Goal: Task Accomplishment & Management: Manage account settings

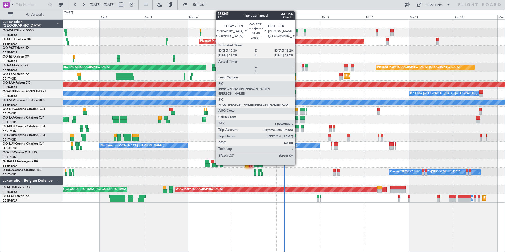
click at [297, 127] on div at bounding box center [296, 127] width 3 height 4
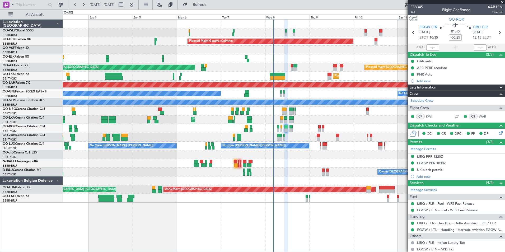
click at [320, 113] on div at bounding box center [284, 111] width 442 height 9
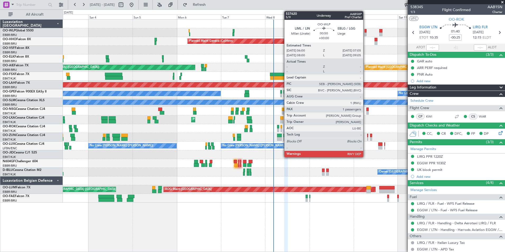
click at [366, 30] on div at bounding box center [366, 31] width 2 height 4
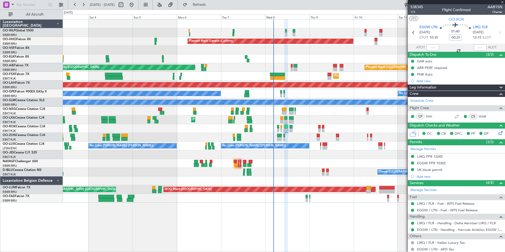
type input "1"
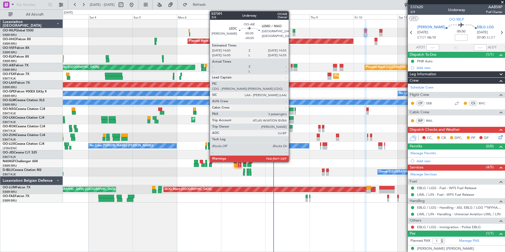
click at [291, 69] on div at bounding box center [292, 69] width 2 height 4
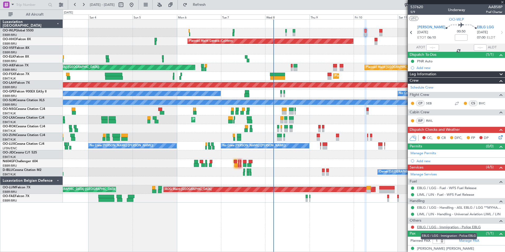
type input "-00:05"
type input "4"
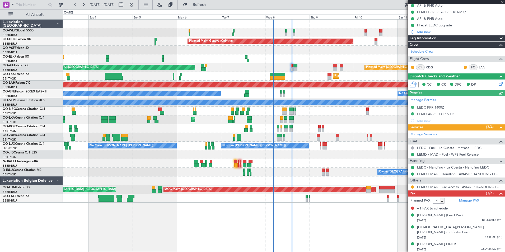
scroll to position [56, 0]
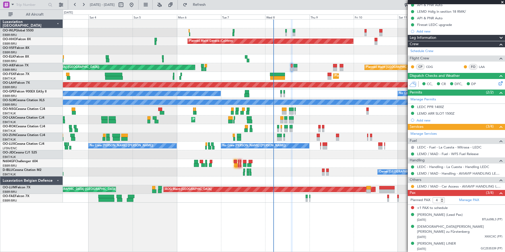
click at [27, 43] on div "EBBR/BRU Brussels (Brussels National)" at bounding box center [33, 44] width 60 height 4
click at [29, 39] on link "OO-HHO Falcon 8X" at bounding box center [17, 39] width 28 height 3
click at [468, 200] on link "Manage PAX" at bounding box center [469, 200] width 20 height 5
click at [212, 7] on button "Refresh" at bounding box center [196, 5] width 32 height 8
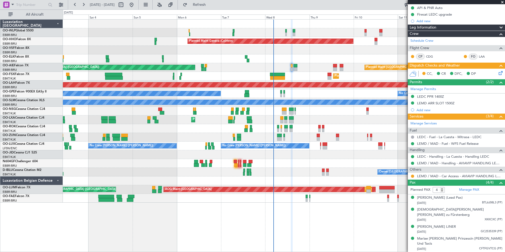
scroll to position [0, 0]
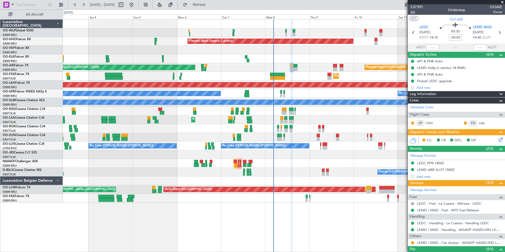
click at [414, 13] on span "3/6" at bounding box center [416, 12] width 13 height 4
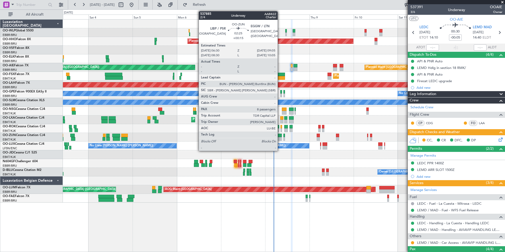
click at [280, 135] on div at bounding box center [279, 136] width 5 height 4
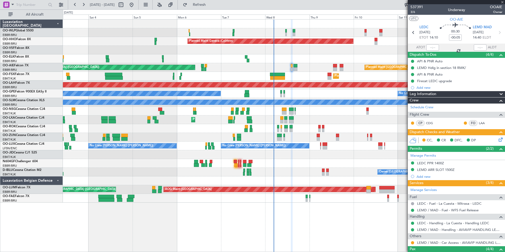
type input "+00:15"
type input "8"
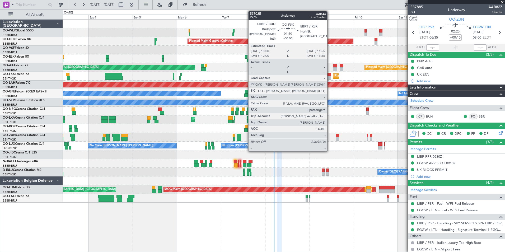
click at [330, 76] on div at bounding box center [330, 78] width 4 height 4
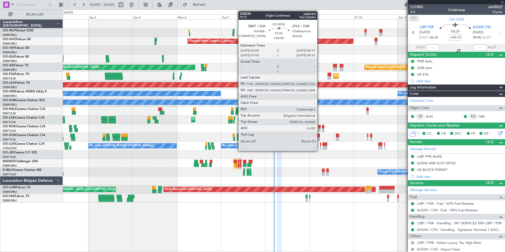
type input "-00:05"
type input "0"
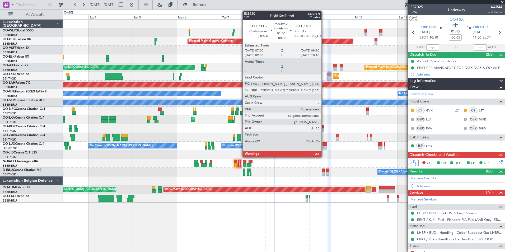
click at [324, 130] on div at bounding box center [323, 130] width 2 height 4
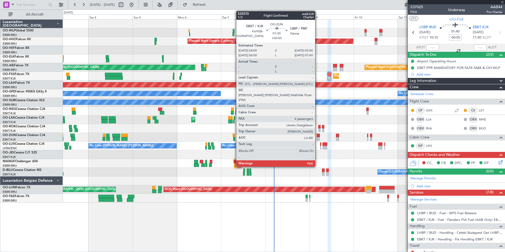
type input "3"
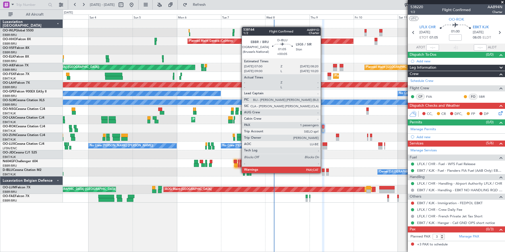
click at [323, 173] on div at bounding box center [323, 174] width 3 height 4
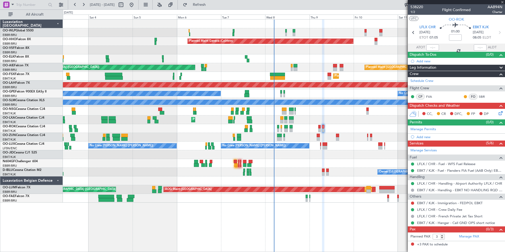
type input "+00:05"
type input "1"
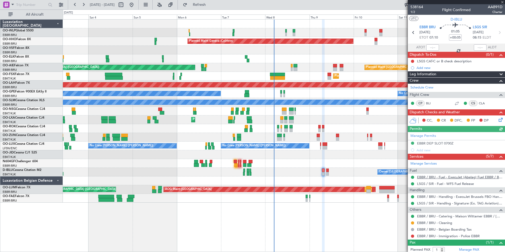
scroll to position [14, 0]
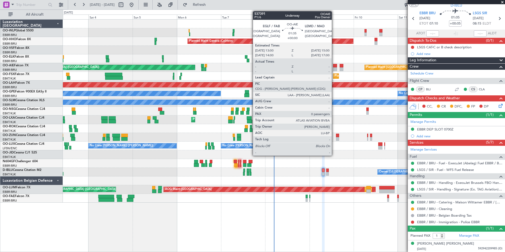
click at [334, 69] on div at bounding box center [335, 69] width 4 height 4
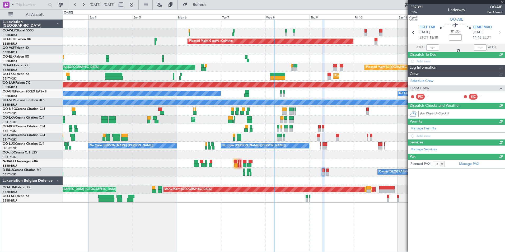
scroll to position [0, 0]
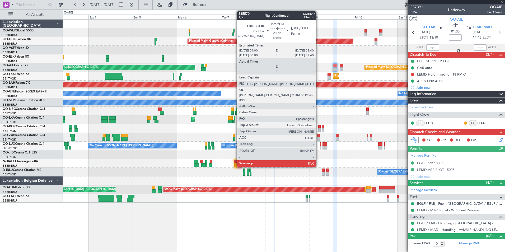
click at [318, 136] on div at bounding box center [318, 136] width 3 height 4
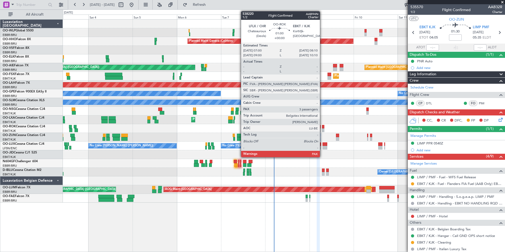
click at [322, 129] on div at bounding box center [323, 130] width 2 height 4
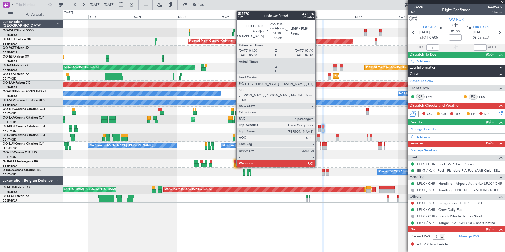
click at [318, 137] on div at bounding box center [318, 139] width 3 height 4
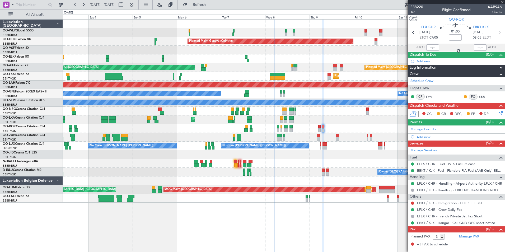
type input "4"
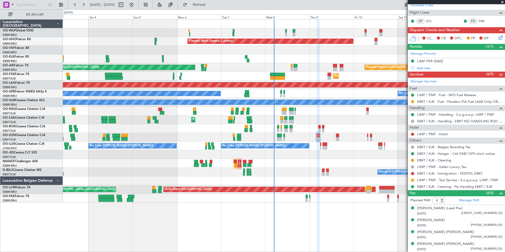
scroll to position [82, 0]
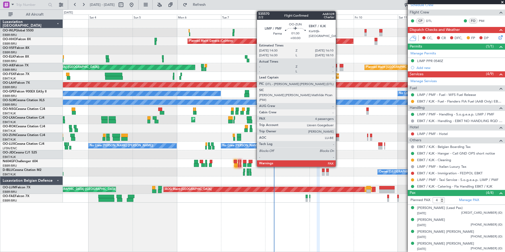
click at [338, 137] on div at bounding box center [337, 136] width 3 height 4
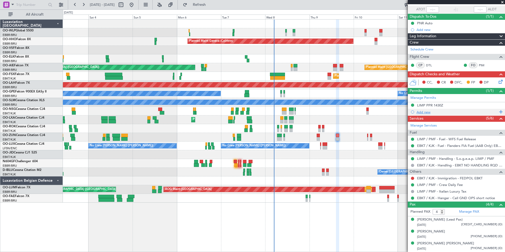
scroll to position [50, 0]
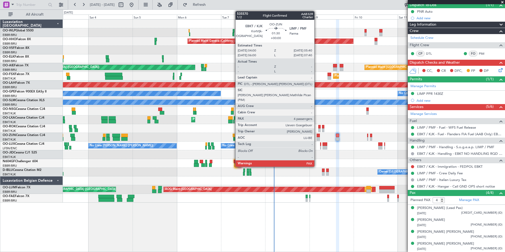
click at [317, 135] on div at bounding box center [318, 136] width 3 height 4
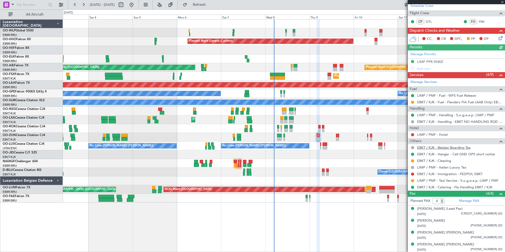
scroll to position [82, 0]
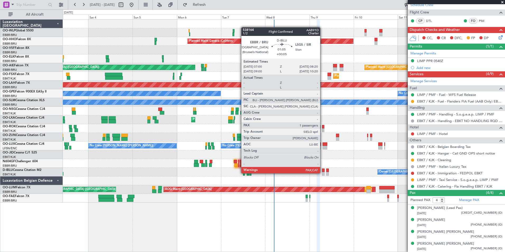
click at [323, 173] on div at bounding box center [323, 174] width 3 height 4
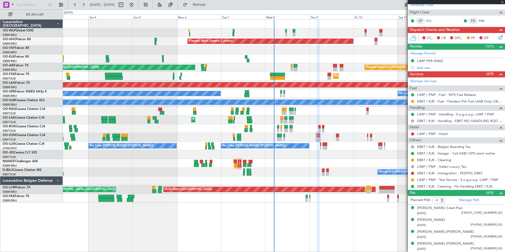
type input "+00:05"
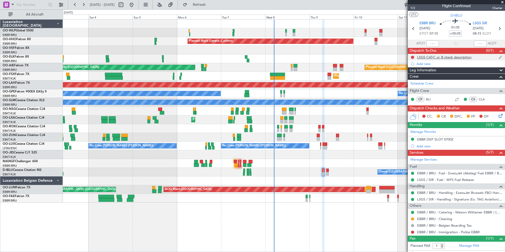
scroll to position [0, 0]
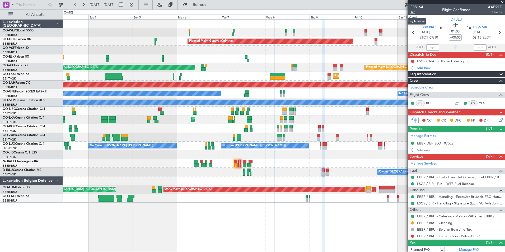
click at [413, 12] on span "1/2" at bounding box center [416, 12] width 13 height 4
click at [412, 61] on button at bounding box center [412, 61] width 3 height 3
click at [414, 85] on span "Completed" at bounding box center [414, 84] width 17 height 5
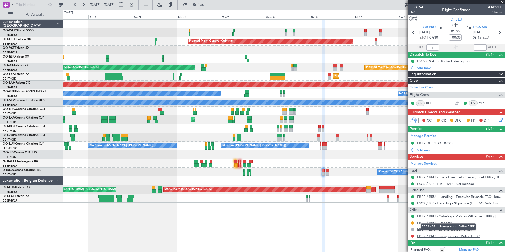
click at [436, 235] on link "EBBR / BRU - Immigration - Police EBBR" at bounding box center [448, 236] width 63 height 4
click at [213, 10] on div "0 0 Fri 3 Sat 4 Sun 5 Mon 6 Tue 7 Wed 8 Thu 9 Oct 2025 Fri 10 Sat 11 Sun 12 Mon…" at bounding box center [284, 15] width 442 height 10
click at [212, 8] on button "Refresh" at bounding box center [196, 5] width 32 height 8
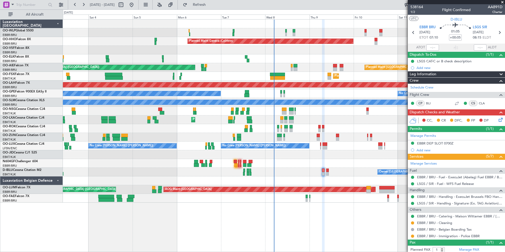
click at [411, 236] on div at bounding box center [412, 236] width 4 height 4
click at [412, 236] on button at bounding box center [412, 236] width 3 height 3
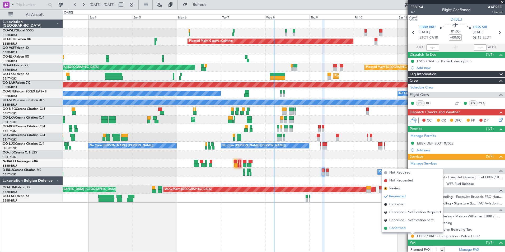
click at [396, 229] on span "Confirmed" at bounding box center [397, 228] width 16 height 5
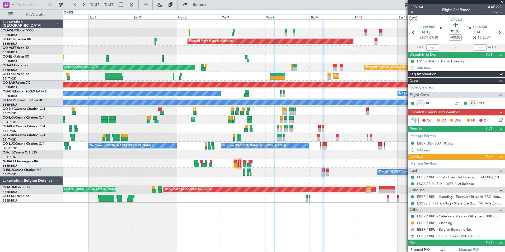
click at [498, 121] on icon at bounding box center [500, 119] width 4 height 4
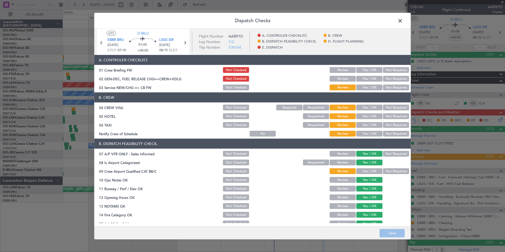
click at [366, 79] on button "Yes / OK" at bounding box center [369, 79] width 26 height 6
click at [366, 85] on button "Yes / OK" at bounding box center [369, 88] width 26 height 6
click at [390, 106] on button "Not Required" at bounding box center [396, 108] width 26 height 6
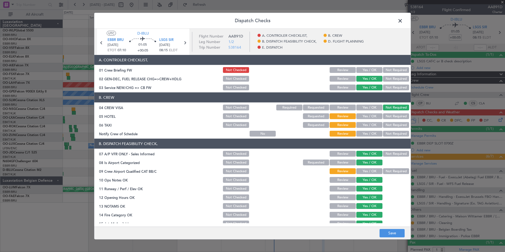
click at [390, 115] on button "Not Required" at bounding box center [396, 116] width 26 height 6
click at [367, 135] on button "Yes / OK" at bounding box center [369, 134] width 26 height 6
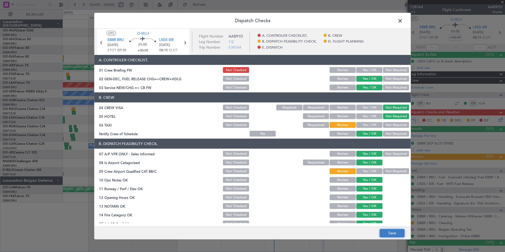
click at [389, 233] on button "Save" at bounding box center [392, 233] width 25 height 8
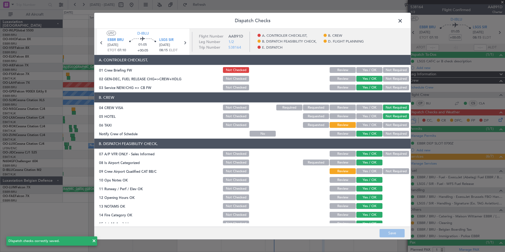
drag, startPoint x: 399, startPoint y: 20, endPoint x: 402, endPoint y: 21, distance: 2.8
click at [403, 20] on span at bounding box center [403, 22] width 0 height 11
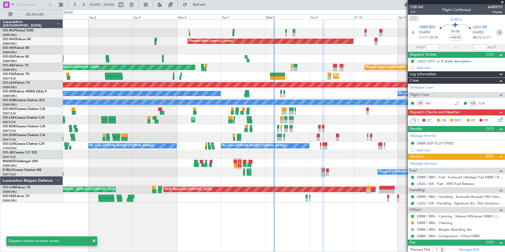
click at [497, 32] on icon at bounding box center [499, 32] width 7 height 7
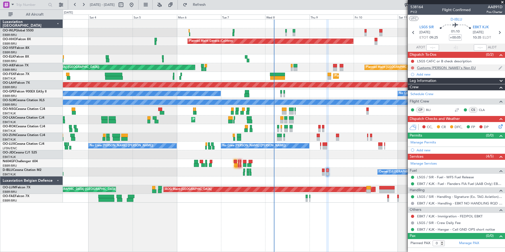
click at [412, 68] on button at bounding box center [412, 67] width 3 height 3
click at [414, 93] on span "Completed" at bounding box center [414, 90] width 17 height 5
click at [412, 60] on button at bounding box center [412, 61] width 3 height 3
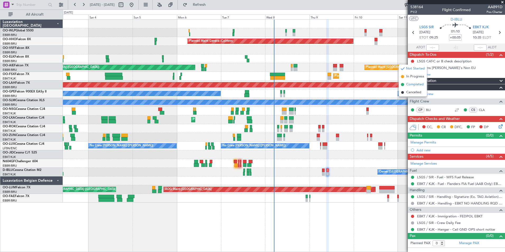
click at [411, 85] on span "Completed" at bounding box center [414, 84] width 17 height 5
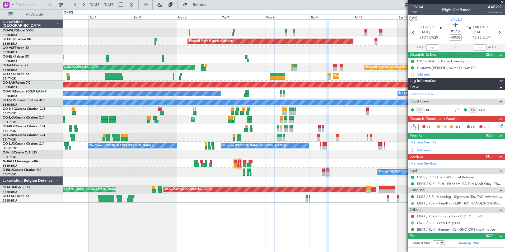
click at [426, 218] on div "EBKT / KJK - Immigration - FEDPOL EBKT" at bounding box center [456, 216] width 97 height 7
click at [426, 216] on link "EBKT / KJK - Immigration - FEDPOL EBKT" at bounding box center [450, 216] width 66 height 4
click at [414, 33] on icon at bounding box center [413, 32] width 7 height 7
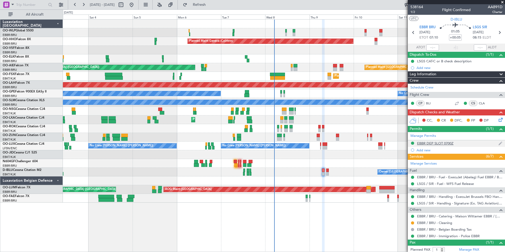
click at [446, 144] on div "EBBR DEP SLOT 0700Z" at bounding box center [435, 143] width 36 height 4
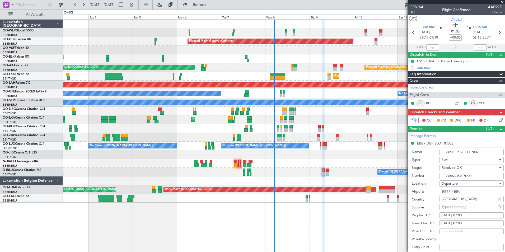
click at [459, 175] on input "EBBRAAB5907D00" at bounding box center [472, 176] width 64 height 6
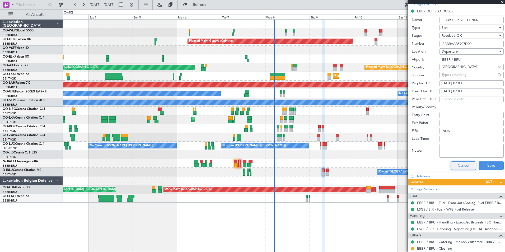
click at [465, 164] on button "Cancel" at bounding box center [463, 165] width 25 height 8
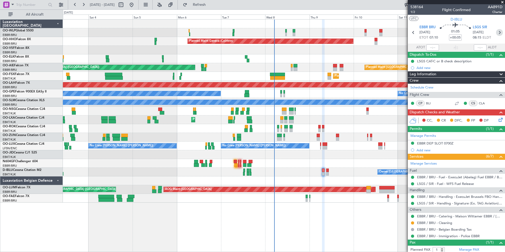
click at [496, 32] on icon at bounding box center [499, 32] width 7 height 7
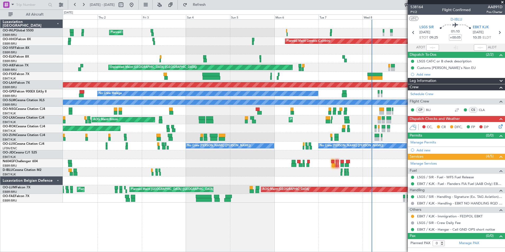
click at [240, 61] on div "Planned Maint Milan (Linate) Planned Maint Geneva (Cointrin) Planned Maint Kort…" at bounding box center [284, 111] width 442 height 183
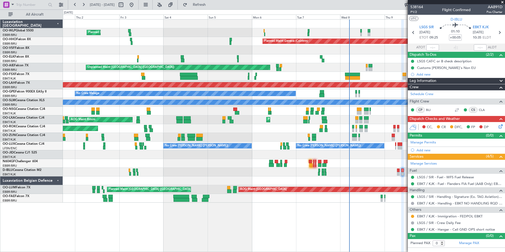
click at [336, 142] on div "No Crew Nancy (Essey) No Crew Nancy (Essey)" at bounding box center [284, 146] width 442 height 9
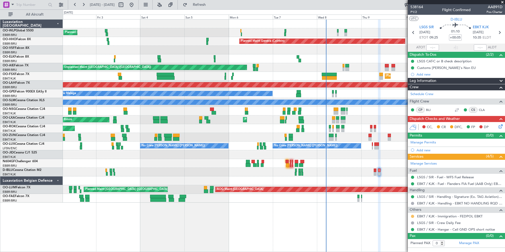
click at [411, 216] on button at bounding box center [412, 216] width 3 height 3
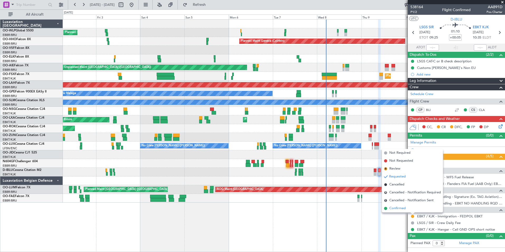
click at [408, 209] on li "Confirmed" at bounding box center [412, 208] width 61 height 8
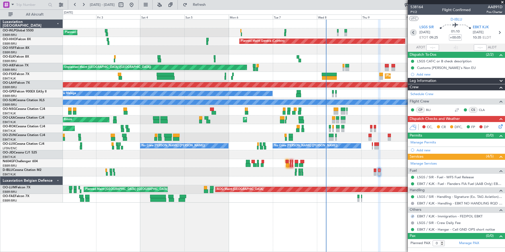
click at [414, 34] on icon at bounding box center [413, 32] width 7 height 7
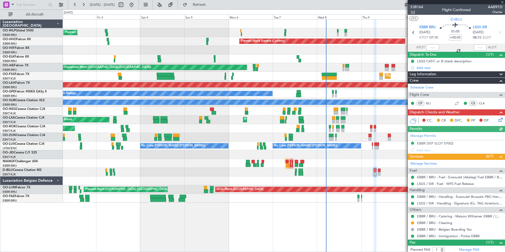
click at [413, 11] on span "1/2" at bounding box center [416, 12] width 13 height 4
click at [498, 121] on icon at bounding box center [500, 119] width 4 height 4
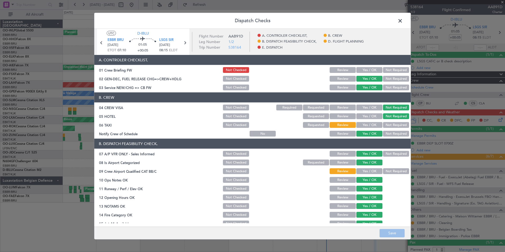
click at [359, 64] on header "A. CONTROLER CHECKLIST," at bounding box center [252, 60] width 316 height 10
click at [363, 71] on button "Yes / OK" at bounding box center [369, 70] width 26 height 6
click at [368, 171] on button "Yes / OK" at bounding box center [369, 171] width 26 height 6
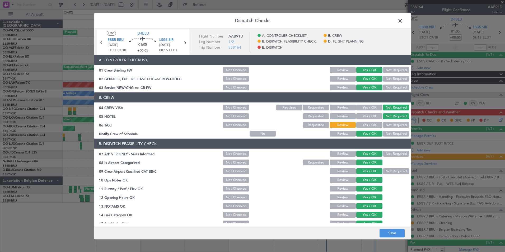
click at [231, 126] on button "Not Checked" at bounding box center [236, 125] width 26 height 6
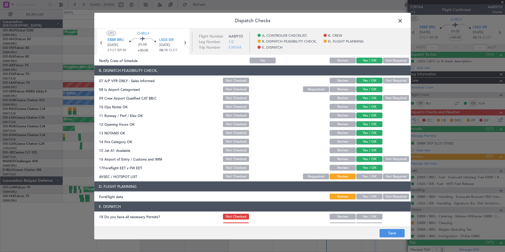
scroll to position [98, 0]
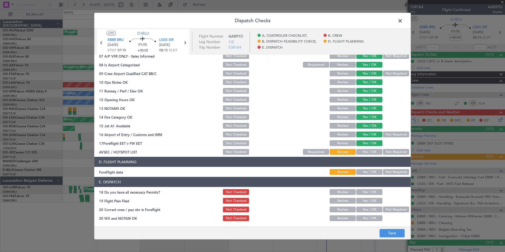
click at [368, 151] on button "Yes / OK" at bounding box center [369, 152] width 26 height 6
click at [370, 170] on button "Yes / OK" at bounding box center [369, 172] width 26 height 6
click at [369, 190] on section "E. DISPATCH 18 Do you have all necessary Permits? Not Checked Review Yes / OK 1…" at bounding box center [252, 199] width 316 height 45
drag, startPoint x: 369, startPoint y: 191, endPoint x: 368, endPoint y: 206, distance: 15.1
click at [369, 191] on button "Yes / OK" at bounding box center [369, 192] width 26 height 6
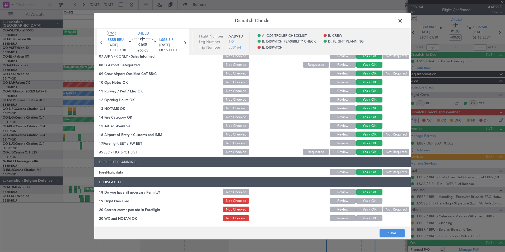
click at [368, 206] on div "Yes / OK" at bounding box center [369, 209] width 27 height 7
click at [369, 200] on button "Yes / OK" at bounding box center [369, 201] width 26 height 6
click at [367, 209] on button "Yes / OK" at bounding box center [369, 210] width 26 height 6
click at [365, 220] on button "Yes / OK" at bounding box center [369, 218] width 26 height 6
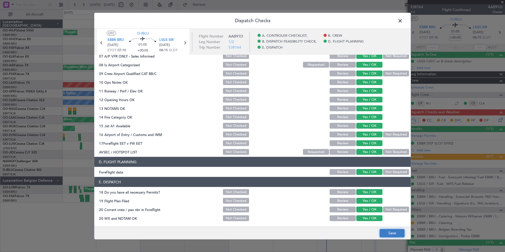
click at [385, 232] on button "Save" at bounding box center [392, 233] width 25 height 8
click at [403, 25] on span at bounding box center [403, 22] width 0 height 11
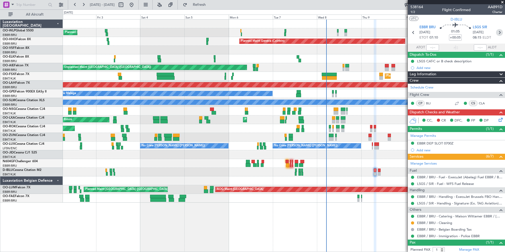
click at [498, 32] on icon at bounding box center [499, 32] width 7 height 7
type input "0"
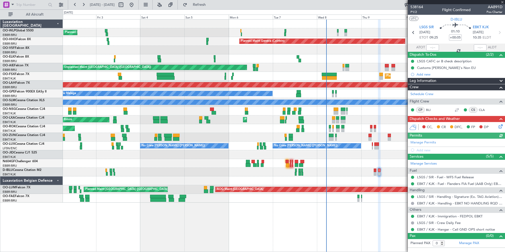
click at [496, 128] on div "CC, CR DFC, FP DP" at bounding box center [459, 127] width 78 height 8
click at [498, 127] on icon at bounding box center [500, 125] width 4 height 4
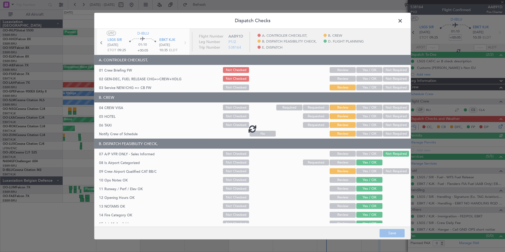
click at [361, 71] on div at bounding box center [252, 129] width 316 height 200
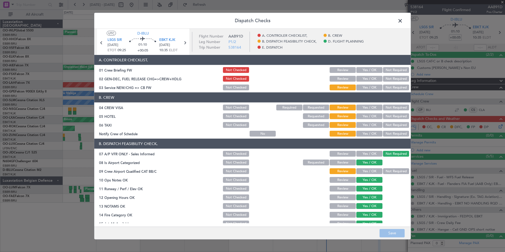
click at [361, 71] on button "Yes / OK" at bounding box center [369, 70] width 26 height 6
click at [361, 76] on button "Yes / OK" at bounding box center [369, 79] width 26 height 6
click at [360, 83] on section "A. CONTROLER CHECKLIST, 01 Crew Briefing FW Not Checked Review Yes / OK Not Req…" at bounding box center [252, 73] width 316 height 36
click at [361, 85] on button "Yes / OK" at bounding box center [369, 88] width 26 height 6
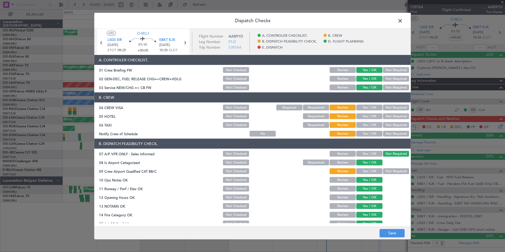
click at [399, 110] on button "Not Required" at bounding box center [396, 108] width 26 height 6
click at [397, 114] on button "Not Required" at bounding box center [396, 116] width 26 height 6
click at [242, 126] on button "Not Checked" at bounding box center [236, 125] width 26 height 6
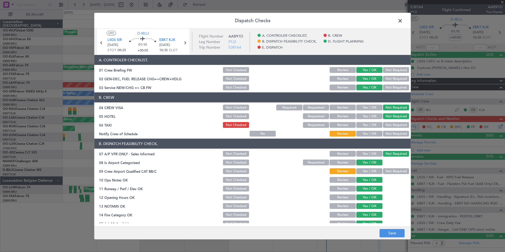
click at [368, 133] on button "Yes / OK" at bounding box center [369, 134] width 26 height 6
click at [365, 172] on button "Yes / OK" at bounding box center [369, 171] width 26 height 6
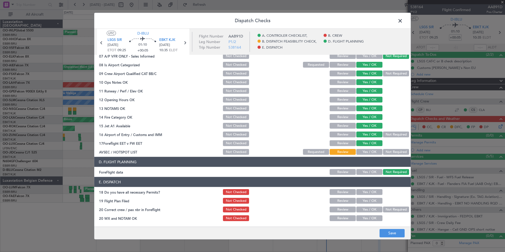
click at [365, 151] on button "Yes / OK" at bounding box center [369, 152] width 26 height 6
click at [363, 193] on button "Yes / OK" at bounding box center [369, 192] width 26 height 6
click at [363, 200] on button "Yes / OK" at bounding box center [369, 201] width 26 height 6
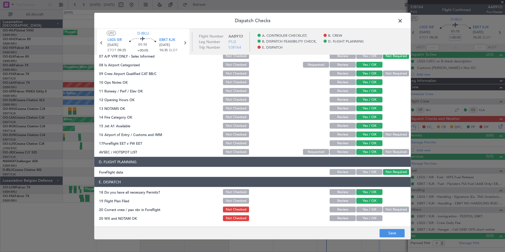
click at [363, 210] on button "Yes / OK" at bounding box center [369, 210] width 26 height 6
click at [365, 221] on button "Yes / OK" at bounding box center [369, 218] width 26 height 6
click at [381, 228] on footer "Save" at bounding box center [252, 232] width 316 height 13
click at [382, 232] on button "Save" at bounding box center [392, 233] width 25 height 8
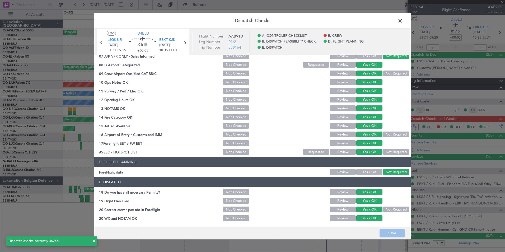
drag, startPoint x: 406, startPoint y: 19, endPoint x: 403, endPoint y: 23, distance: 5.7
click at [405, 21] on header "Dispatch Checks" at bounding box center [252, 21] width 316 height 16
click at [403, 22] on span at bounding box center [403, 22] width 0 height 11
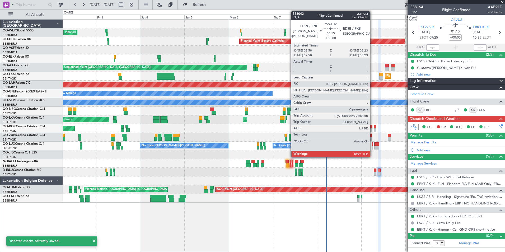
click at [372, 145] on div at bounding box center [372, 144] width 1 height 4
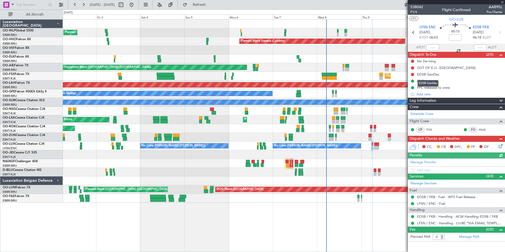
click at [432, 77] on mat-tooltip-component "EDSB GenDec" at bounding box center [428, 83] width 28 height 14
click at [432, 74] on div "EDSB GenDec" at bounding box center [428, 74] width 22 height 4
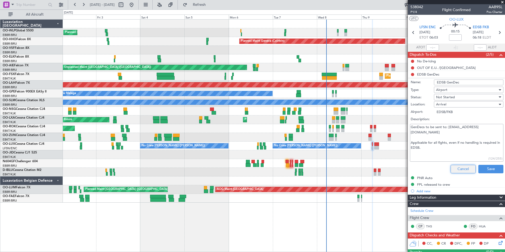
click at [460, 170] on button "Cancel" at bounding box center [463, 169] width 25 height 8
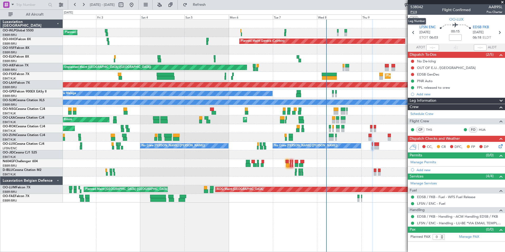
click at [415, 11] on span "P1/4" at bounding box center [416, 12] width 13 height 4
click at [428, 75] on div "EDSB GenDec" at bounding box center [428, 74] width 22 height 4
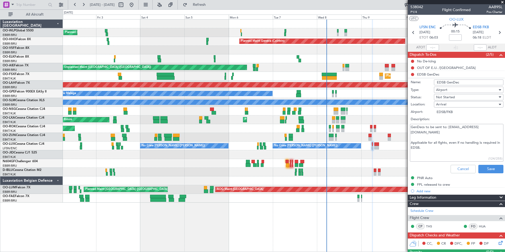
drag, startPoint x: 447, startPoint y: 127, endPoint x: 494, endPoint y: 128, distance: 47.3
click at [494, 128] on textarea "GenDecs to be sent to: luftaufsicht@baden-airpark.de Applicable for all flghts,…" at bounding box center [457, 143] width 94 height 38
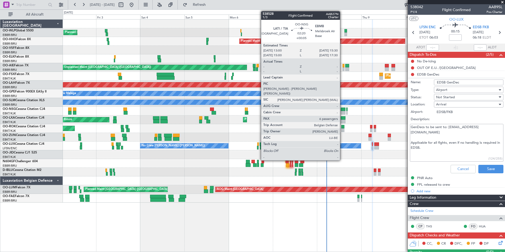
click at [342, 108] on div at bounding box center [343, 110] width 5 height 4
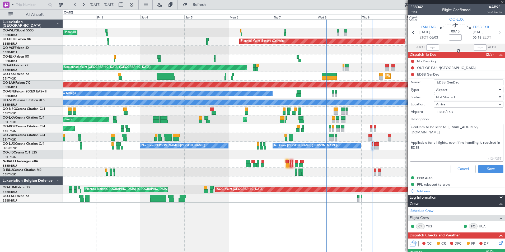
type input "+00:05"
type input "6"
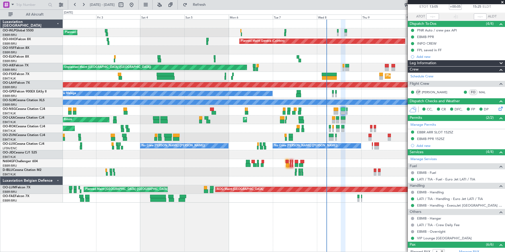
scroll to position [106, 0]
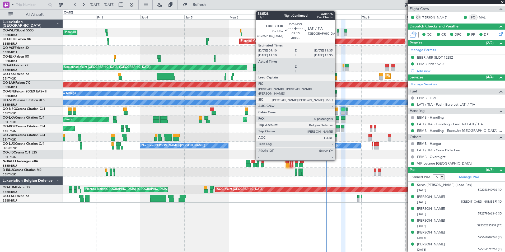
click at [337, 111] on div at bounding box center [336, 113] width 4 height 4
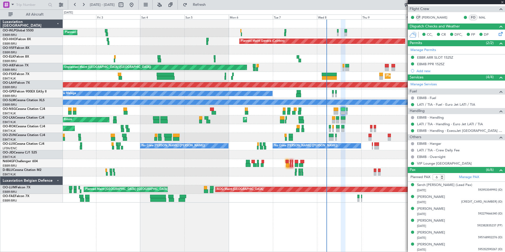
type input "-00:25"
type input "0"
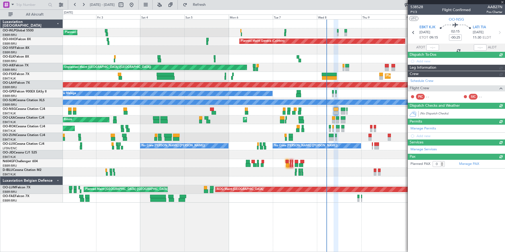
scroll to position [0, 0]
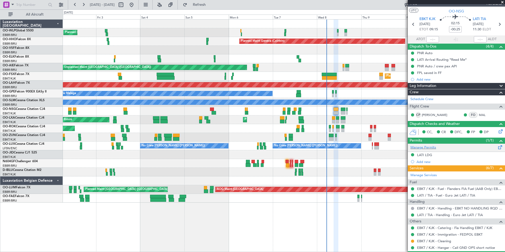
scroll to position [22, 0]
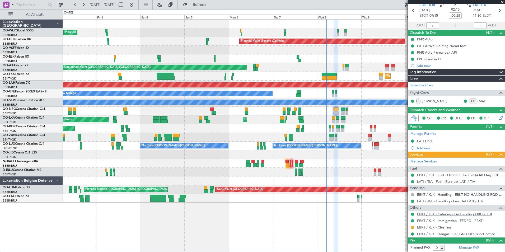
click at [450, 213] on link "EBKT / KJK - Catering - Fia Handling EBKT / KJK" at bounding box center [454, 214] width 75 height 4
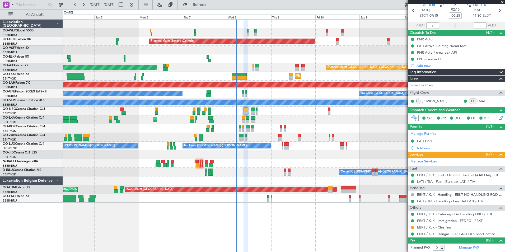
click at [248, 37] on div "Planned Maint Milan (Linate) Planned Maint Geneva (Cointrin) Planned Maint Lond…" at bounding box center [284, 111] width 442 height 183
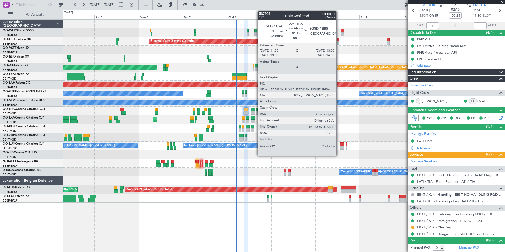
click at [339, 40] on div at bounding box center [337, 40] width 3 height 4
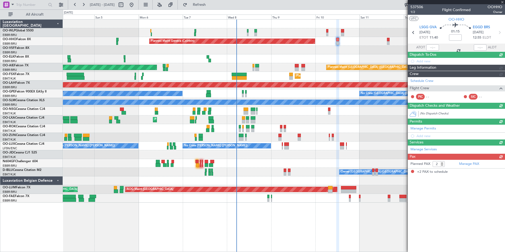
scroll to position [0, 0]
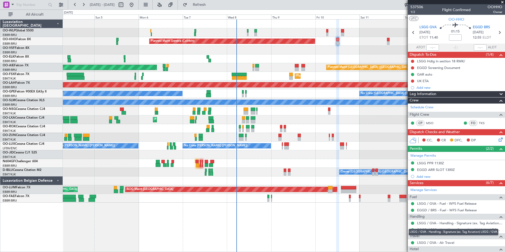
click at [438, 226] on mat-tooltip-component "LSGG / GVA - Handling - Signature (ex. Tag Aviation) LSGG / GVA" at bounding box center [453, 232] width 97 height 14
click at [437, 223] on link "LSGG / GVA - Handling - Signature (ex. Tag Aviation) LSGG / GVA" at bounding box center [459, 223] width 85 height 4
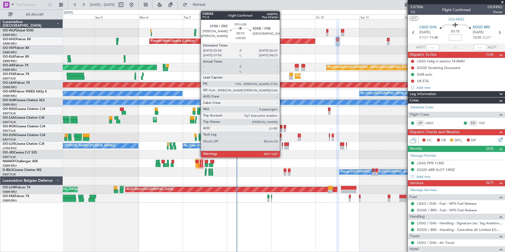
click at [282, 146] on div at bounding box center [282, 148] width 1 height 4
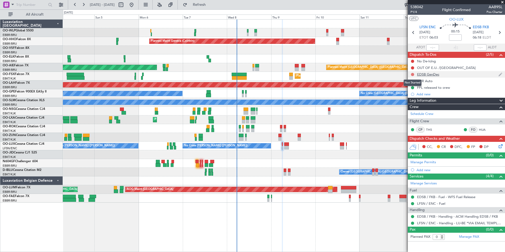
click at [413, 74] on button at bounding box center [412, 74] width 3 height 3
click at [413, 99] on span "Completed" at bounding box center [414, 97] width 17 height 5
click at [412, 62] on button at bounding box center [412, 61] width 3 height 3
click at [408, 86] on span "Completed" at bounding box center [414, 84] width 17 height 5
click at [412, 67] on button at bounding box center [412, 67] width 3 height 3
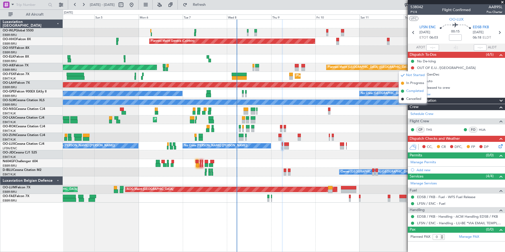
click at [412, 91] on span "Completed" at bounding box center [414, 90] width 17 height 5
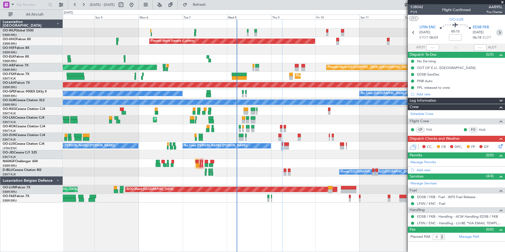
click at [498, 35] on icon at bounding box center [499, 32] width 7 height 7
type input "7"
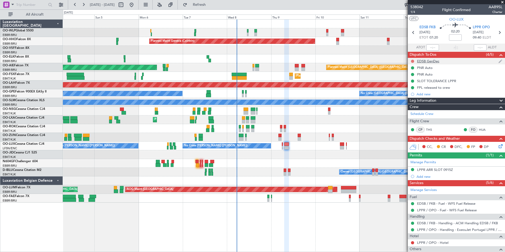
click at [412, 61] on button at bounding box center [412, 61] width 3 height 3
click at [419, 86] on span "Completed" at bounding box center [414, 84] width 17 height 5
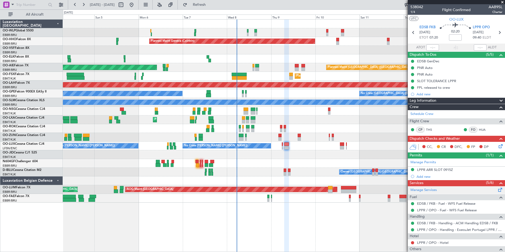
scroll to position [106, 0]
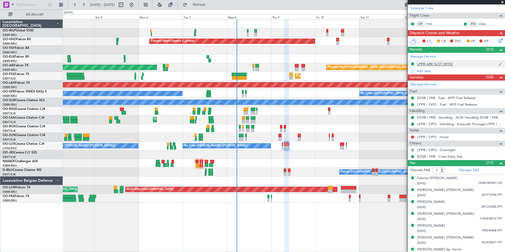
click at [435, 65] on div "LPPR ARR SLOT 0915Z" at bounding box center [435, 64] width 36 height 4
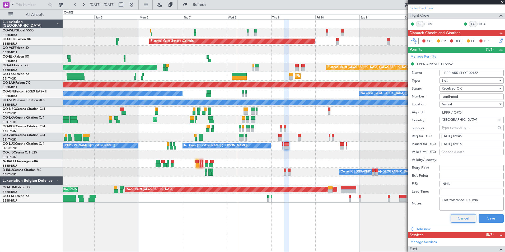
click at [459, 220] on button "Cancel" at bounding box center [463, 218] width 25 height 8
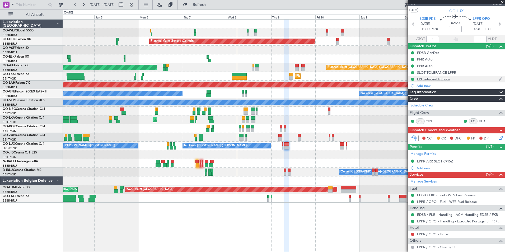
scroll to position [0, 0]
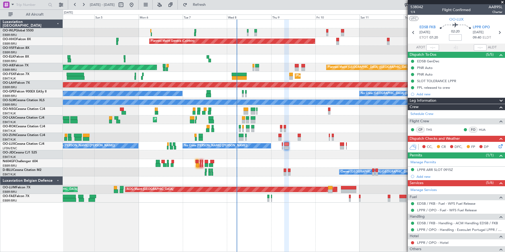
click at [452, 40] on input at bounding box center [455, 37] width 13 height 6
click at [361, 49] on div at bounding box center [284, 50] width 442 height 9
type input "+00:10"
click at [498, 147] on icon at bounding box center [500, 145] width 4 height 4
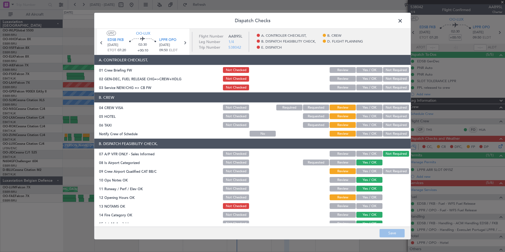
click at [365, 79] on button "Yes / OK" at bounding box center [369, 79] width 26 height 6
click at [364, 84] on div "Yes / OK" at bounding box center [369, 87] width 27 height 7
click at [365, 87] on button "Yes / OK" at bounding box center [369, 88] width 26 height 6
click at [394, 108] on button "Not Required" at bounding box center [396, 108] width 26 height 6
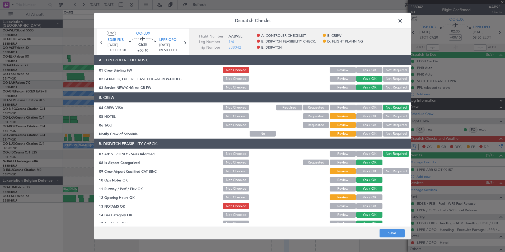
click at [386, 125] on button "Not Required" at bounding box center [396, 125] width 26 height 6
click at [373, 132] on button "Yes / OK" at bounding box center [369, 134] width 26 height 6
click at [389, 237] on button "Save" at bounding box center [392, 233] width 25 height 8
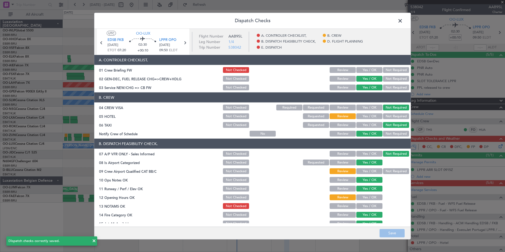
click at [403, 21] on span at bounding box center [403, 22] width 0 height 11
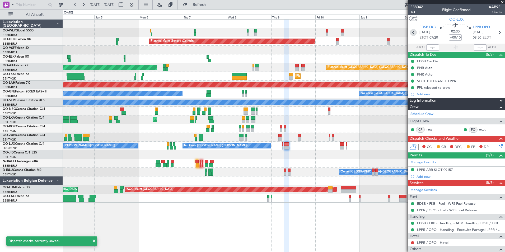
click at [415, 34] on icon at bounding box center [413, 32] width 7 height 7
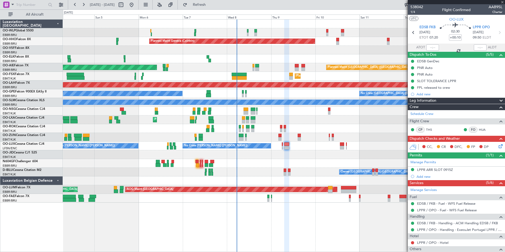
type input "0"
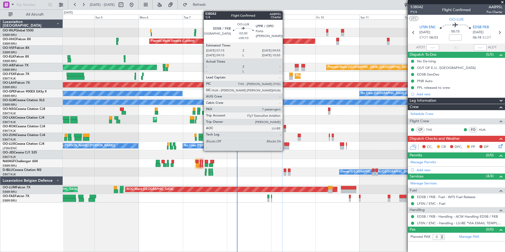
click at [285, 147] on div at bounding box center [286, 148] width 5 height 4
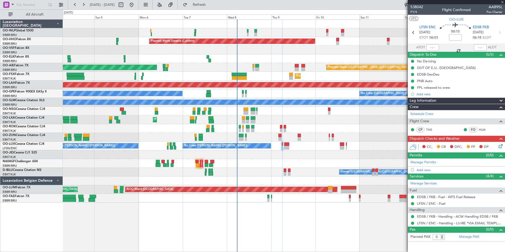
type input "+00:10"
type input "7"
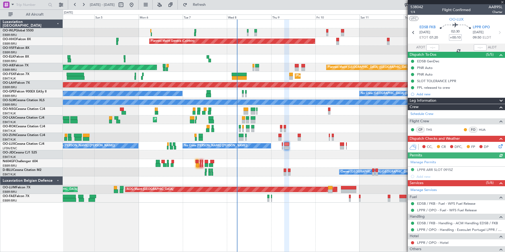
click at [457, 36] on input "+00:10" at bounding box center [455, 37] width 13 height 6
click at [379, 52] on div at bounding box center [284, 50] width 442 height 9
type input "+00:05"
click at [413, 34] on icon at bounding box center [413, 32] width 7 height 7
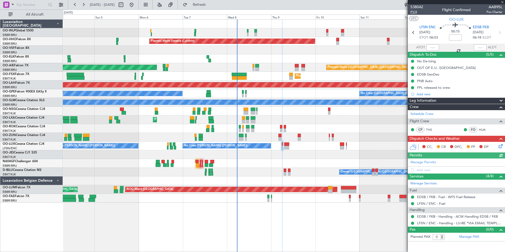
click at [416, 11] on span "P1/4" at bounding box center [416, 12] width 13 height 4
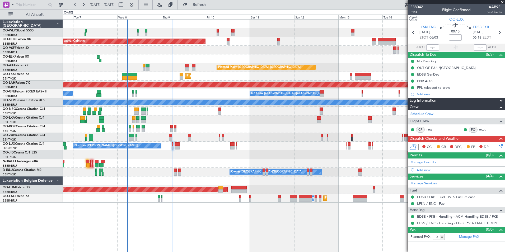
click at [189, 58] on div at bounding box center [284, 58] width 442 height 9
click at [307, 58] on div at bounding box center [284, 58] width 442 height 9
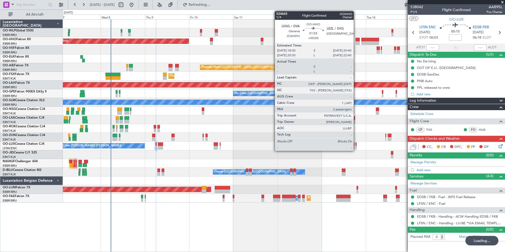
click at [356, 43] on div at bounding box center [358, 43] width 4 height 4
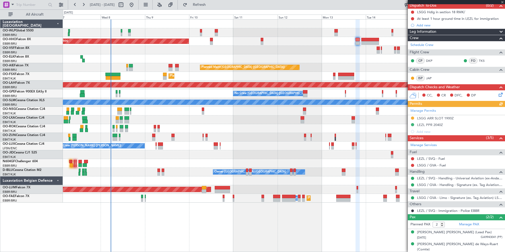
scroll to position [50, 0]
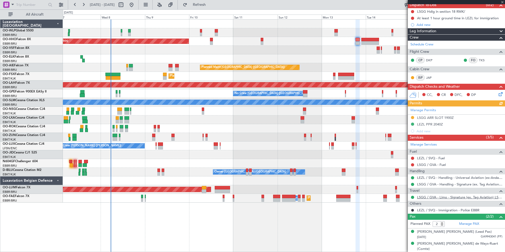
click at [439, 198] on link "LSGG / GVA - Limo - Signature (ex. Tag Aviation) LSGG / GVA" at bounding box center [459, 197] width 85 height 4
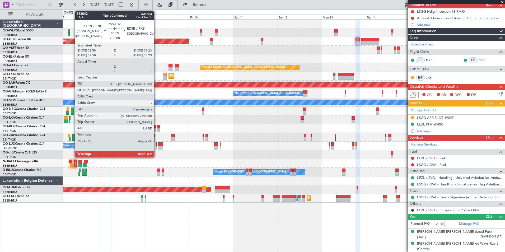
click at [156, 146] on div at bounding box center [156, 148] width 1 height 4
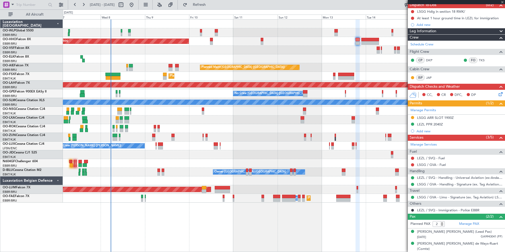
type input "0"
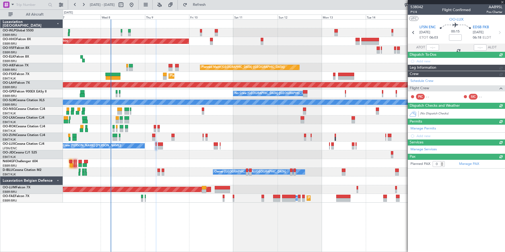
scroll to position [0, 0]
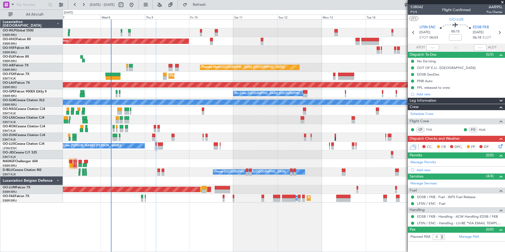
click at [502, 147] on icon at bounding box center [500, 145] width 4 height 4
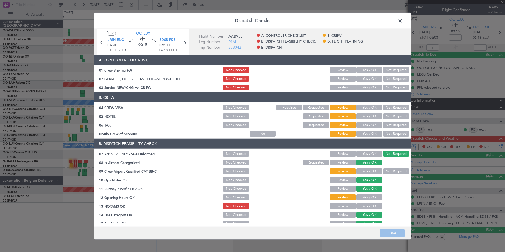
click at [374, 71] on button "Yes / OK" at bounding box center [369, 70] width 26 height 6
click at [369, 84] on div "Yes / OK" at bounding box center [369, 87] width 27 height 7
click at [369, 77] on button "Yes / OK" at bounding box center [369, 79] width 26 height 6
click at [368, 86] on button "Yes / OK" at bounding box center [369, 88] width 26 height 6
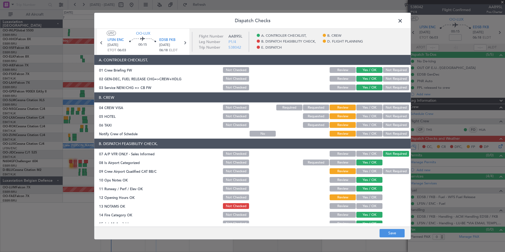
click at [383, 108] on button "Not Required" at bounding box center [396, 108] width 26 height 6
click at [385, 115] on button "Not Required" at bounding box center [396, 116] width 26 height 6
click at [385, 127] on button "Not Required" at bounding box center [396, 125] width 26 height 6
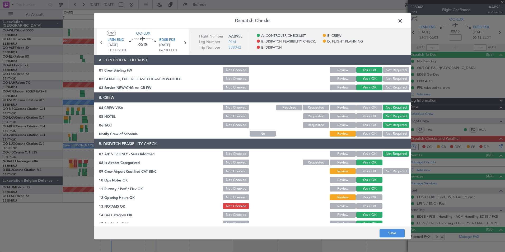
click at [369, 133] on button "Yes / OK" at bounding box center [369, 134] width 26 height 6
drag, startPoint x: 366, startPoint y: 170, endPoint x: 365, endPoint y: 181, distance: 11.9
click at [366, 170] on button "Yes / OK" at bounding box center [369, 171] width 26 height 6
click at [363, 195] on button "Yes / OK" at bounding box center [369, 197] width 26 height 6
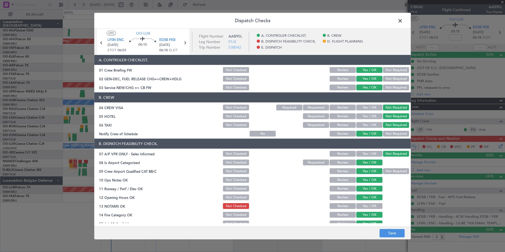
drag, startPoint x: 362, startPoint y: 205, endPoint x: 362, endPoint y: 211, distance: 6.4
click at [362, 205] on button "Yes / OK" at bounding box center [369, 206] width 26 height 6
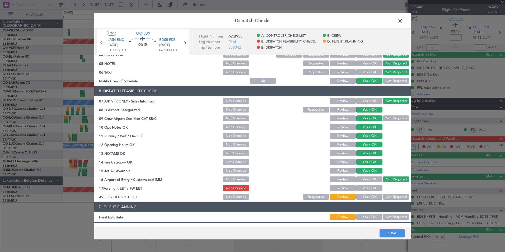
drag, startPoint x: 369, startPoint y: 190, endPoint x: 368, endPoint y: 194, distance: 3.8
click at [369, 191] on button "Yes / OK" at bounding box center [369, 188] width 26 height 6
click at [369, 196] on button "Yes / OK" at bounding box center [369, 197] width 26 height 6
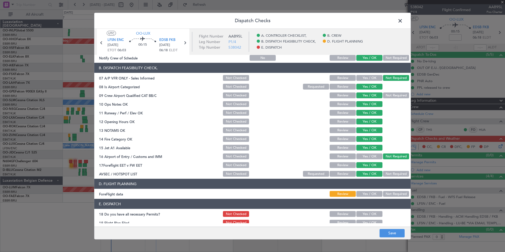
scroll to position [98, 0]
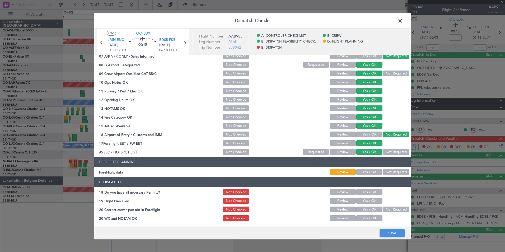
click at [387, 147] on section "B. DISPATCH FEASIBILITY CHECK, 07 A/P VFR ONLY - Sales Informed Not Checked Rev…" at bounding box center [252, 98] width 316 height 115
click at [387, 148] on section "B. DISPATCH FEASIBILITY CHECK, 07 A/P VFR ONLY - Sales Informed Not Checked Rev…" at bounding box center [252, 98] width 316 height 115
click at [367, 170] on button "Yes / OK" at bounding box center [369, 172] width 26 height 6
click at [362, 200] on button "Yes / OK" at bounding box center [369, 201] width 26 height 6
click at [362, 189] on div "Yes / OK" at bounding box center [369, 191] width 27 height 7
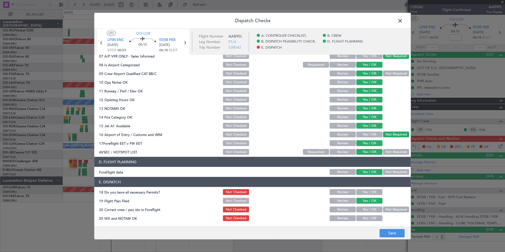
click at [361, 192] on button "Yes / OK" at bounding box center [369, 192] width 26 height 6
click at [362, 211] on button "Yes / OK" at bounding box center [369, 210] width 26 height 6
click at [363, 218] on button "Yes / OK" at bounding box center [369, 218] width 26 height 6
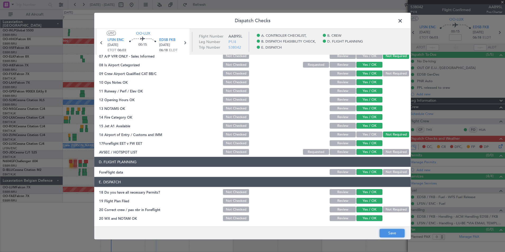
click at [392, 236] on button "Save" at bounding box center [392, 233] width 25 height 8
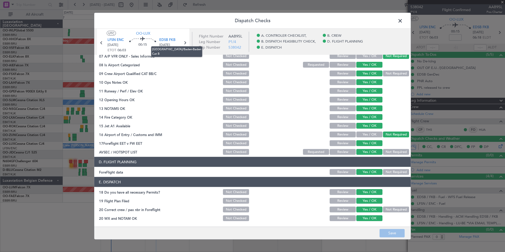
click at [184, 43] on mat-tooltip-component "[GEOGRAPHIC_DATA]/Baden-Baden Cat B" at bounding box center [176, 52] width 59 height 18
click at [184, 45] on icon at bounding box center [184, 42] width 7 height 7
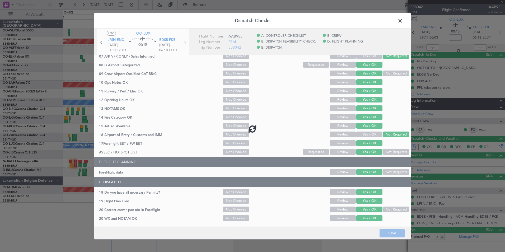
type input "+00:05"
type input "7"
type input "+00:05"
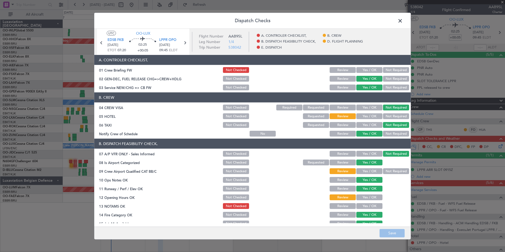
click at [369, 72] on section "A. CONTROLER CHECKLIST, 01 Crew Briefing FW Not Checked Review Yes / OK Not Req…" at bounding box center [252, 73] width 316 height 36
click at [369, 71] on button "Yes / OK" at bounding box center [369, 70] width 26 height 6
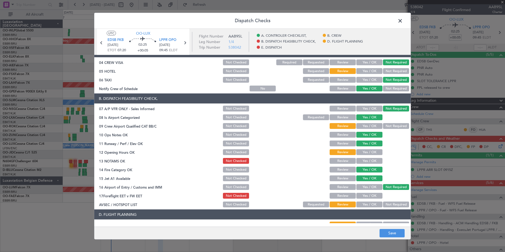
scroll to position [53, 0]
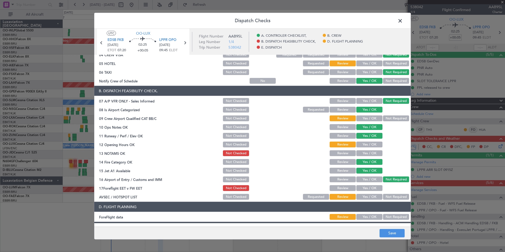
click at [364, 120] on button "Yes / OK" at bounding box center [369, 118] width 26 height 6
click at [364, 146] on button "Yes / OK" at bounding box center [369, 145] width 26 height 6
click at [365, 155] on button "Yes / OK" at bounding box center [369, 153] width 26 height 6
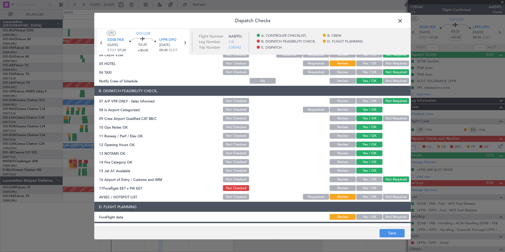
click at [371, 188] on button "Yes / OK" at bounding box center [369, 188] width 26 height 6
click at [371, 196] on button "Yes / OK" at bounding box center [369, 197] width 26 height 6
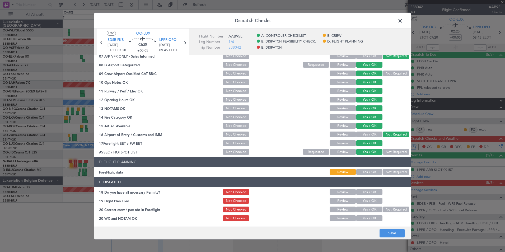
click at [368, 174] on button "Yes / OK" at bounding box center [369, 172] width 26 height 6
click at [367, 190] on button "Yes / OK" at bounding box center [369, 192] width 26 height 6
click at [365, 204] on div "Yes / OK" at bounding box center [369, 200] width 27 height 7
click at [365, 211] on button "Yes / OK" at bounding box center [369, 210] width 26 height 6
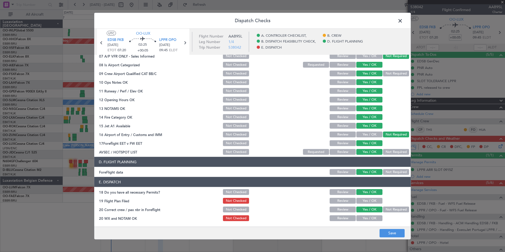
click at [363, 215] on button "Yes / OK" at bounding box center [369, 218] width 26 height 6
click at [362, 193] on button "Yes / OK" at bounding box center [369, 192] width 26 height 6
click at [362, 201] on button "Yes / OK" at bounding box center [369, 201] width 26 height 6
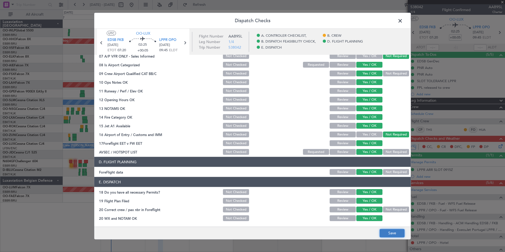
click at [390, 231] on button "Save" at bounding box center [392, 233] width 25 height 8
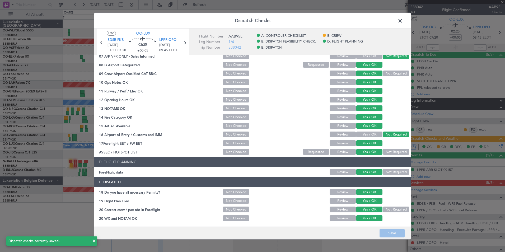
click at [181, 43] on mat-tooltip-component "Porto ([PERSON_NAME]) Cat B" at bounding box center [166, 52] width 44 height 18
click at [184, 43] on mat-tooltip-component "Porto ([PERSON_NAME]) Cat B" at bounding box center [166, 52] width 44 height 18
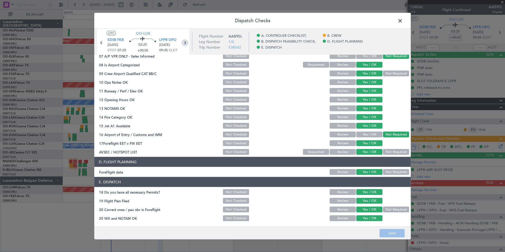
click at [184, 41] on icon at bounding box center [184, 42] width 7 height 7
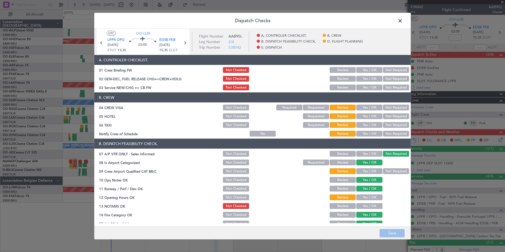
click at [363, 76] on button "Yes / OK" at bounding box center [369, 79] width 26 height 6
click at [363, 87] on button "Yes / OK" at bounding box center [369, 88] width 26 height 6
click at [393, 236] on button "Save" at bounding box center [392, 233] width 25 height 8
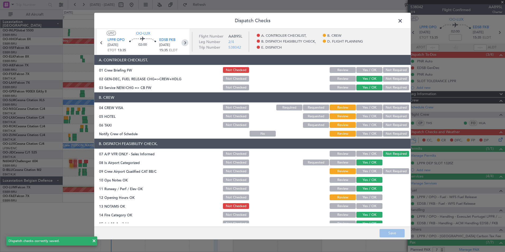
click at [187, 44] on icon at bounding box center [184, 42] width 7 height 7
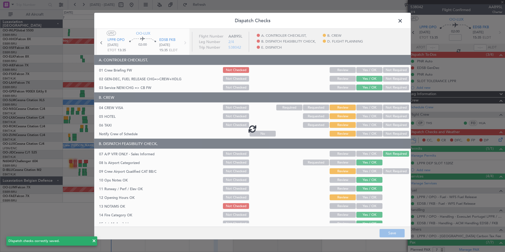
type input "0"
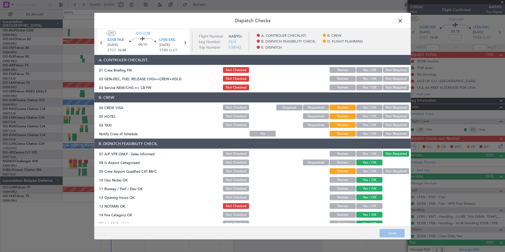
click at [369, 79] on button "Yes / OK" at bounding box center [369, 79] width 26 height 6
click at [395, 233] on button "Save" at bounding box center [392, 233] width 25 height 8
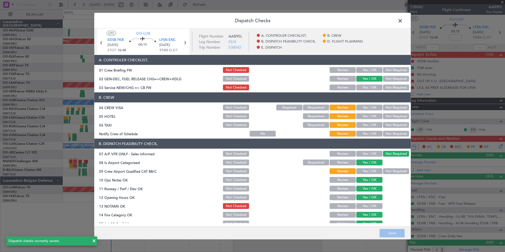
click at [403, 22] on span at bounding box center [403, 22] width 0 height 11
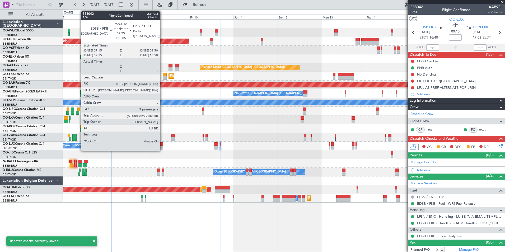
click at [162, 149] on div at bounding box center [160, 148] width 5 height 4
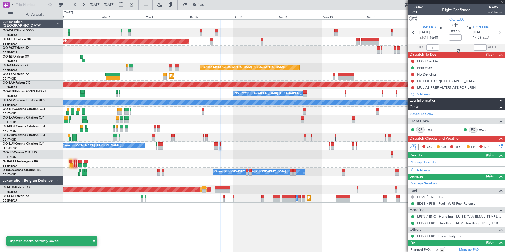
type input "+00:05"
type input "7"
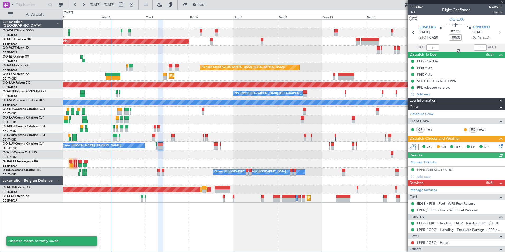
click at [421, 230] on link "LPPR / OPO - Handling - ExecuJet Portugal LPPR / OPO" at bounding box center [459, 229] width 85 height 4
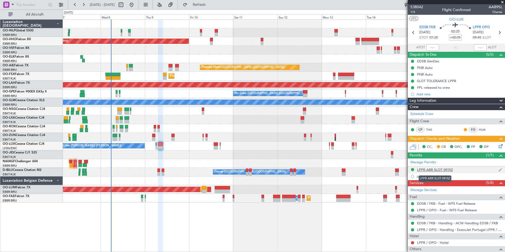
click at [434, 171] on div "LPPR ARR SLOT 0915Z" at bounding box center [435, 169] width 36 height 4
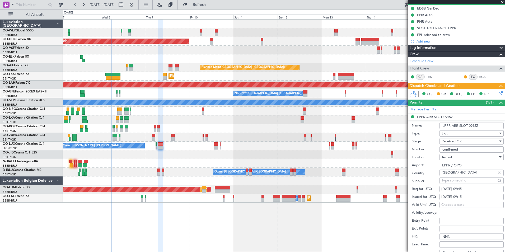
scroll to position [106, 0]
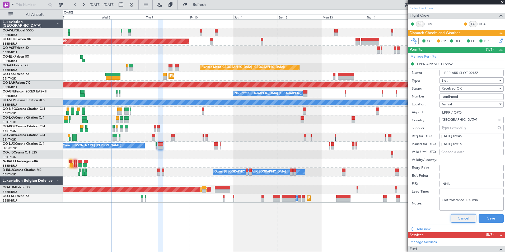
click at [464, 221] on button "Cancel" at bounding box center [463, 218] width 25 height 8
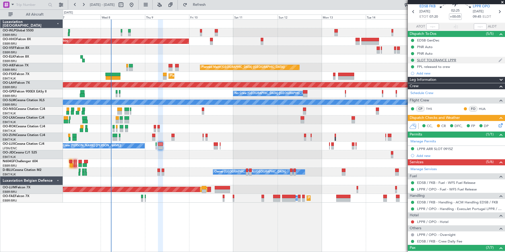
scroll to position [0, 0]
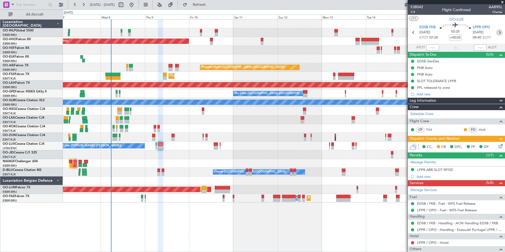
click at [498, 33] on icon at bounding box center [499, 32] width 7 height 7
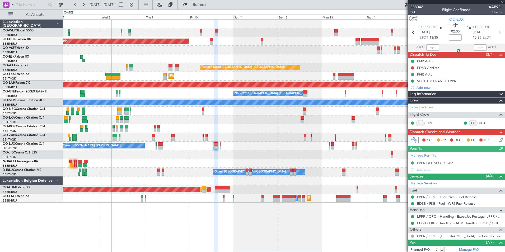
click at [498, 140] on icon at bounding box center [500, 139] width 4 height 4
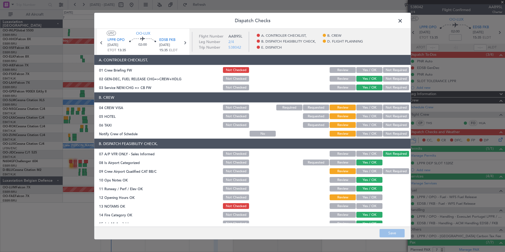
click at [225, 79] on button "Not Checked" at bounding box center [236, 79] width 26 height 6
click at [360, 69] on button "Yes / OK" at bounding box center [369, 70] width 26 height 6
click at [393, 234] on button "Save" at bounding box center [392, 233] width 25 height 8
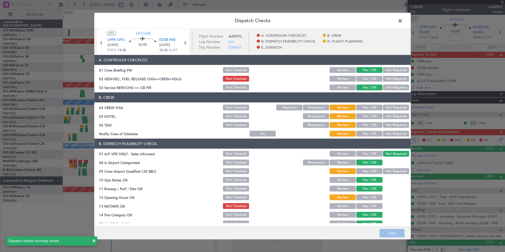
click at [181, 42] on div "EDSB FKB 10/10/2025 15:35 ELDT" at bounding box center [170, 46] width 22 height 16
click at [186, 44] on icon at bounding box center [184, 42] width 7 height 7
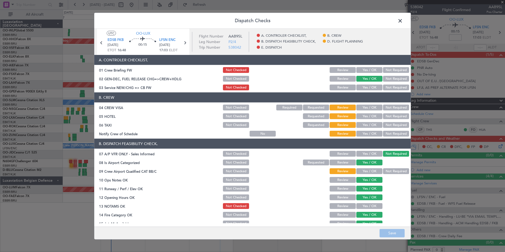
drag, startPoint x: 232, startPoint y: 78, endPoint x: 237, endPoint y: 78, distance: 5.5
click at [232, 78] on button "Not Checked" at bounding box center [236, 79] width 26 height 6
click at [362, 69] on button "Yes / OK" at bounding box center [369, 70] width 26 height 6
click at [394, 233] on button "Save" at bounding box center [392, 233] width 25 height 8
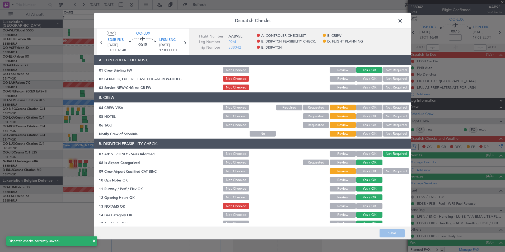
click at [403, 20] on span at bounding box center [403, 22] width 0 height 11
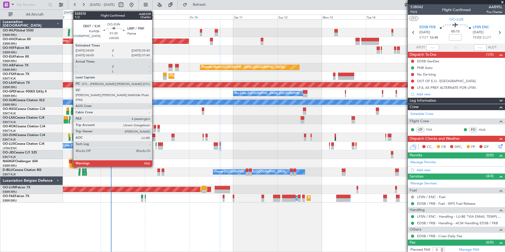
click at [155, 136] on div at bounding box center [153, 136] width 3 height 4
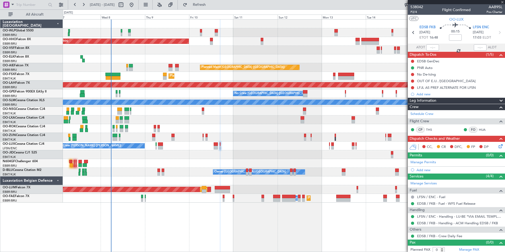
type input "4"
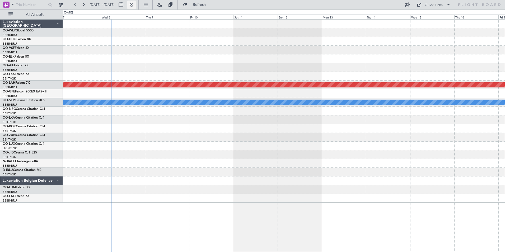
click at [136, 6] on button at bounding box center [131, 5] width 8 height 8
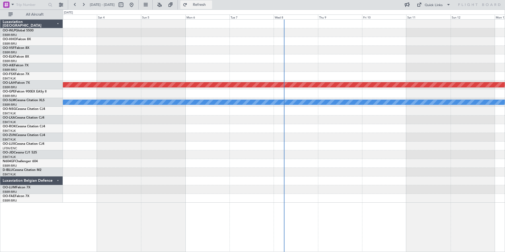
click at [208, 5] on span "Refresh" at bounding box center [199, 5] width 22 height 4
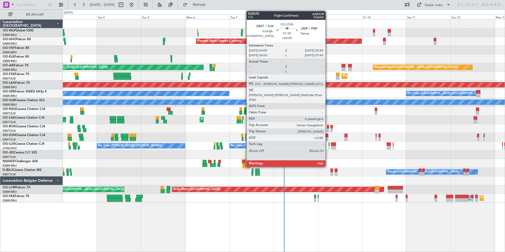
click at [327, 136] on div at bounding box center [326, 136] width 3 height 4
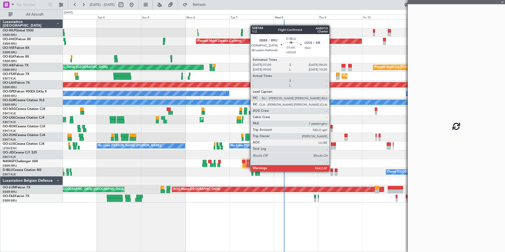
click at [332, 171] on div at bounding box center [331, 171] width 3 height 4
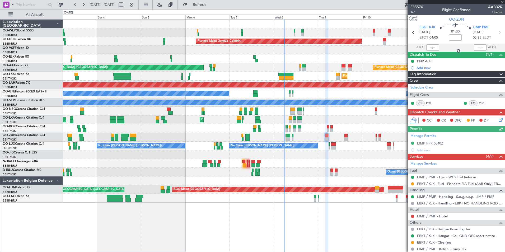
type input "+00:05"
type input "1"
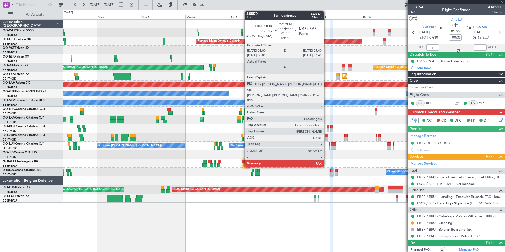
click at [326, 138] on div at bounding box center [326, 139] width 3 height 4
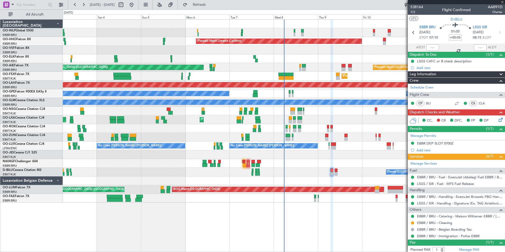
type input "4"
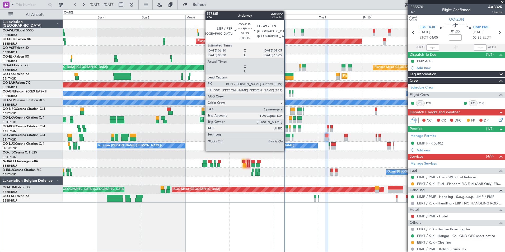
click at [287, 136] on div at bounding box center [288, 136] width 5 height 4
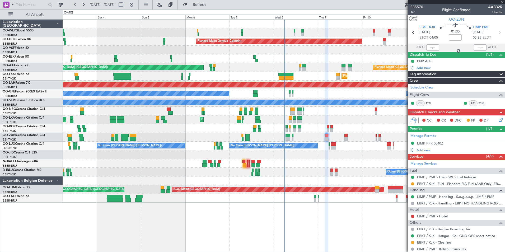
type input "+00:15"
type input "8"
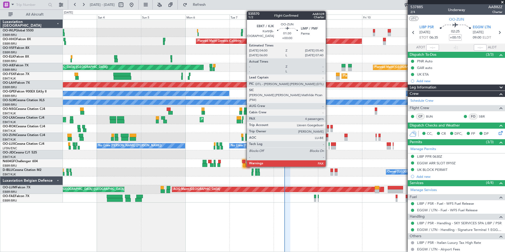
click at [328, 136] on div at bounding box center [326, 136] width 3 height 4
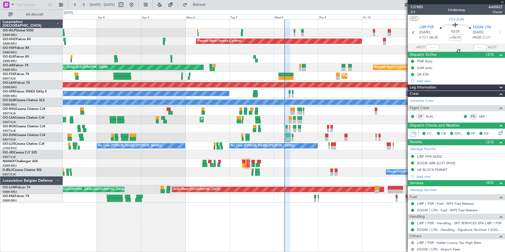
type input "4"
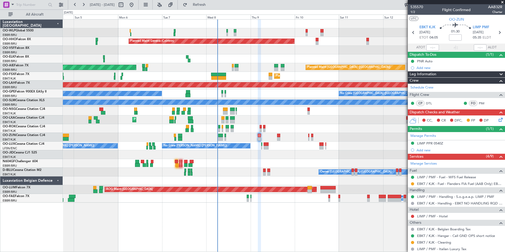
click at [288, 122] on div "Planned Maint Kortrijk-Wevelgem AOG Maint Rimini" at bounding box center [284, 119] width 442 height 9
click at [415, 14] on span "1/2" at bounding box center [416, 12] width 13 height 4
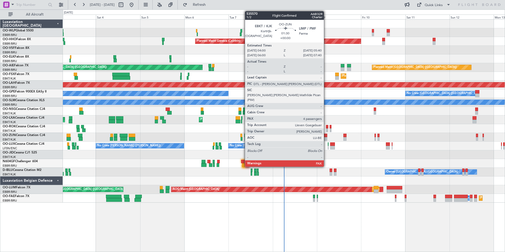
click at [326, 136] on div at bounding box center [325, 136] width 3 height 4
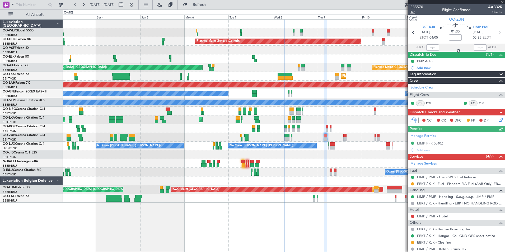
click at [414, 14] on span "1/2" at bounding box center [416, 12] width 13 height 4
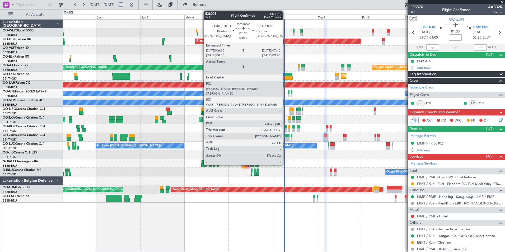
click at [285, 129] on div at bounding box center [285, 130] width 2 height 4
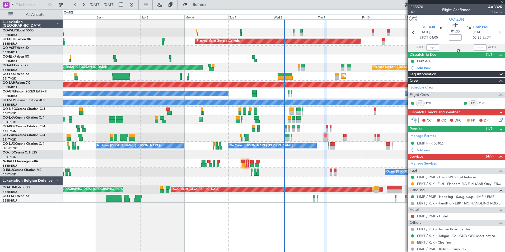
type input "1"
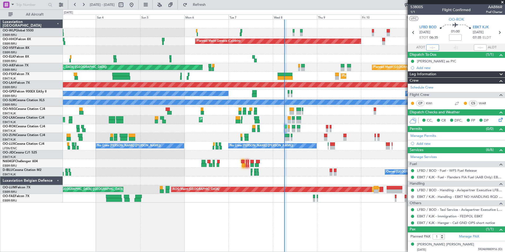
click at [429, 50] on input "text" at bounding box center [432, 47] width 13 height 6
click at [374, 58] on div at bounding box center [284, 58] width 442 height 9
type input "06:14"
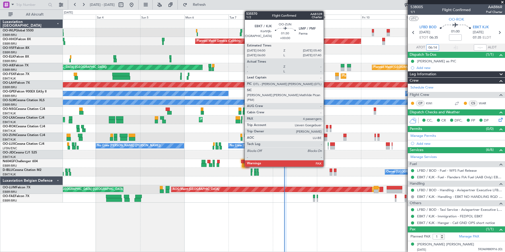
click at [326, 137] on div at bounding box center [325, 139] width 3 height 4
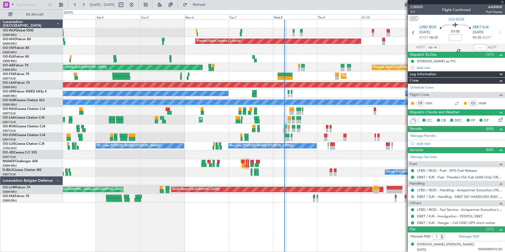
type input "4"
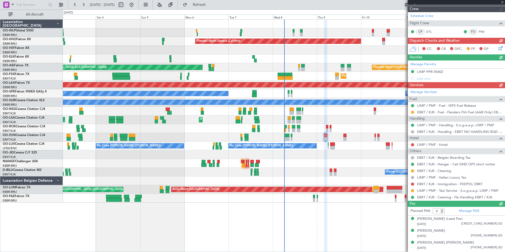
scroll to position [79, 0]
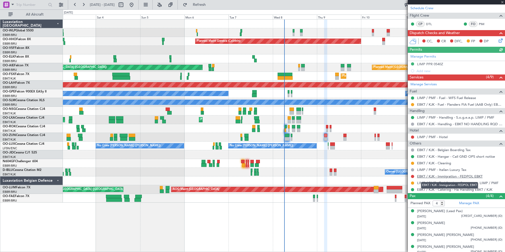
click at [442, 175] on link "EBKT / KJK - Immigration - FEDPOL EBKT" at bounding box center [450, 176] width 66 height 4
click at [211, 1] on button "Refresh" at bounding box center [196, 5] width 32 height 8
click at [212, 8] on button "Refresh" at bounding box center [196, 5] width 32 height 8
click at [413, 177] on button at bounding box center [412, 176] width 3 height 3
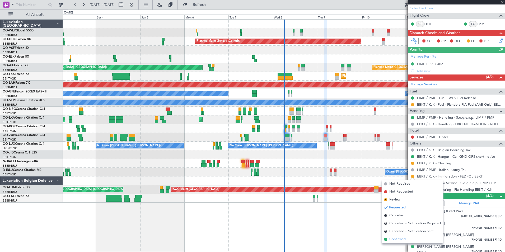
click at [405, 239] on span "Confirmed" at bounding box center [397, 239] width 16 height 5
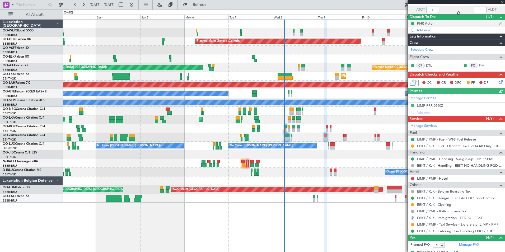
scroll to position [0, 0]
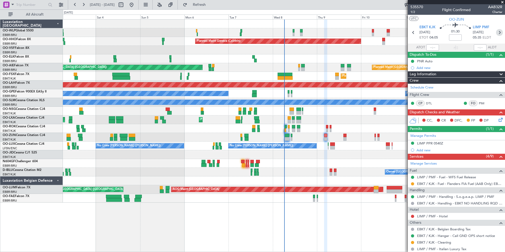
click at [497, 33] on icon at bounding box center [499, 32] width 7 height 7
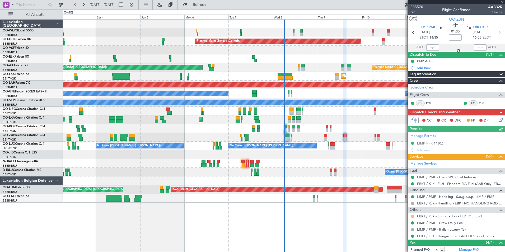
click at [412, 216] on button at bounding box center [412, 216] width 3 height 3
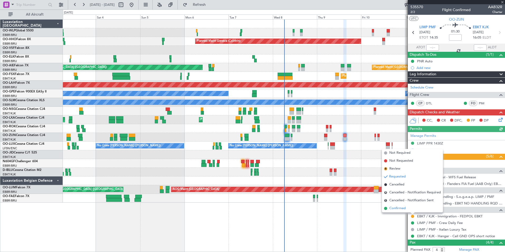
click at [404, 205] on li "Confirmed" at bounding box center [412, 208] width 61 height 8
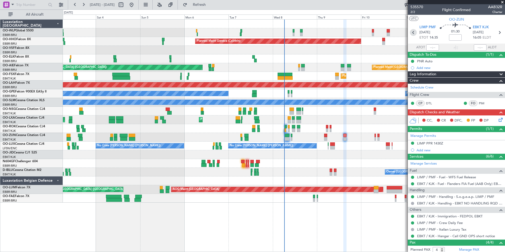
click at [412, 32] on icon at bounding box center [413, 32] width 7 height 7
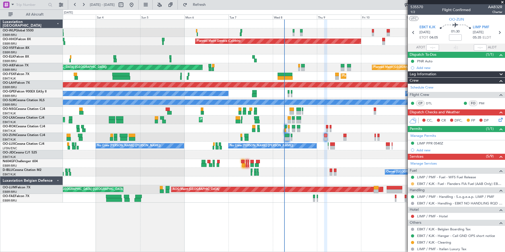
click at [412, 183] on button at bounding box center [412, 183] width 3 height 3
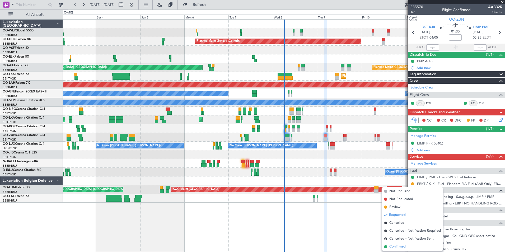
click at [395, 247] on span "Confirmed" at bounding box center [397, 246] width 16 height 5
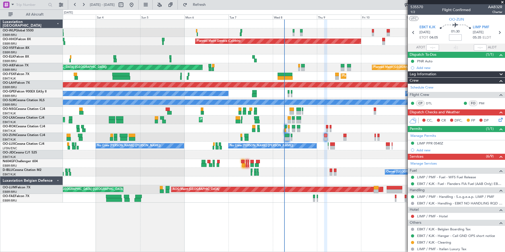
click at [455, 38] on input at bounding box center [455, 37] width 13 height 6
click at [386, 54] on div at bounding box center [284, 58] width 442 height 9
type input "-00:10"
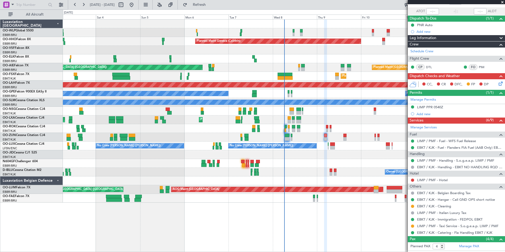
scroll to position [82, 0]
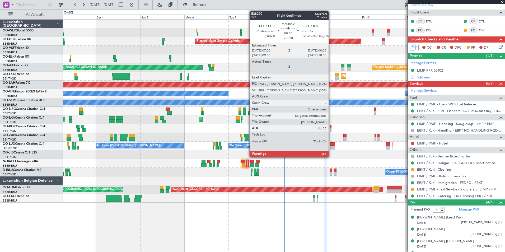
click at [331, 129] on div at bounding box center [331, 130] width 2 height 4
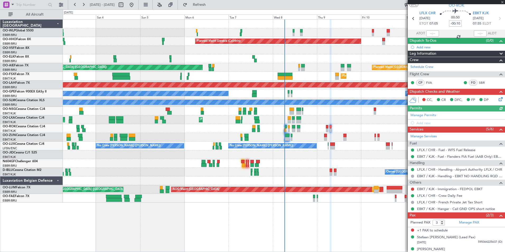
scroll to position [20, 0]
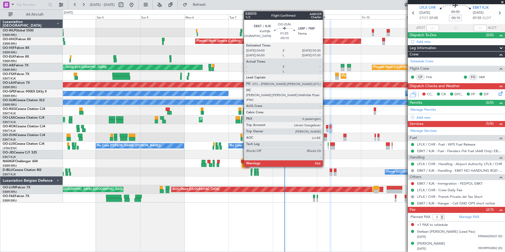
click at [325, 136] on div at bounding box center [325, 136] width 3 height 4
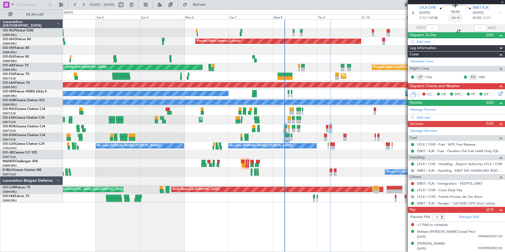
type input "4"
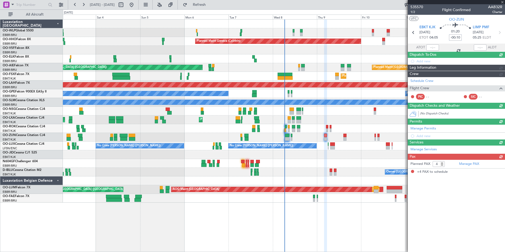
scroll to position [0, 0]
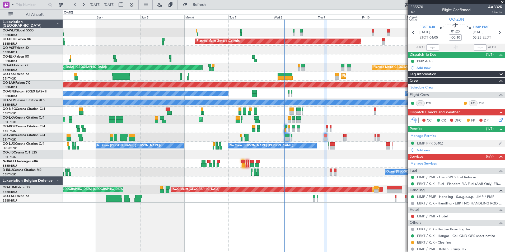
click at [434, 143] on div "LIMP PPR 0540Z" at bounding box center [430, 143] width 26 height 4
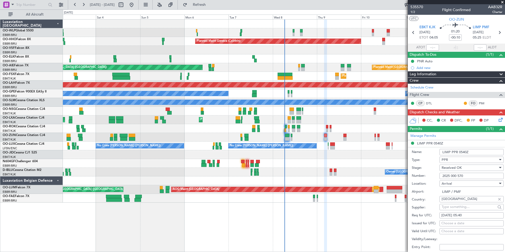
click at [446, 178] on input "2025 000 570" at bounding box center [472, 176] width 64 height 6
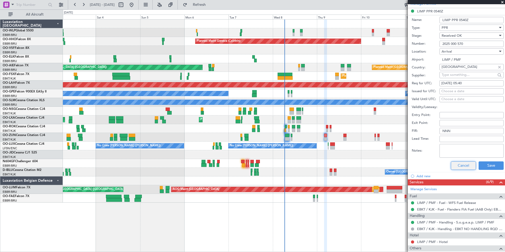
click at [454, 162] on button "Cancel" at bounding box center [463, 165] width 25 height 8
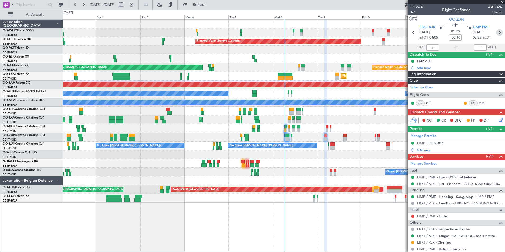
click at [498, 29] on icon at bounding box center [499, 32] width 7 height 7
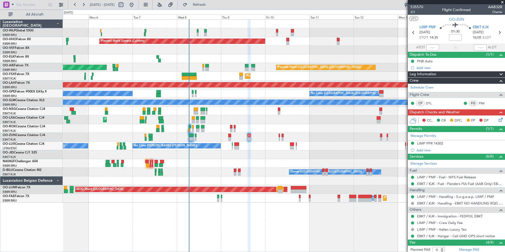
click at [123, 53] on div "Planned Maint Geneva (Cointrin) Unplanned Maint London (Farnborough) Planned Ma…" at bounding box center [284, 111] width 442 height 183
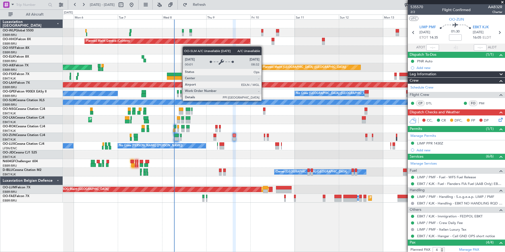
click at [211, 106] on div "A/C Unavailable [GEOGRAPHIC_DATA]" at bounding box center [284, 102] width 442 height 9
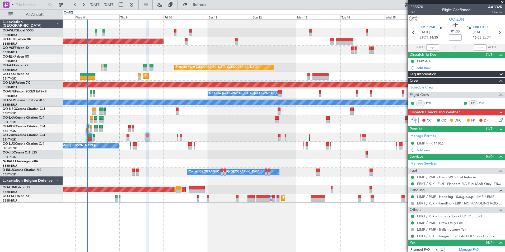
click at [237, 148] on div "No Crew Nancy (Essey) No Crew Nancy (Essey)" at bounding box center [284, 146] width 442 height 9
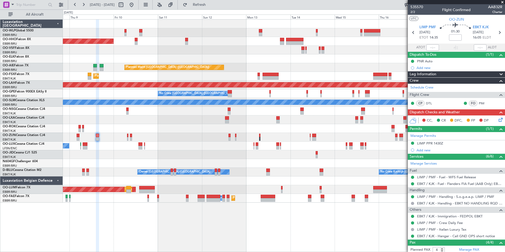
click at [259, 162] on div "Planned Maint Geneva (Cointrin) Planned Maint London (Farnborough) Unplanned Ma…" at bounding box center [284, 111] width 442 height 183
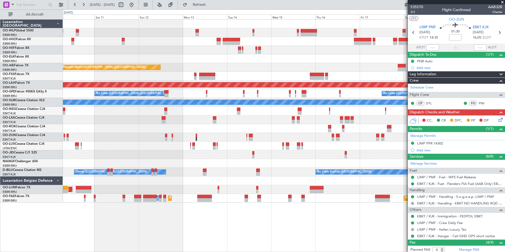
click at [293, 134] on div at bounding box center [284, 137] width 442 height 9
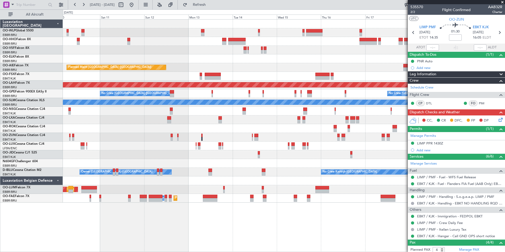
click at [302, 138] on div at bounding box center [284, 137] width 442 height 9
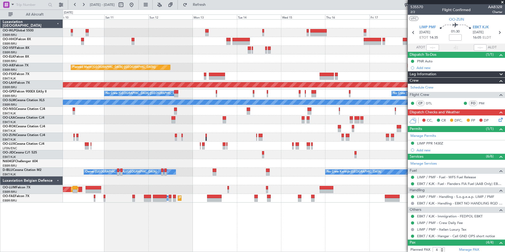
click at [502, 3] on span at bounding box center [502, 2] width 5 height 5
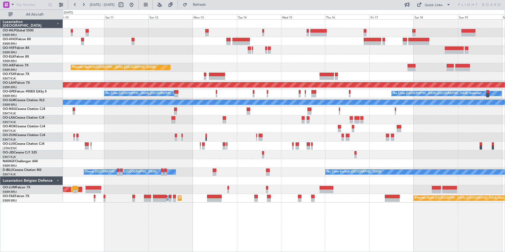
type input "0"
click at [433, 4] on div "Quick Links" at bounding box center [434, 5] width 18 height 5
click at [431, 18] on button "Trip Builder" at bounding box center [434, 17] width 40 height 13
click at [209, 8] on button "Refresh" at bounding box center [196, 5] width 32 height 8
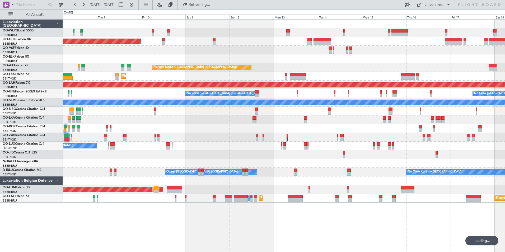
click at [395, 74] on div "Planned Maint Geneva (Cointrin) Planned Maint London (Farnborough) Unplanned Ma…" at bounding box center [284, 111] width 442 height 183
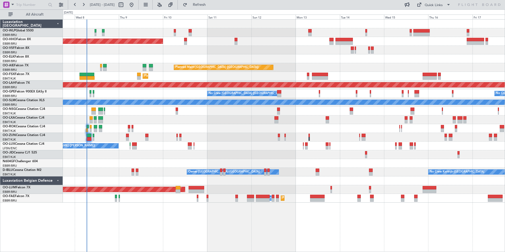
click at [399, 129] on div at bounding box center [284, 128] width 442 height 9
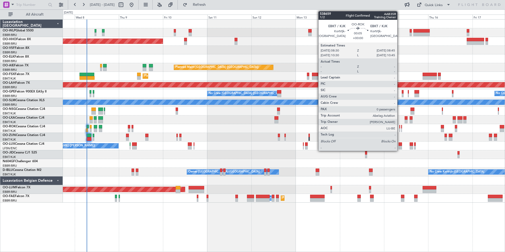
click at [400, 128] on div at bounding box center [399, 127] width 1 height 4
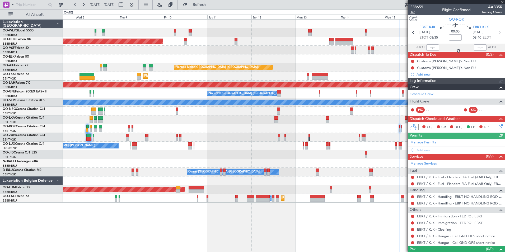
click at [414, 12] on span "1/2" at bounding box center [416, 12] width 13 height 4
click at [323, 128] on div at bounding box center [284, 128] width 442 height 9
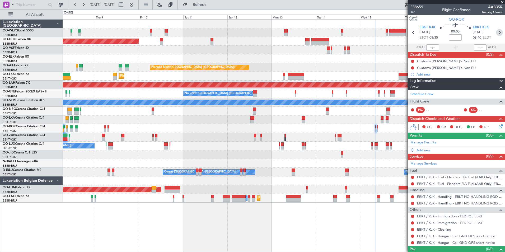
click at [497, 33] on icon at bounding box center [499, 32] width 7 height 7
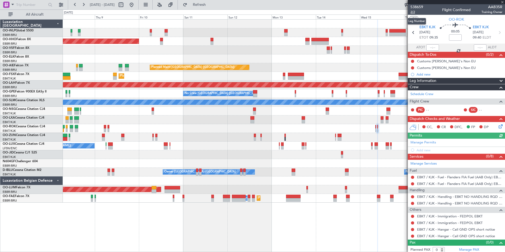
click at [413, 12] on span "2/2" at bounding box center [416, 12] width 13 height 4
click at [453, 40] on input at bounding box center [455, 37] width 13 height 6
click at [207, 5] on span "Refresh" at bounding box center [199, 5] width 22 height 4
click at [455, 38] on input at bounding box center [455, 37] width 13 height 6
click at [454, 38] on input "+00:45" at bounding box center [455, 37] width 13 height 6
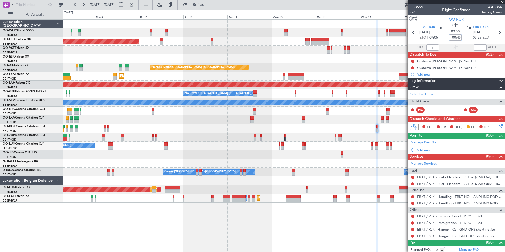
click at [456, 37] on input "+00:45" at bounding box center [455, 37] width 13 height 6
click at [405, 52] on div at bounding box center [284, 50] width 442 height 9
type input "+00:40"
click at [410, 31] on icon at bounding box center [413, 32] width 7 height 7
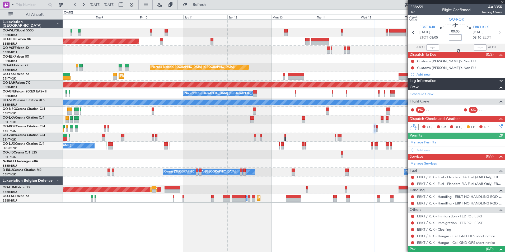
click at [455, 37] on input at bounding box center [455, 37] width 13 height 6
click at [375, 56] on div at bounding box center [284, 58] width 442 height 9
type input "+00:40"
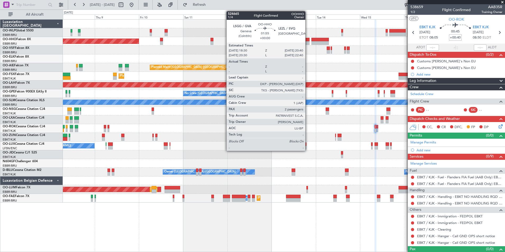
click at [308, 41] on div at bounding box center [307, 40] width 4 height 4
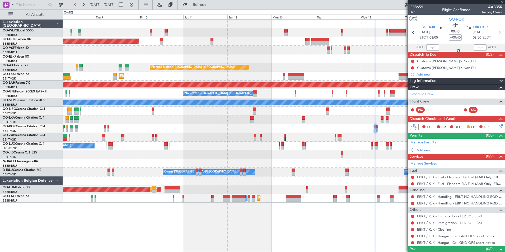
type input "2"
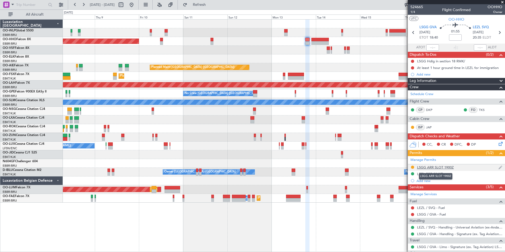
click at [426, 167] on div "LSGG ARR SLOT 1900Z" at bounding box center [435, 167] width 37 height 4
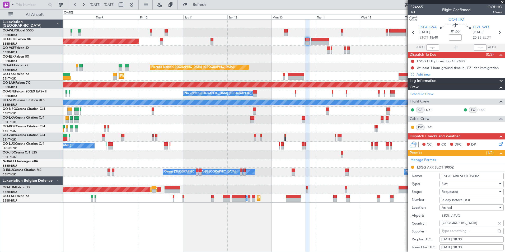
click at [454, 197] on input "5 day before DOF" at bounding box center [472, 200] width 64 height 6
paste input "101318201D"
type input "101318201D"
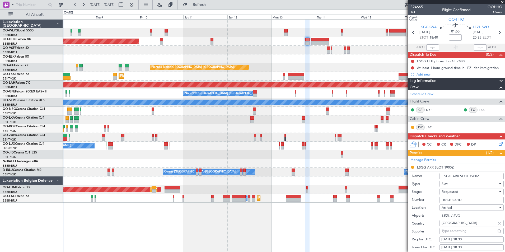
click at [454, 190] on span "Requested" at bounding box center [450, 191] width 17 height 5
click at [458, 233] on span "Received OK" at bounding box center [469, 234] width 55 height 8
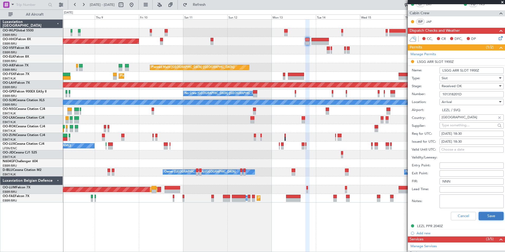
click at [484, 219] on button "Save" at bounding box center [491, 216] width 25 height 8
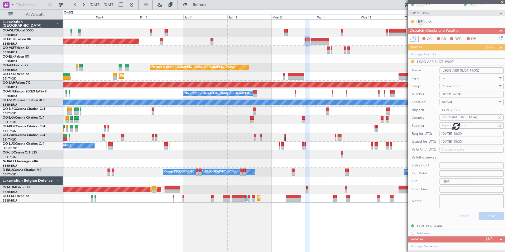
scroll to position [50, 0]
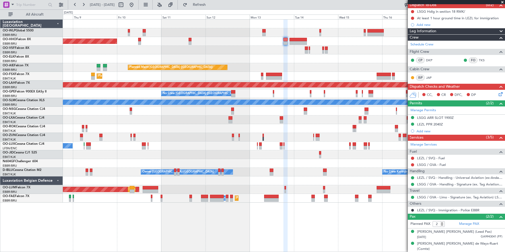
click at [325, 127] on div "Planned Maint Geneva (Cointrin) Planned Maint London (Farnborough) Unplanned Ma…" at bounding box center [284, 111] width 442 height 183
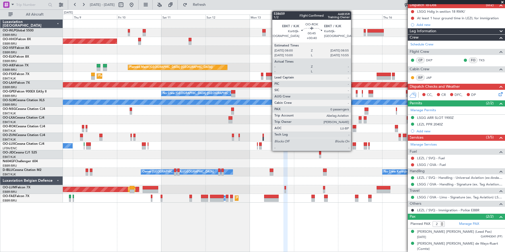
click at [353, 128] on div at bounding box center [354, 127] width 2 height 4
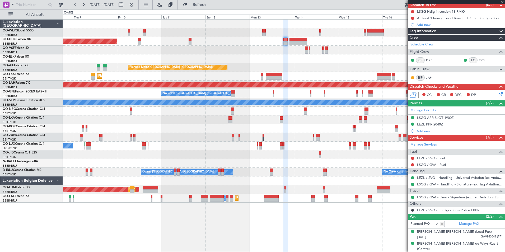
type input "+00:40"
type input "0"
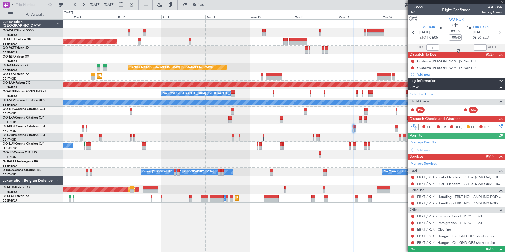
click at [412, 197] on button at bounding box center [412, 196] width 3 height 3
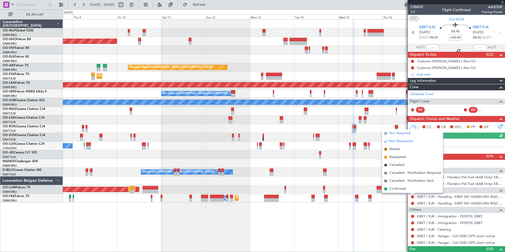
click at [401, 132] on span "Not Required" at bounding box center [399, 133] width 21 height 5
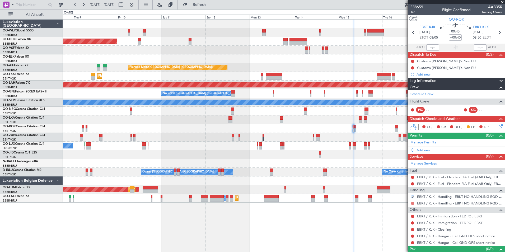
click at [413, 203] on button at bounding box center [412, 203] width 3 height 3
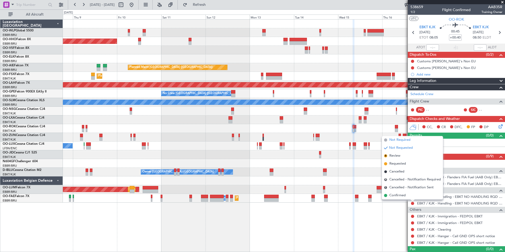
click at [403, 140] on span "Not Required" at bounding box center [399, 139] width 21 height 5
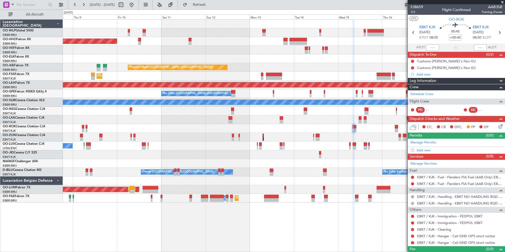
click at [411, 236] on div at bounding box center [412, 236] width 4 height 4
click at [414, 235] on div at bounding box center [412, 236] width 4 height 4
click at [412, 236] on button at bounding box center [412, 236] width 3 height 3
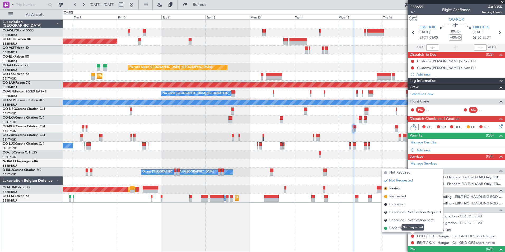
click at [407, 230] on div "Not Requested" at bounding box center [412, 227] width 22 height 7
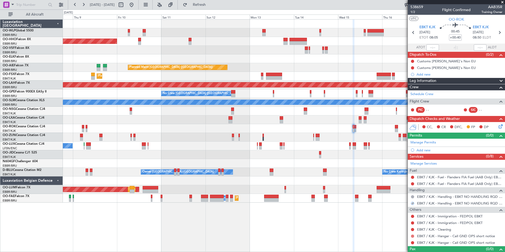
click at [413, 236] on button at bounding box center [412, 236] width 3 height 3
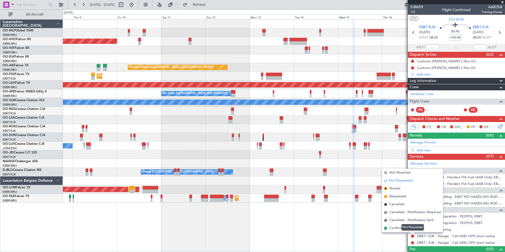
click at [401, 230] on mat-tooltip-component "Not Requested" at bounding box center [413, 227] width 30 height 14
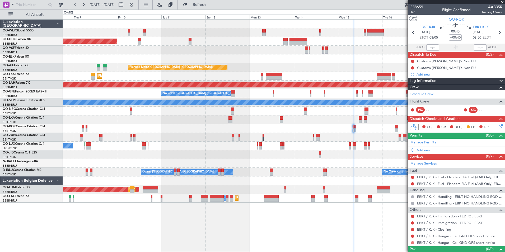
click at [412, 242] on button at bounding box center [412, 242] width 3 height 3
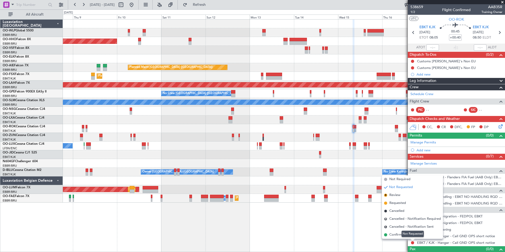
click at [398, 235] on mat-tooltip-component "Not Requested" at bounding box center [413, 234] width 30 height 14
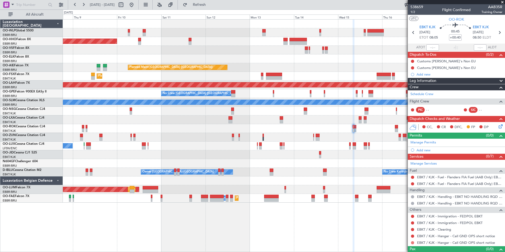
click at [412, 243] on button at bounding box center [412, 242] width 3 height 3
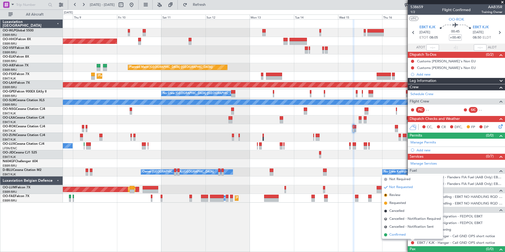
click at [392, 233] on span "Confirmed" at bounding box center [397, 234] width 16 height 5
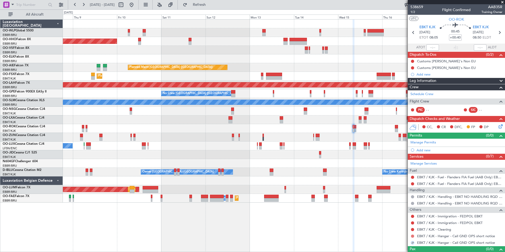
click at [414, 236] on button at bounding box center [412, 236] width 3 height 3
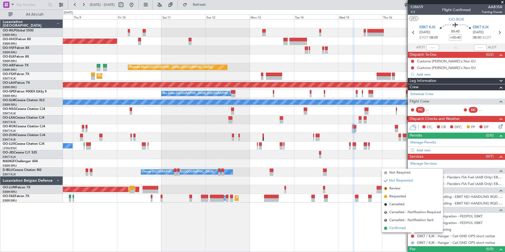
click at [396, 230] on span "Confirmed" at bounding box center [397, 228] width 16 height 5
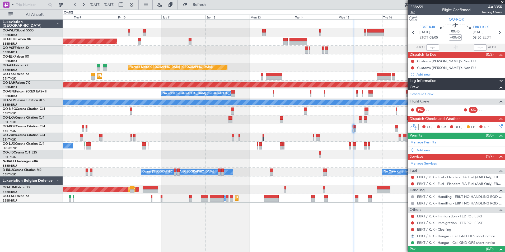
click at [415, 13] on span "1/2" at bounding box center [416, 12] width 13 height 4
click at [497, 34] on icon at bounding box center [499, 32] width 7 height 7
click at [412, 229] on button at bounding box center [412, 229] width 3 height 3
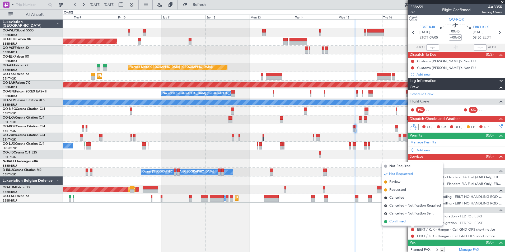
click at [405, 222] on span "Confirmed" at bounding box center [397, 221] width 16 height 5
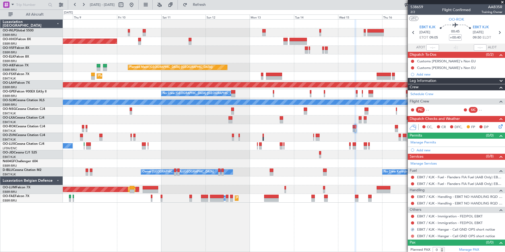
click at [413, 236] on button at bounding box center [412, 236] width 3 height 3
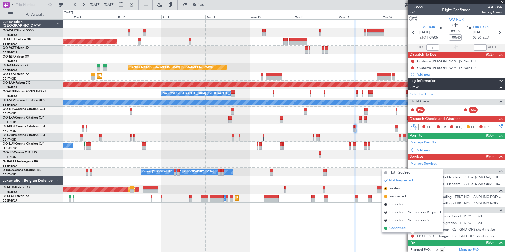
click at [395, 227] on span "Confirmed" at bounding box center [397, 228] width 16 height 5
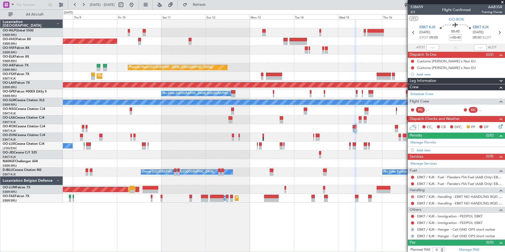
click at [413, 197] on button at bounding box center [412, 196] width 3 height 3
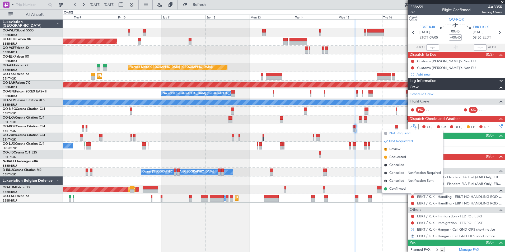
click at [400, 135] on span "Not Required" at bounding box center [399, 133] width 21 height 5
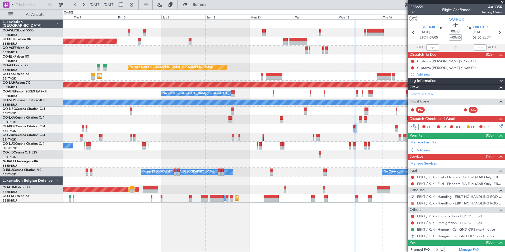
click at [411, 203] on button at bounding box center [412, 203] width 3 height 3
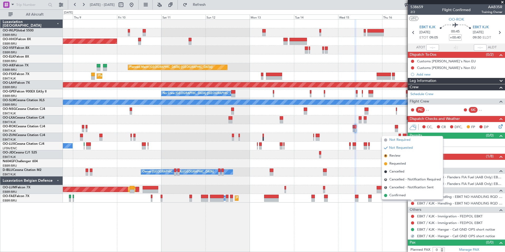
click at [401, 138] on span "Not Required" at bounding box center [399, 139] width 21 height 5
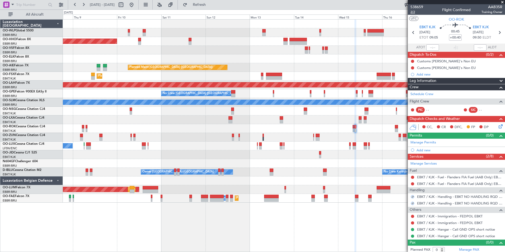
click at [414, 13] on span "2/2" at bounding box center [416, 12] width 13 height 4
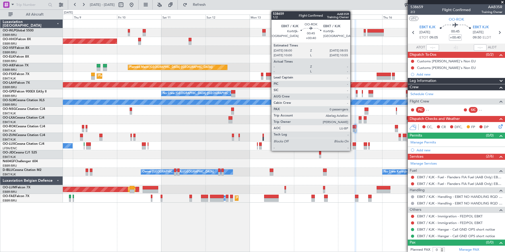
click at [353, 129] on div at bounding box center [354, 130] width 2 height 4
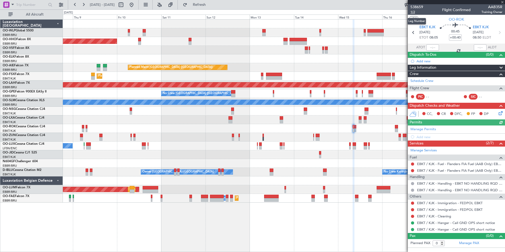
click at [413, 13] on span "1/2" at bounding box center [416, 12] width 13 height 4
click at [498, 34] on icon at bounding box center [499, 32] width 7 height 7
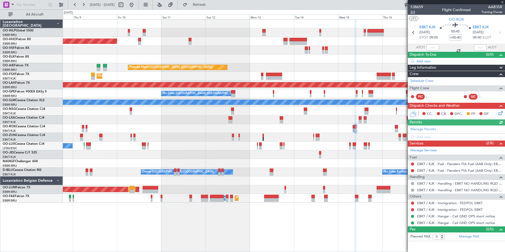
click at [411, 11] on span "2/2" at bounding box center [416, 12] width 13 height 4
click at [136, 4] on button at bounding box center [131, 5] width 8 height 8
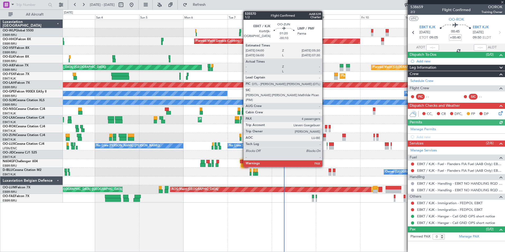
click at [325, 139] on div at bounding box center [324, 139] width 3 height 4
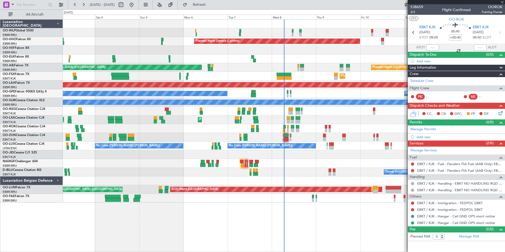
type input "-00:10"
type input "4"
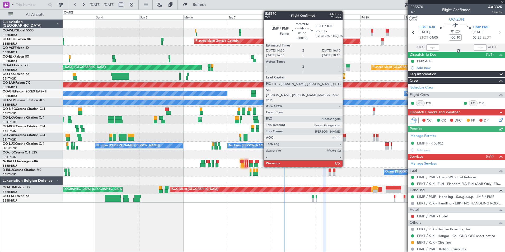
click at [345, 137] on div at bounding box center [343, 139] width 3 height 4
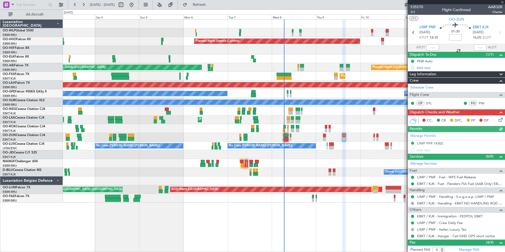
click at [457, 38] on input at bounding box center [455, 37] width 13 height 6
click at [455, 38] on input at bounding box center [455, 37] width 13 height 6
click at [381, 60] on div at bounding box center [284, 58] width 442 height 9
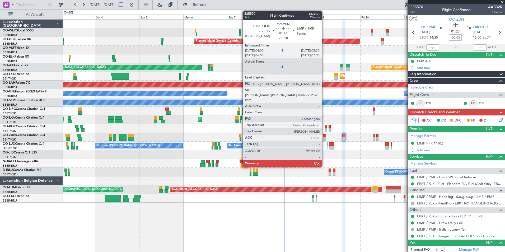
click at [324, 138] on div at bounding box center [324, 139] width 3 height 4
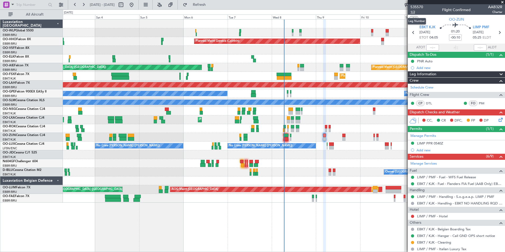
click at [412, 12] on span "1/2" at bounding box center [416, 12] width 13 height 4
click at [443, 176] on link "LIMP / PMF - Fuel - WFS Fuel Release" at bounding box center [446, 177] width 59 height 4
click at [498, 121] on icon at bounding box center [500, 119] width 4 height 4
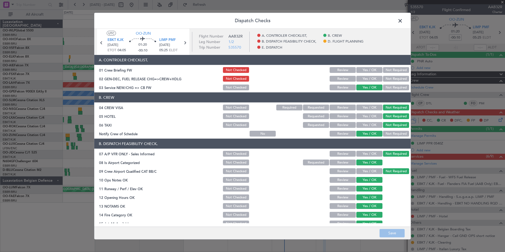
click at [365, 69] on button "Yes / OK" at bounding box center [369, 70] width 26 height 6
click at [365, 79] on button "Yes / OK" at bounding box center [369, 79] width 26 height 6
click at [232, 116] on button "Not Checked" at bounding box center [236, 116] width 26 height 6
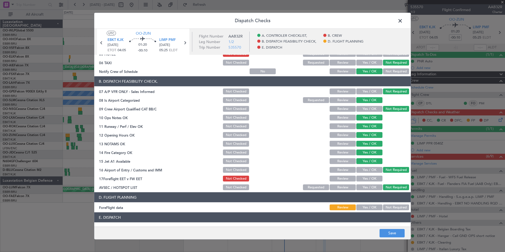
scroll to position [98, 0]
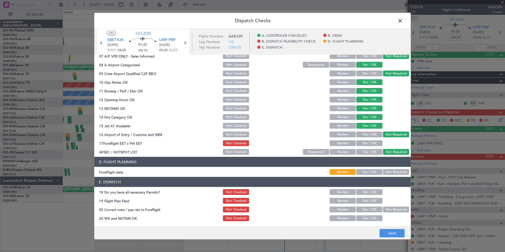
click at [366, 142] on button "Yes / OK" at bounding box center [369, 143] width 26 height 6
drag, startPoint x: 366, startPoint y: 169, endPoint x: 366, endPoint y: 171, distance: 3.0
click at [366, 169] on div "Yes / OK" at bounding box center [369, 171] width 27 height 7
click at [366, 173] on button "Yes / OK" at bounding box center [369, 172] width 26 height 6
click at [363, 191] on button "Yes / OK" at bounding box center [369, 192] width 26 height 6
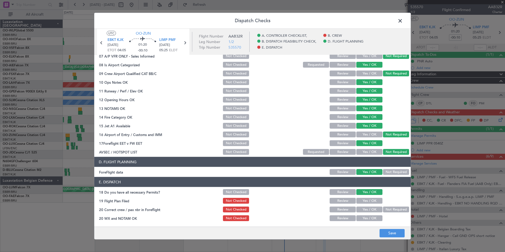
click at [363, 200] on button "Yes / OK" at bounding box center [369, 201] width 26 height 6
click at [363, 209] on button "Yes / OK" at bounding box center [369, 210] width 26 height 6
click at [363, 216] on button "Yes / OK" at bounding box center [369, 218] width 26 height 6
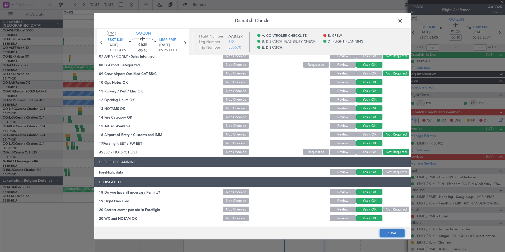
click at [384, 231] on button "Save" at bounding box center [392, 233] width 25 height 8
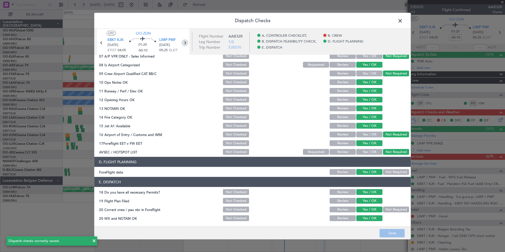
click at [183, 44] on icon at bounding box center [184, 42] width 7 height 7
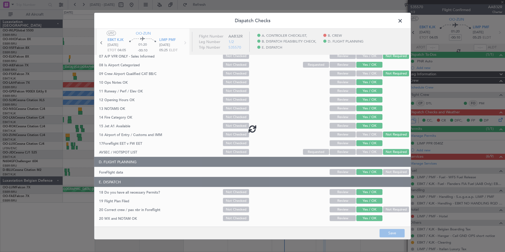
type input "-00:05"
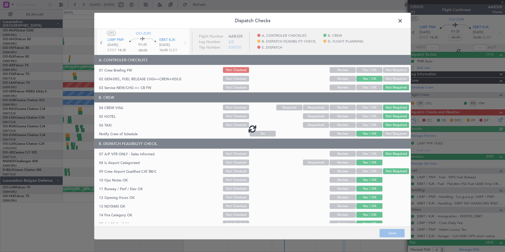
click at [360, 69] on div at bounding box center [252, 129] width 316 height 200
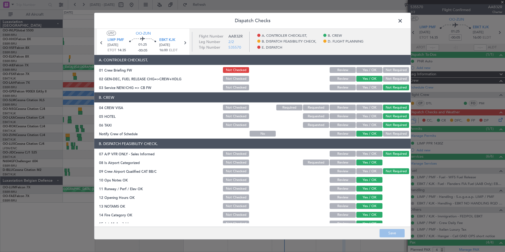
click at [360, 69] on button "Yes / OK" at bounding box center [369, 70] width 26 height 6
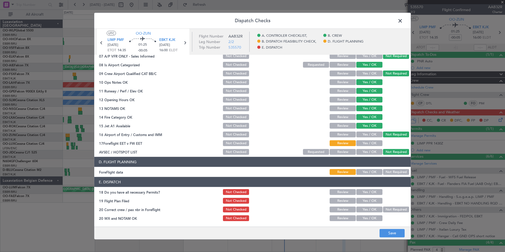
click at [363, 142] on button "Yes / OK" at bounding box center [369, 143] width 26 height 6
click at [366, 169] on button "Yes / OK" at bounding box center [369, 172] width 26 height 6
drag, startPoint x: 368, startPoint y: 189, endPoint x: 367, endPoint y: 194, distance: 4.6
click at [368, 189] on button "Yes / OK" at bounding box center [369, 192] width 26 height 6
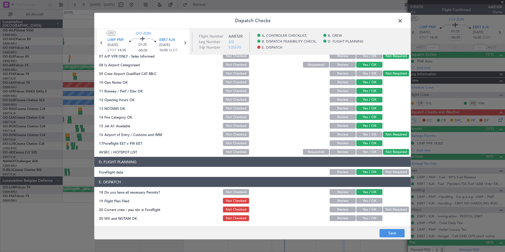
click at [367, 201] on button "Yes / OK" at bounding box center [369, 201] width 26 height 6
click at [367, 210] on button "Yes / OK" at bounding box center [369, 210] width 26 height 6
click at [365, 221] on button "Yes / OK" at bounding box center [369, 218] width 26 height 6
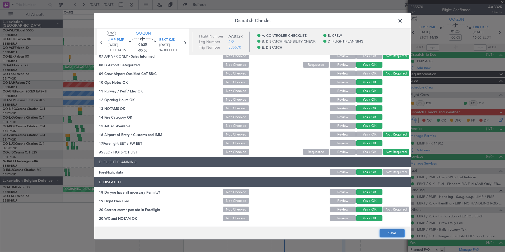
click at [384, 230] on button "Save" at bounding box center [392, 233] width 25 height 8
click at [403, 20] on span at bounding box center [403, 22] width 0 height 11
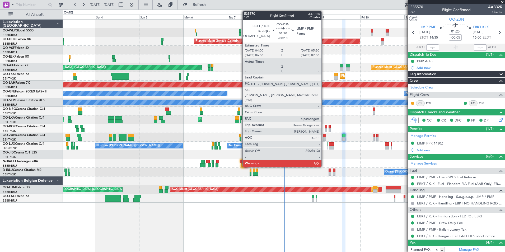
click at [324, 136] on div at bounding box center [324, 136] width 3 height 4
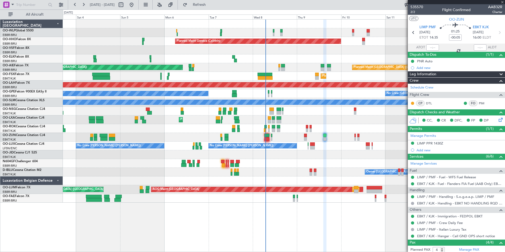
click at [332, 116] on div "Planned Maint Milan (Linate) Planned Maint Geneva ([GEOGRAPHIC_DATA]) Unplanned…" at bounding box center [284, 111] width 442 height 183
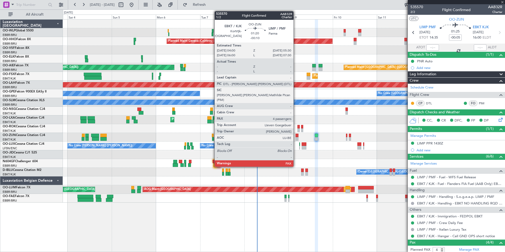
type input "-00:10"
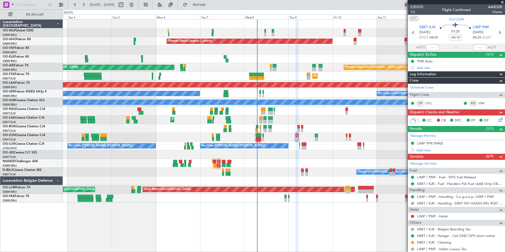
click at [367, 45] on div "Planned Maint Geneva (Cointrin)" at bounding box center [284, 41] width 442 height 9
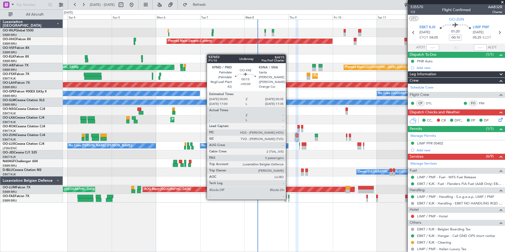
click at [288, 199] on div at bounding box center [288, 200] width 1 height 4
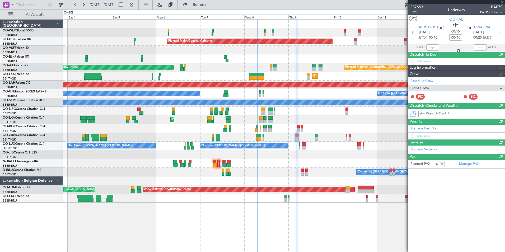
type input "0"
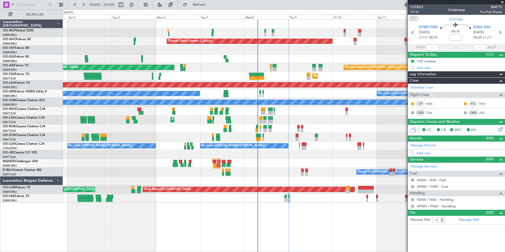
click at [130, 35] on div "Planned Maint Milan (Linate)" at bounding box center [284, 32] width 442 height 9
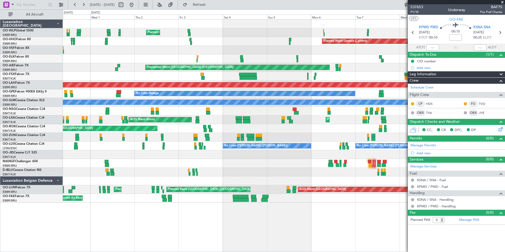
click at [337, 171] on div "Planned Maint Milan (Linate) Planned Maint Geneva ([GEOGRAPHIC_DATA]) Planned M…" at bounding box center [284, 111] width 442 height 183
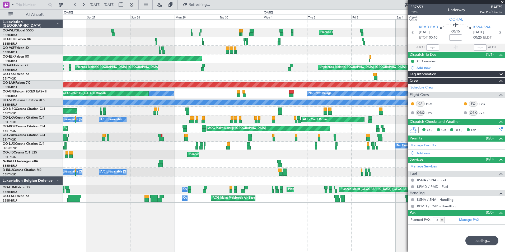
click at [295, 190] on div "AOG Maint [GEOGRAPHIC_DATA] Planned Maint [GEOGRAPHIC_DATA] ([GEOGRAPHIC_DATA])…" at bounding box center [284, 189] width 442 height 9
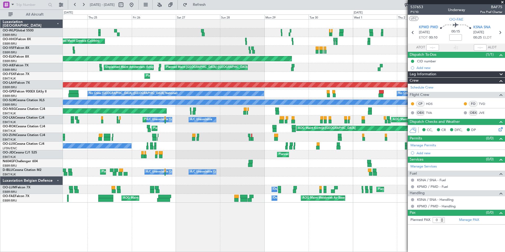
click at [250, 181] on div at bounding box center [284, 180] width 442 height 9
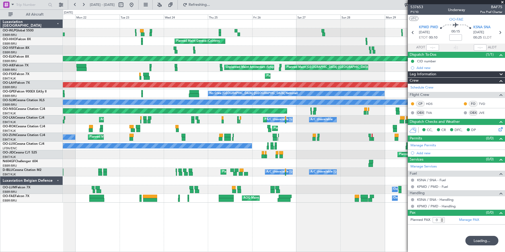
click at [295, 181] on div at bounding box center [284, 180] width 442 height 9
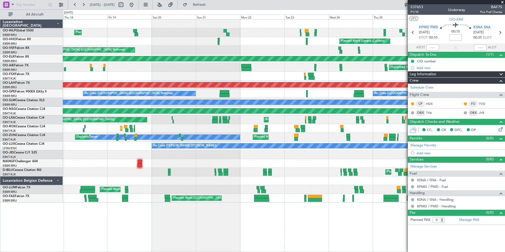
click at [250, 177] on div at bounding box center [284, 180] width 442 height 9
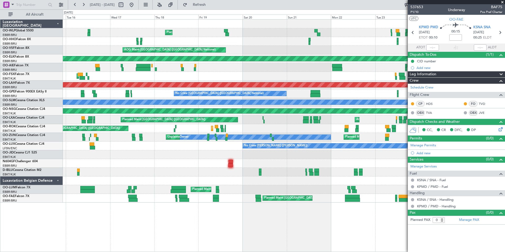
click at [174, 176] on div at bounding box center [284, 180] width 442 height 9
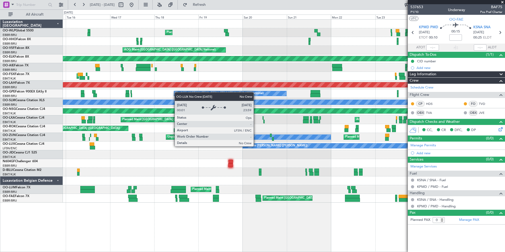
click at [150, 142] on div "No Crew [PERSON_NAME] ([PERSON_NAME])" at bounding box center [284, 146] width 442 height 9
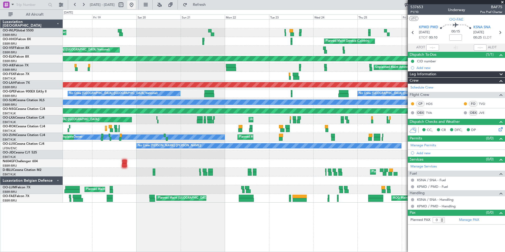
click at [136, 8] on button at bounding box center [131, 5] width 8 height 8
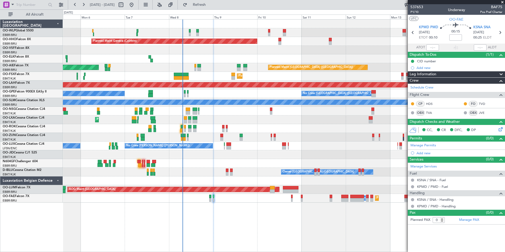
click at [263, 196] on div "Planned Maint Melsbroek Air Base Owner [GEOGRAPHIC_DATA] Planned Maint [GEOGRAP…" at bounding box center [284, 198] width 442 height 9
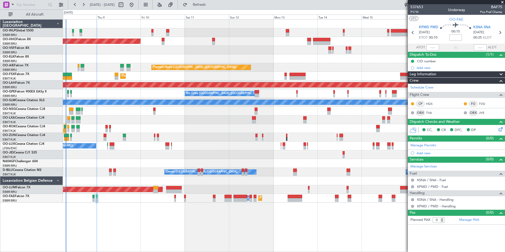
click at [232, 166] on div "Planned Maint Geneva (Cointrin) Planned Maint [GEOGRAPHIC_DATA] ([GEOGRAPHIC_DA…" at bounding box center [284, 111] width 442 height 183
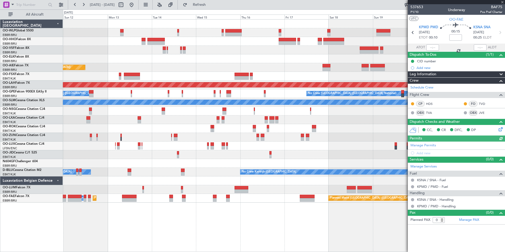
click at [220, 165] on div "Planned Maint Geneva (Cointrin) Planned Maint [GEOGRAPHIC_DATA] ([GEOGRAPHIC_DA…" at bounding box center [284, 111] width 442 height 183
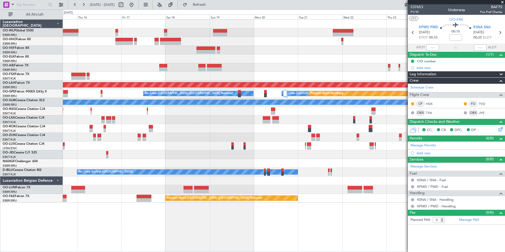
click at [153, 152] on div "- - FIMP 17:00 Z EBLG 05:10 Z Planned [GEOGRAPHIC_DATA][PERSON_NAME]-[GEOGRAPHI…" at bounding box center [284, 111] width 442 height 183
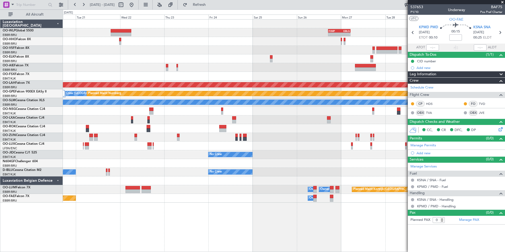
click at [138, 156] on div "- - FIMP 17:00 Z EBLG 05:10 Z Planned [GEOGRAPHIC_DATA][PERSON_NAME]-[GEOGRAPHI…" at bounding box center [284, 111] width 442 height 183
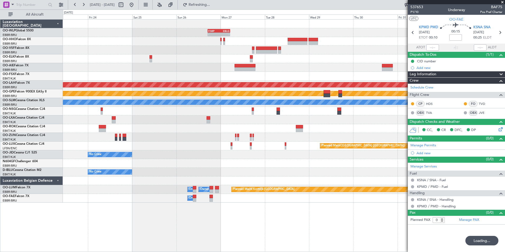
click at [193, 167] on div at bounding box center [284, 163] width 442 height 9
click at [192, 156] on div "- - FIMP 17:00 Z EBLG 05:10 Z Planned [GEOGRAPHIC_DATA][PERSON_NAME]-[GEOGRAPHI…" at bounding box center [284, 111] width 442 height 183
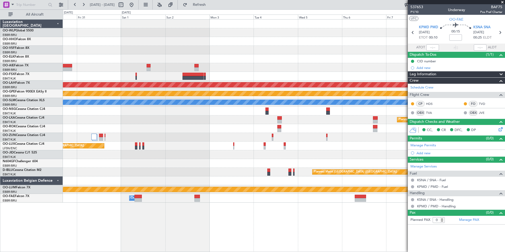
click at [209, 183] on div "Planned Maint [PERSON_NAME]-[GEOGRAPHIC_DATA][PERSON_NAME] ([GEOGRAPHIC_DATA][P…" at bounding box center [284, 111] width 442 height 183
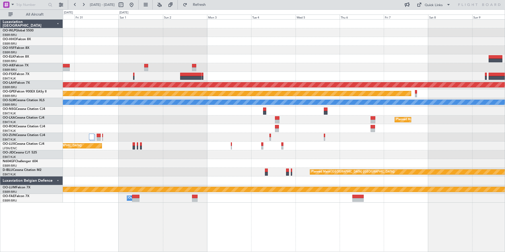
click at [153, 5] on fb-view-mode-toggle at bounding box center [146, 5] width 14 height 10
click at [139, 5] on fb-range-datepicker "[DATE] - [DATE]" at bounding box center [103, 5] width 71 height 10
click at [136, 6] on button at bounding box center [131, 5] width 8 height 8
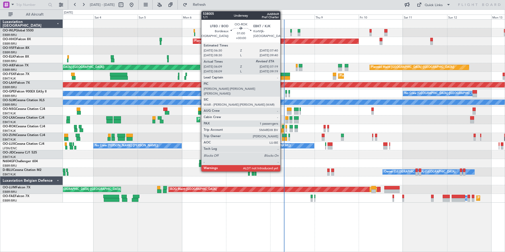
click at [283, 128] on div at bounding box center [283, 127] width 2 height 4
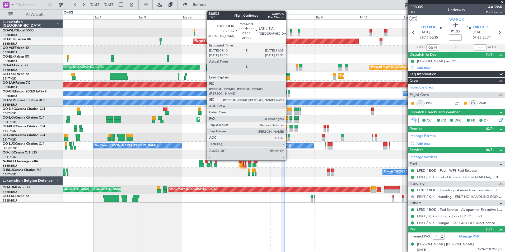
click at [288, 113] on div at bounding box center [289, 113] width 4 height 4
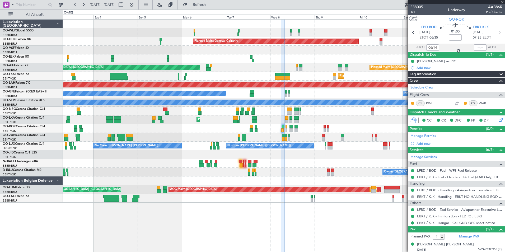
type input "-00:25"
type input "0"
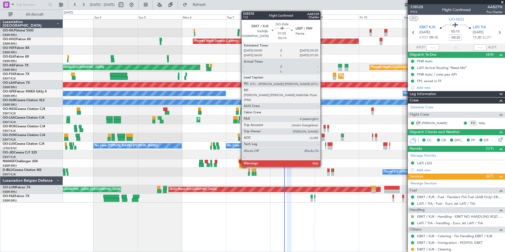
click at [323, 137] on div at bounding box center [323, 139] width 3 height 4
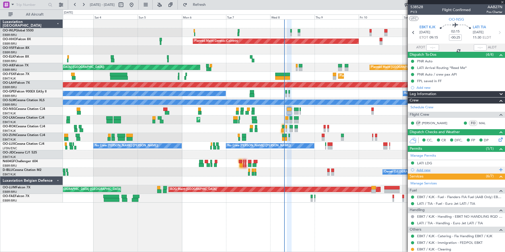
type input "-00:10"
type input "4"
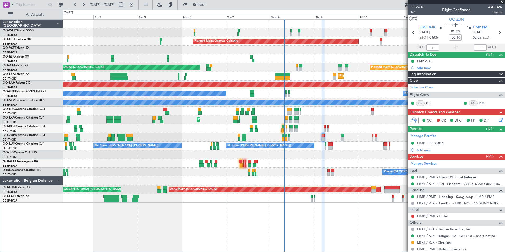
scroll to position [53, 0]
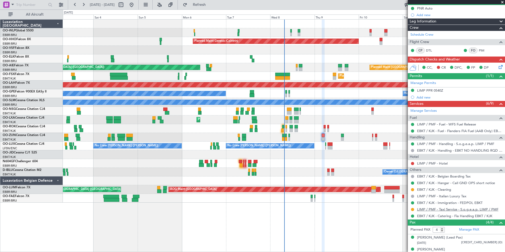
click at [434, 208] on link "LIMP / PMF - Taxi Service - S.o.g.e.a.p. LIMP / PMF" at bounding box center [457, 209] width 81 height 4
click at [412, 162] on button at bounding box center [412, 163] width 3 height 3
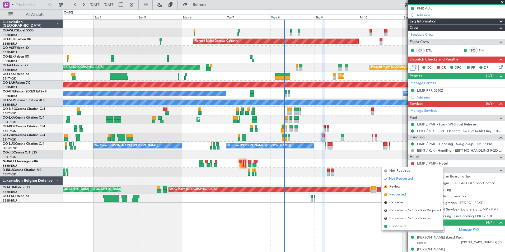
click at [397, 193] on span "Requested" at bounding box center [397, 194] width 17 height 5
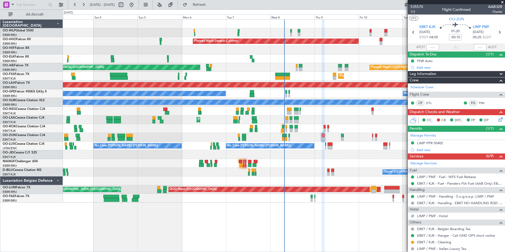
scroll to position [0, 0]
click at [498, 119] on icon at bounding box center [500, 119] width 4 height 4
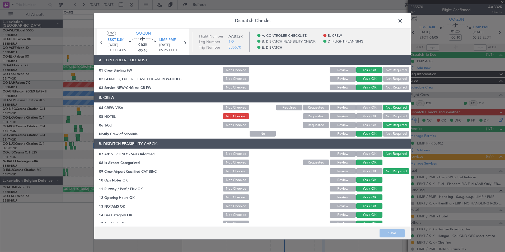
click at [318, 118] on button "Requested" at bounding box center [316, 116] width 26 height 6
click at [389, 236] on button "Save" at bounding box center [392, 233] width 25 height 8
click at [403, 23] on span at bounding box center [403, 22] width 0 height 11
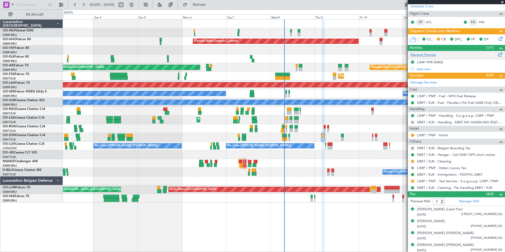
scroll to position [82, 0]
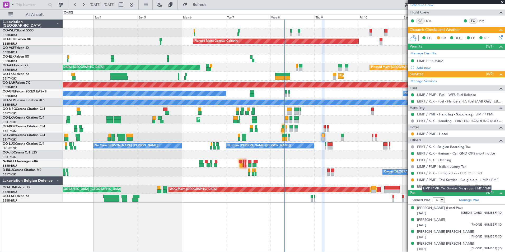
click at [433, 186] on mat-tooltip-component "LIMP / PMF - Taxi Service - S.o.g.e.a.p. LIMP / PMF" at bounding box center [456, 189] width 77 height 14
click at [429, 188] on link "EBKT / KJK - Catering - Fia Handling EBKT / KJK" at bounding box center [454, 186] width 75 height 4
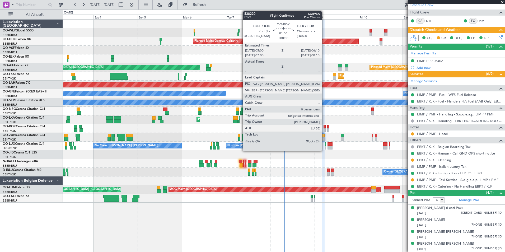
click at [324, 130] on div at bounding box center [325, 130] width 2 height 4
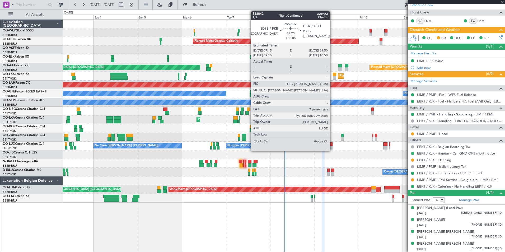
type input "0"
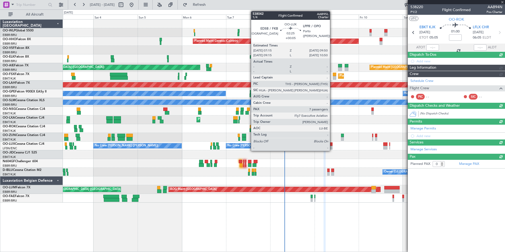
scroll to position [0, 0]
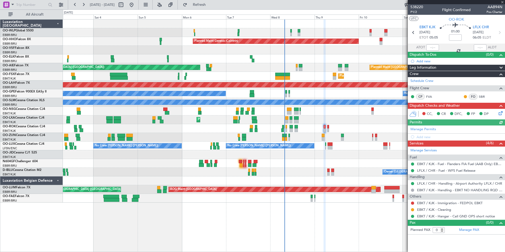
click at [499, 32] on icon at bounding box center [499, 32] width 7 height 7
click at [501, 33] on icon at bounding box center [499, 32] width 7 height 7
type input "-00:10"
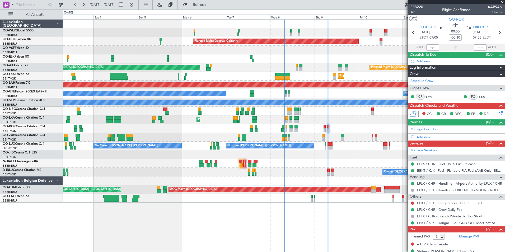
click at [501, 1] on span at bounding box center [502, 2] width 5 height 5
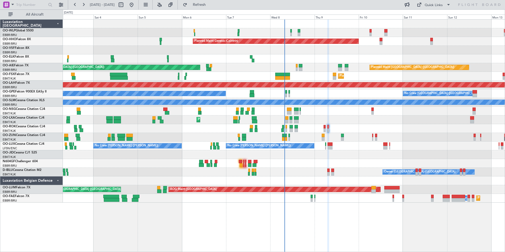
type input "0"
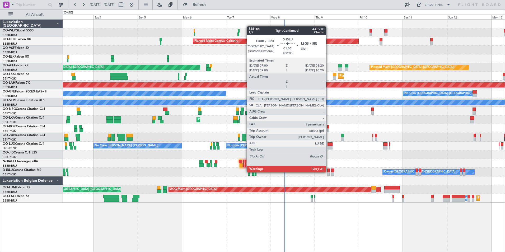
click at [328, 172] on div at bounding box center [328, 174] width 3 height 4
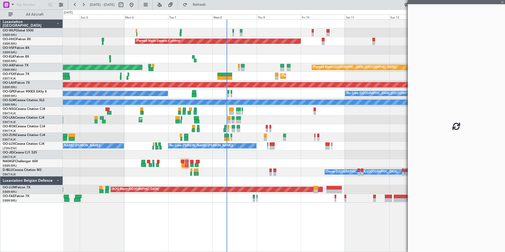
click at [309, 124] on div "Planned Maint Milan (Linate) Planned Maint Geneva ([GEOGRAPHIC_DATA]) Planned M…" at bounding box center [284, 111] width 442 height 183
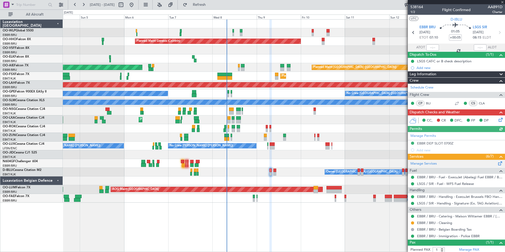
scroll to position [14, 0]
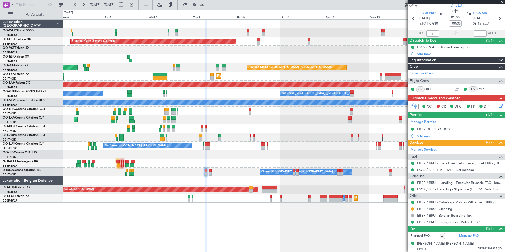
click at [268, 48] on div at bounding box center [284, 50] width 442 height 9
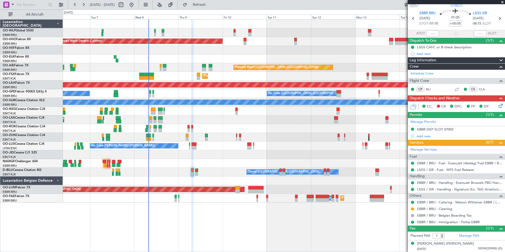
click at [260, 47] on div at bounding box center [284, 50] width 442 height 9
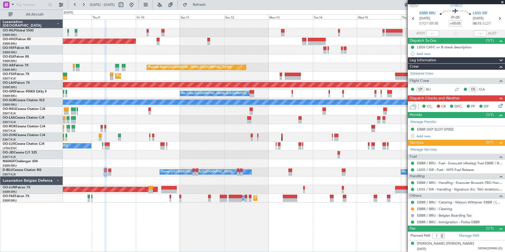
click at [209, 56] on div "Planned Maint Geneva (Cointrin) Planned Maint [GEOGRAPHIC_DATA] ([GEOGRAPHIC_DA…" at bounding box center [284, 111] width 442 height 183
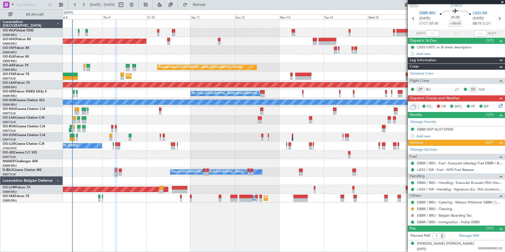
click at [373, 52] on div at bounding box center [284, 50] width 442 height 9
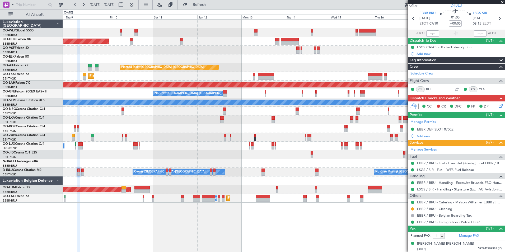
click at [250, 52] on div at bounding box center [284, 50] width 442 height 9
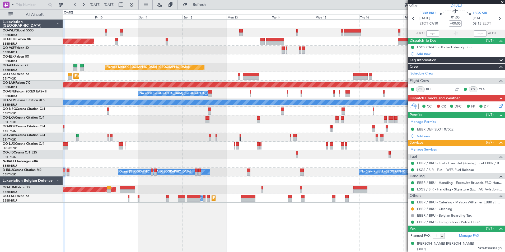
click at [328, 40] on div "Planned Maint Geneva (Cointrin)" at bounding box center [284, 41] width 442 height 9
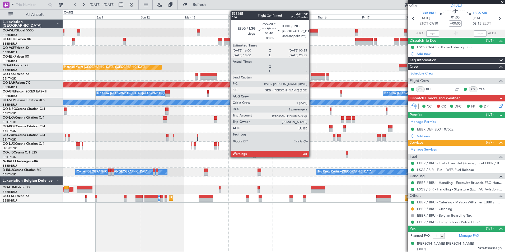
click at [312, 31] on div at bounding box center [310, 31] width 17 height 4
type input "2"
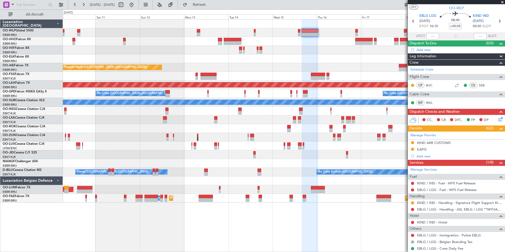
scroll to position [0, 0]
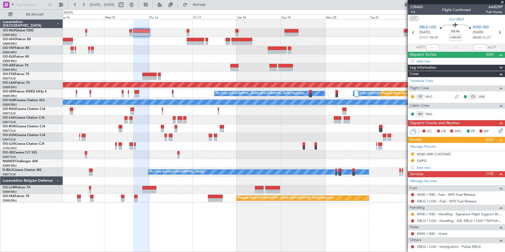
click at [176, 36] on div "Planned Maint [GEOGRAPHIC_DATA] ([GEOGRAPHIC_DATA]) Planned [GEOGRAPHIC_DATA][P…" at bounding box center [284, 111] width 442 height 183
click at [199, 38] on div "Planned Maint [GEOGRAPHIC_DATA] ([GEOGRAPHIC_DATA]) Planned [GEOGRAPHIC_DATA][P…" at bounding box center [284, 111] width 442 height 183
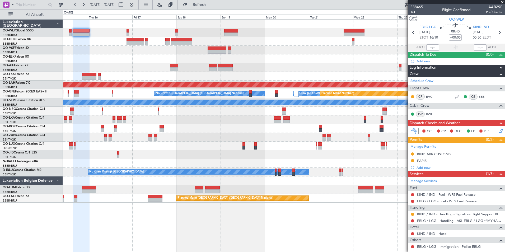
click at [292, 55] on div "- - FIMP 17:00 Z EBLG 05:10 Z Planned [GEOGRAPHIC_DATA][PERSON_NAME]-[GEOGRAPHI…" at bounding box center [284, 111] width 442 height 183
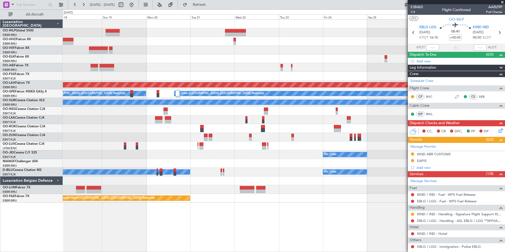
click at [259, 36] on div "- - FIMP 17:00 Z EBLG 05:10 Z" at bounding box center [284, 32] width 442 height 9
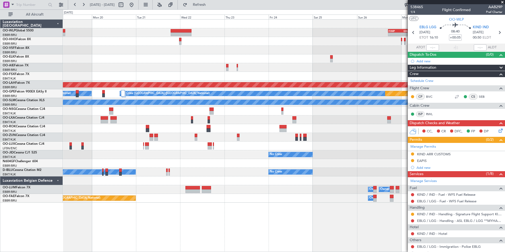
click at [267, 36] on div "- - FIMP 17:00 Z EBLG 05:10 Z" at bounding box center [284, 32] width 442 height 9
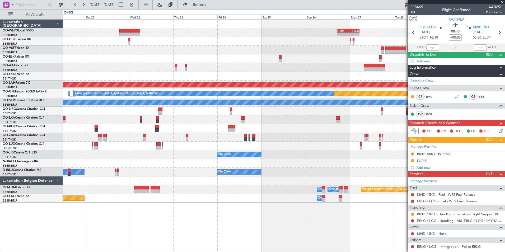
click at [410, 120] on fb-app "[DATE] - [DATE] Refresh Quick Links All Aircraft - - FIMP 17:00 Z EBLG 05:10 Z …" at bounding box center [252, 128] width 505 height 248
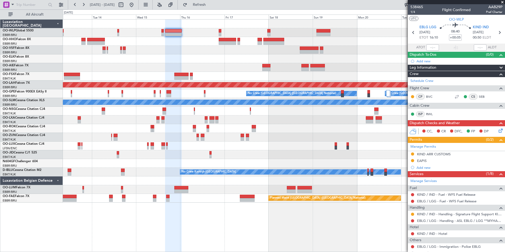
click at [422, 127] on fb-app "[DATE] - [DATE] Refresh Quick Links All Aircraft Planned Maint [GEOGRAPHIC_DATA…" at bounding box center [252, 128] width 505 height 248
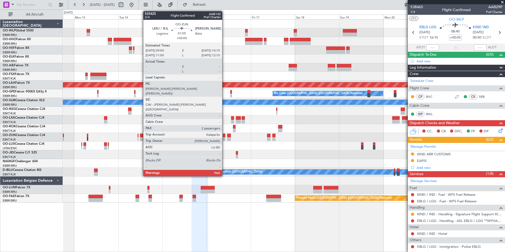
click at [366, 136] on div at bounding box center [284, 137] width 442 height 9
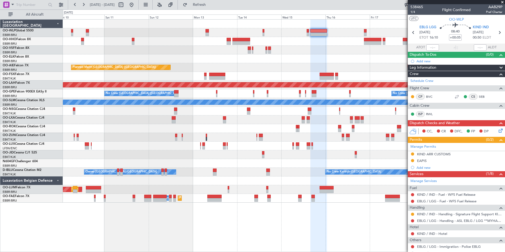
click at [209, 95] on div "Planned Maint Geneva (Cointrin) Planned Maint [GEOGRAPHIC_DATA] ([GEOGRAPHIC_DA…" at bounding box center [284, 111] width 442 height 183
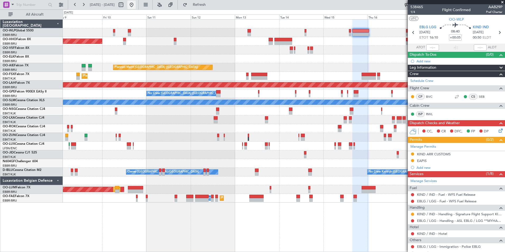
click at [136, 5] on button at bounding box center [131, 5] width 8 height 8
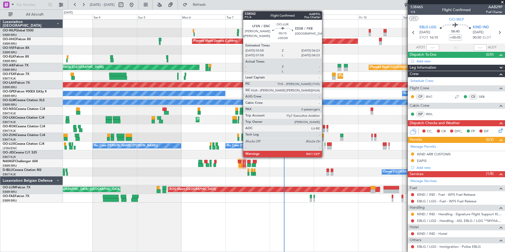
click at [325, 144] on div at bounding box center [325, 144] width 1 height 4
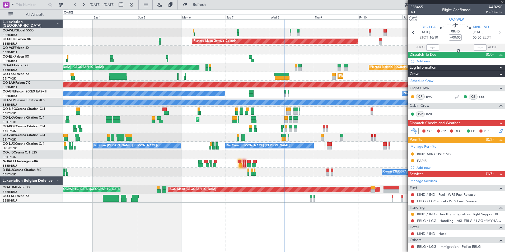
type input "0"
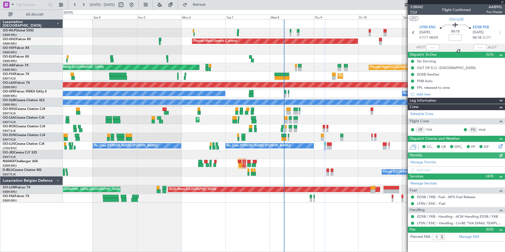
click at [412, 11] on span "P1/4" at bounding box center [416, 12] width 13 height 4
click at [212, 7] on button "Refresh" at bounding box center [196, 5] width 32 height 8
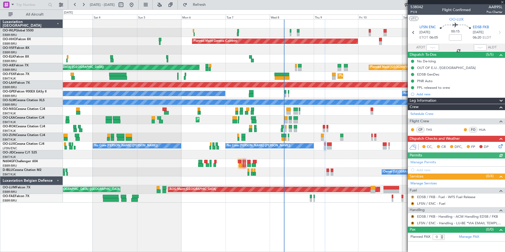
click at [413, 197] on button "R" at bounding box center [412, 196] width 3 height 3
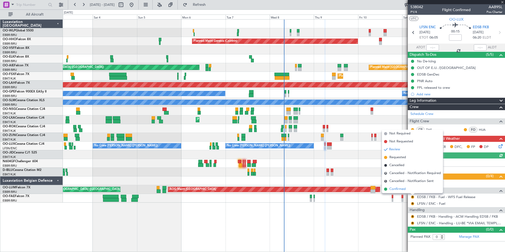
click at [404, 190] on span "Confirmed" at bounding box center [397, 188] width 16 height 5
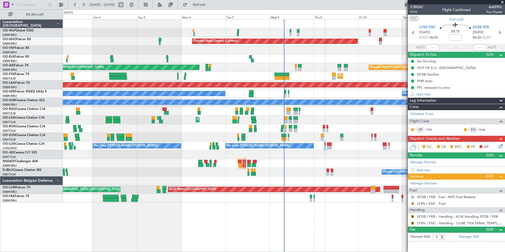
click at [412, 203] on button "R" at bounding box center [412, 203] width 3 height 3
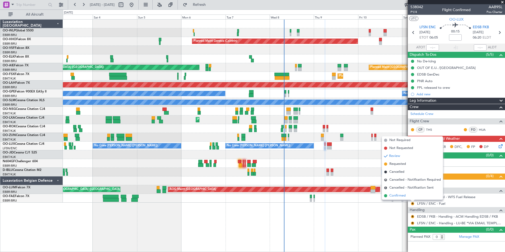
click at [402, 197] on span "Confirmed" at bounding box center [397, 195] width 16 height 5
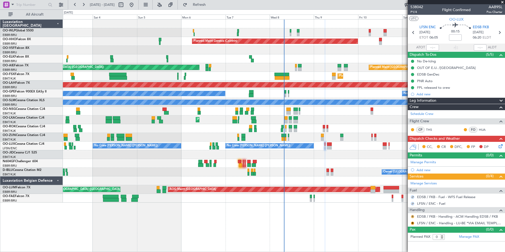
click at [413, 216] on button "R" at bounding box center [412, 216] width 3 height 3
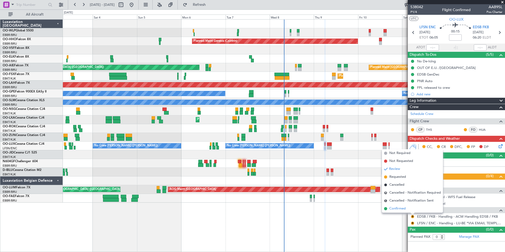
click at [400, 209] on span "Confirmed" at bounding box center [397, 208] width 16 height 5
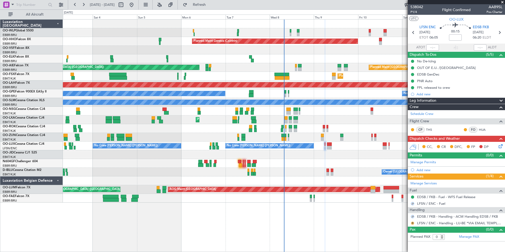
click at [412, 223] on button "R" at bounding box center [412, 223] width 3 height 3
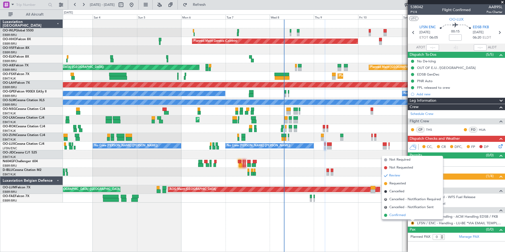
click at [399, 214] on span "Confirmed" at bounding box center [397, 215] width 16 height 5
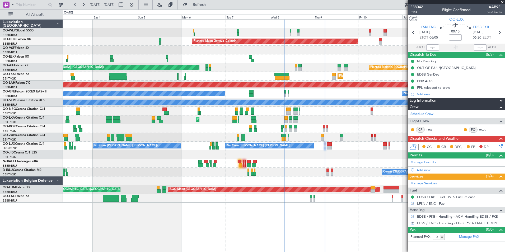
click at [502, 146] on icon at bounding box center [500, 145] width 4 height 4
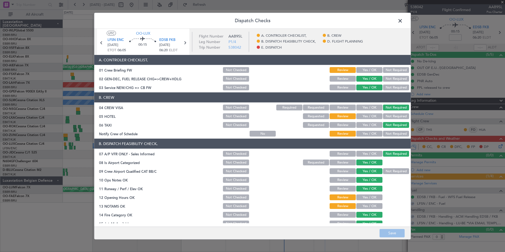
click at [376, 68] on button "Yes / OK" at bounding box center [369, 70] width 26 height 6
click at [389, 116] on button "Not Required" at bounding box center [396, 116] width 26 height 6
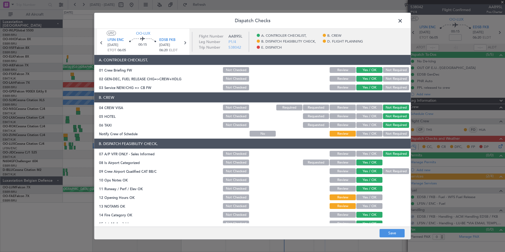
click at [369, 132] on button "Yes / OK" at bounding box center [369, 134] width 26 height 6
click at [236, 119] on button "Not Checked" at bounding box center [236, 116] width 26 height 6
click at [368, 196] on button "Yes / OK" at bounding box center [369, 197] width 26 height 6
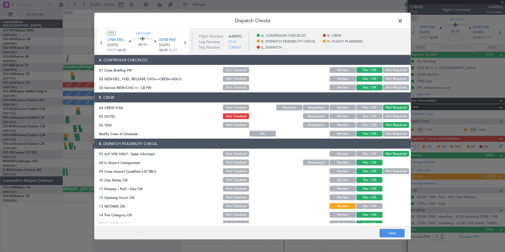
click at [370, 205] on button "Yes / OK" at bounding box center [369, 206] width 26 height 6
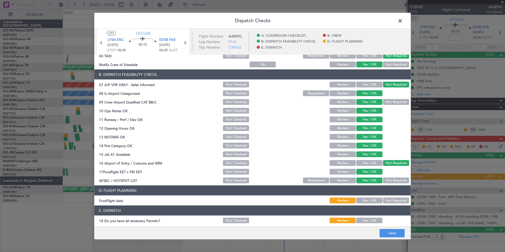
scroll to position [98, 0]
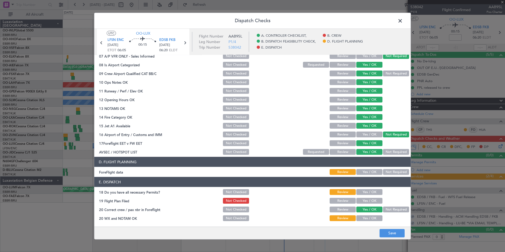
click at [363, 172] on button "Yes / OK" at bounding box center [369, 172] width 26 height 6
click at [365, 195] on div "Yes / OK" at bounding box center [369, 191] width 27 height 7
click at [367, 191] on button "Yes / OK" at bounding box center [369, 192] width 26 height 6
click at [367, 199] on button "Yes / OK" at bounding box center [369, 201] width 26 height 6
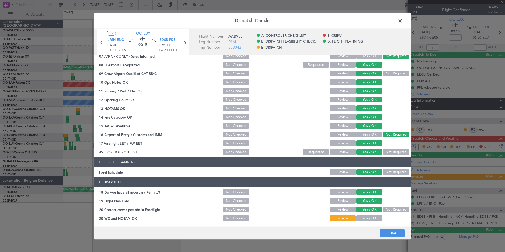
click at [367, 215] on div "Yes / OK" at bounding box center [369, 217] width 27 height 7
click at [367, 218] on button "Yes / OK" at bounding box center [369, 218] width 26 height 6
click at [391, 235] on button "Save" at bounding box center [392, 233] width 25 height 8
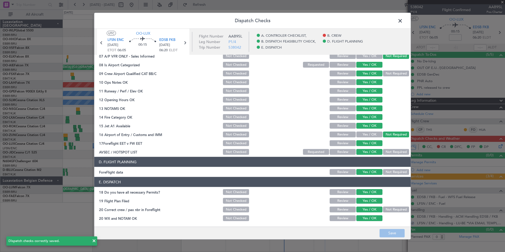
click at [403, 22] on span at bounding box center [403, 22] width 0 height 11
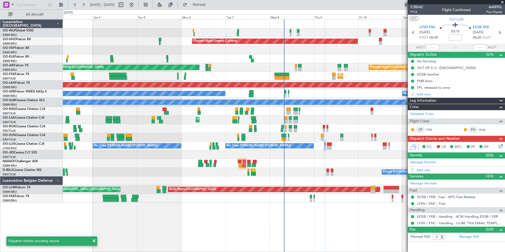
click at [499, 146] on icon at bounding box center [500, 145] width 4 height 4
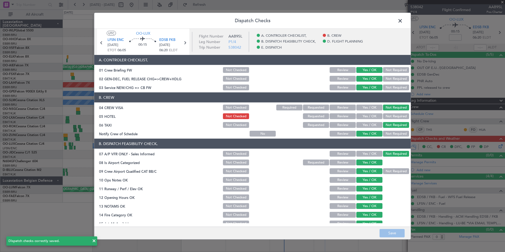
click at [392, 115] on button "Not Required" at bounding box center [396, 116] width 26 height 6
click at [396, 236] on button "Save" at bounding box center [392, 233] width 25 height 8
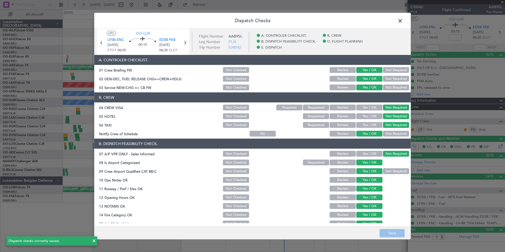
click at [403, 22] on span at bounding box center [403, 22] width 0 height 11
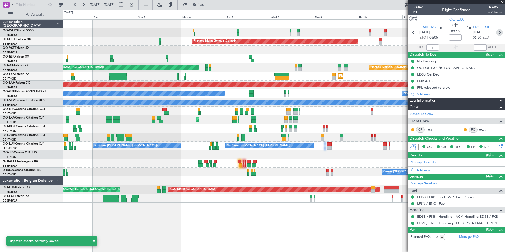
click at [500, 35] on icon at bounding box center [499, 32] width 7 height 7
type input "+00:05"
type input "7"
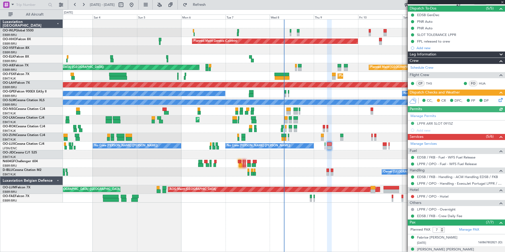
scroll to position [106, 0]
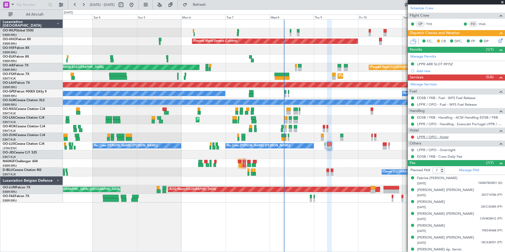
click at [435, 137] on link "LPPR / OPO - Hotel" at bounding box center [432, 137] width 31 height 4
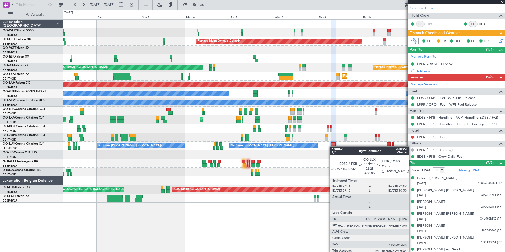
click at [335, 146] on div at bounding box center [333, 148] width 5 height 4
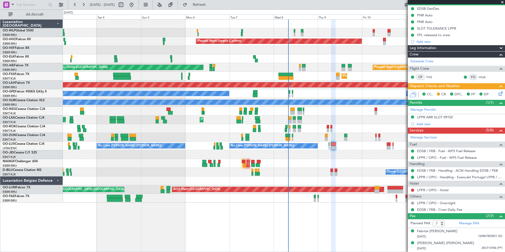
scroll to position [53, 0]
click at [206, 6] on span "Refresh" at bounding box center [199, 5] width 22 height 4
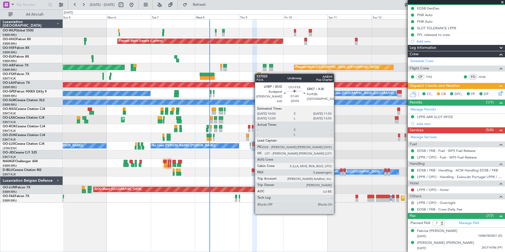
click at [258, 74] on div at bounding box center [259, 75] width 4 height 4
click at [228, 62] on div "Planned Maint Milan (Linate) Planned Maint Geneva (Cointrin) Planned Maint Lond…" at bounding box center [284, 111] width 442 height 183
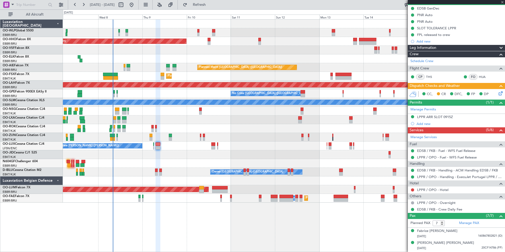
click at [197, 43] on div "Planned Maint Geneva (Cointrin) Planned Maint London (Farnborough) Unplanned Ma…" at bounding box center [284, 111] width 442 height 183
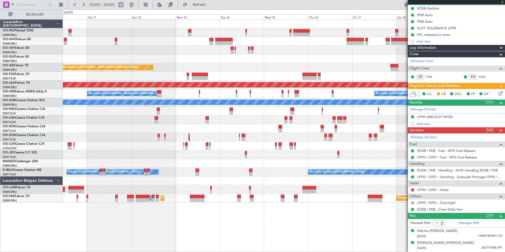
click at [176, 52] on div at bounding box center [284, 50] width 442 height 9
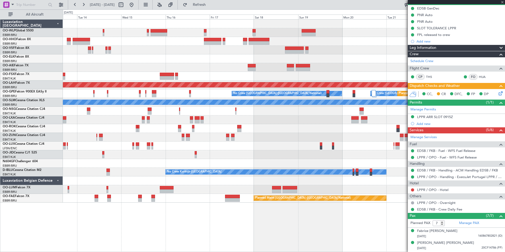
click at [207, 54] on div "Planned Maint London (Farnborough) Planned Maint Alton-st Louis (St Louis Regl)…" at bounding box center [284, 111] width 442 height 183
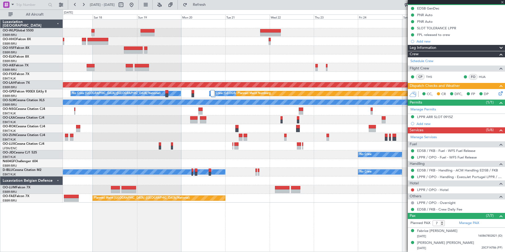
click at [185, 48] on div at bounding box center [284, 50] width 442 height 9
type input "-00:05"
type input "0"
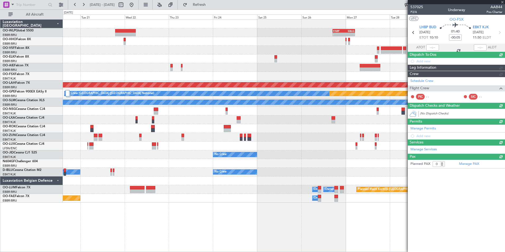
scroll to position [0, 0]
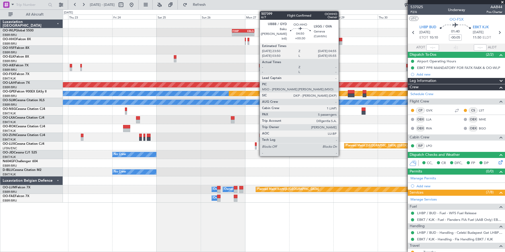
click at [341, 42] on div at bounding box center [338, 43] width 10 height 4
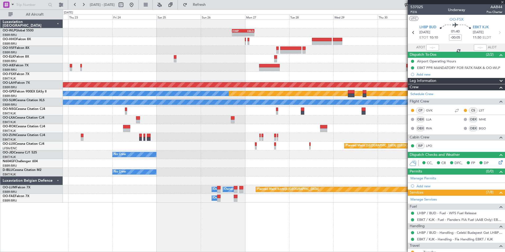
type input "+00:30"
type input "5"
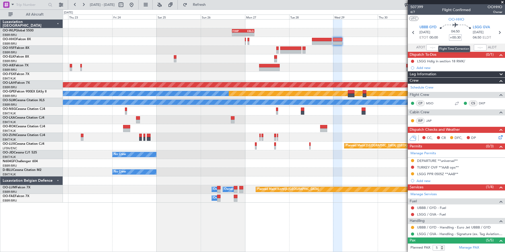
click at [457, 38] on input "+00:30" at bounding box center [455, 37] width 13 height 6
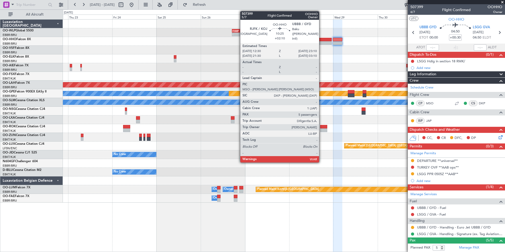
click at [321, 43] on div at bounding box center [322, 43] width 20 height 4
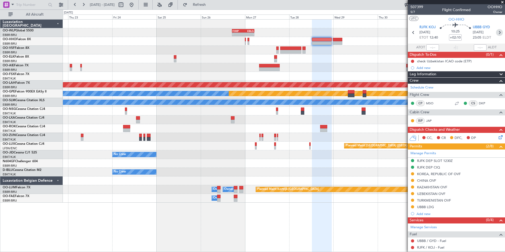
click at [496, 34] on icon at bounding box center [499, 32] width 7 height 7
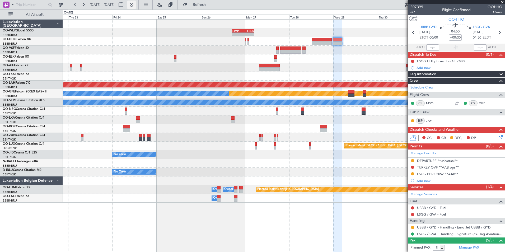
click at [136, 8] on button at bounding box center [131, 5] width 8 height 8
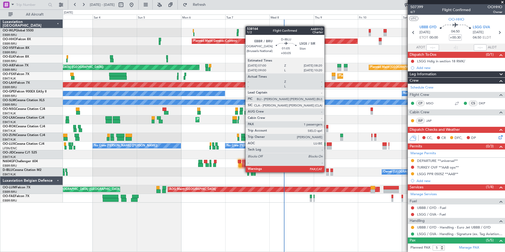
click at [327, 172] on div at bounding box center [327, 174] width 3 height 4
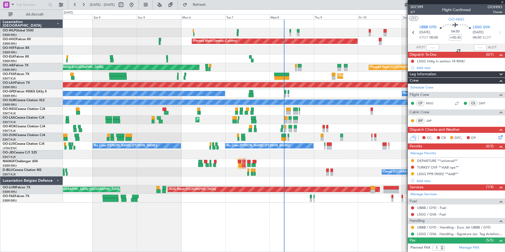
type input "+00:05"
type input "1"
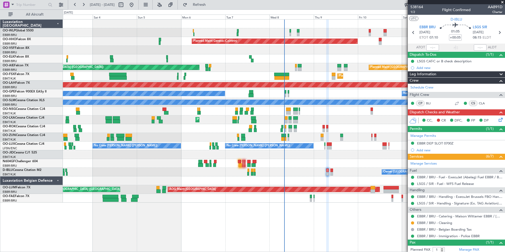
click at [262, 69] on div "Planned Maint [GEOGRAPHIC_DATA] ([GEOGRAPHIC_DATA]) Unplanned Maint [GEOGRAPHIC…" at bounding box center [284, 67] width 442 height 9
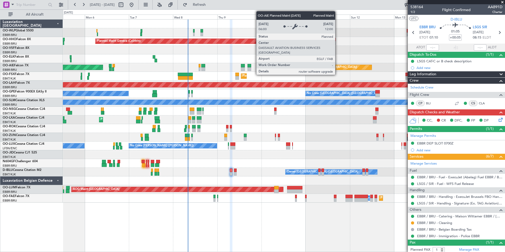
click at [201, 70] on div "Planned Maint [GEOGRAPHIC_DATA] ([GEOGRAPHIC_DATA]) Unplanned Maint [GEOGRAPHIC…" at bounding box center [284, 67] width 442 height 9
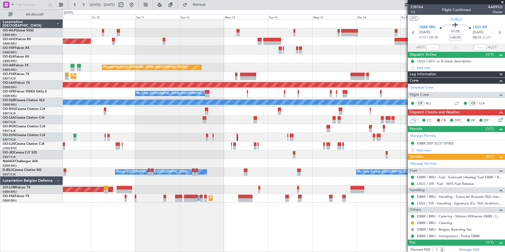
click at [126, 76] on div "Planned Maint Geneva (Cointrin) Planned Maint [GEOGRAPHIC_DATA] ([GEOGRAPHIC_DA…" at bounding box center [284, 111] width 442 height 183
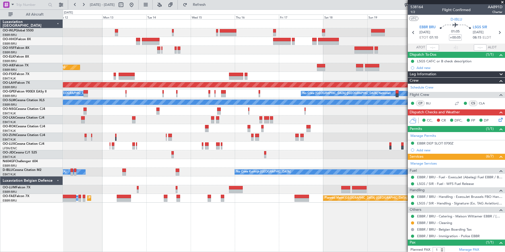
click at [340, 60] on div at bounding box center [284, 58] width 442 height 9
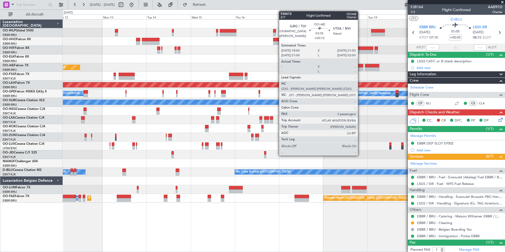
click at [360, 66] on div at bounding box center [359, 66] width 7 height 4
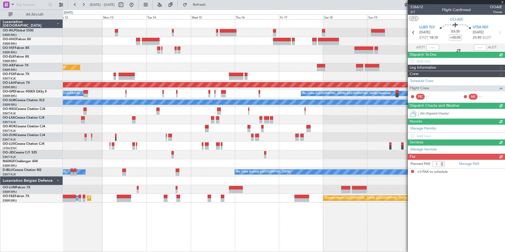
type input "+00:15"
type input "3"
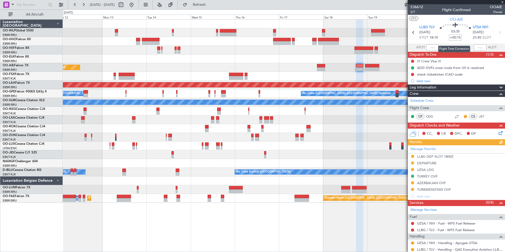
click at [455, 38] on input "+00:15" at bounding box center [455, 37] width 13 height 6
click at [329, 57] on div at bounding box center [284, 58] width 442 height 9
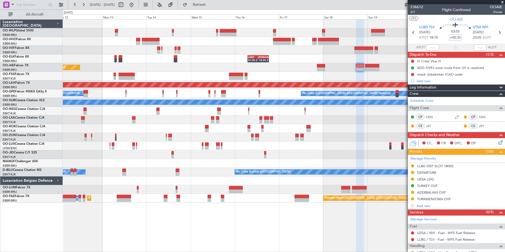
click at [324, 151] on div "No Crew" at bounding box center [284, 154] width 442 height 9
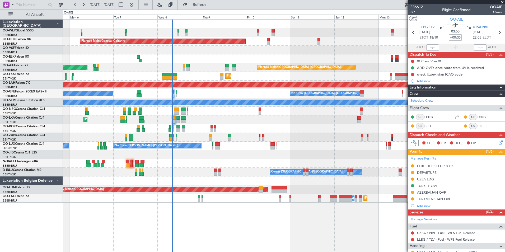
click at [332, 96] on div "Planned Maint Geneva (Cointrin) LIMZ 07:00 Z [PERSON_NAME] 18:35 Z Planned Main…" at bounding box center [284, 111] width 442 height 183
click at [299, 99] on div "A/C Unavailable [GEOGRAPHIC_DATA]" at bounding box center [284, 102] width 442 height 9
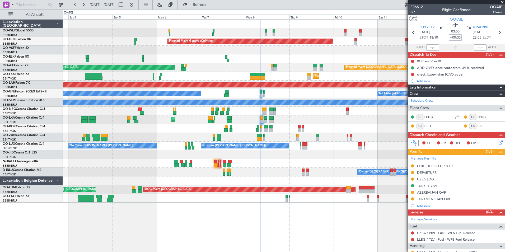
click at [212, 66] on div "Planned Maint Milan (Linate) Planned Maint Geneva ([GEOGRAPHIC_DATA]) LIMZ 07:0…" at bounding box center [284, 111] width 442 height 183
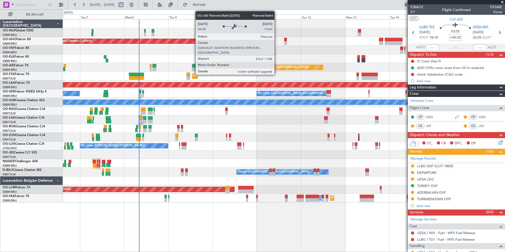
click at [224, 66] on div "Planned Maint [GEOGRAPHIC_DATA] ([GEOGRAPHIC_DATA])" at bounding box center [273, 67] width 99 height 5
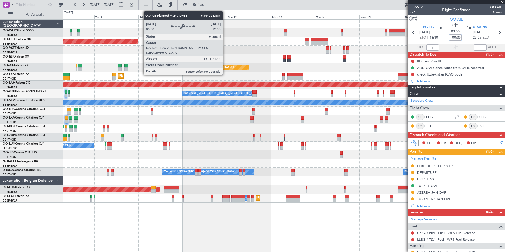
click at [214, 70] on div "Planned Maint [GEOGRAPHIC_DATA] ([GEOGRAPHIC_DATA]) Unplanned Maint [GEOGRAPHIC…" at bounding box center [284, 67] width 442 height 9
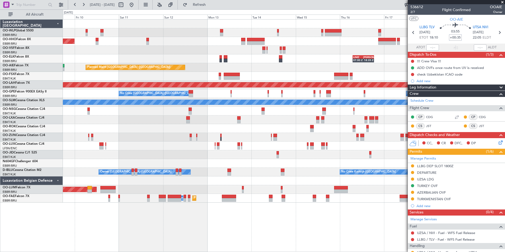
click at [244, 69] on div "Planned Maint [GEOGRAPHIC_DATA] ([GEOGRAPHIC_DATA])" at bounding box center [284, 67] width 442 height 9
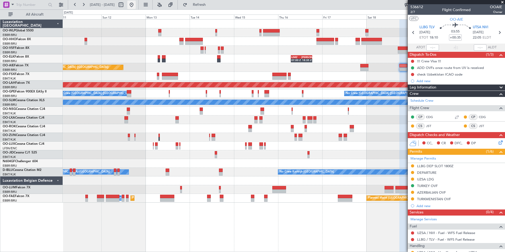
click at [136, 4] on button at bounding box center [131, 5] width 8 height 8
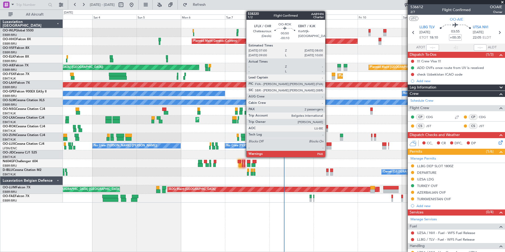
click at [328, 127] on div at bounding box center [327, 127] width 2 height 4
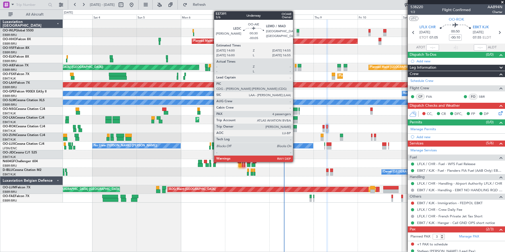
click at [295, 67] on div at bounding box center [296, 66] width 2 height 4
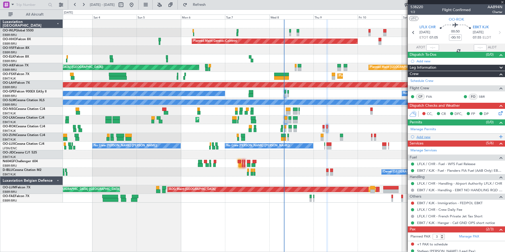
type input "-00:05"
type input "4"
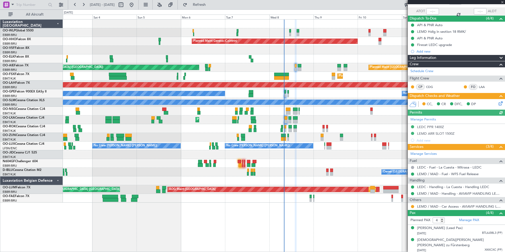
scroll to position [67, 0]
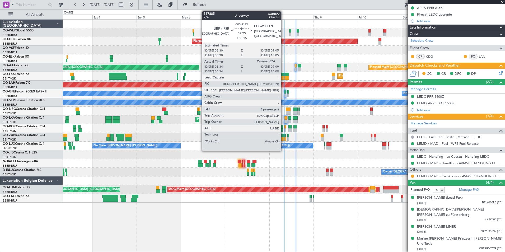
click at [283, 135] on div at bounding box center [283, 136] width 5 height 4
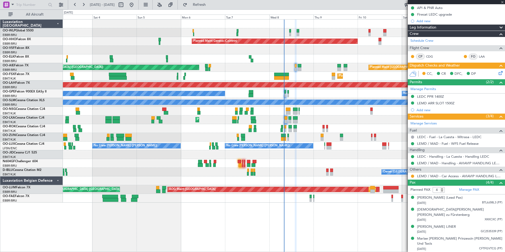
type input "+00:15"
type input "06:39"
type input "8"
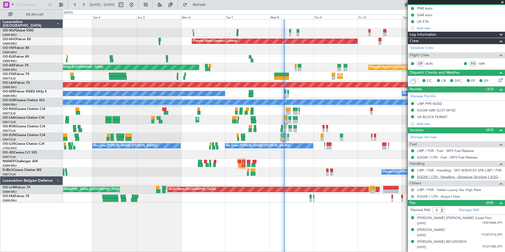
scroll to position [0, 0]
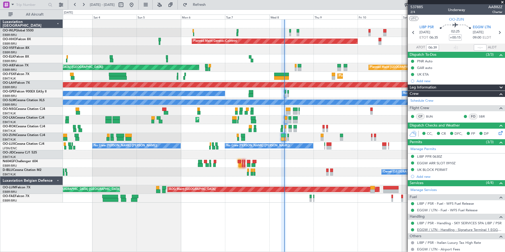
click at [429, 228] on link "EGGW / LTN - Handling - Signature Terminal 1 EGGW / LTN" at bounding box center [459, 229] width 85 height 4
click at [20, 36] on div "EBBR/BRU Brussels (Brussels National)" at bounding box center [33, 35] width 60 height 4
click at [21, 40] on link "OO-HHO Falcon 8X" at bounding box center [17, 39] width 28 height 3
click at [137, 66] on div "Planned Maint Milan (Linate) Planned Maint Geneva (Cointrin) Planned Maint Lond…" at bounding box center [284, 111] width 442 height 183
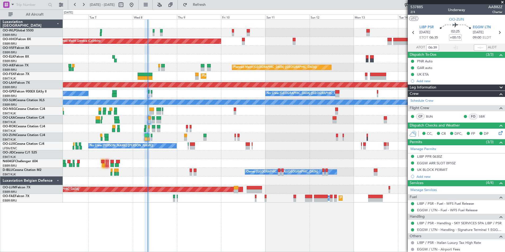
click at [183, 64] on div "Planned Maint London (Farnborough) Unplanned Maint London (Farnborough)" at bounding box center [284, 67] width 442 height 9
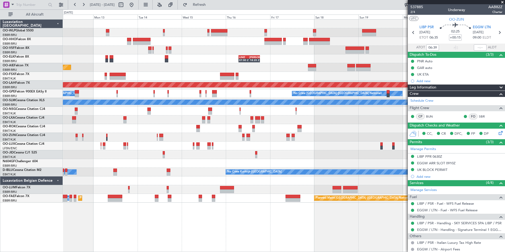
click at [245, 72] on div "Planned Maint Geneva (Cointrin) LIMZ 07:00 Z KAUS 18:35 Z Planned Maint London …" at bounding box center [284, 111] width 442 height 183
click at [274, 72] on div "Planned Maint Geneva (Cointrin) LIMZ 07:00 Z KAUS 18:35 Z Planned Maint London …" at bounding box center [284, 111] width 442 height 183
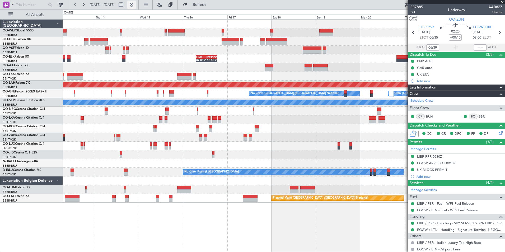
click at [136, 4] on button at bounding box center [131, 5] width 8 height 8
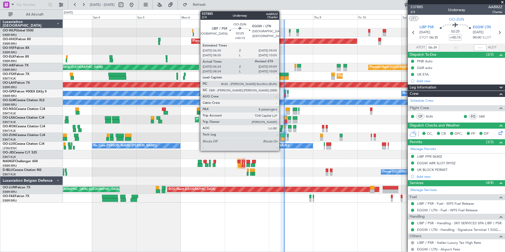
click at [282, 136] on div at bounding box center [283, 136] width 5 height 4
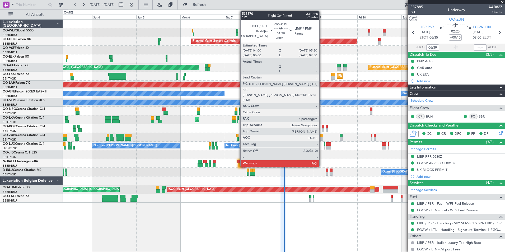
click at [322, 138] on div at bounding box center [321, 139] width 3 height 4
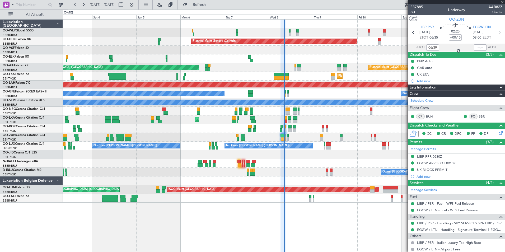
type input "-00:10"
type input "4"
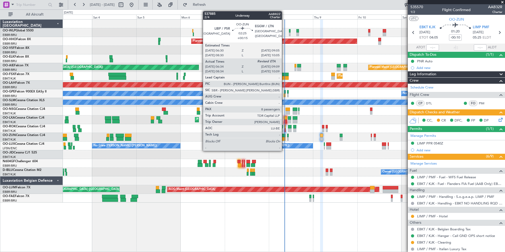
click at [284, 139] on div at bounding box center [283, 139] width 5 height 4
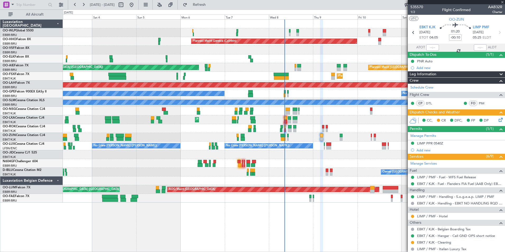
type input "+00:15"
type input "06:39"
type input "8"
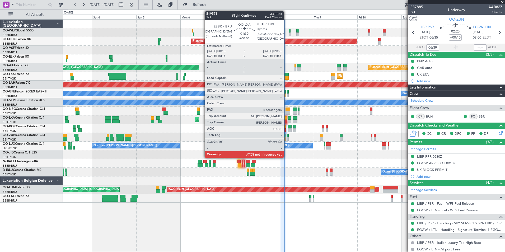
click at [286, 119] on div at bounding box center [285, 118] width 3 height 4
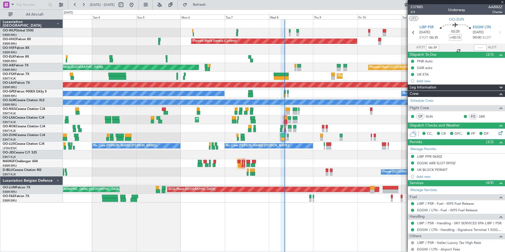
type input "+00:05"
type input "4"
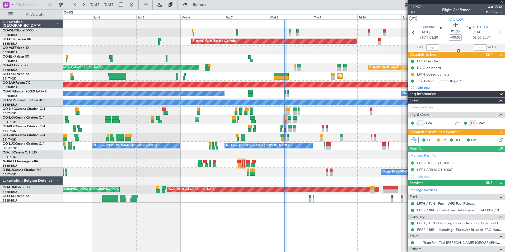
click at [430, 43] on section "EBBR BRU 08/10/2025 ETOT 08:20 01:30 +00:05 LFTH TLN 08/10/2025 09:50 ELDT" at bounding box center [456, 33] width 97 height 21
click at [430, 48] on input "text" at bounding box center [432, 47] width 13 height 6
type input "08:26"
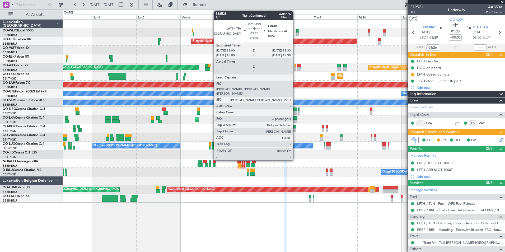
click at [295, 110] on div at bounding box center [295, 110] width 5 height 4
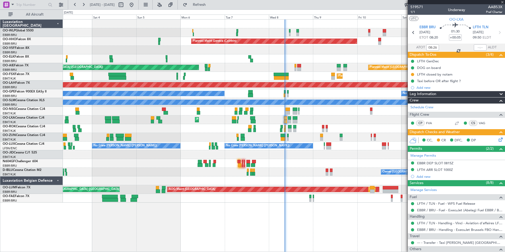
type input "6"
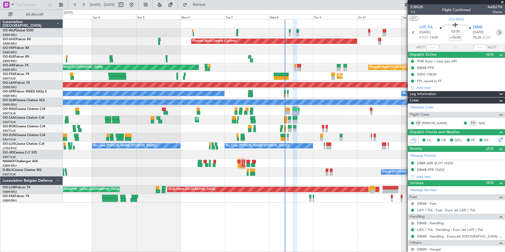
click at [497, 35] on icon at bounding box center [499, 32] width 7 height 7
type input "+00:20"
type input "0"
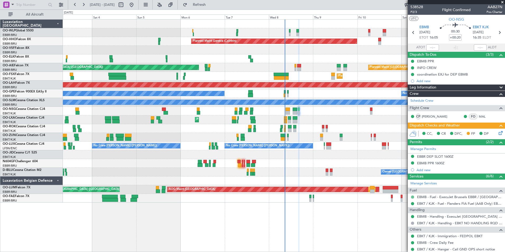
click at [412, 197] on button at bounding box center [412, 196] width 3 height 3
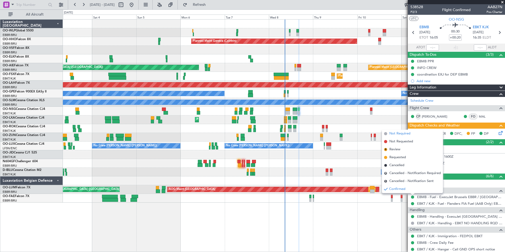
click at [400, 135] on span "Not Required" at bounding box center [399, 133] width 21 height 5
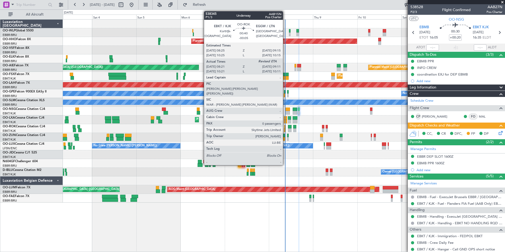
click at [285, 130] on div at bounding box center [285, 130] width 2 height 4
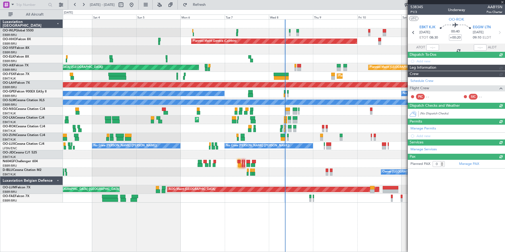
type input "-00:05"
type input "08:26"
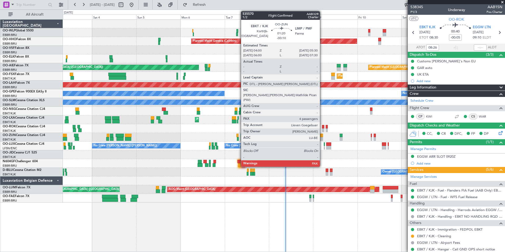
click at [322, 138] on div at bounding box center [321, 139] width 3 height 4
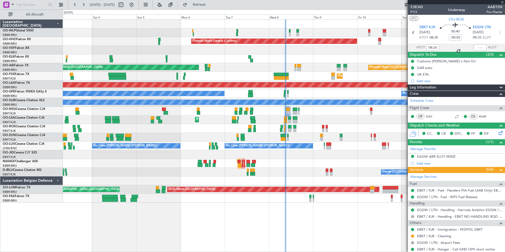
type input "-00:10"
type input "4"
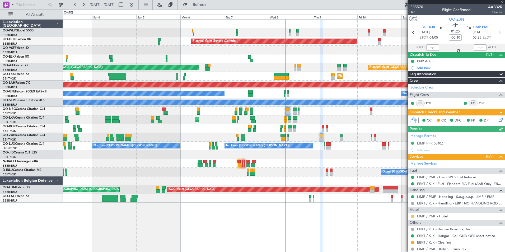
click at [412, 217] on button at bounding box center [412, 216] width 3 height 3
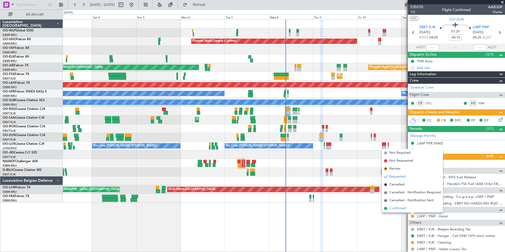
click at [400, 207] on span "Confirmed" at bounding box center [397, 208] width 16 height 5
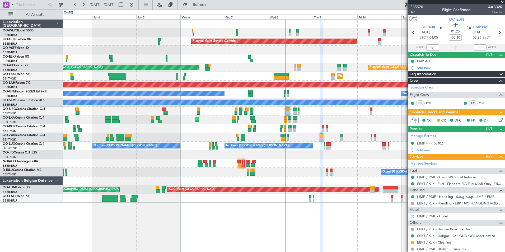
click at [498, 121] on icon at bounding box center [500, 119] width 4 height 4
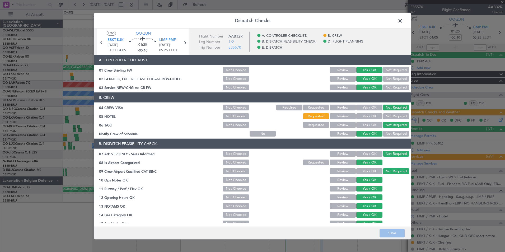
click at [367, 116] on button "Yes / OK" at bounding box center [369, 116] width 26 height 6
click at [386, 235] on button "Save" at bounding box center [392, 233] width 25 height 8
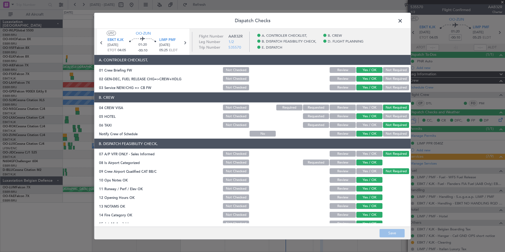
click at [403, 21] on span at bounding box center [403, 22] width 0 height 11
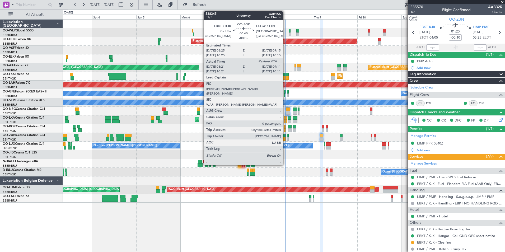
click at [285, 129] on div at bounding box center [285, 130] width 2 height 4
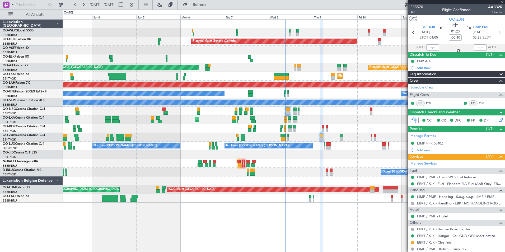
type input "-00:05"
type input "08:26"
type input "0"
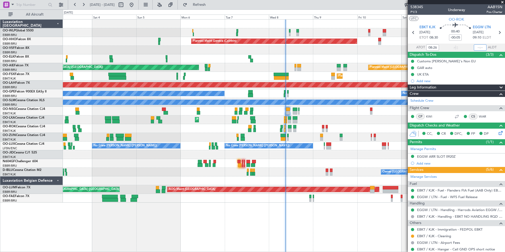
click at [476, 50] on input "text" at bounding box center [480, 47] width 13 height 6
click at [363, 53] on div at bounding box center [284, 50] width 442 height 9
type input "09:05"
click at [83, 5] on button at bounding box center [83, 5] width 8 height 8
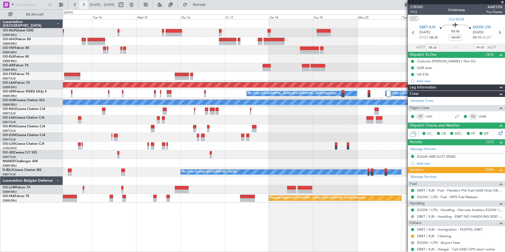
click at [83, 5] on button at bounding box center [83, 5] width 8 height 8
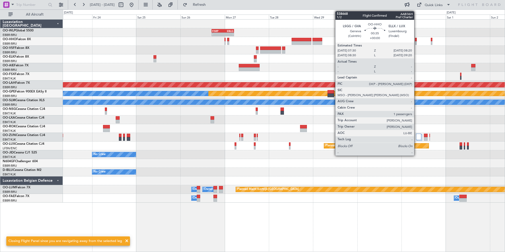
click at [417, 41] on div at bounding box center [416, 43] width 2 height 4
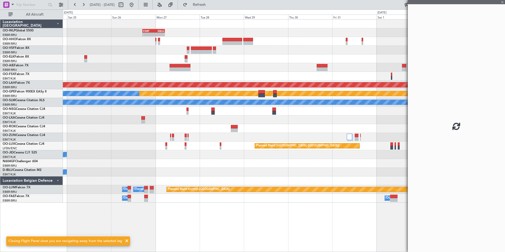
click at [288, 50] on div "- - FIMP 17:00 Z EBLG 05:10 Z Planned Maint Alton-st Louis (St Louis Regl) Plan…" at bounding box center [284, 111] width 442 height 183
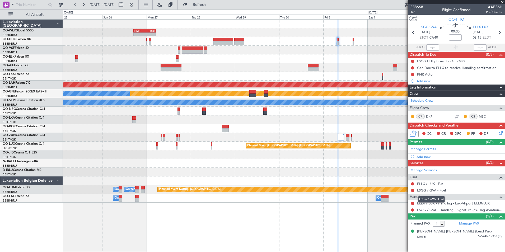
click at [426, 189] on link "LSGG / GVA - Fuel" at bounding box center [431, 190] width 29 height 4
click at [429, 191] on link "LSGG / GVA - Fuel" at bounding box center [431, 190] width 29 height 4
click at [423, 185] on link "ELLX / LUX - Fuel" at bounding box center [430, 183] width 27 height 4
click at [427, 150] on link "Manage Permits" at bounding box center [423, 149] width 26 height 5
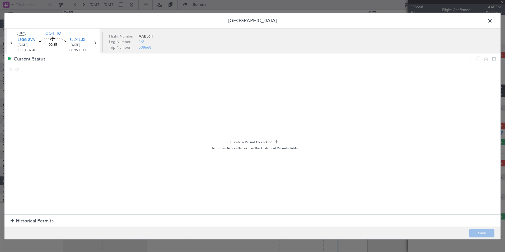
click at [21, 222] on span "Historical Permits" at bounding box center [35, 220] width 38 height 7
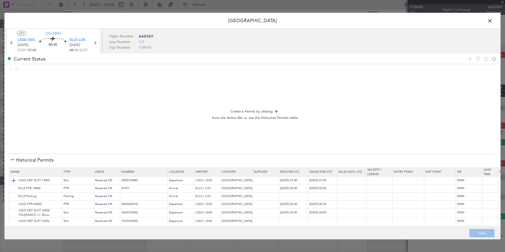
click at [14, 181] on img at bounding box center [14, 180] width 6 height 6
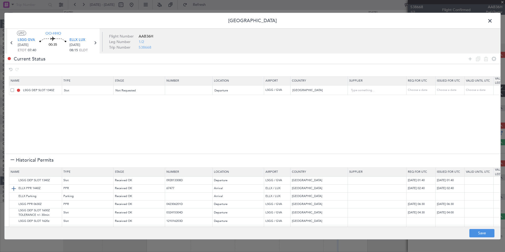
click at [13, 185] on img at bounding box center [14, 188] width 6 height 6
click at [478, 235] on button "Save" at bounding box center [481, 233] width 25 height 8
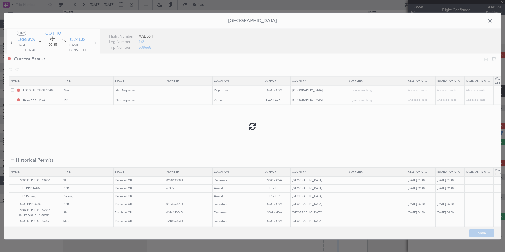
type input "LSGG DEP SLOT"
type input "NNN"
type input "ELLX PPR"
type input "NNN"
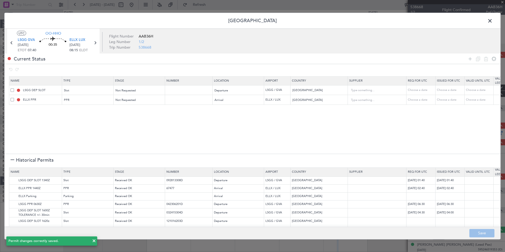
click at [493, 20] on span at bounding box center [493, 22] width 0 height 11
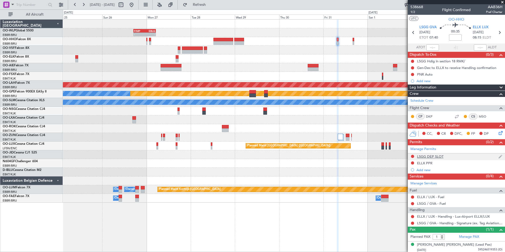
click at [434, 159] on div "LSGG DEP SLOT" at bounding box center [456, 156] width 97 height 7
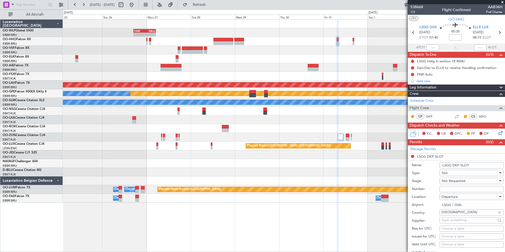
click at [457, 229] on div "Choose a date" at bounding box center [471, 228] width 60 height 5
select select "10"
select select "2025"
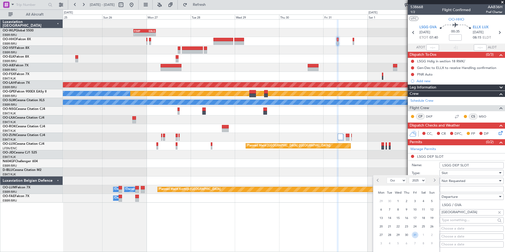
click at [415, 235] on span "31" at bounding box center [415, 235] width 7 height 7
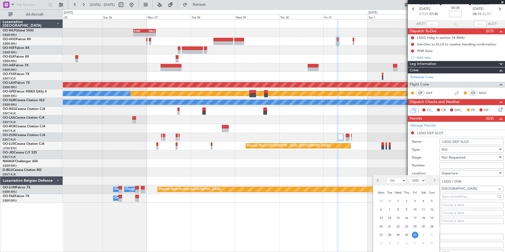
scroll to position [53, 0]
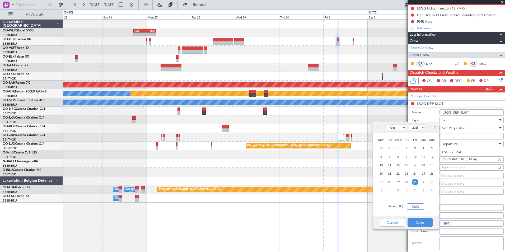
click at [416, 205] on input "00:00" at bounding box center [415, 206] width 17 height 6
type input "07:30"
click at [417, 224] on button "Save" at bounding box center [420, 222] width 25 height 8
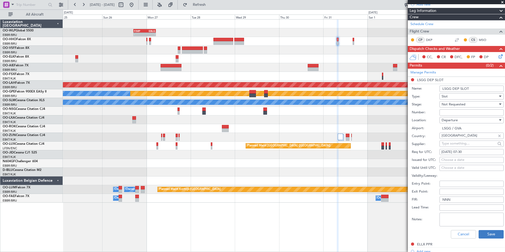
scroll to position [106, 0]
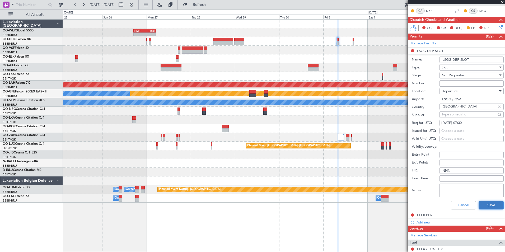
click at [486, 204] on button "Save" at bounding box center [491, 205] width 25 height 8
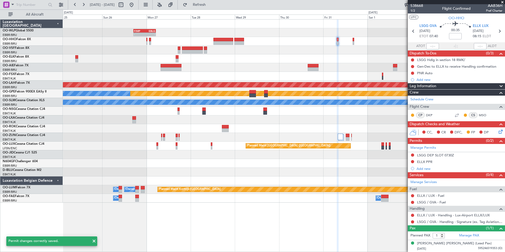
scroll to position [1, 0]
click at [423, 163] on div "LSGG DEP SLOT 0730Z" at bounding box center [436, 164] width 34 height 7
click at [426, 165] on div "ELLX PPR" at bounding box center [456, 162] width 97 height 7
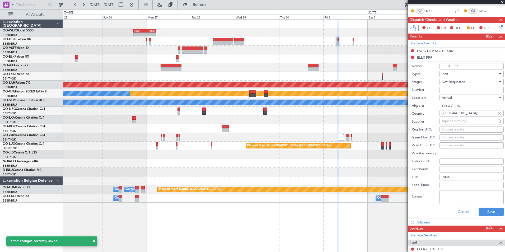
click at [457, 130] on div "Choose a date" at bounding box center [471, 129] width 60 height 5
select select "10"
select select "2025"
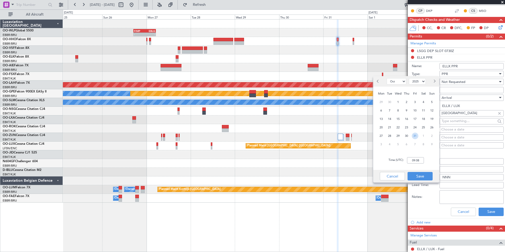
click at [415, 138] on span "31" at bounding box center [415, 136] width 7 height 7
click at [417, 160] on input "00:00" at bounding box center [415, 160] width 17 height 6
type input "08:20"
click at [416, 174] on button "Save" at bounding box center [420, 176] width 25 height 8
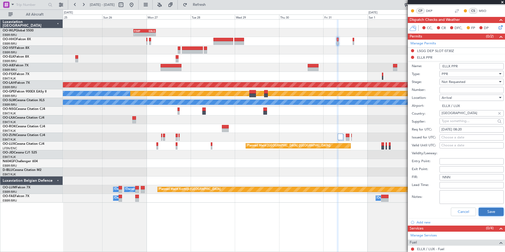
click at [479, 211] on button "Save" at bounding box center [491, 212] width 25 height 8
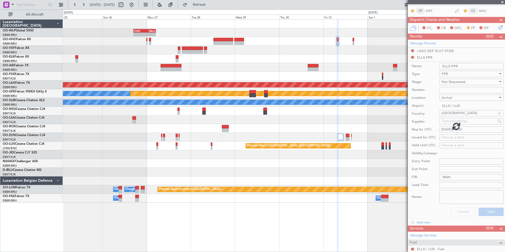
scroll to position [1, 0]
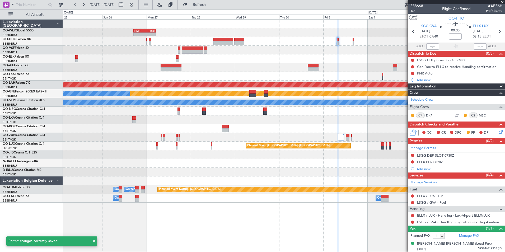
click at [498, 133] on icon at bounding box center [500, 131] width 4 height 4
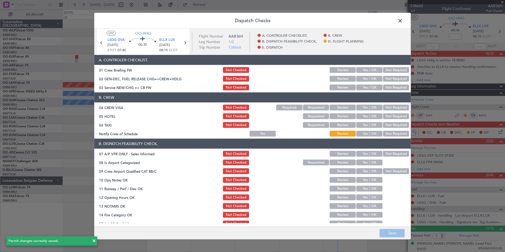
click at [361, 87] on button "Yes / OK" at bounding box center [369, 88] width 26 height 6
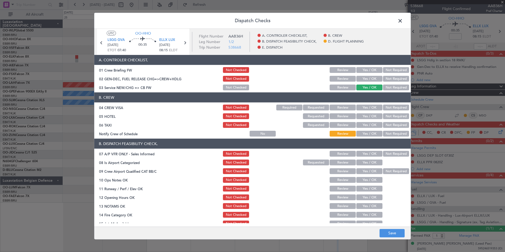
click at [395, 105] on button "Not Required" at bounding box center [396, 108] width 26 height 6
click at [385, 127] on button "Not Required" at bounding box center [396, 125] width 26 height 6
click at [366, 134] on button "Yes / OK" at bounding box center [369, 134] width 26 height 6
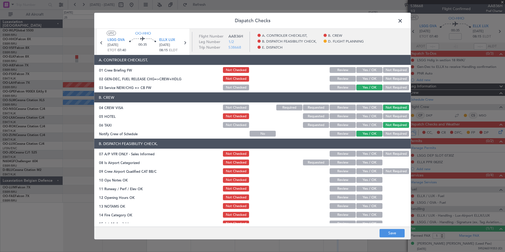
click at [393, 153] on button "Not Required" at bounding box center [396, 154] width 26 height 6
click at [368, 162] on button "Yes / OK" at bounding box center [369, 163] width 26 height 6
click at [368, 169] on button "Yes / OK" at bounding box center [369, 171] width 26 height 6
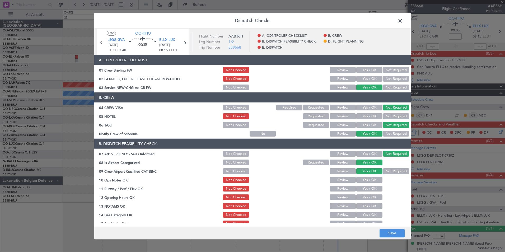
click at [370, 179] on button "Yes / OK" at bounding box center [369, 180] width 26 height 6
click at [368, 188] on button "Yes / OK" at bounding box center [369, 189] width 26 height 6
click at [366, 196] on button "Yes / OK" at bounding box center [369, 197] width 26 height 6
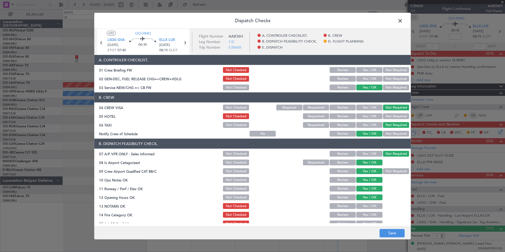
click at [341, 206] on button "Review" at bounding box center [343, 206] width 26 height 6
click at [367, 216] on button "Yes / OK" at bounding box center [369, 215] width 26 height 6
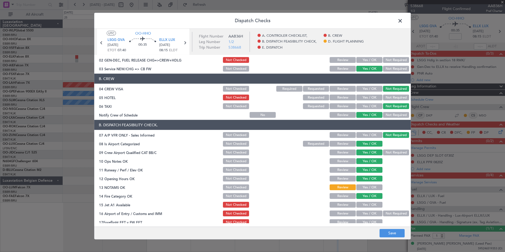
scroll to position [53, 0]
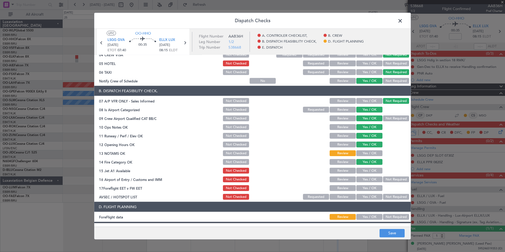
click at [367, 167] on div "Yes / OK" at bounding box center [369, 170] width 27 height 7
click at [369, 169] on button "Yes / OK" at bounding box center [369, 171] width 26 height 6
click at [385, 178] on button "Not Required" at bounding box center [396, 179] width 26 height 6
click at [392, 198] on button "Not Required" at bounding box center [396, 197] width 26 height 6
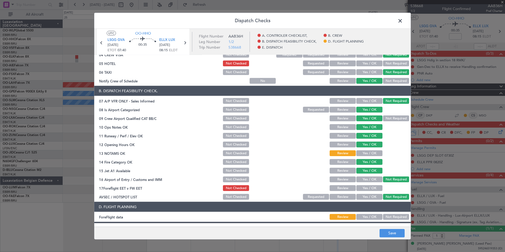
click at [342, 185] on div "Review" at bounding box center [342, 187] width 27 height 7
click at [347, 187] on button "Review" at bounding box center [343, 188] width 26 height 6
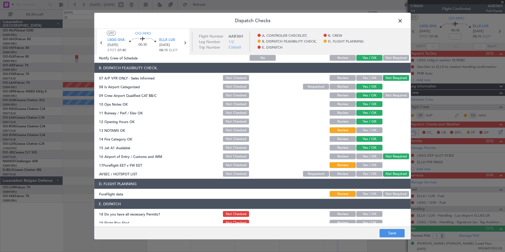
scroll to position [98, 0]
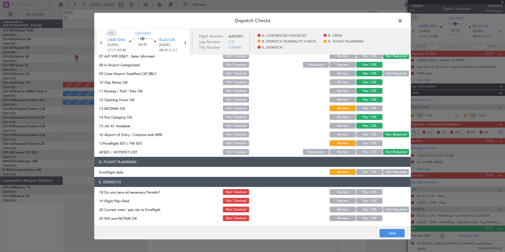
click at [364, 193] on button "Yes / OK" at bounding box center [369, 192] width 26 height 6
click at [232, 192] on button "Not Checked" at bounding box center [236, 192] width 26 height 6
click at [386, 232] on button "Save" at bounding box center [392, 233] width 25 height 8
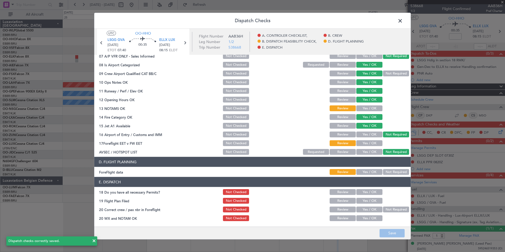
click at [403, 20] on span at bounding box center [403, 22] width 0 height 11
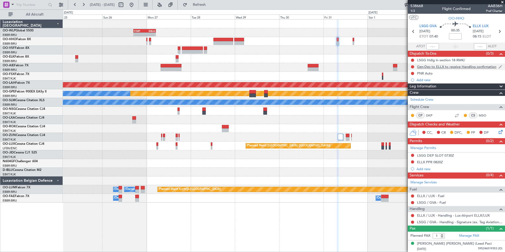
click at [445, 69] on div "Gen-Dec to ELLX to receive Handling confirmation" at bounding box center [456, 66] width 97 height 7
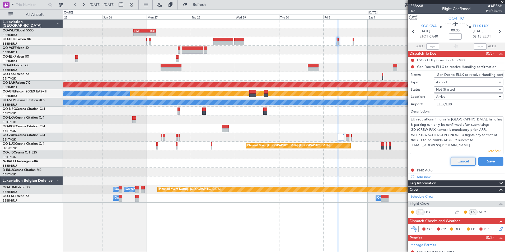
click at [459, 160] on button "Cancel" at bounding box center [463, 161] width 25 height 8
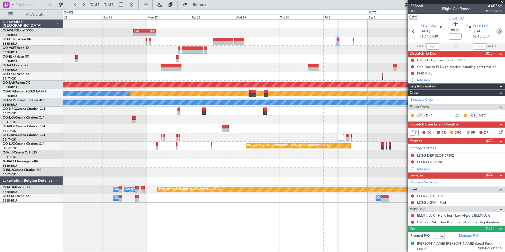
click at [497, 31] on icon at bounding box center [499, 31] width 7 height 7
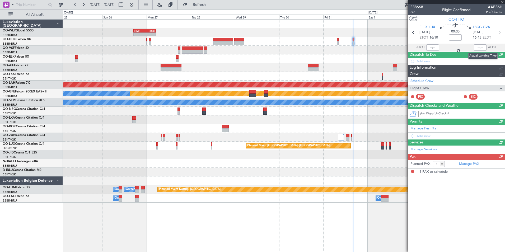
scroll to position [0, 0]
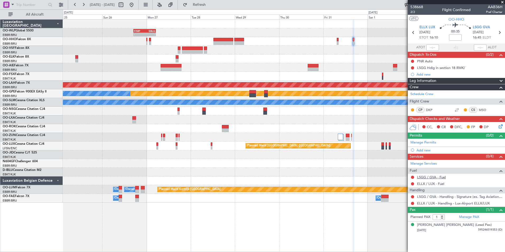
click at [432, 176] on link "LSGG / GVA - Fuel" at bounding box center [431, 177] width 29 height 4
click at [423, 181] on link "ELLX / LUX - Fuel" at bounding box center [430, 183] width 27 height 4
click at [423, 142] on link "Manage Permits" at bounding box center [423, 142] width 26 height 5
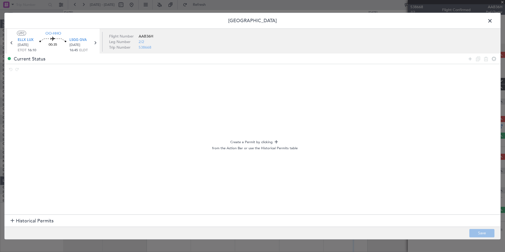
click at [19, 221] on span "Historical Permits" at bounding box center [35, 220] width 38 height 7
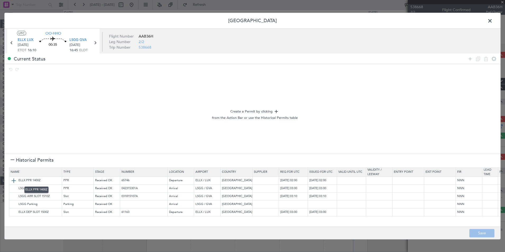
click at [13, 180] on img at bounding box center [14, 180] width 6 height 6
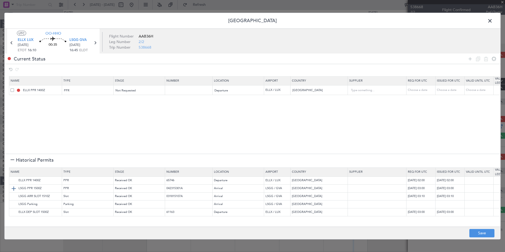
click at [12, 188] on img at bounding box center [14, 188] width 6 height 6
click at [475, 234] on button "Save" at bounding box center [481, 233] width 25 height 8
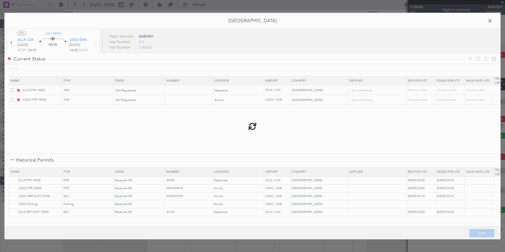
type input "ELLX PPR"
type input "NNN"
type input "LSGG PPR"
type input "NNN"
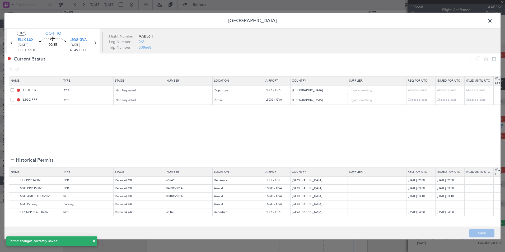
click at [493, 22] on span at bounding box center [493, 22] width 0 height 11
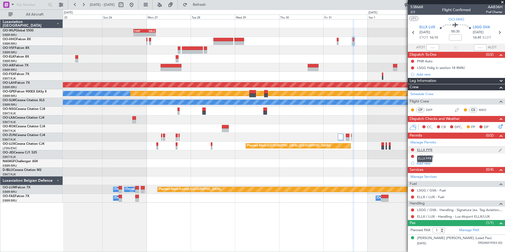
click at [418, 149] on div "ELLX PPR" at bounding box center [424, 150] width 15 height 4
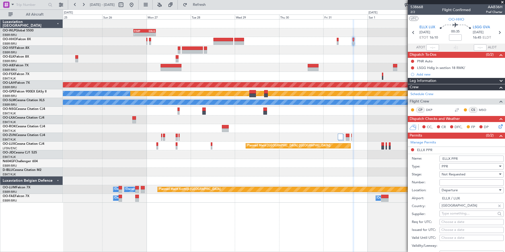
click at [454, 223] on div "Choose a date" at bounding box center [471, 222] width 60 height 5
select select "10"
select select "2025"
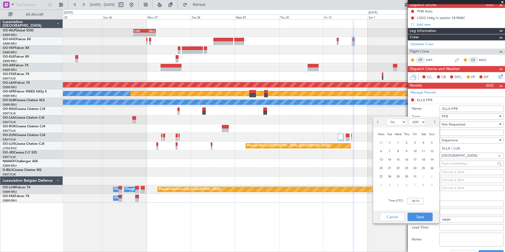
scroll to position [53, 0]
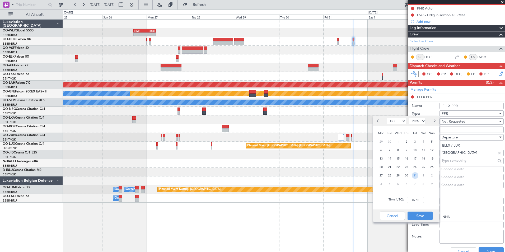
click at [414, 176] on span "31" at bounding box center [415, 175] width 7 height 7
click at [414, 201] on input "00:00" at bounding box center [415, 200] width 17 height 6
type input "16:00"
click at [419, 217] on button "Save" at bounding box center [420, 216] width 25 height 8
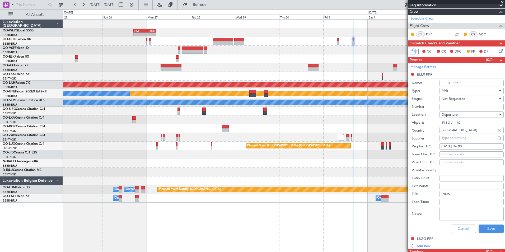
scroll to position [106, 0]
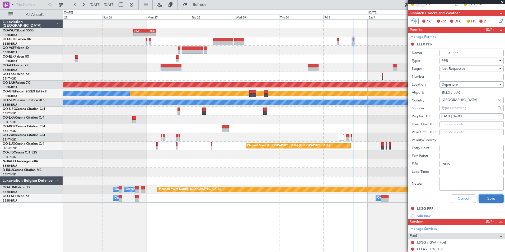
click at [480, 202] on button "Save" at bounding box center [491, 198] width 25 height 8
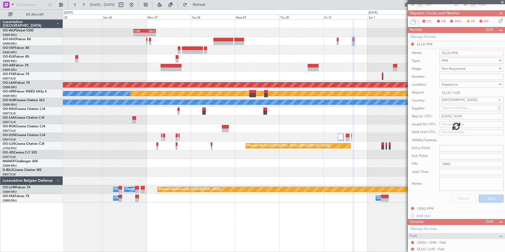
scroll to position [0, 0]
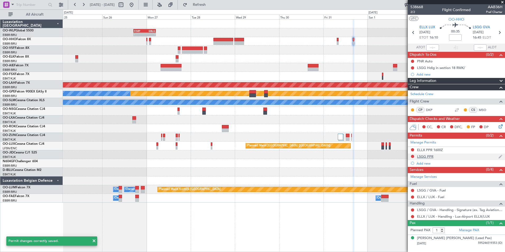
click at [429, 157] on div "LSGG PPR" at bounding box center [425, 156] width 16 height 4
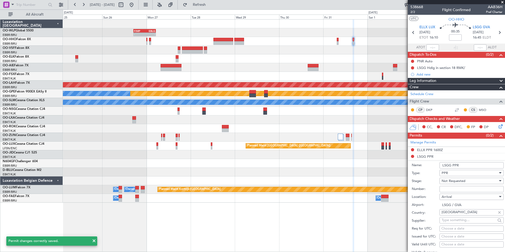
click at [457, 230] on div "Choose a date" at bounding box center [471, 228] width 60 height 5
select select "10"
select select "2025"
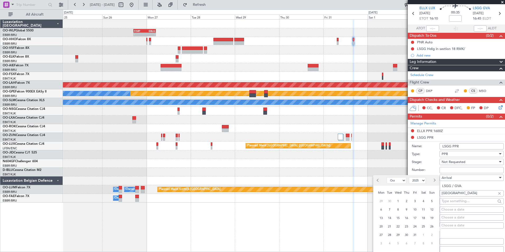
scroll to position [26, 0]
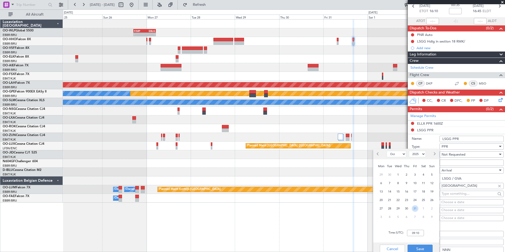
click at [417, 208] on span "31" at bounding box center [415, 208] width 7 height 7
click at [415, 237] on div "Time (UTC): 00:00" at bounding box center [406, 232] width 66 height 19
click at [414, 234] on input "00:00" at bounding box center [415, 233] width 17 height 6
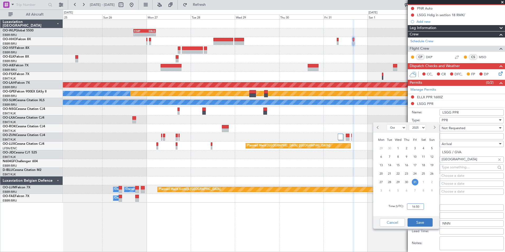
type input "16:50"
click at [426, 224] on button "Save" at bounding box center [420, 222] width 25 height 8
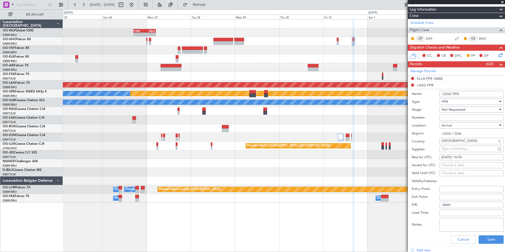
scroll to position [79, 0]
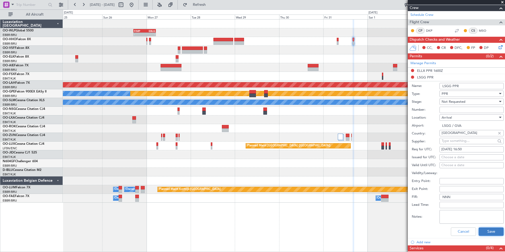
click at [484, 229] on button "Save" at bounding box center [491, 231] width 25 height 8
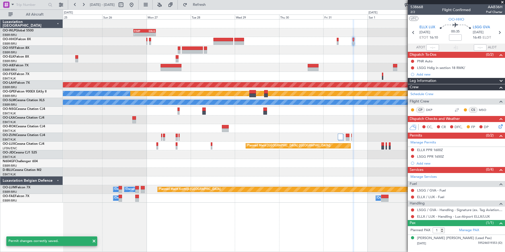
scroll to position [0, 0]
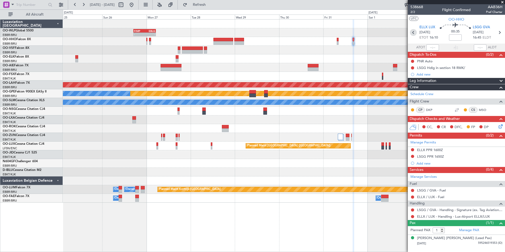
click at [412, 32] on icon at bounding box center [413, 32] width 7 height 7
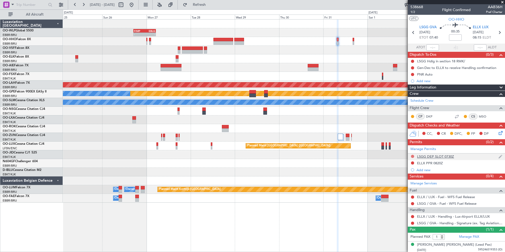
click at [413, 156] on button at bounding box center [412, 156] width 3 height 3
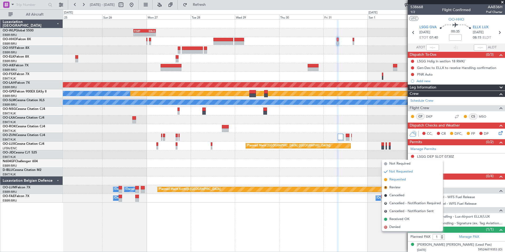
click at [400, 180] on span "Requested" at bounding box center [397, 179] width 17 height 5
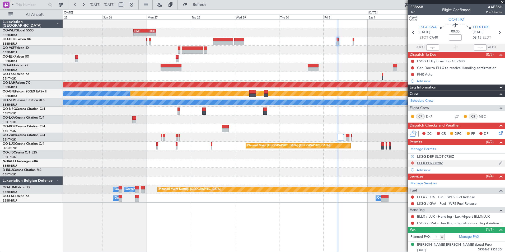
click at [413, 161] on button at bounding box center [412, 162] width 3 height 3
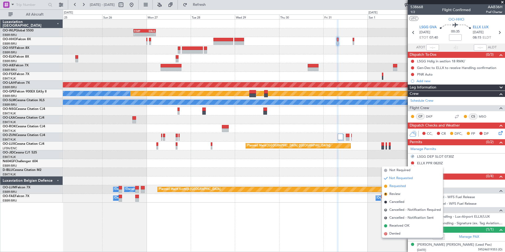
click at [402, 186] on span "Requested" at bounding box center [397, 186] width 17 height 5
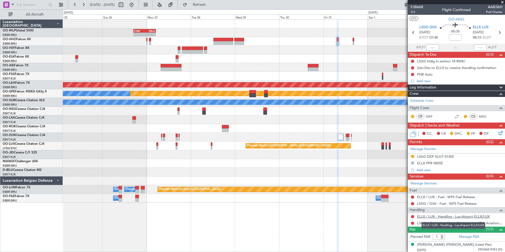
click at [430, 216] on link "ELLX / LUX - Handling - Lux-Airport ELLX/LUX" at bounding box center [453, 216] width 73 height 4
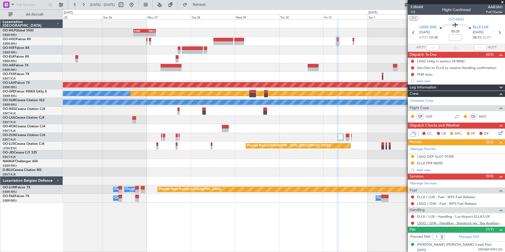
click at [436, 223] on link "LSGG / GVA - Handling - Signature (ex. Tag Aviation) LSGG / GVA" at bounding box center [459, 223] width 85 height 4
click at [413, 74] on button at bounding box center [412, 74] width 3 height 3
click at [413, 96] on span "Completed" at bounding box center [414, 97] width 17 height 5
click at [497, 33] on icon at bounding box center [499, 32] width 7 height 7
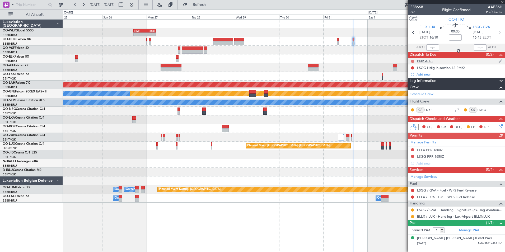
click at [412, 62] on button at bounding box center [412, 61] width 3 height 3
click at [414, 83] on span "Completed" at bounding box center [414, 84] width 17 height 5
click at [413, 150] on button at bounding box center [412, 149] width 3 height 3
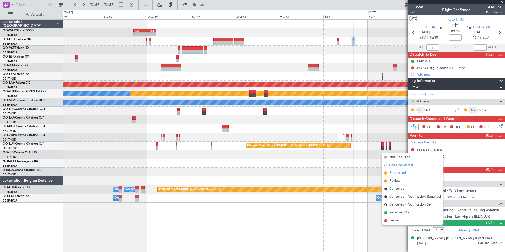
click at [403, 172] on span "Requested" at bounding box center [397, 172] width 17 height 5
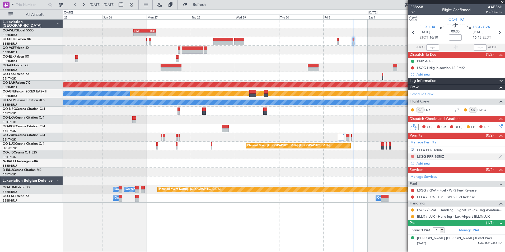
click at [413, 158] on mat-tooltip-component "Not Requested" at bounding box center [413, 165] width 30 height 14
click at [412, 156] on button at bounding box center [412, 156] width 3 height 3
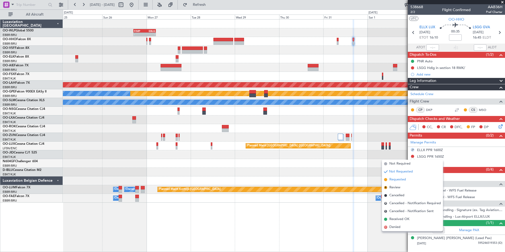
click at [399, 177] on span "Requested" at bounding box center [397, 179] width 17 height 5
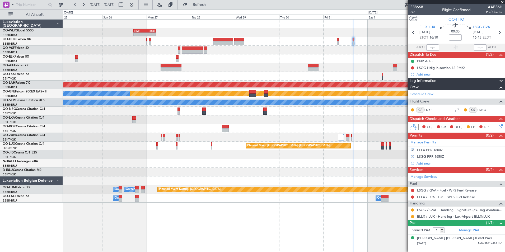
click at [496, 127] on div "CC, CR DFC, FP DP" at bounding box center [459, 127] width 78 height 8
click at [497, 127] on div "CC, CR DFC, FP DP" at bounding box center [459, 127] width 78 height 8
click at [499, 128] on icon at bounding box center [500, 125] width 4 height 4
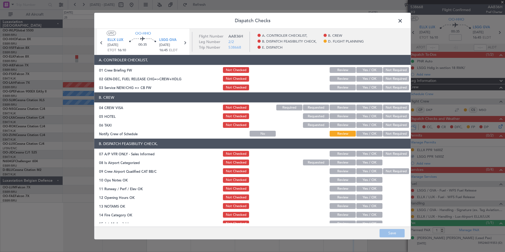
click at [362, 83] on section "A. CONTROLER CHECKLIST, 01 Crew Briefing FW Not Checked Review Yes / OK Not Req…" at bounding box center [252, 73] width 316 height 36
click at [365, 87] on button "Yes / OK" at bounding box center [369, 88] width 26 height 6
click at [392, 107] on button "Not Required" at bounding box center [396, 108] width 26 height 6
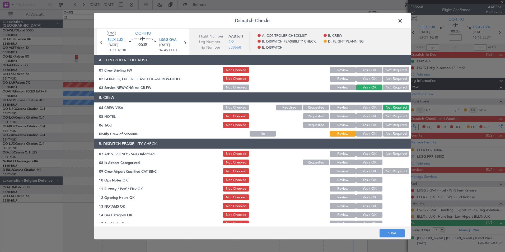
click at [391, 113] on div "Not Required" at bounding box center [395, 116] width 27 height 7
click at [389, 121] on section "B. CREW 04 CREW VISA Not Checked Required Requested Review Yes / OK Not Require…" at bounding box center [252, 114] width 316 height 45
click at [387, 118] on button "Not Required" at bounding box center [396, 116] width 26 height 6
click at [384, 126] on button "Not Required" at bounding box center [396, 125] width 26 height 6
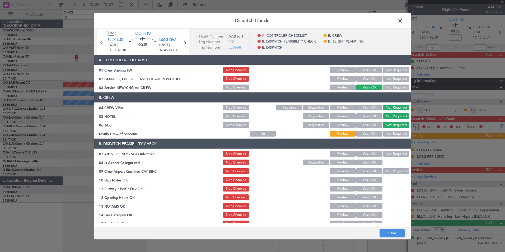
click at [376, 132] on button "Yes / OK" at bounding box center [369, 134] width 26 height 6
click at [384, 155] on button "Not Required" at bounding box center [396, 154] width 26 height 6
click at [371, 161] on button "Yes / OK" at bounding box center [369, 163] width 26 height 6
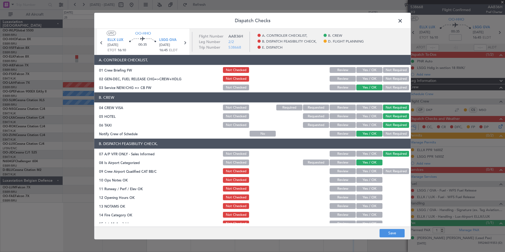
click at [369, 170] on button "Yes / OK" at bounding box center [369, 171] width 26 height 6
click at [366, 179] on button "Yes / OK" at bounding box center [369, 180] width 26 height 6
click at [362, 189] on button "Yes / OK" at bounding box center [369, 189] width 26 height 6
click at [357, 196] on button "Yes / OK" at bounding box center [369, 197] width 26 height 6
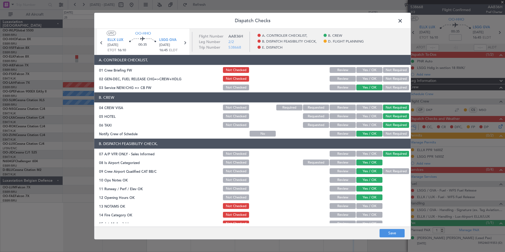
click at [344, 203] on button "Review" at bounding box center [343, 206] width 26 height 6
click at [359, 211] on div "Yes / OK" at bounding box center [369, 214] width 27 height 7
click at [359, 217] on button "Yes / OK" at bounding box center [369, 215] width 26 height 6
click at [359, 220] on div "Yes / OK" at bounding box center [369, 223] width 27 height 7
click at [359, 223] on main "UTC OO-HHO ELLX LUX 31/10/2025 ETOT 16:10 00:35 LSGG GVA 31/10/2025 16:45 ELDT …" at bounding box center [252, 129] width 316 height 200
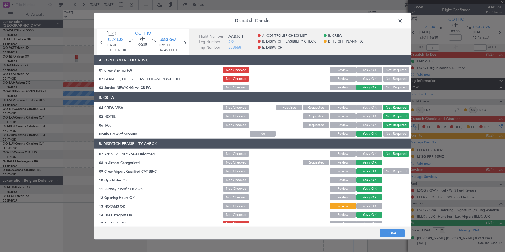
click at [360, 222] on button "Yes / OK" at bounding box center [369, 224] width 26 height 6
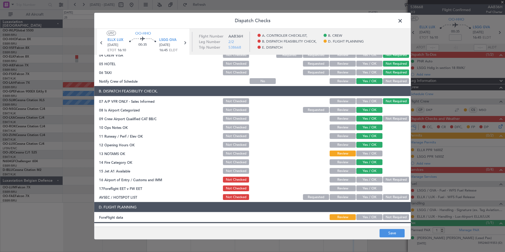
scroll to position [53, 0]
click at [383, 181] on button "Not Required" at bounding box center [396, 179] width 26 height 6
click at [338, 188] on button "Review" at bounding box center [343, 188] width 26 height 6
click at [384, 199] on button "Not Required" at bounding box center [396, 197] width 26 height 6
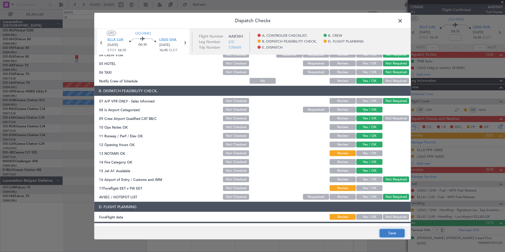
click at [385, 229] on button "Save" at bounding box center [392, 233] width 25 height 8
click at [403, 21] on span at bounding box center [403, 22] width 0 height 11
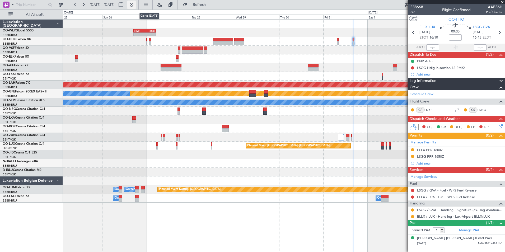
click at [136, 3] on button at bounding box center [131, 5] width 8 height 8
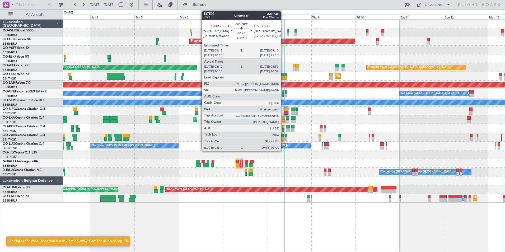
click at [283, 96] on div at bounding box center [283, 96] width 2 height 4
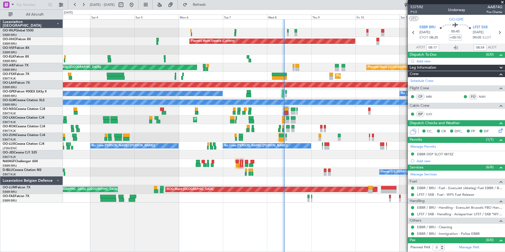
click at [326, 123] on div "Planned Maint Kortrijk-Wevelgem AOG Maint Rimini" at bounding box center [284, 119] width 442 height 9
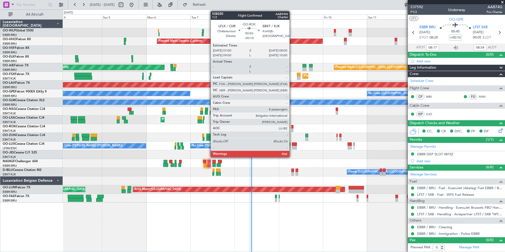
click at [292, 129] on div at bounding box center [292, 130] width 2 height 4
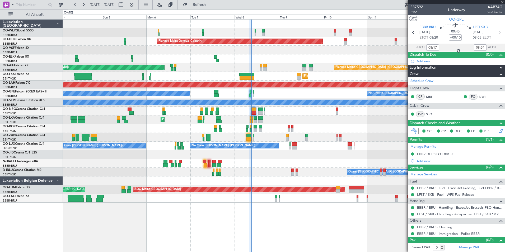
type input "-00:10"
type input "8"
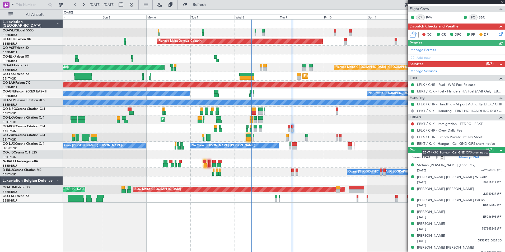
scroll to position [83, 0]
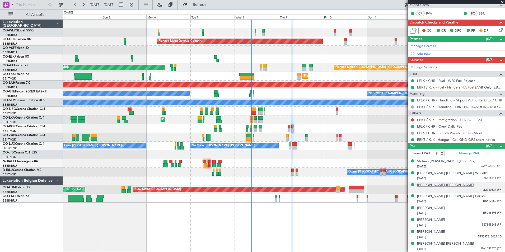
click at [444, 185] on div "Jacques Darren Venter" at bounding box center [445, 185] width 57 height 5
click at [211, 6] on span "Refresh" at bounding box center [199, 5] width 22 height 4
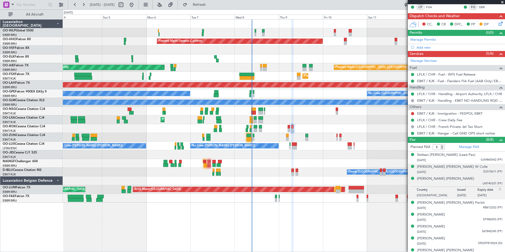
scroll to position [96, 0]
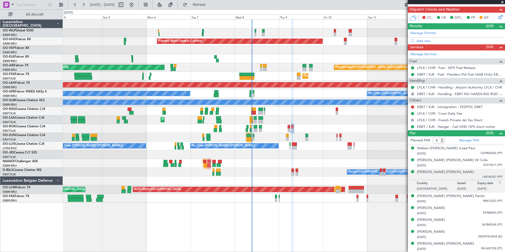
click at [498, 182] on img at bounding box center [500, 182] width 5 height 5
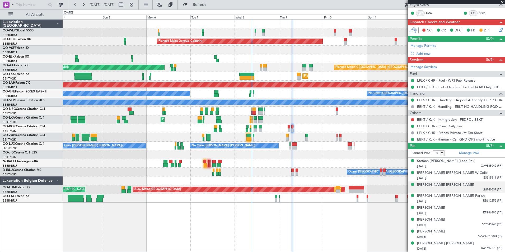
scroll to position [83, 0]
click at [446, 186] on div "Jacques Darren Venter" at bounding box center [445, 185] width 57 height 5
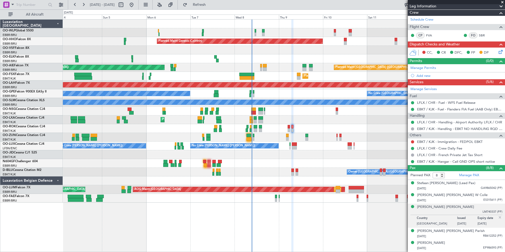
scroll to position [70, 0]
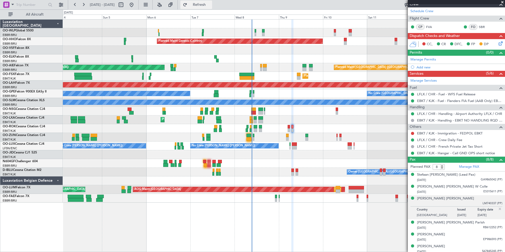
click at [204, 3] on button "Refresh" at bounding box center [196, 5] width 32 height 8
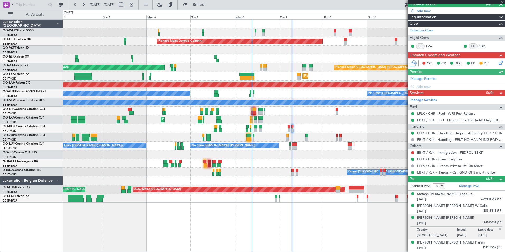
scroll to position [43, 0]
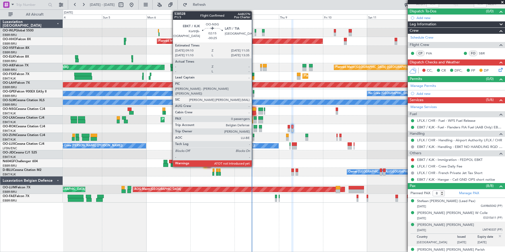
click at [254, 111] on div at bounding box center [253, 113] width 4 height 4
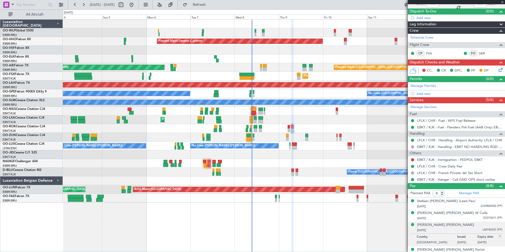
type input "-00:25"
type input "0"
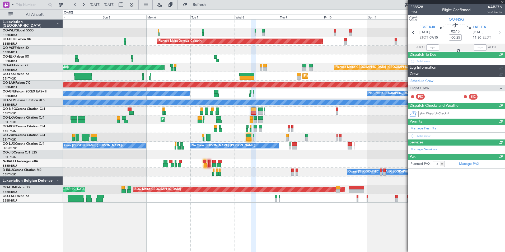
scroll to position [0, 0]
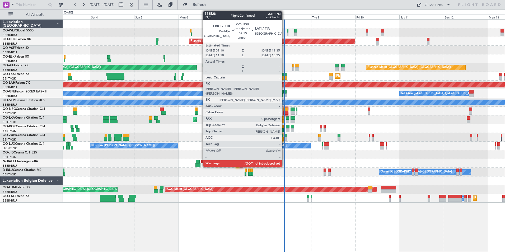
click at [284, 109] on div at bounding box center [285, 110] width 4 height 4
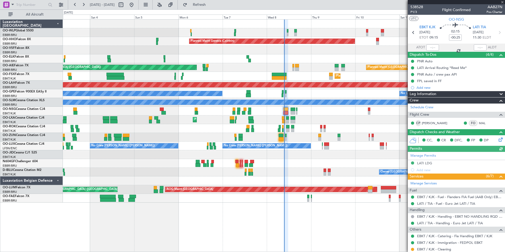
click at [431, 47] on div at bounding box center [432, 47] width 13 height 6
click at [429, 47] on input "text" at bounding box center [432, 47] width 13 height 6
click at [379, 51] on div at bounding box center [284, 50] width 442 height 9
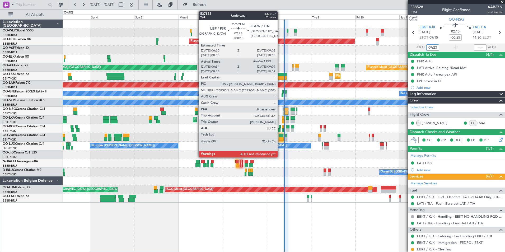
click at [281, 138] on div at bounding box center [281, 139] width 5 height 4
type input "09:23"
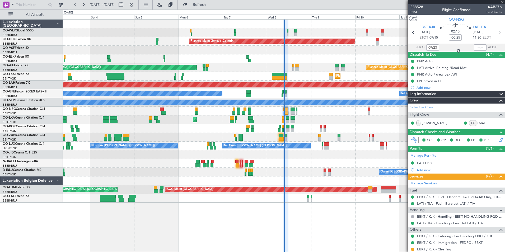
type input "+00:15"
type input "06:39"
type input "8"
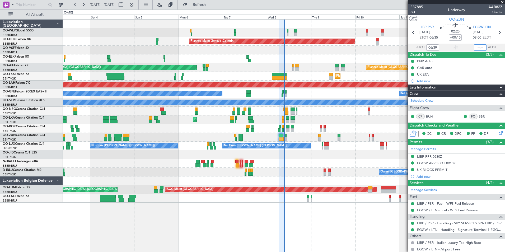
click at [474, 46] on input "text" at bounding box center [480, 47] width 13 height 6
click at [361, 51] on div at bounding box center [284, 50] width 442 height 9
click at [482, 47] on input "09:08" at bounding box center [480, 47] width 13 height 6
click at [315, 54] on div at bounding box center [284, 50] width 442 height 9
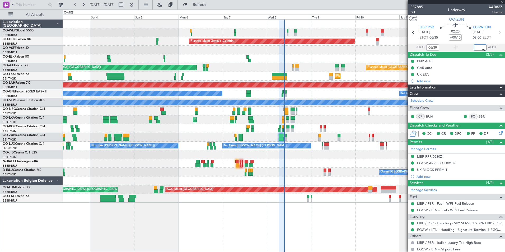
type input "09:07"
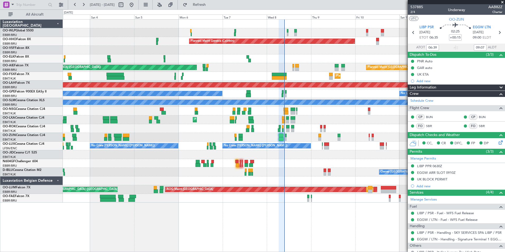
click at [282, 87] on div "Planned Maint [PERSON_NAME]-[GEOGRAPHIC_DATA][PERSON_NAME] ([GEOGRAPHIC_DATA][P…" at bounding box center [284, 85] width 442 height 9
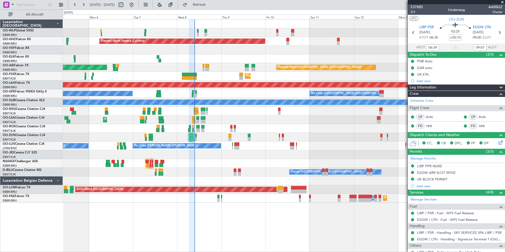
click at [206, 88] on div "Planned Maint [PERSON_NAME]-[GEOGRAPHIC_DATA][PERSON_NAME] ([GEOGRAPHIC_DATA][P…" at bounding box center [284, 85] width 442 height 9
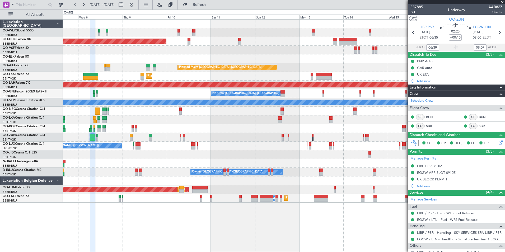
click at [207, 94] on div "Planned Maint Geneva (Cointrin) Planned Maint [GEOGRAPHIC_DATA] ([GEOGRAPHIC_DA…" at bounding box center [284, 111] width 442 height 183
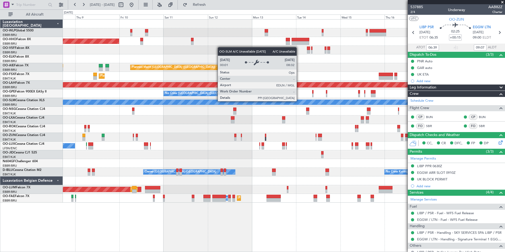
click at [244, 96] on div "Planned Maint Geneva (Cointrin) Planned Maint [GEOGRAPHIC_DATA] ([GEOGRAPHIC_DA…" at bounding box center [284, 111] width 442 height 183
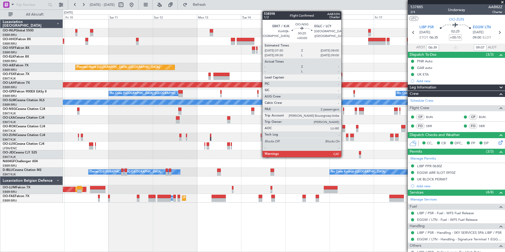
click at [344, 111] on div at bounding box center [343, 113] width 1 height 4
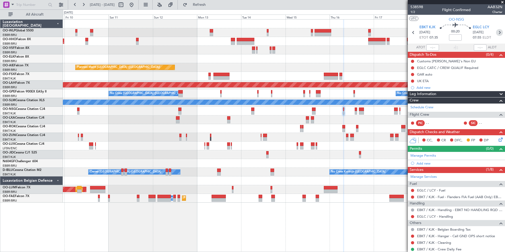
click at [496, 34] on icon at bounding box center [499, 32] width 7 height 7
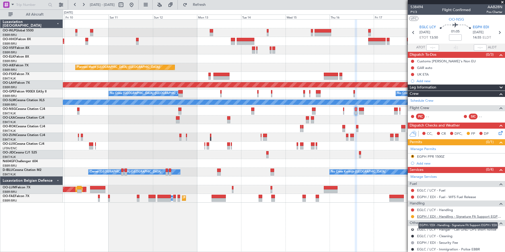
click at [422, 217] on link "EGPH / EDI - Handling - Signature Flt Support EGPH / EDI" at bounding box center [459, 216] width 85 height 4
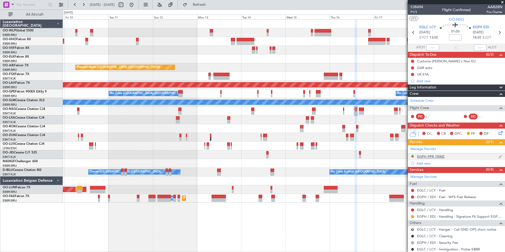
click at [413, 157] on button "R" at bounding box center [412, 156] width 3 height 3
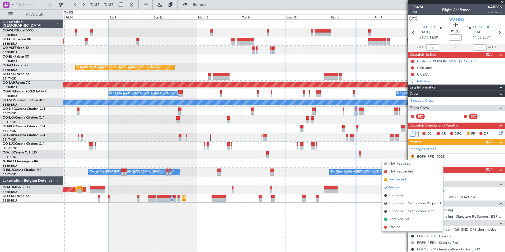
click at [402, 180] on span "Requested" at bounding box center [397, 179] width 17 height 5
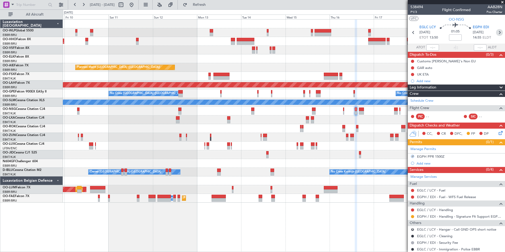
click at [497, 33] on icon at bounding box center [499, 32] width 7 height 7
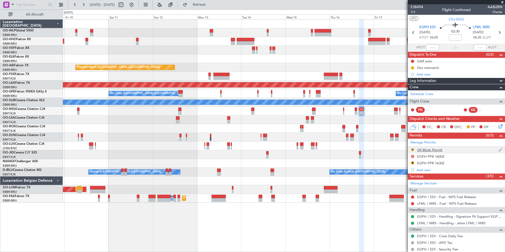
click at [412, 149] on button "R" at bounding box center [412, 149] width 3 height 3
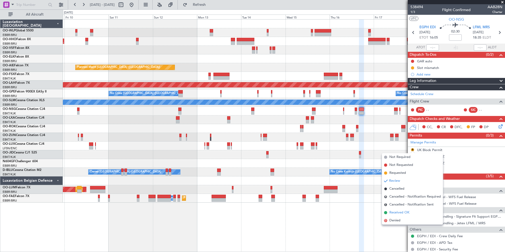
click at [405, 212] on span "Received OK" at bounding box center [399, 212] width 20 height 5
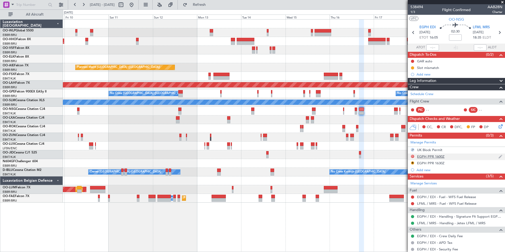
click at [412, 158] on div "D" at bounding box center [412, 156] width 4 height 4
click at [413, 156] on button "D" at bounding box center [412, 156] width 3 height 3
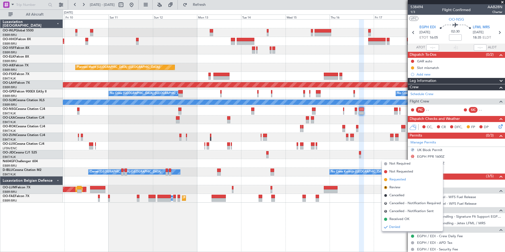
click at [404, 181] on span "Requested" at bounding box center [397, 179] width 17 height 5
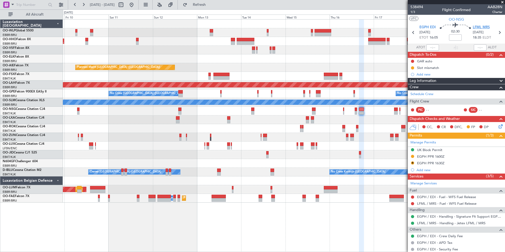
click at [476, 26] on span "LFML MRS" at bounding box center [481, 27] width 17 height 5
click at [413, 163] on button "R" at bounding box center [412, 162] width 3 height 3
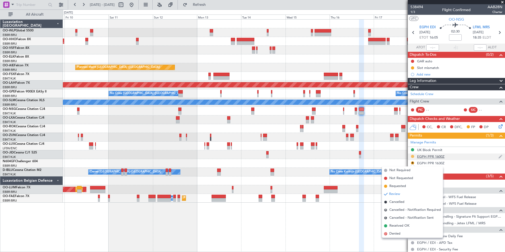
click at [413, 156] on button at bounding box center [412, 156] width 3 height 3
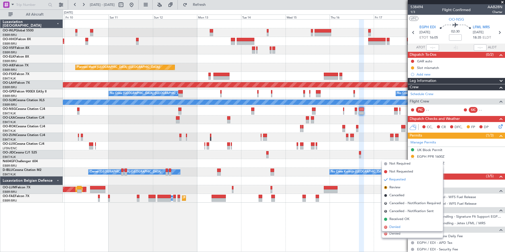
click at [396, 228] on span "Denied" at bounding box center [394, 227] width 11 height 5
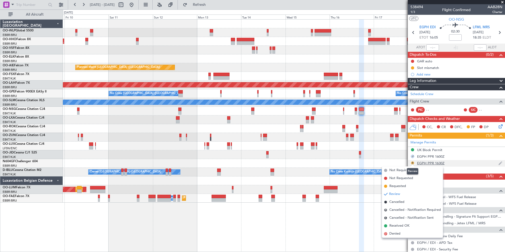
click at [413, 163] on button "R" at bounding box center [412, 162] width 3 height 3
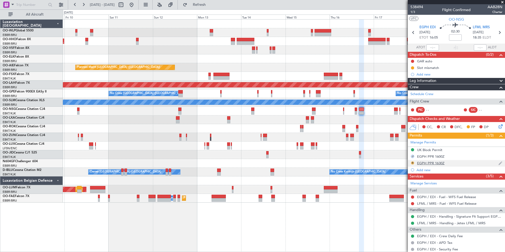
click at [412, 163] on button "R" at bounding box center [412, 162] width 3 height 3
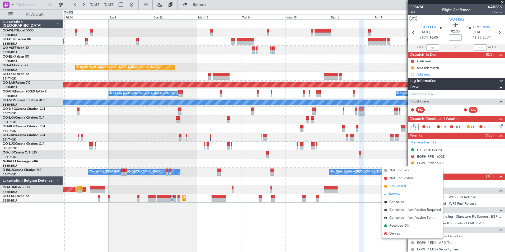
click at [400, 186] on span "Requested" at bounding box center [397, 186] width 17 height 5
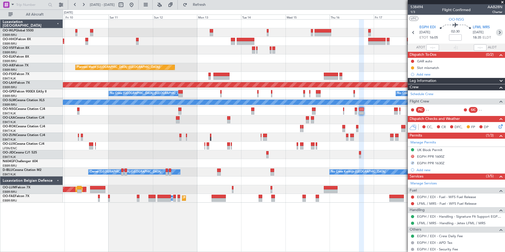
click at [497, 35] on icon at bounding box center [499, 32] width 7 height 7
type input "0"
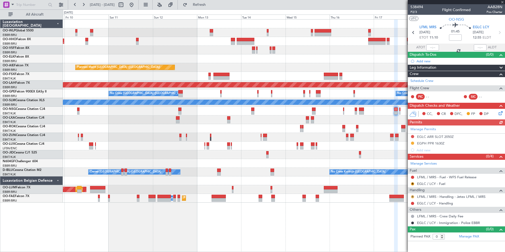
click at [412, 196] on button "R" at bounding box center [412, 196] width 3 height 3
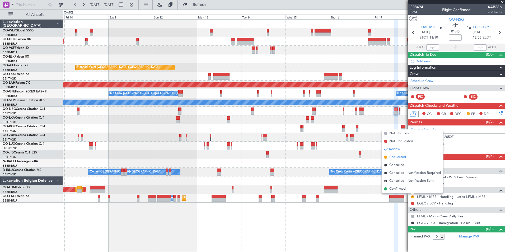
click at [394, 155] on span "Requested" at bounding box center [397, 157] width 17 height 5
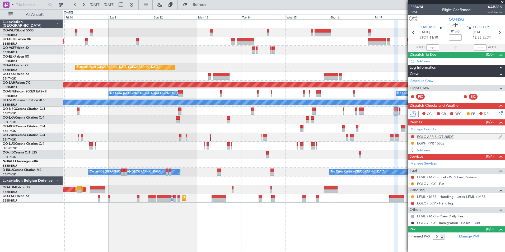
click at [430, 138] on div "EGLC ARR SLOT 2050Z" at bounding box center [435, 136] width 37 height 4
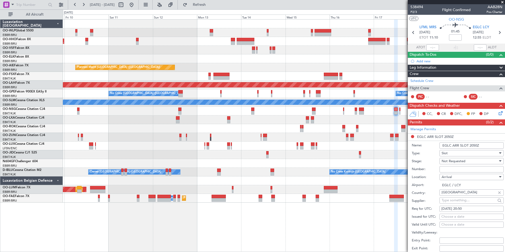
click at [328, 120] on div at bounding box center [284, 119] width 442 height 9
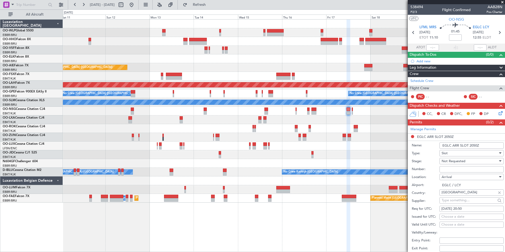
click at [443, 209] on div "16/10/2025 20:50" at bounding box center [471, 208] width 60 height 5
select select "10"
select select "2025"
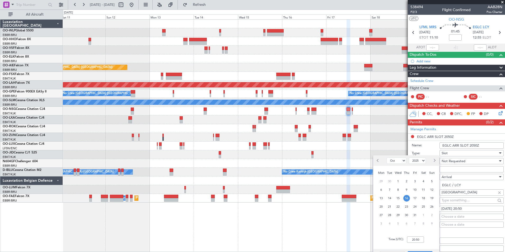
click at [414, 200] on span "17" at bounding box center [415, 198] width 7 height 7
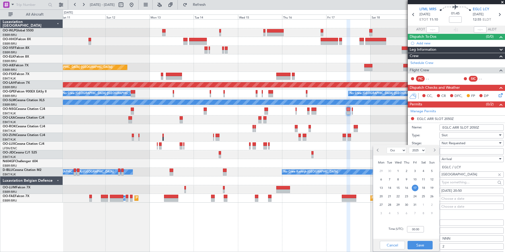
scroll to position [26, 0]
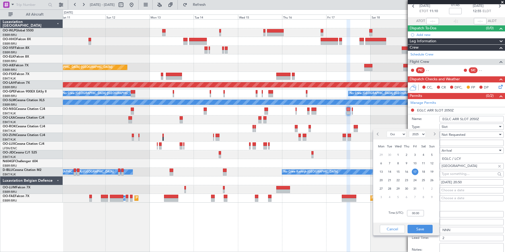
click at [416, 217] on div "Time (UTC): 00:00" at bounding box center [406, 213] width 66 height 19
click at [416, 213] on input "00:00" at bounding box center [415, 213] width 17 height 6
type input "13:00"
click at [424, 230] on button "Save" at bounding box center [420, 229] width 25 height 8
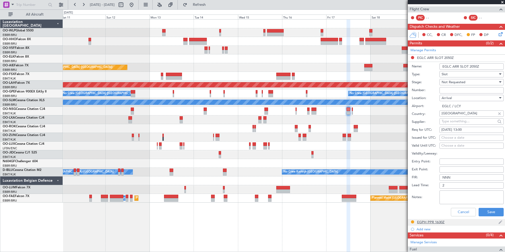
scroll to position [79, 0]
click at [492, 215] on button "Save" at bounding box center [491, 212] width 25 height 8
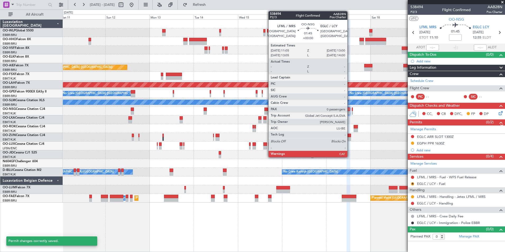
scroll to position [0, 0]
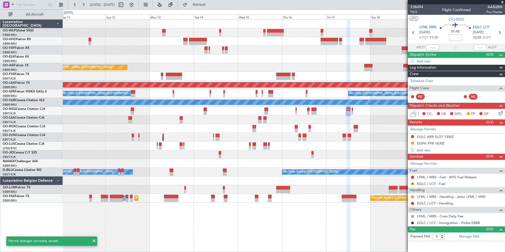
click at [412, 183] on button "R" at bounding box center [412, 183] width 3 height 3
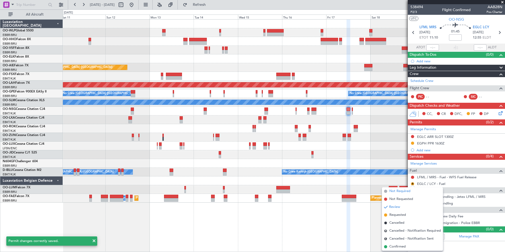
click at [400, 193] on span "Not Required" at bounding box center [399, 191] width 21 height 5
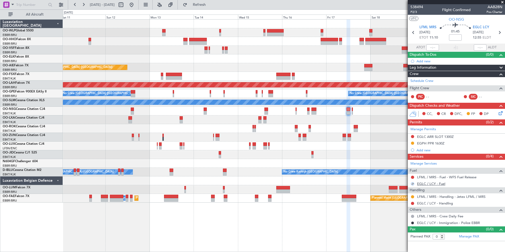
click at [433, 181] on link "EGLC / LCY - Fuel" at bounding box center [431, 183] width 28 height 4
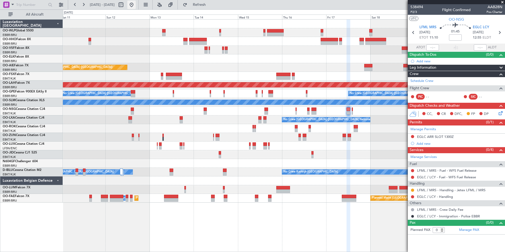
click at [136, 5] on button at bounding box center [131, 5] width 8 height 8
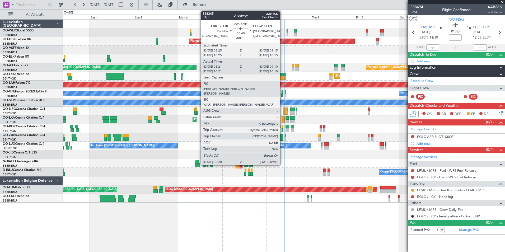
click at [282, 127] on div at bounding box center [283, 127] width 2 height 4
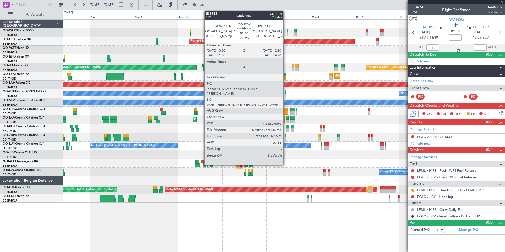
type input "-00:05"
type input "08:26"
type input "09:05"
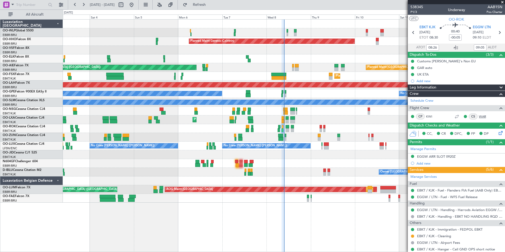
click at [479, 116] on link "WAR" at bounding box center [485, 116] width 12 height 5
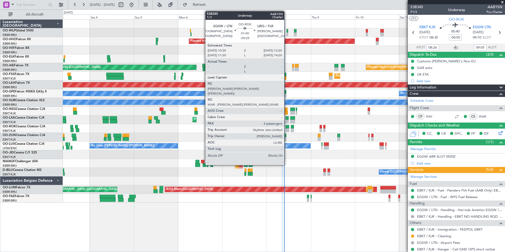
click at [287, 126] on div at bounding box center [287, 127] width 3 height 4
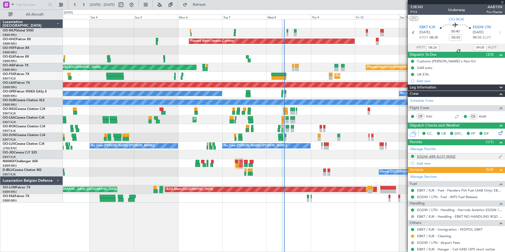
type input "-00:25"
type input "4"
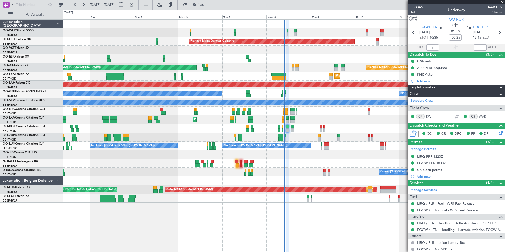
click at [281, 143] on div "No Crew Nancy (Essey) No Crew Nancy (Essey)" at bounding box center [284, 146] width 442 height 9
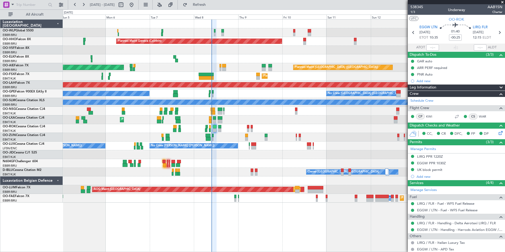
click at [301, 132] on div "Planned Maint Milan (Linate) Planned Maint Geneva (Cointrin) Unplanned Maint Lo…" at bounding box center [284, 111] width 442 height 183
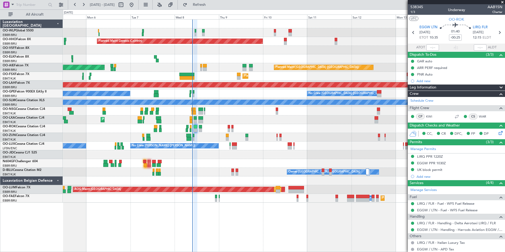
click at [216, 133] on div at bounding box center [284, 137] width 442 height 9
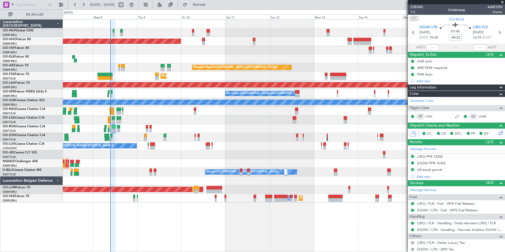
click at [188, 129] on div at bounding box center [284, 128] width 442 height 9
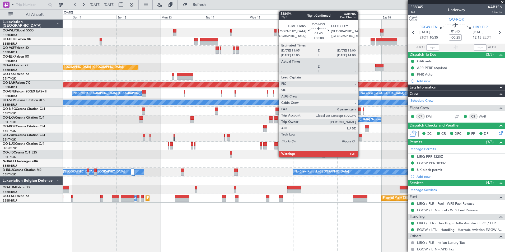
click at [360, 109] on div at bounding box center [360, 110] width 4 height 4
click at [360, 112] on div at bounding box center [360, 113] width 4 height 4
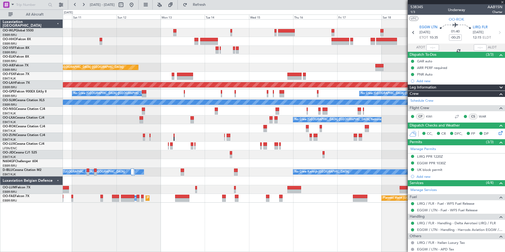
type input "0"
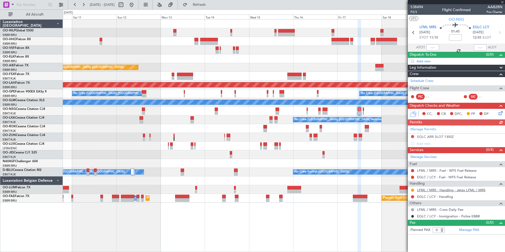
click at [440, 190] on link "LFML / MRS - Handling - Jetex LFML / MRS" at bounding box center [451, 190] width 68 height 4
click at [500, 113] on icon at bounding box center [500, 112] width 4 height 4
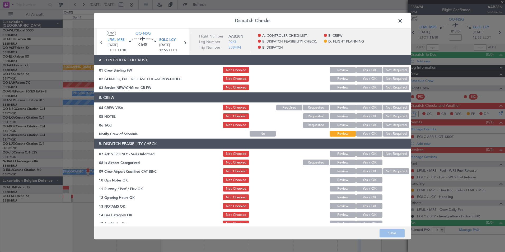
click at [403, 21] on span at bounding box center [403, 22] width 0 height 11
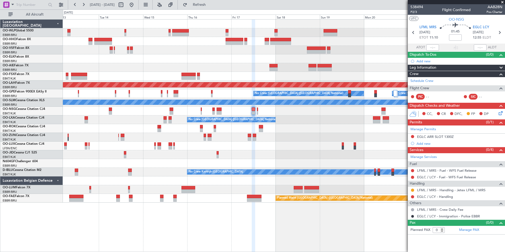
click at [191, 50] on div "Planned Maint London (Farnborough) Planned Maint Alton-st Louis (St Louis Regl)…" at bounding box center [284, 111] width 442 height 183
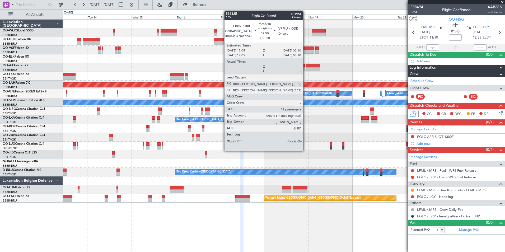
click at [306, 49] on div at bounding box center [304, 48] width 19 height 4
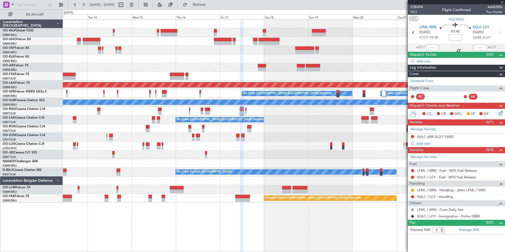
type input "+00:10"
type input "12"
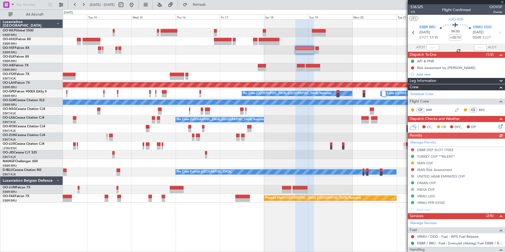
click at [429, 155] on div "Manage Permits EBBR DEP SLOT 1705Z TURKEY OVF **BILEN** IRAN OVF IRAN Risk Asse…" at bounding box center [456, 176] width 97 height 74
click at [415, 12] on span "1/5" at bounding box center [416, 12] width 13 height 4
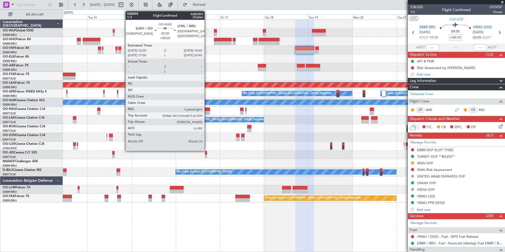
click at [207, 111] on div at bounding box center [207, 113] width 5 height 4
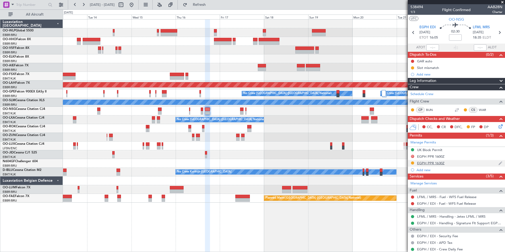
click at [427, 164] on div "EGPH PPR 1630Z" at bounding box center [430, 163] width 27 height 4
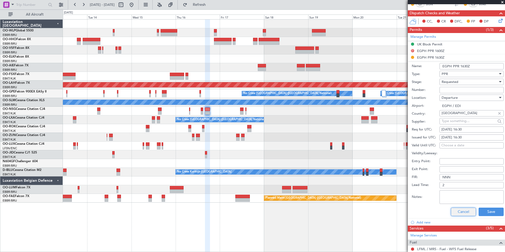
click at [458, 211] on button "Cancel" at bounding box center [463, 212] width 25 height 8
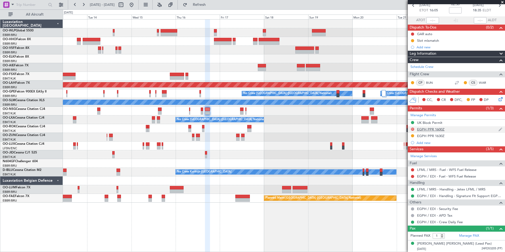
click at [427, 130] on div "EGPH PPR 1600Z" at bounding box center [430, 129] width 27 height 4
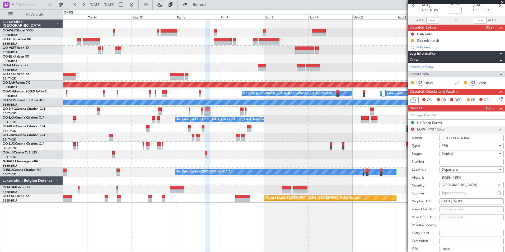
scroll to position [106, 0]
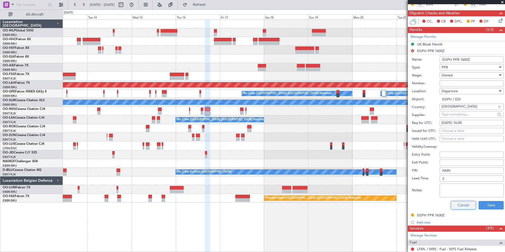
click at [456, 204] on button "Cancel" at bounding box center [463, 205] width 25 height 8
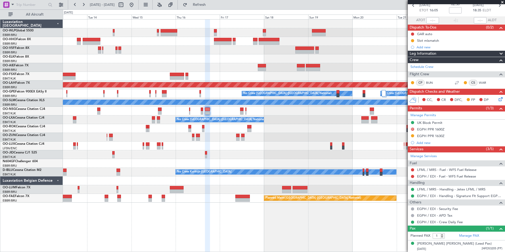
click at [228, 140] on div at bounding box center [284, 137] width 442 height 9
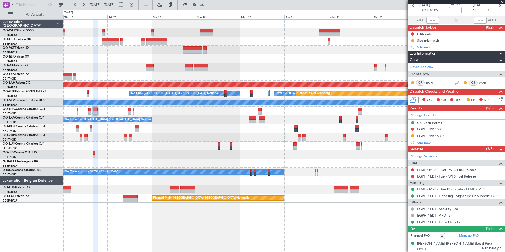
click at [300, 136] on div at bounding box center [284, 137] width 442 height 9
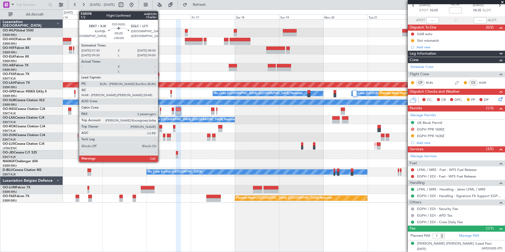
click at [160, 110] on div at bounding box center [160, 110] width 1 height 4
type input "2"
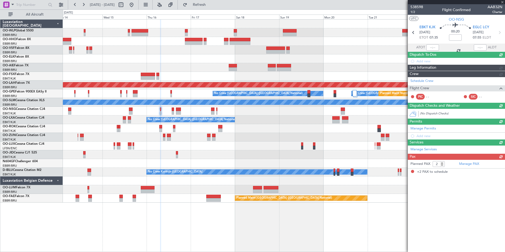
scroll to position [0, 0]
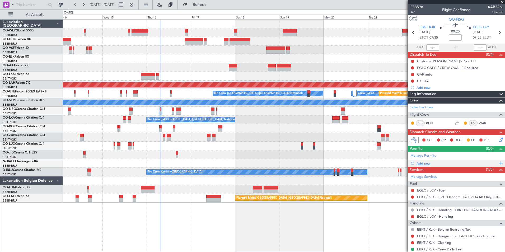
click at [425, 165] on div "Add new" at bounding box center [457, 163] width 81 height 4
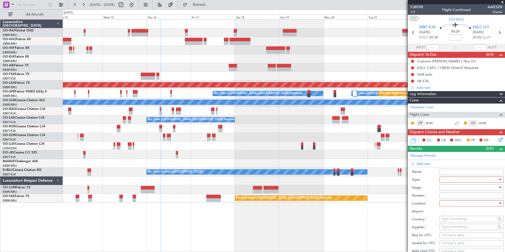
click at [440, 179] on div at bounding box center [472, 179] width 64 height 6
click at [447, 229] on span "Slot" at bounding box center [469, 229] width 55 height 8
click at [455, 182] on div "Slot" at bounding box center [470, 180] width 56 height 8
click at [429, 186] on div at bounding box center [252, 126] width 505 height 252
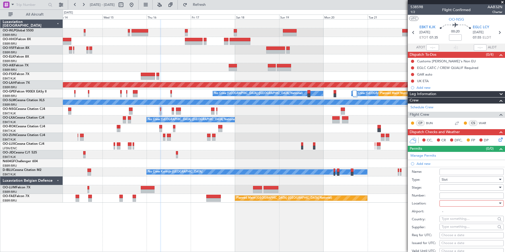
click at [442, 185] on div at bounding box center [470, 188] width 56 height 8
click at [449, 220] on span "Requested" at bounding box center [469, 222] width 55 height 8
click at [449, 206] on div at bounding box center [470, 203] width 56 height 8
click at [451, 228] on span "Arrival" at bounding box center [469, 230] width 55 height 8
type input "EGLC / LCY"
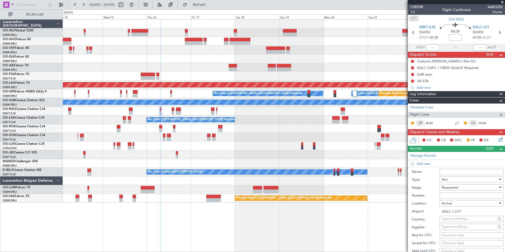
scroll to position [79, 0]
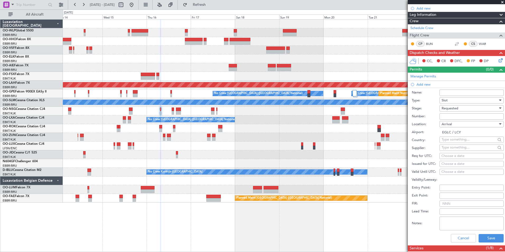
click at [450, 155] on div "Choose a date" at bounding box center [471, 155] width 60 height 5
select select "10"
select select "2025"
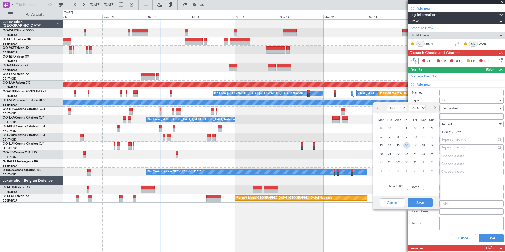
click at [406, 144] on span "16" at bounding box center [406, 145] width 7 height 7
click at [415, 184] on input "00:00" at bounding box center [415, 187] width 17 height 6
type input "08:00"
click at [428, 203] on button "Save" at bounding box center [420, 202] width 25 height 8
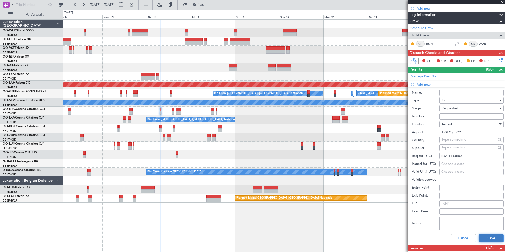
click at [484, 238] on button "Save" at bounding box center [491, 238] width 25 height 8
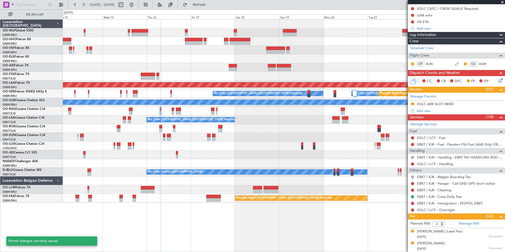
scroll to position [59, 0]
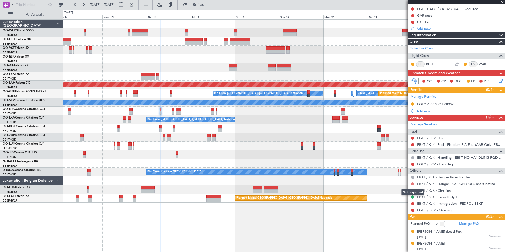
click at [413, 183] on button at bounding box center [412, 183] width 3 height 3
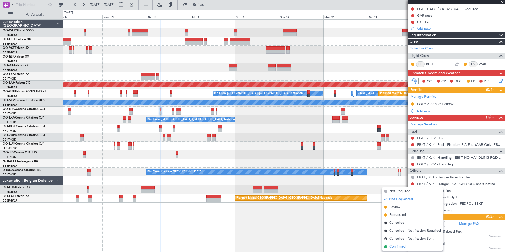
click at [398, 247] on span "Confirmed" at bounding box center [397, 246] width 16 height 5
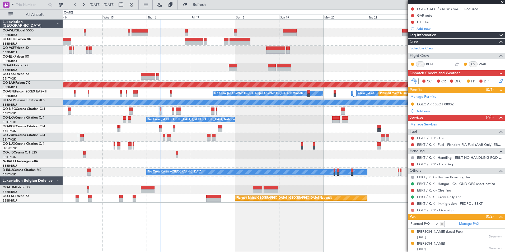
click at [413, 209] on button at bounding box center [412, 210] width 3 height 3
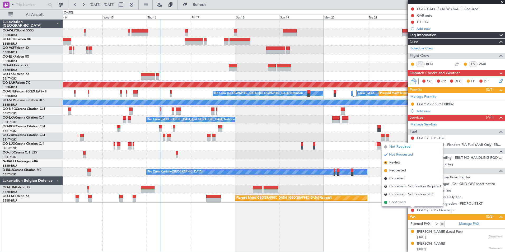
click at [400, 147] on span "Not Required" at bounding box center [399, 146] width 21 height 5
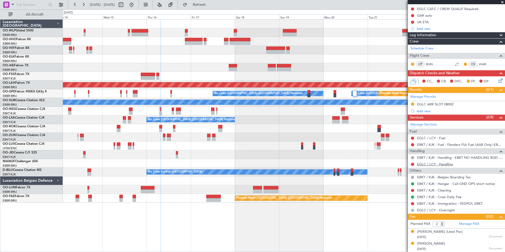
click at [434, 162] on link "EGLC / LCY - Handling" at bounding box center [435, 164] width 36 height 4
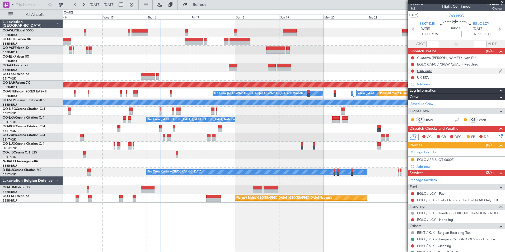
scroll to position [0, 0]
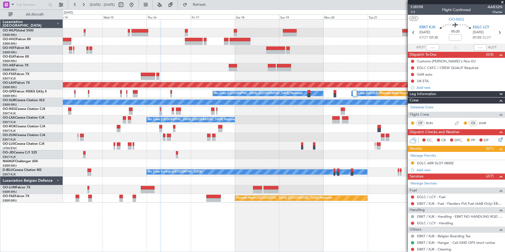
click at [498, 138] on icon at bounding box center [500, 139] width 4 height 4
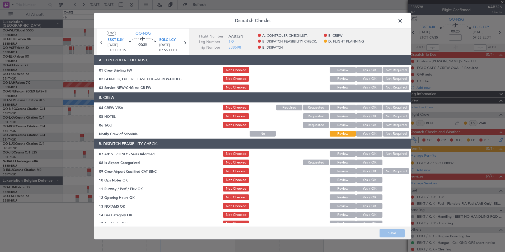
click at [361, 86] on button "Yes / OK" at bounding box center [369, 88] width 26 height 6
click at [391, 106] on button "Not Required" at bounding box center [396, 108] width 26 height 6
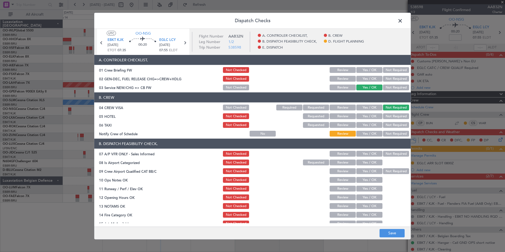
click at [392, 116] on button "Not Required" at bounding box center [396, 116] width 26 height 6
click at [385, 127] on button "Not Required" at bounding box center [396, 125] width 26 height 6
click at [366, 135] on button "Yes / OK" at bounding box center [369, 134] width 26 height 6
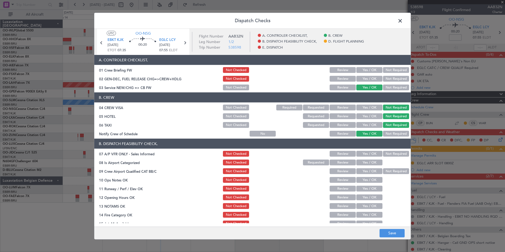
click at [396, 152] on button "Not Required" at bounding box center [396, 154] width 26 height 6
click at [369, 164] on button "Yes / OK" at bounding box center [369, 163] width 26 height 6
click at [368, 172] on button "Yes / OK" at bounding box center [369, 171] width 26 height 6
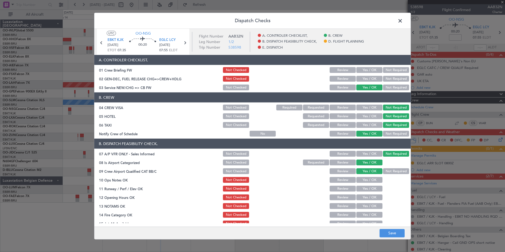
click at [368, 182] on button "Yes / OK" at bounding box center [369, 180] width 26 height 6
click at [366, 189] on button "Yes / OK" at bounding box center [369, 189] width 26 height 6
click at [364, 199] on button "Yes / OK" at bounding box center [369, 197] width 26 height 6
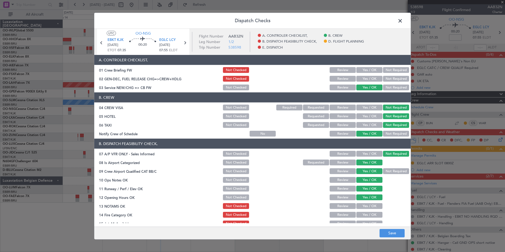
click at [362, 208] on button "Yes / OK" at bounding box center [369, 206] width 26 height 6
click at [343, 204] on button "Review" at bounding box center [343, 206] width 26 height 6
drag, startPoint x: 361, startPoint y: 210, endPoint x: 363, endPoint y: 215, distance: 5.6
click at [361, 211] on section "B. DISPATCH FEASIBILITY CHECK, 07 A/P VFR ONLY - Sales Informed Not Checked Rev…" at bounding box center [252, 196] width 316 height 115
click at [363, 215] on button "Yes / OK" at bounding box center [369, 215] width 26 height 6
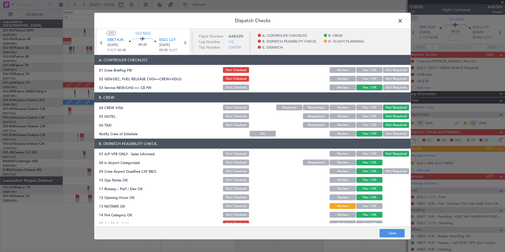
click at [365, 221] on button "Yes / OK" at bounding box center [369, 224] width 26 height 6
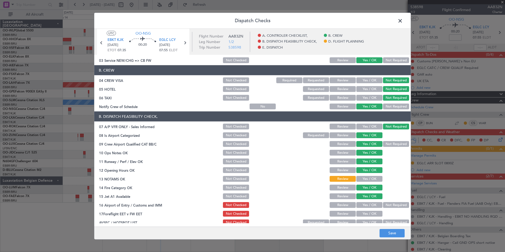
scroll to position [53, 0]
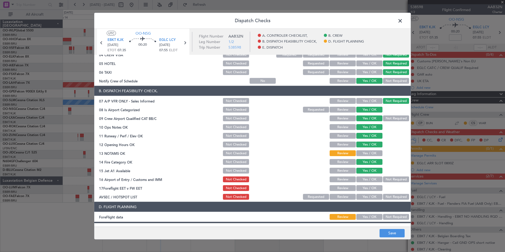
click at [389, 179] on button "Not Required" at bounding box center [396, 179] width 26 height 6
click at [343, 186] on button "Review" at bounding box center [343, 188] width 26 height 6
click at [387, 197] on button "Not Required" at bounding box center [396, 197] width 26 height 6
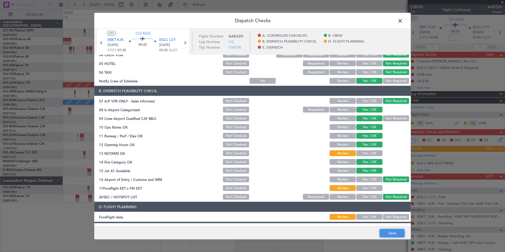
click at [386, 230] on button "Save" at bounding box center [392, 233] width 25 height 8
click at [403, 21] on span at bounding box center [403, 22] width 0 height 11
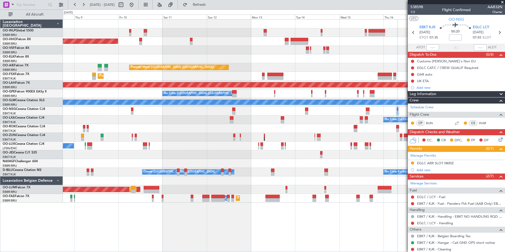
click at [344, 124] on div "Planned Maint Geneva (Cointrin) Planned Maint London (Farnborough) Unplanned Ma…" at bounding box center [284, 111] width 442 height 183
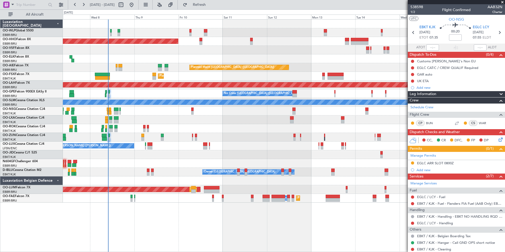
click at [213, 151] on div at bounding box center [284, 154] width 442 height 9
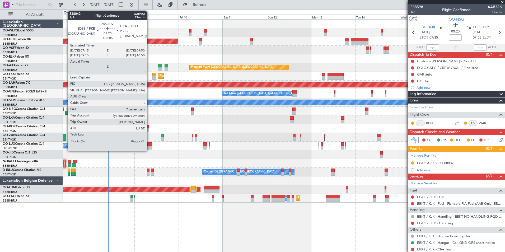
click at [149, 147] on div at bounding box center [149, 148] width 5 height 4
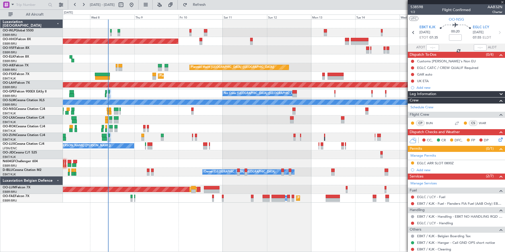
type input "+00:05"
type input "7"
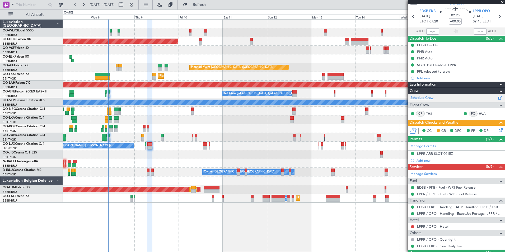
scroll to position [0, 0]
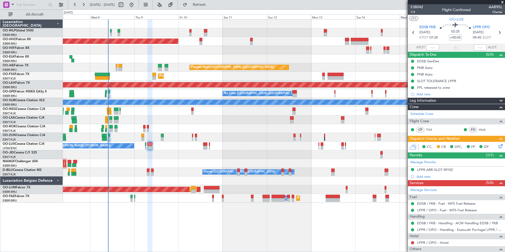
click at [174, 82] on div "Planned Maint Geneva (Cointrin) Planned Maint London (Farnborough) Unplanned Ma…" at bounding box center [284, 111] width 442 height 183
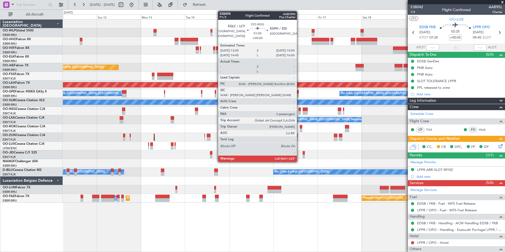
click at [299, 110] on div at bounding box center [299, 110] width 2 height 4
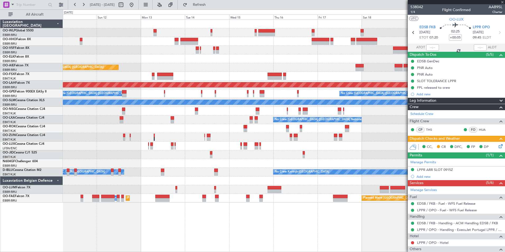
type input "0"
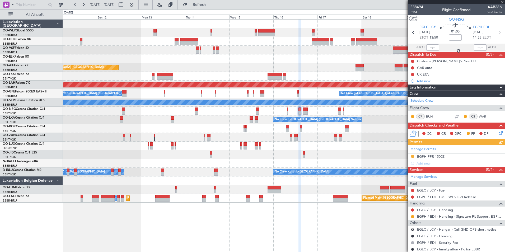
scroll to position [15, 0]
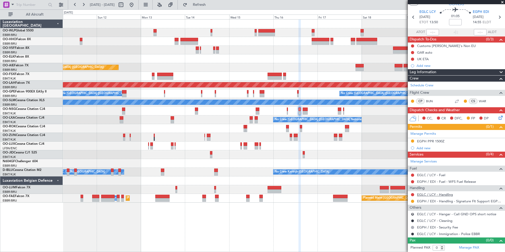
click at [436, 196] on link "EGLC / LCY - Handling" at bounding box center [435, 194] width 36 height 4
click at [427, 147] on div "Add new" at bounding box center [457, 148] width 81 height 4
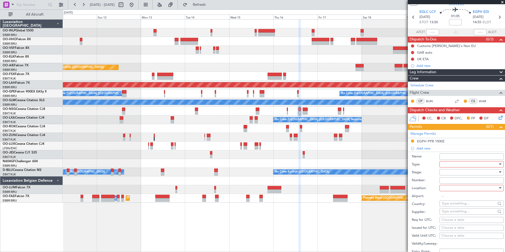
click at [446, 162] on div at bounding box center [470, 164] width 56 height 8
drag, startPoint x: 450, startPoint y: 212, endPoint x: 454, endPoint y: 190, distance: 22.0
click at [450, 212] on span "Slot" at bounding box center [469, 214] width 55 height 8
click at [457, 170] on div at bounding box center [470, 172] width 56 height 8
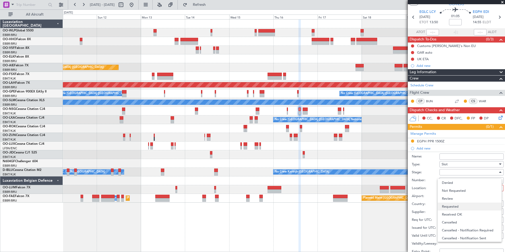
click at [453, 204] on span "Requested" at bounding box center [469, 207] width 55 height 8
click at [454, 188] on div at bounding box center [470, 188] width 56 height 8
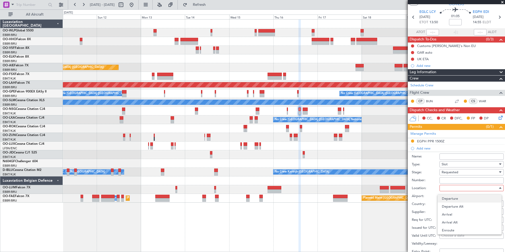
click at [451, 198] on span "Departure" at bounding box center [469, 199] width 55 height 8
type input "EGLC / LCY"
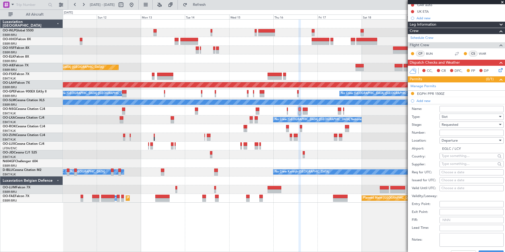
scroll to position [68, 0]
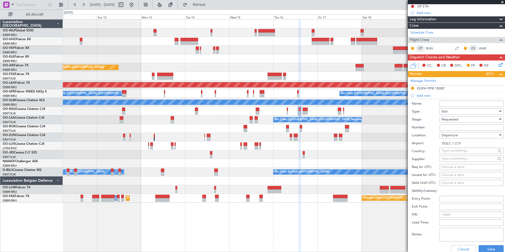
click at [461, 167] on div "Choose a date" at bounding box center [471, 167] width 60 height 5
select select "10"
select select "2025"
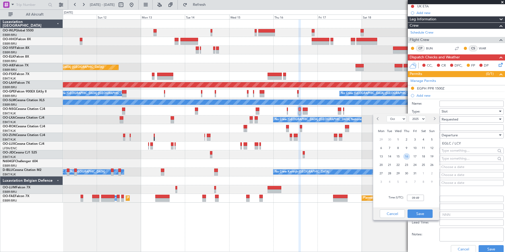
click at [407, 157] on span "16" at bounding box center [406, 156] width 7 height 7
click at [413, 199] on input "00:00" at bounding box center [415, 198] width 17 height 6
type input "16:45"
click at [415, 209] on div "Cancel Save" at bounding box center [406, 213] width 66 height 13
click at [421, 209] on div "Cancel Save" at bounding box center [406, 213] width 66 height 13
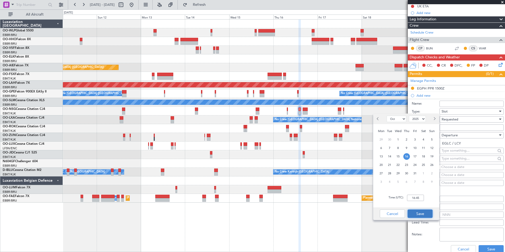
click at [430, 215] on button "Save" at bounding box center [420, 213] width 25 height 8
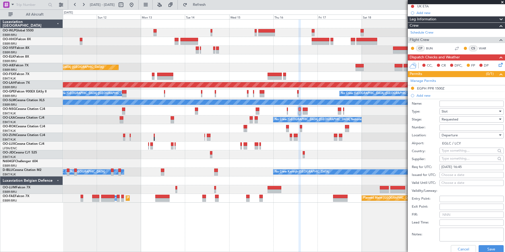
scroll to position [147, 0]
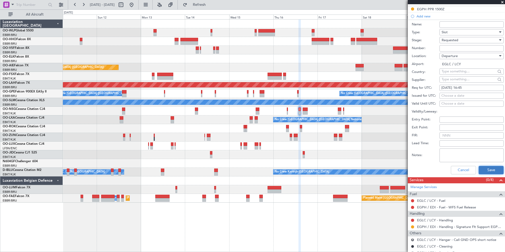
click at [484, 170] on button "Save" at bounding box center [491, 170] width 25 height 8
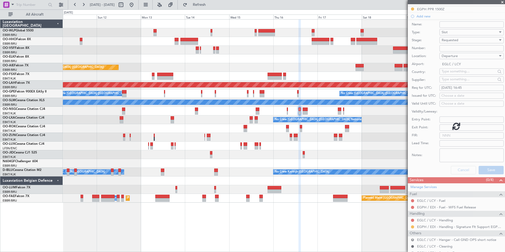
scroll to position [22, 0]
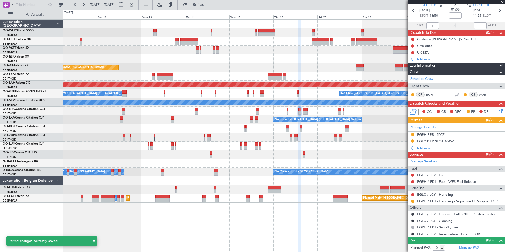
click at [434, 196] on link "EGLC / LCY - Handling" at bounding box center [435, 194] width 36 height 4
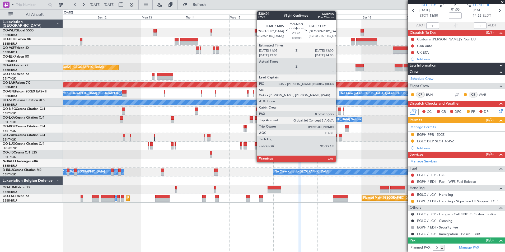
click at [338, 110] on div at bounding box center [340, 110] width 4 height 4
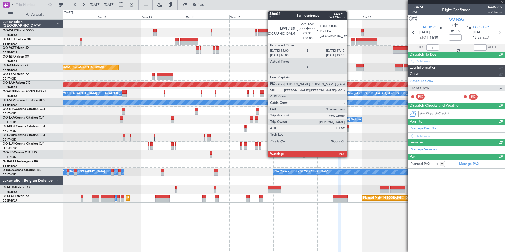
scroll to position [0, 0]
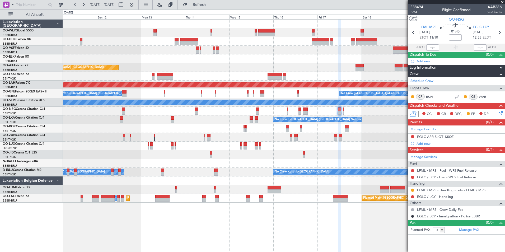
click at [413, 137] on button at bounding box center [412, 136] width 3 height 3
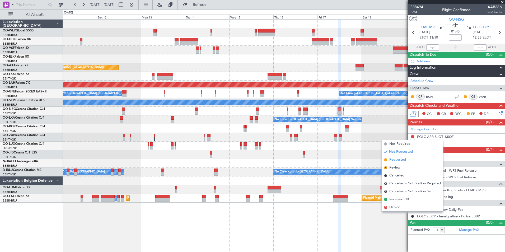
click at [402, 162] on span "Requested" at bounding box center [397, 159] width 17 height 5
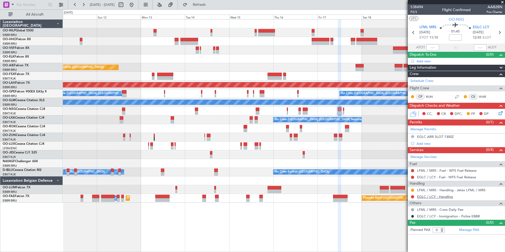
click at [428, 197] on link "EGLC / LCY - Handling" at bounding box center [435, 196] width 36 height 4
click at [501, 114] on icon at bounding box center [500, 112] width 4 height 4
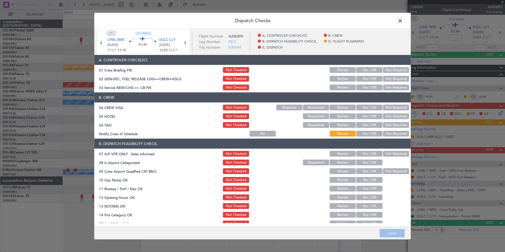
click at [364, 86] on button "Yes / OK" at bounding box center [369, 88] width 26 height 6
click at [391, 107] on button "Not Required" at bounding box center [396, 108] width 26 height 6
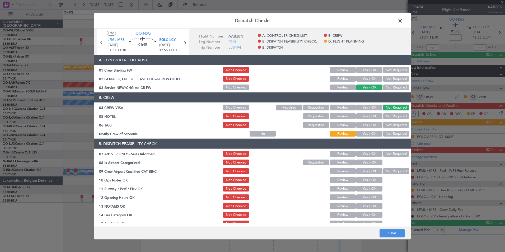
click at [389, 116] on button "Not Required" at bounding box center [396, 116] width 26 height 6
click at [387, 123] on button "Not Required" at bounding box center [396, 125] width 26 height 6
click at [372, 130] on section "B. CREW 04 CREW VISA Not Checked Required Requested Review Yes / OK Not Require…" at bounding box center [252, 114] width 316 height 45
drag, startPoint x: 372, startPoint y: 130, endPoint x: 373, endPoint y: 137, distance: 6.5
click at [372, 132] on button "Yes / OK" at bounding box center [369, 134] width 26 height 6
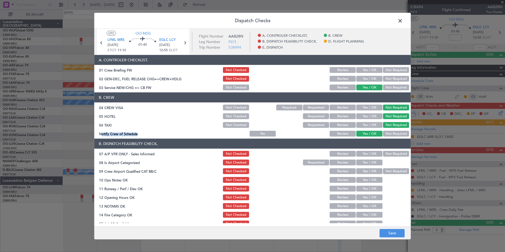
click at [384, 153] on button "Not Required" at bounding box center [396, 154] width 26 height 6
click at [374, 161] on button "Yes / OK" at bounding box center [369, 163] width 26 height 6
click at [372, 169] on button "Yes / OK" at bounding box center [369, 171] width 26 height 6
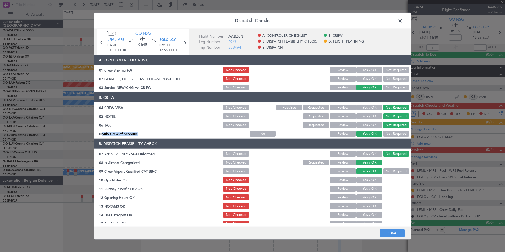
drag, startPoint x: 369, startPoint y: 180, endPoint x: 368, endPoint y: 188, distance: 7.7
click at [368, 181] on button "Yes / OK" at bounding box center [369, 180] width 26 height 6
click at [368, 188] on button "Yes / OK" at bounding box center [369, 189] width 26 height 6
drag, startPoint x: 367, startPoint y: 194, endPoint x: 366, endPoint y: 198, distance: 4.6
click at [367, 196] on div "Yes / OK" at bounding box center [369, 197] width 27 height 7
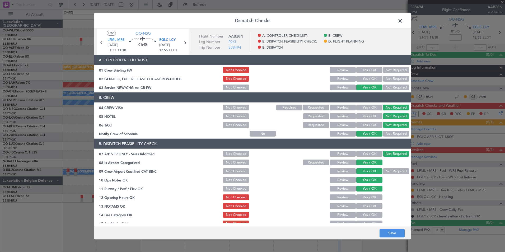
click at [366, 199] on button "Yes / OK" at bounding box center [369, 197] width 26 height 6
click at [346, 206] on button "Review" at bounding box center [343, 206] width 26 height 6
drag, startPoint x: 360, startPoint y: 214, endPoint x: 362, endPoint y: 218, distance: 5.0
click at [361, 214] on button "Yes / OK" at bounding box center [369, 215] width 26 height 6
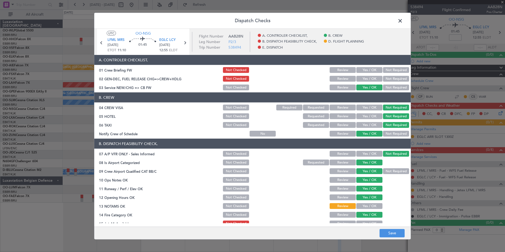
click at [363, 222] on button "Yes / OK" at bounding box center [369, 224] width 26 height 6
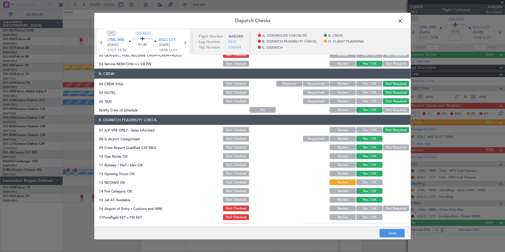
scroll to position [53, 0]
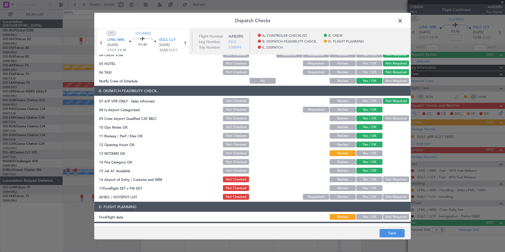
click at [391, 178] on button "Not Required" at bounding box center [396, 179] width 26 height 6
click at [347, 188] on button "Review" at bounding box center [343, 188] width 26 height 6
click at [395, 199] on button "Not Required" at bounding box center [396, 197] width 26 height 6
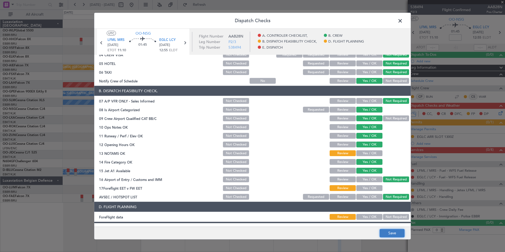
click at [391, 234] on button "Save" at bounding box center [392, 233] width 25 height 8
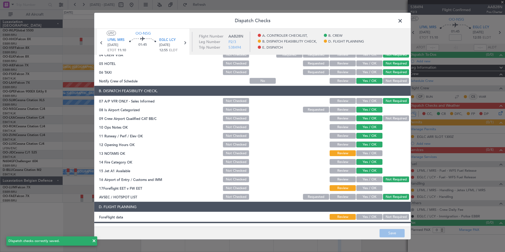
click at [403, 19] on span at bounding box center [403, 22] width 0 height 11
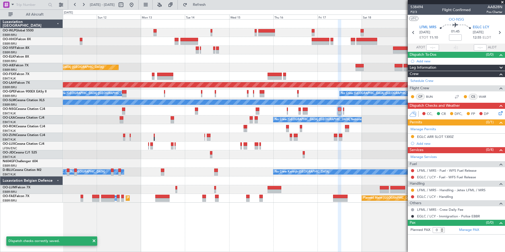
click at [498, 35] on icon at bounding box center [499, 32] width 7 height 7
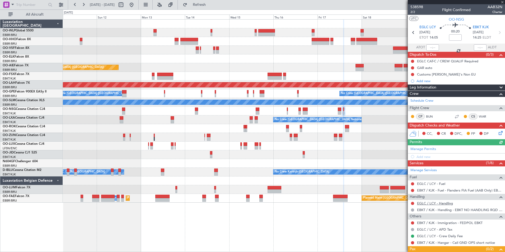
click at [425, 203] on link "EGLC / LCY - Handling" at bounding box center [435, 203] width 36 height 4
click at [431, 183] on link "EGLC / LCY - Fuel" at bounding box center [431, 183] width 28 height 4
click at [498, 134] on icon at bounding box center [500, 132] width 4 height 4
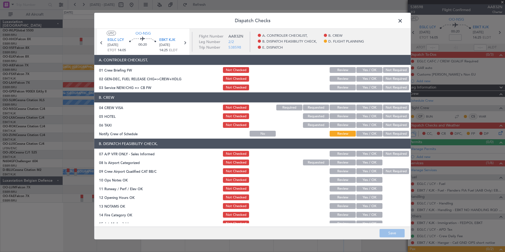
click at [375, 88] on button "Yes / OK" at bounding box center [369, 88] width 26 height 6
click at [387, 106] on button "Not Required" at bounding box center [396, 108] width 26 height 6
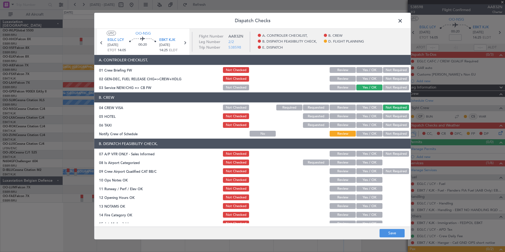
click at [389, 118] on button "Not Required" at bounding box center [396, 116] width 26 height 6
click at [388, 124] on button "Not Required" at bounding box center [396, 125] width 26 height 6
click at [365, 133] on button "Yes / OK" at bounding box center [369, 134] width 26 height 6
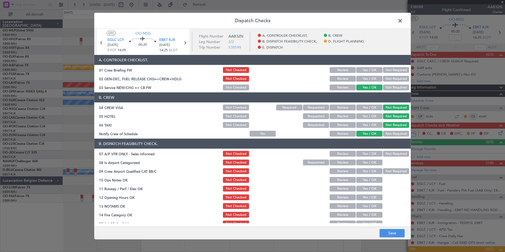
click at [396, 151] on button "Not Required" at bounding box center [396, 154] width 26 height 6
drag, startPoint x: 373, startPoint y: 162, endPoint x: 373, endPoint y: 166, distance: 3.5
click at [373, 162] on button "Yes / OK" at bounding box center [369, 163] width 26 height 6
click at [373, 170] on button "Yes / OK" at bounding box center [369, 171] width 26 height 6
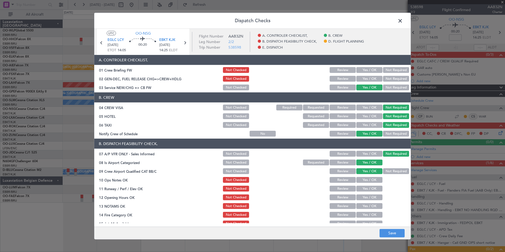
click at [372, 180] on button "Yes / OK" at bounding box center [369, 180] width 26 height 6
click at [371, 188] on button "Yes / OK" at bounding box center [369, 189] width 26 height 6
click at [366, 195] on button "Yes / OK" at bounding box center [369, 197] width 26 height 6
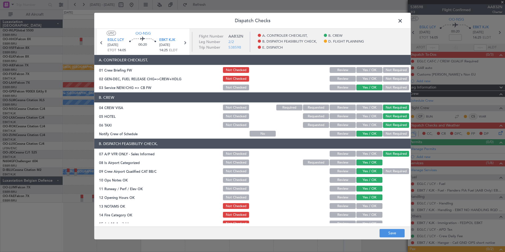
click at [341, 207] on button "Review" at bounding box center [343, 206] width 26 height 6
click at [362, 214] on button "Yes / OK" at bounding box center [369, 215] width 26 height 6
click at [364, 220] on section "B. DISPATCH FEASIBILITY CHECK, 07 A/P VFR ONLY - Sales Informed Not Checked Rev…" at bounding box center [252, 196] width 316 height 115
click at [365, 221] on button "Yes / OK" at bounding box center [369, 224] width 26 height 6
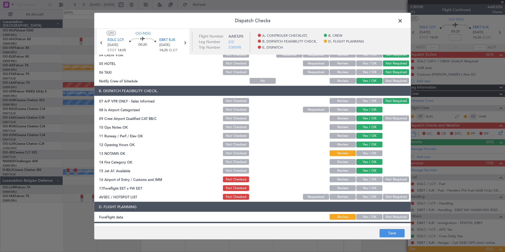
click at [388, 181] on button "Not Required" at bounding box center [396, 179] width 26 height 6
click at [344, 190] on button "Review" at bounding box center [343, 188] width 26 height 6
click at [396, 206] on header "D. FLIGHT PLANNING" at bounding box center [252, 207] width 316 height 10
click at [394, 195] on button "Not Required" at bounding box center [396, 197] width 26 height 6
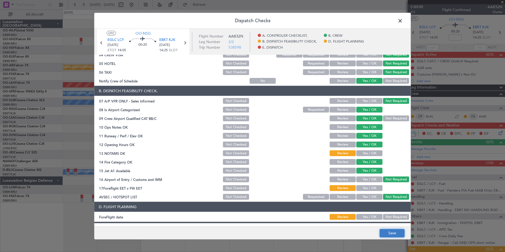
click at [395, 232] on button "Save" at bounding box center [392, 233] width 25 height 8
click at [403, 21] on span at bounding box center [403, 22] width 0 height 11
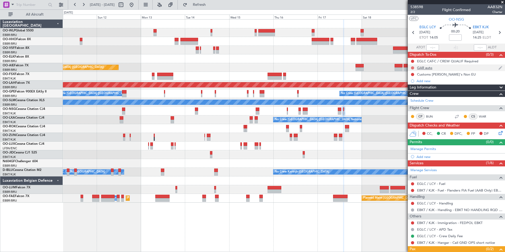
click at [411, 68] on button at bounding box center [412, 67] width 3 height 3
click at [413, 91] on span "Completed" at bounding box center [414, 90] width 17 height 5
click at [413, 33] on icon at bounding box center [413, 32] width 7 height 7
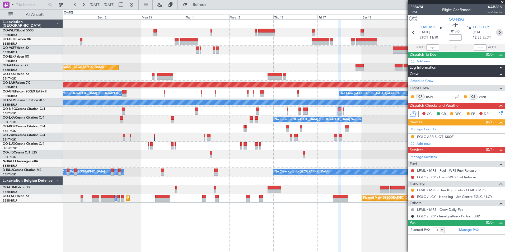
click at [501, 34] on icon at bounding box center [499, 32] width 7 height 7
type input "2"
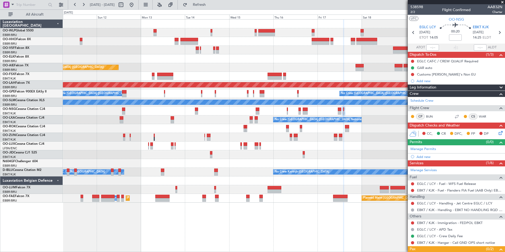
click at [423, 157] on div "Add new" at bounding box center [460, 157] width 86 height 4
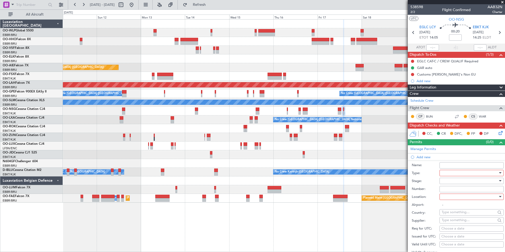
click at [452, 175] on div at bounding box center [470, 173] width 56 height 8
click at [448, 225] on span "Slot" at bounding box center [469, 223] width 55 height 8
click at [447, 181] on div at bounding box center [470, 181] width 56 height 8
click at [449, 216] on span "Requested" at bounding box center [469, 215] width 55 height 8
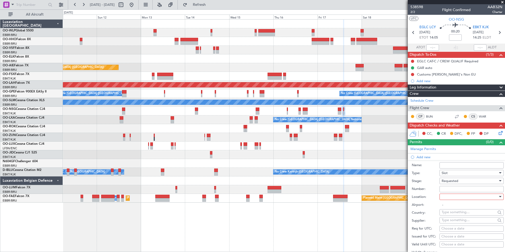
click at [450, 195] on div at bounding box center [470, 197] width 56 height 8
click at [451, 208] on span "Departure" at bounding box center [469, 207] width 55 height 8
type input "EGLC / LCY"
click at [462, 230] on div "Choose a date" at bounding box center [471, 228] width 60 height 5
select select "10"
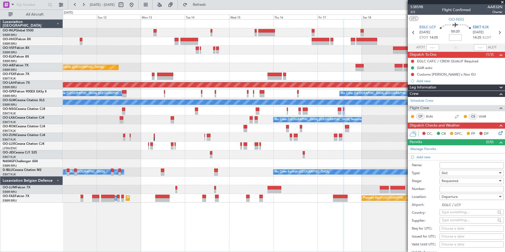
select select "2025"
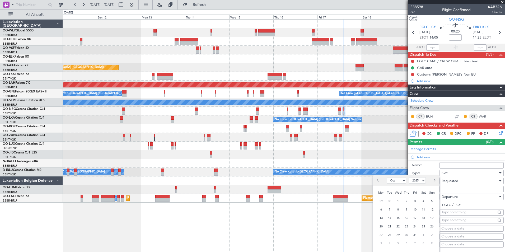
scroll to position [79, 0]
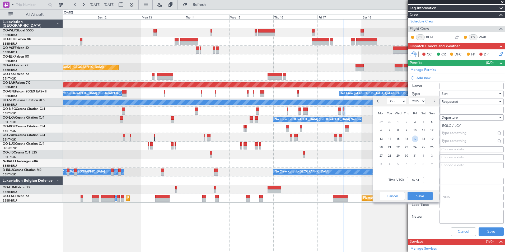
click at [415, 137] on span "17" at bounding box center [415, 139] width 7 height 7
click at [417, 180] on input "00:00" at bounding box center [415, 180] width 17 height 6
type input "14:00"
click at [419, 196] on button "Save" at bounding box center [420, 196] width 25 height 8
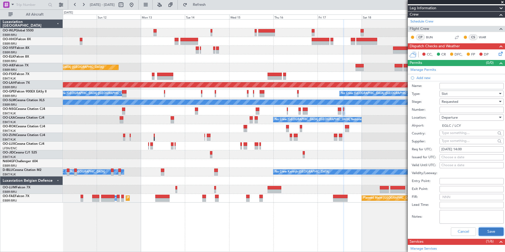
click at [485, 230] on button "Save" at bounding box center [491, 231] width 25 height 8
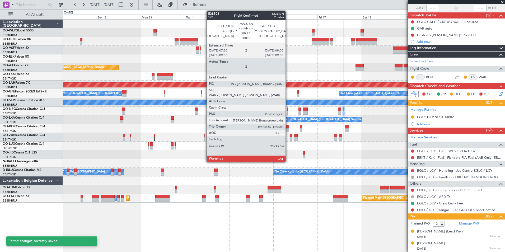
scroll to position [39, 0]
click at [288, 110] on div at bounding box center [287, 110] width 1 height 4
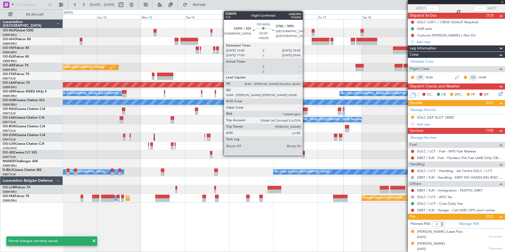
scroll to position [0, 0]
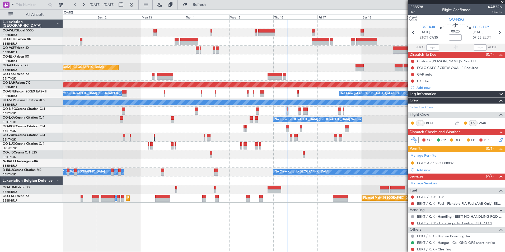
click at [429, 223] on link "EGLC / LCY - Handling - Jet Centre EGLC / LCY" at bounding box center [454, 223] width 75 height 4
click at [211, 6] on span "Refresh" at bounding box center [199, 5] width 22 height 4
click at [414, 74] on button at bounding box center [412, 74] width 3 height 3
click at [415, 96] on span "Completed" at bounding box center [414, 97] width 17 height 5
click at [413, 81] on button at bounding box center [412, 81] width 3 height 3
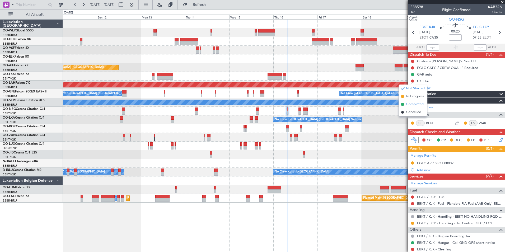
click at [415, 103] on span "Completed" at bounding box center [414, 104] width 17 height 5
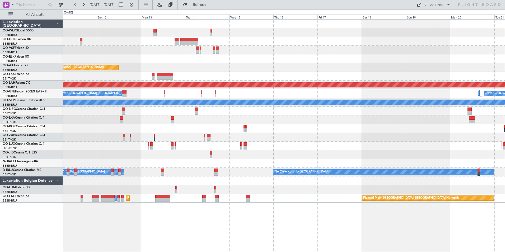
click at [391, 138] on div at bounding box center [284, 137] width 442 height 9
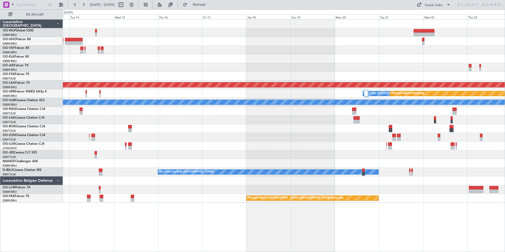
click at [341, 128] on div at bounding box center [284, 128] width 442 height 9
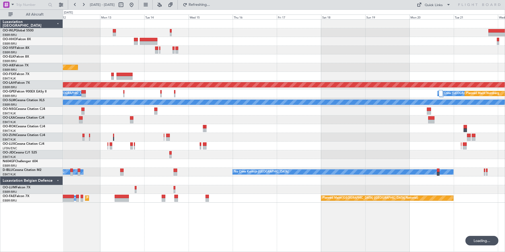
click at [324, 124] on div "Planned Maint Geneva (Cointrin) Planned Maint [GEOGRAPHIC_DATA] ([GEOGRAPHIC_DA…" at bounding box center [284, 111] width 442 height 183
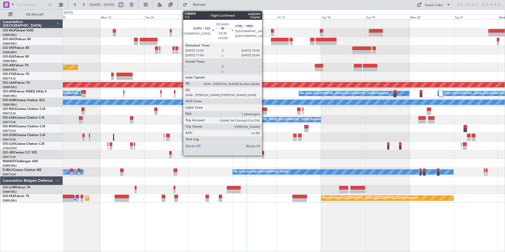
click at [264, 112] on div at bounding box center [264, 113] width 5 height 4
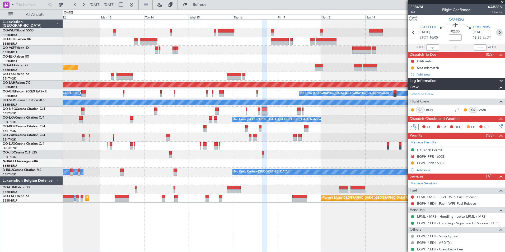
click at [496, 33] on icon at bounding box center [499, 32] width 7 height 7
type input "0"
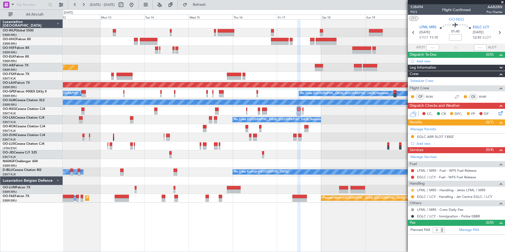
click at [412, 190] on button at bounding box center [412, 190] width 3 height 3
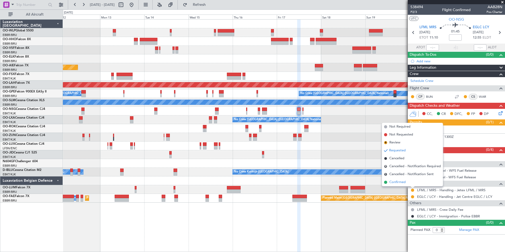
click at [407, 184] on li "Confirmed" at bounding box center [412, 182] width 61 height 8
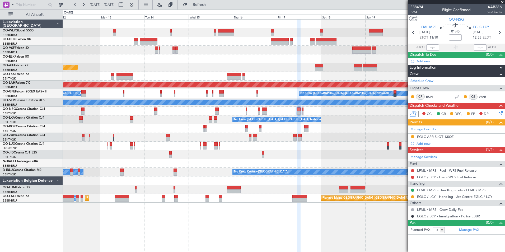
click at [139, 6] on fb-range-datepicker "[DATE] - [DATE]" at bounding box center [103, 5] width 71 height 10
click at [136, 5] on button at bounding box center [131, 5] width 8 height 8
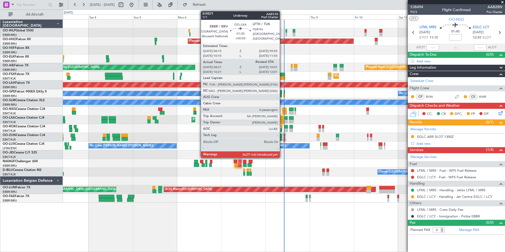
click at [282, 120] on div at bounding box center [282, 122] width 3 height 4
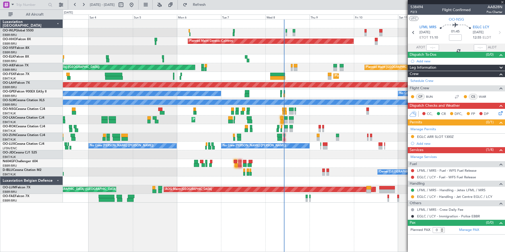
type input "+00:05"
type input "08:26"
type input "4"
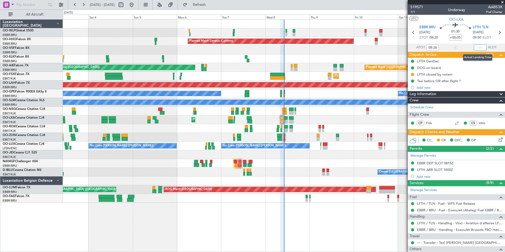
click at [476, 47] on input "text" at bounding box center [480, 47] width 13 height 6
click at [374, 54] on div at bounding box center [284, 50] width 442 height 9
type input "10:02"
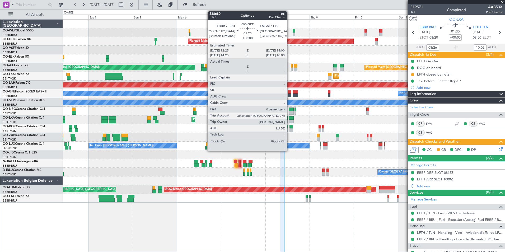
click at [289, 96] on div at bounding box center [289, 96] width 3 height 4
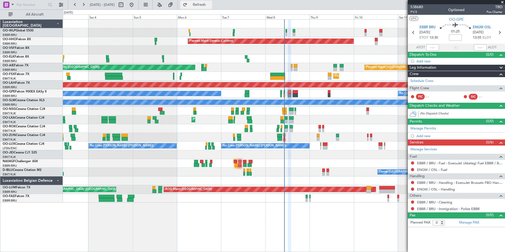
click at [208, 5] on span "Refresh" at bounding box center [199, 5] width 22 height 4
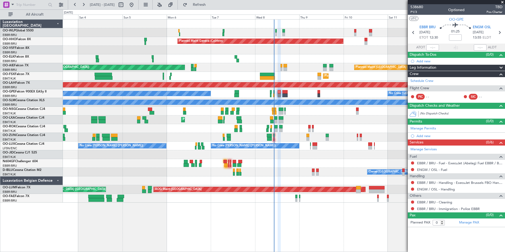
click at [293, 72] on div "Planned Maint Milan (Linate) Planned Maint Geneva (Cointrin) Planned Maint Lond…" at bounding box center [284, 111] width 442 height 183
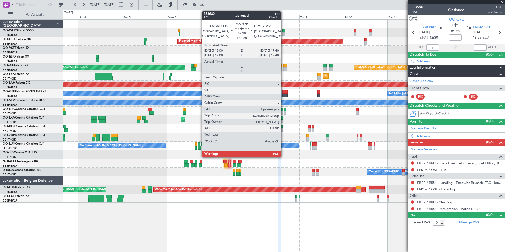
click at [283, 94] on div at bounding box center [284, 96] width 5 height 4
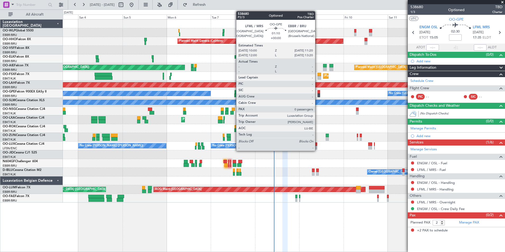
click at [318, 93] on div at bounding box center [319, 92] width 3 height 4
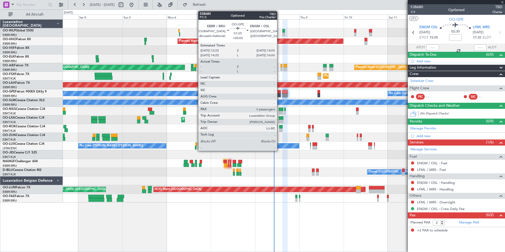
click at [279, 94] on div at bounding box center [279, 96] width 3 height 4
type input "0"
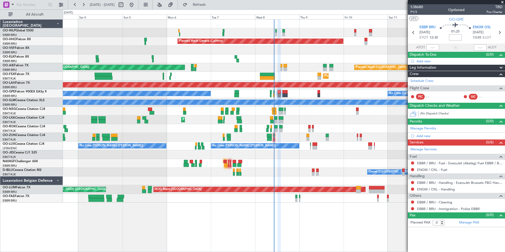
click at [455, 38] on input at bounding box center [455, 37] width 13 height 6
click at [395, 41] on div "Planned Maint Geneva (Cointrin)" at bounding box center [284, 41] width 442 height 9
type input "+00:15"
click at [429, 171] on link "ENGM / OSL - Fuel" at bounding box center [432, 169] width 30 height 4
click at [484, 23] on section "EBBR BRU 08/10/2025 ETOT 12:30 01:40 +00:15 ENGM OSL 08/10/2025 14:10 ELDT" at bounding box center [456, 33] width 97 height 21
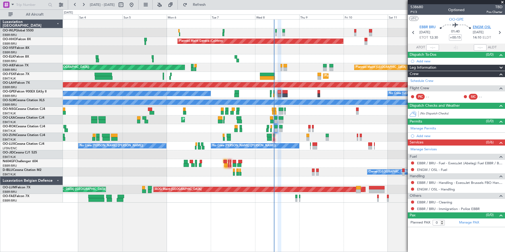
click at [482, 25] on span "ENGM OSL" at bounding box center [482, 27] width 18 height 5
click at [423, 128] on link "Manage Permits" at bounding box center [423, 128] width 26 height 5
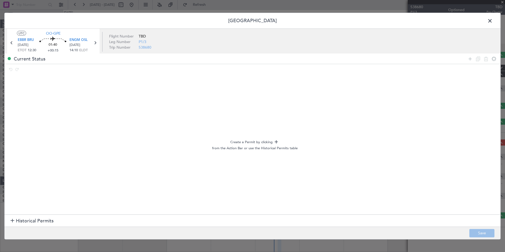
click at [21, 218] on span "Historical Permits" at bounding box center [35, 220] width 38 height 7
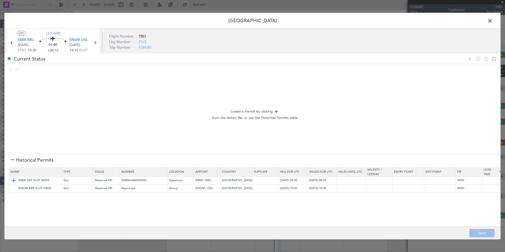
click at [12, 181] on img at bounding box center [14, 180] width 6 height 6
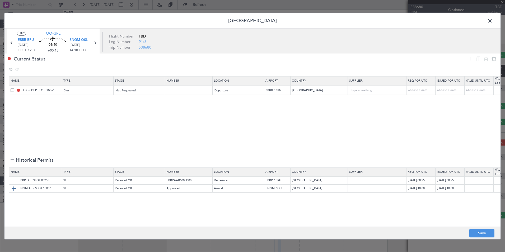
click at [14, 188] on img at bounding box center [14, 188] width 6 height 6
click at [484, 233] on button "Save" at bounding box center [481, 233] width 25 height 8
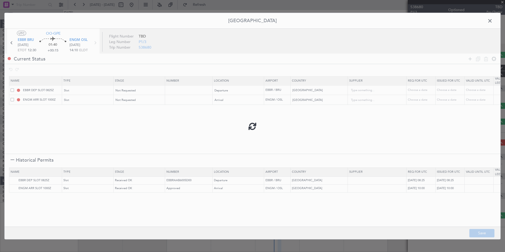
click at [491, 23] on div at bounding box center [252, 126] width 496 height 226
type input "EBBR DEP SLOT"
type input "NNN"
type input "ENGM ARR SLOT"
type input "NNN"
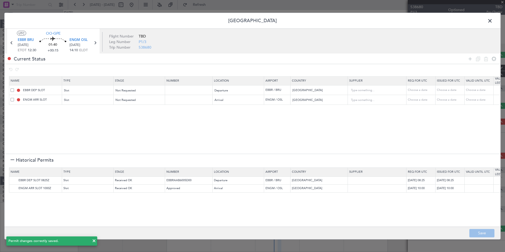
click at [493, 20] on span at bounding box center [493, 22] width 0 height 11
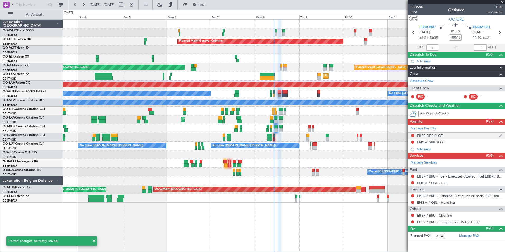
click at [431, 136] on div "EBBR DEP SLOT" at bounding box center [430, 135] width 26 height 4
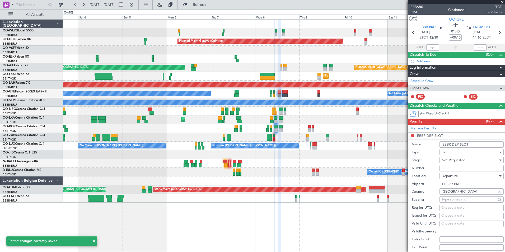
click at [456, 208] on div "Choose a date" at bounding box center [471, 207] width 60 height 5
select select "10"
select select "2025"
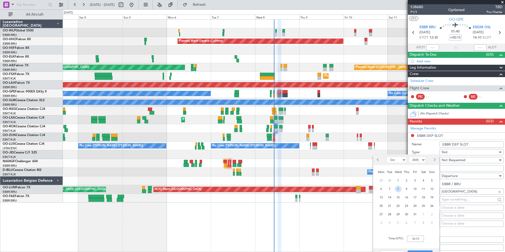
click at [398, 188] on span "8" at bounding box center [398, 189] width 7 height 7
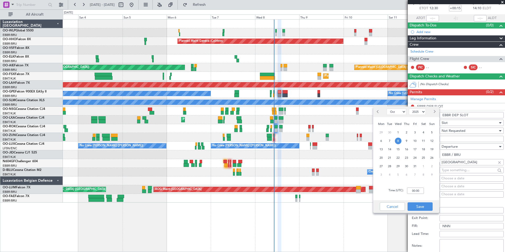
scroll to position [53, 0]
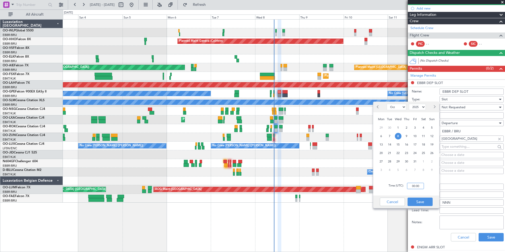
click at [410, 187] on input "00:00" at bounding box center [415, 186] width 17 height 6
type input "12:25"
click at [419, 202] on button "Save" at bounding box center [420, 202] width 25 height 8
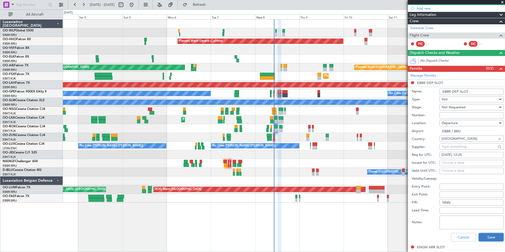
click at [484, 240] on button "Save" at bounding box center [491, 237] width 25 height 8
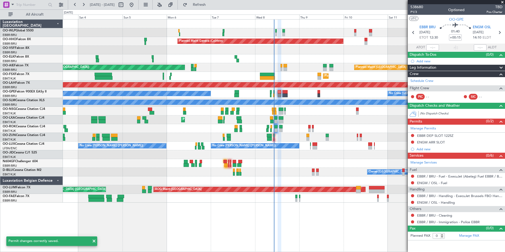
scroll to position [0, 0]
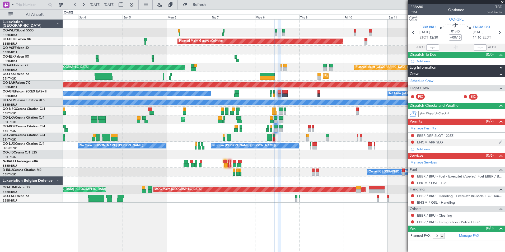
click at [431, 140] on div "ENGM ARR SLOT" at bounding box center [431, 142] width 28 height 4
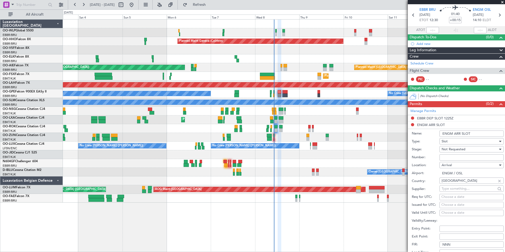
scroll to position [26, 0]
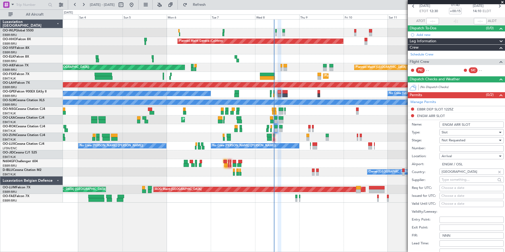
click at [451, 187] on div "Choose a date" at bounding box center [471, 187] width 60 height 5
select select "10"
select select "2025"
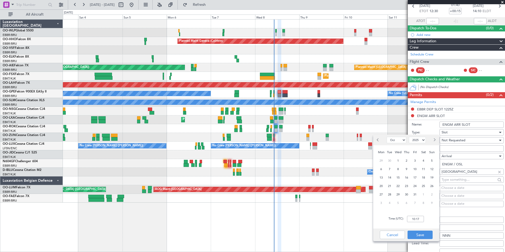
click at [401, 169] on div "8" at bounding box center [398, 169] width 8 height 8
click at [420, 220] on input "00:00" at bounding box center [415, 219] width 17 height 6
type input "14:15"
click at [422, 232] on button "Save" at bounding box center [420, 235] width 25 height 8
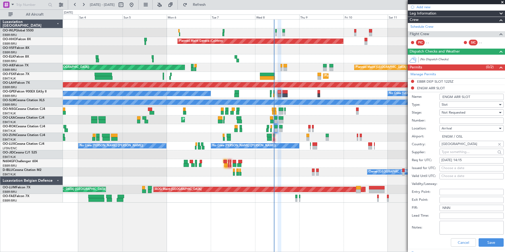
scroll to position [79, 0]
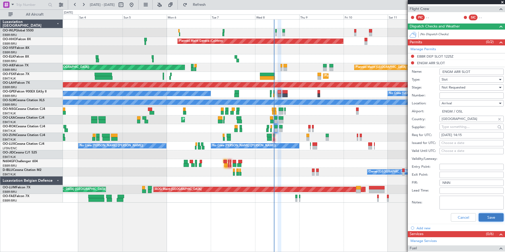
click at [482, 216] on button "Save" at bounding box center [491, 217] width 25 height 8
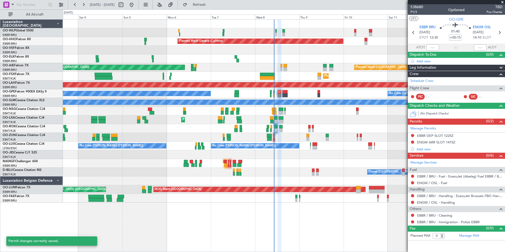
scroll to position [0, 0]
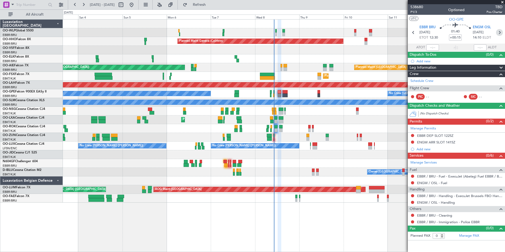
click at [499, 32] on icon at bounding box center [499, 32] width 7 height 7
type input "2"
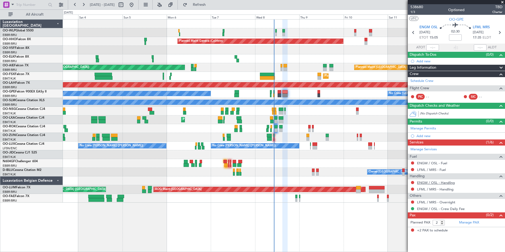
click at [438, 181] on link "ENGM / OSL - Handling" at bounding box center [436, 182] width 38 height 4
click at [415, 34] on icon at bounding box center [413, 32] width 7 height 7
type input "+00:15"
type input "0"
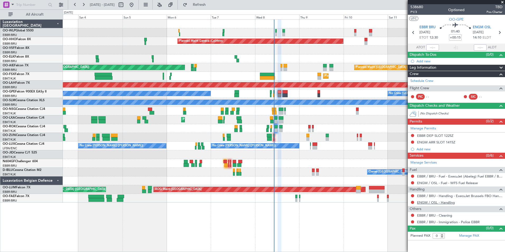
click at [426, 201] on link "ENGM / OSL - Handling" at bounding box center [436, 202] width 38 height 4
click at [499, 33] on icon at bounding box center [499, 32] width 7 height 7
type input "2"
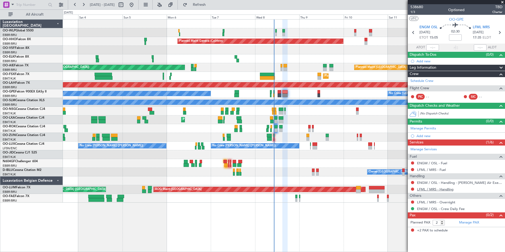
click at [425, 188] on link "LFML / MRS - Handling" at bounding box center [435, 189] width 36 height 4
click at [427, 164] on link "ENGM / OSL - Fuel" at bounding box center [432, 163] width 30 height 4
click at [429, 170] on link "LFML / MRS - Fuel" at bounding box center [431, 169] width 29 height 4
click at [423, 134] on div "Add new" at bounding box center [457, 136] width 81 height 4
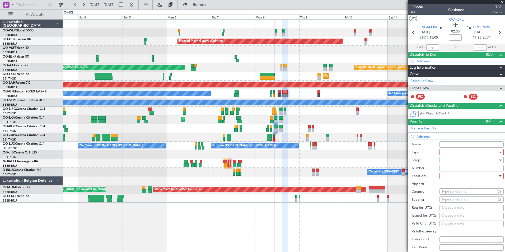
click at [446, 153] on div at bounding box center [470, 152] width 56 height 8
click at [451, 200] on span "Slot" at bounding box center [469, 202] width 55 height 8
click at [447, 161] on div at bounding box center [470, 160] width 56 height 8
click at [450, 179] on span "Not Requested" at bounding box center [469, 179] width 55 height 8
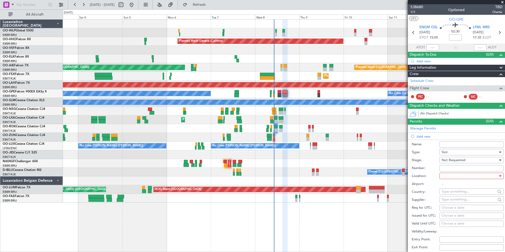
click at [448, 177] on div at bounding box center [470, 176] width 56 height 8
click at [448, 191] on span "Departure Alt" at bounding box center [469, 195] width 55 height 8
click at [448, 177] on span "Departure Alt" at bounding box center [453, 176] width 22 height 5
click at [447, 184] on span "Departure" at bounding box center [469, 187] width 55 height 8
type input "ENGM / OSL"
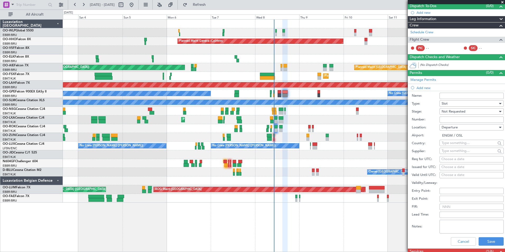
scroll to position [53, 0]
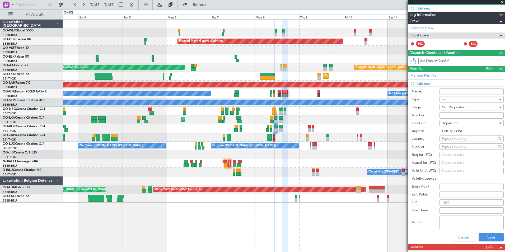
click at [453, 152] on div "Choose a date" at bounding box center [471, 154] width 60 height 5
select select "10"
select select "2025"
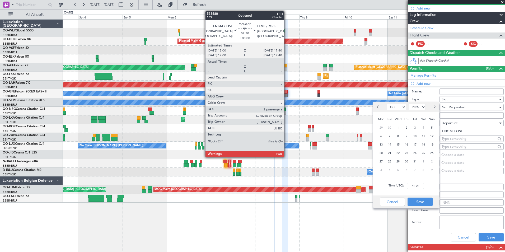
click at [287, 94] on div at bounding box center [284, 96] width 5 height 4
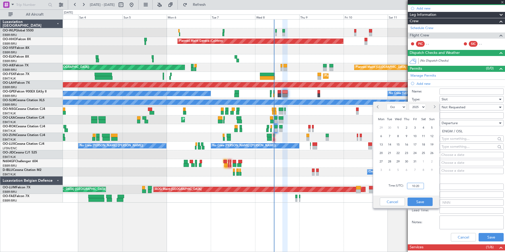
click at [415, 183] on input "10:20" at bounding box center [415, 186] width 17 height 6
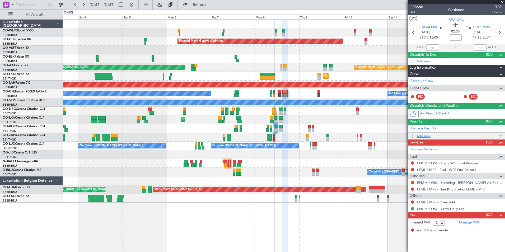
click at [425, 136] on div "Add new" at bounding box center [457, 136] width 81 height 4
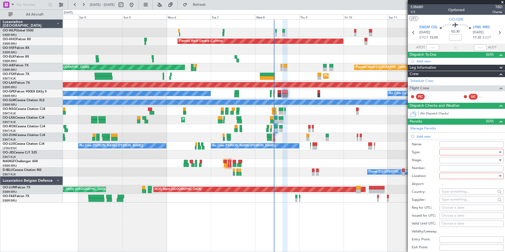
click at [448, 152] on div at bounding box center [470, 152] width 56 height 8
click at [446, 202] on span "Slot" at bounding box center [469, 202] width 55 height 8
click at [446, 157] on div at bounding box center [470, 160] width 56 height 8
click at [449, 176] on span "Not Requested" at bounding box center [469, 179] width 55 height 8
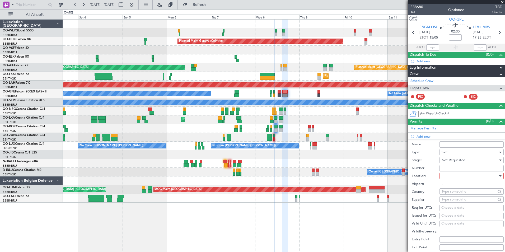
click at [449, 176] on div at bounding box center [470, 176] width 56 height 8
click at [449, 188] on span "Departure" at bounding box center [469, 187] width 55 height 8
type input "ENGM / OSL"
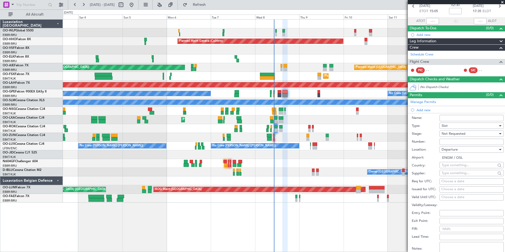
click at [452, 181] on div "Choose a date" at bounding box center [471, 181] width 60 height 5
select select "10"
select select "2025"
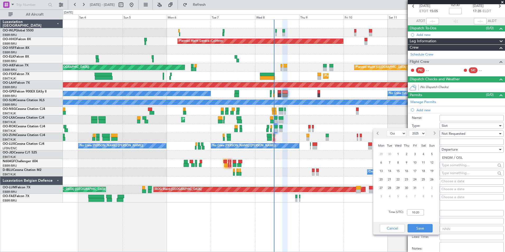
click at [396, 159] on div "8" at bounding box center [398, 162] width 8 height 8
click at [417, 212] on input "00:00" at bounding box center [415, 212] width 17 height 6
type input "15:00"
click at [423, 228] on button "Save" at bounding box center [420, 228] width 25 height 8
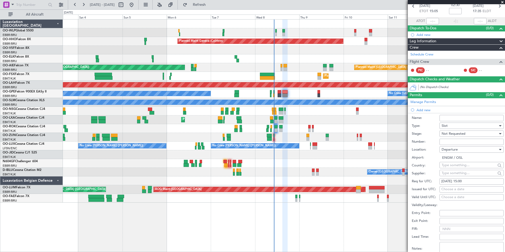
scroll to position [106, 0]
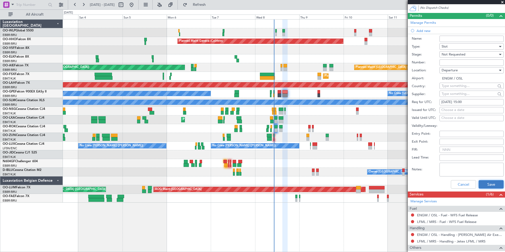
click at [481, 184] on button "Save" at bounding box center [491, 184] width 25 height 8
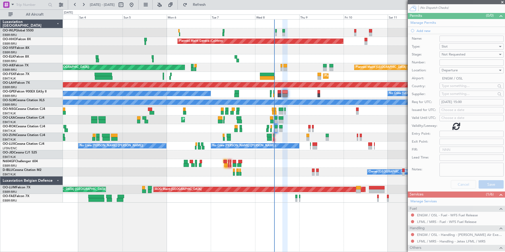
scroll to position [0, 0]
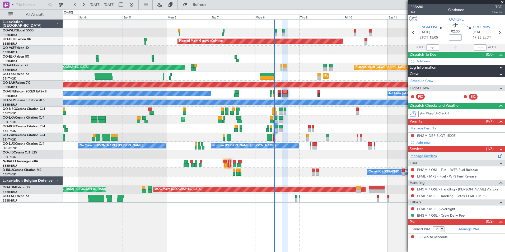
click at [435, 156] on link "Manage Services" at bounding box center [423, 155] width 26 height 5
click at [499, 31] on icon at bounding box center [499, 32] width 7 height 7
type input "0"
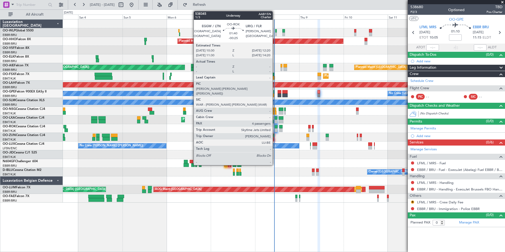
click at [275, 130] on div at bounding box center [275, 130] width 3 height 4
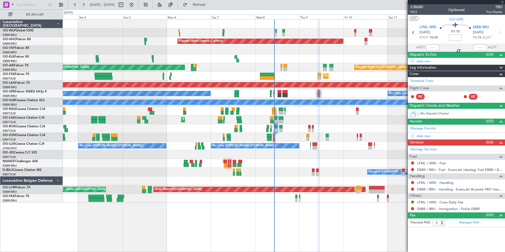
type input "-00:25"
type input "4"
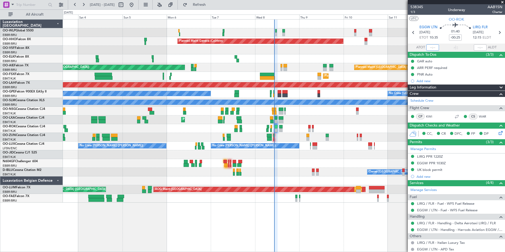
click at [430, 48] on input "text" at bounding box center [432, 47] width 13 height 6
click at [376, 51] on div at bounding box center [284, 50] width 442 height 9
type input "10:24"
click at [207, 5] on span "Refresh" at bounding box center [199, 5] width 22 height 4
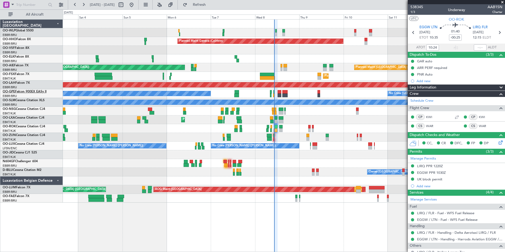
click at [16, 91] on link "OO-GPE Falcon 900EX EASy II" at bounding box center [25, 91] width 44 height 3
click at [231, 64] on div "Unplanned Maint London (Farnborough) Planned Maint London (Farnborough)" at bounding box center [284, 67] width 442 height 9
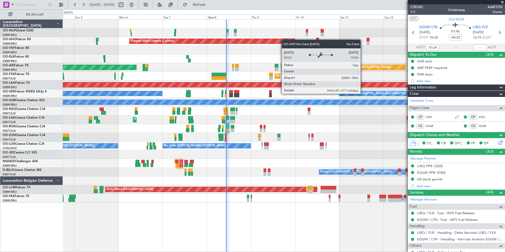
click at [320, 104] on div "A/C Unavailable [GEOGRAPHIC_DATA]" at bounding box center [283, 102] width 1325 height 5
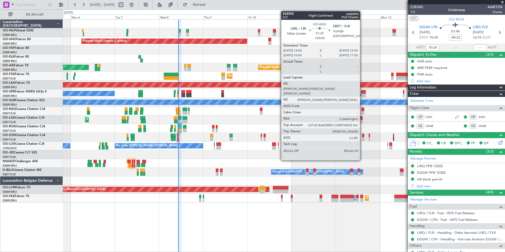
click at [362, 113] on div at bounding box center [362, 113] width 3 height 4
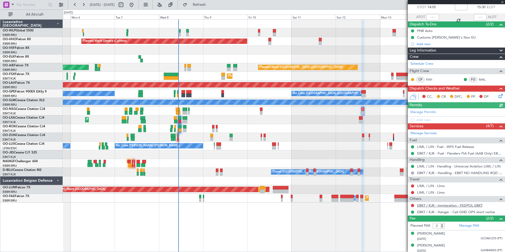
scroll to position [32, 0]
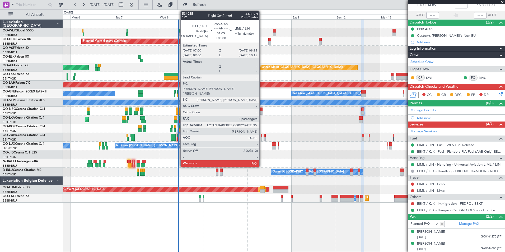
click at [262, 112] on div at bounding box center [261, 113] width 2 height 4
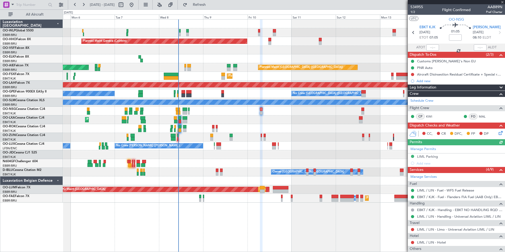
scroll to position [77, 0]
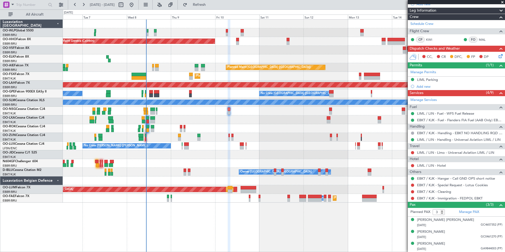
click at [291, 141] on div "Planned Maint Geneva (Cointrin) Planned Maint [GEOGRAPHIC_DATA] ([GEOGRAPHIC_DA…" at bounding box center [284, 111] width 442 height 183
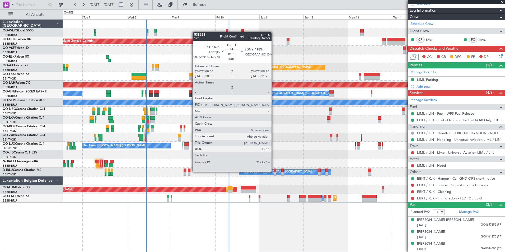
click at [274, 171] on div at bounding box center [275, 171] width 3 height 4
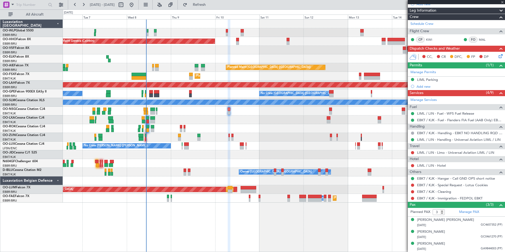
type input "0"
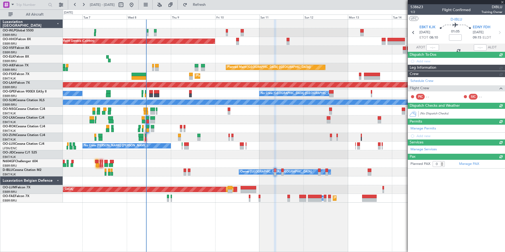
scroll to position [0, 0]
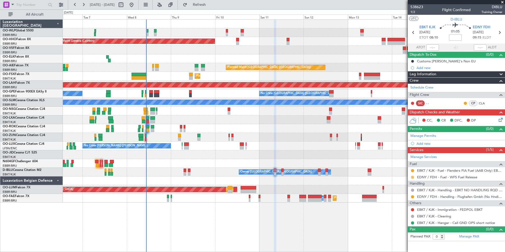
click at [412, 178] on button at bounding box center [412, 177] width 3 height 3
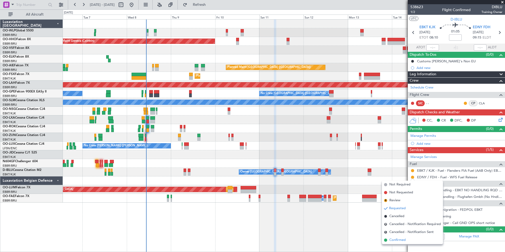
click at [395, 239] on span "Confirmed" at bounding box center [397, 239] width 16 height 5
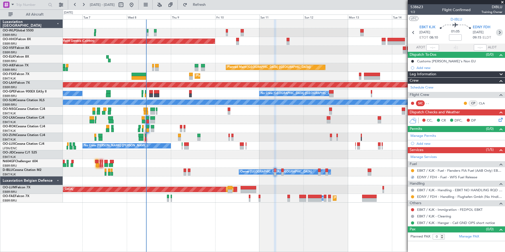
click at [501, 33] on icon at bounding box center [499, 32] width 7 height 7
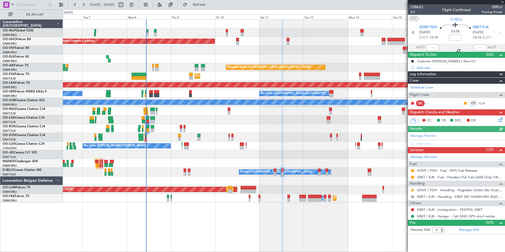
click at [412, 190] on button at bounding box center [412, 190] width 3 height 3
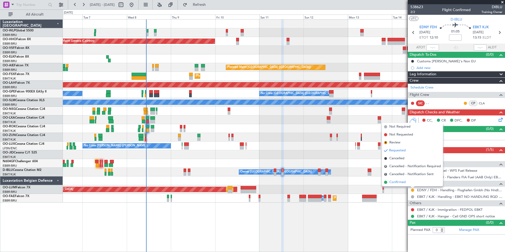
click at [401, 184] on span "Confirmed" at bounding box center [397, 182] width 16 height 5
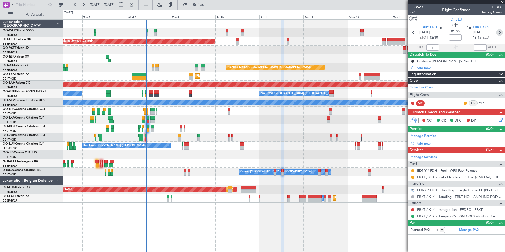
click at [496, 34] on icon at bounding box center [499, 32] width 7 height 7
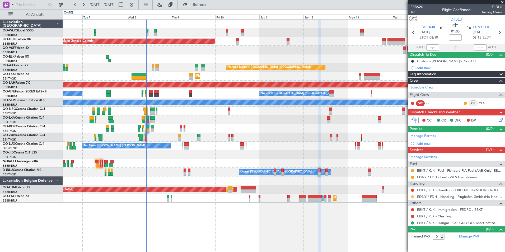
click at [412, 197] on button at bounding box center [412, 196] width 3 height 3
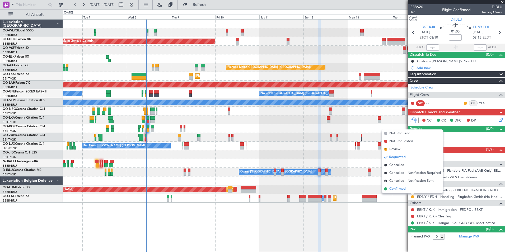
click at [400, 188] on span "Confirmed" at bounding box center [397, 188] width 16 height 5
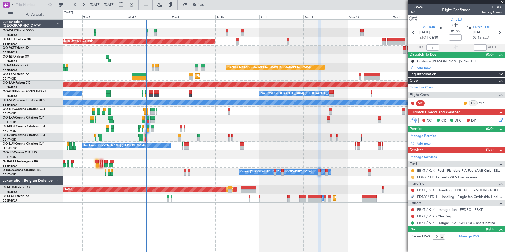
click at [412, 176] on button at bounding box center [412, 177] width 3 height 3
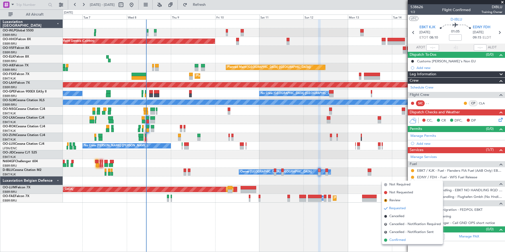
click at [401, 240] on span "Confirmed" at bounding box center [397, 239] width 16 height 5
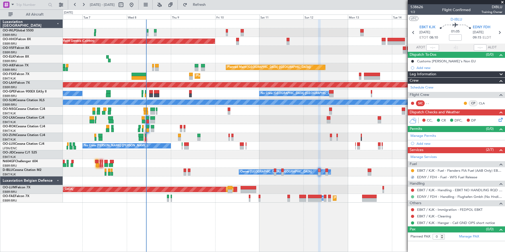
click at [413, 198] on button at bounding box center [412, 196] width 3 height 3
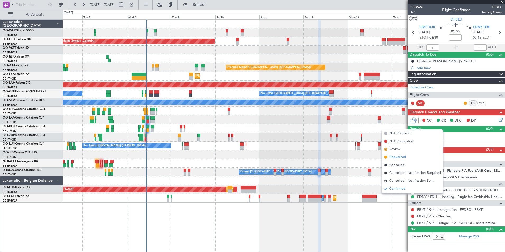
click at [394, 156] on span "Requested" at bounding box center [397, 157] width 17 height 5
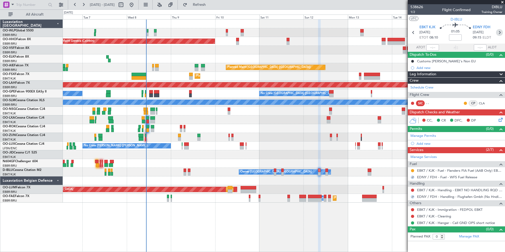
click at [500, 30] on icon at bounding box center [499, 32] width 7 height 7
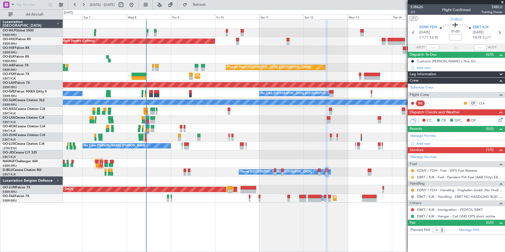
click at [413, 177] on button at bounding box center [412, 177] width 3 height 3
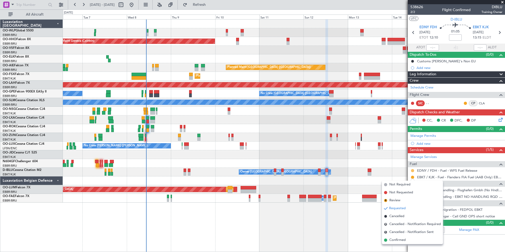
click at [413, 171] on button at bounding box center [412, 170] width 3 height 3
click at [404, 234] on span "Confirmed" at bounding box center [397, 233] width 16 height 5
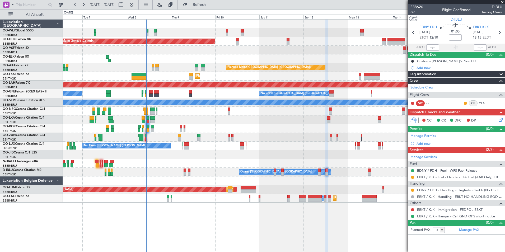
click at [273, 251] on div "Planned Maint Geneva (Cointrin) Planned Maint [GEOGRAPHIC_DATA] ([GEOGRAPHIC_DA…" at bounding box center [284, 135] width 442 height 233
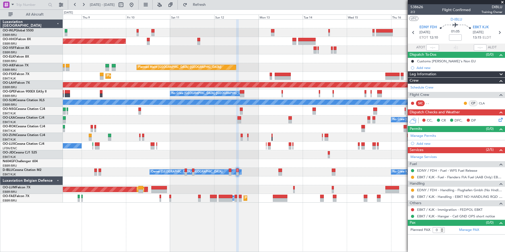
click at [293, 86] on div "Planned Maint [PERSON_NAME]-[GEOGRAPHIC_DATA][PERSON_NAME] ([GEOGRAPHIC_DATA][P…" at bounding box center [284, 85] width 442 height 9
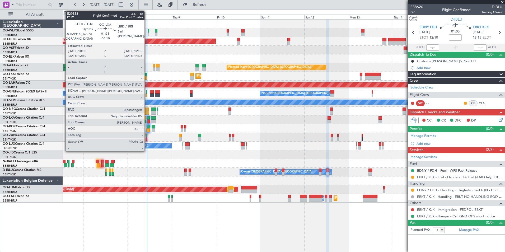
click at [147, 120] on div at bounding box center [148, 122] width 3 height 4
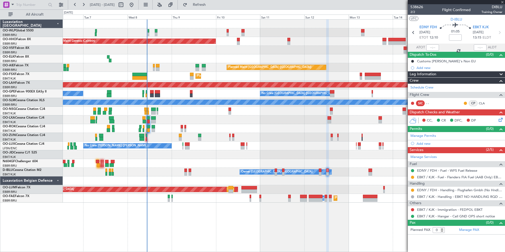
type input "-00:10"
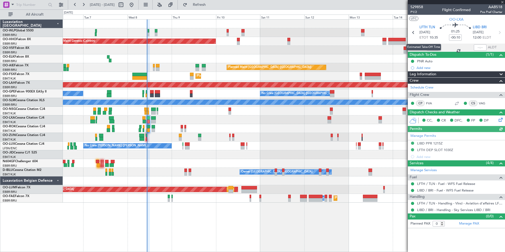
click at [431, 50] on mat-tooltip-component "Estimated Take-Off Time" at bounding box center [424, 47] width 42 height 14
click at [433, 44] on section "ATOT ALDT" at bounding box center [456, 48] width 97 height 8
click at [430, 48] on input "text" at bounding box center [432, 47] width 13 height 6
click at [354, 55] on div at bounding box center [284, 58] width 442 height 9
type input "10:32"
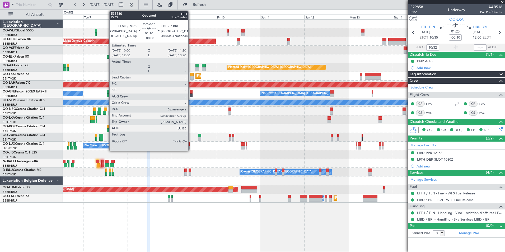
click at [191, 95] on div at bounding box center [191, 96] width 3 height 4
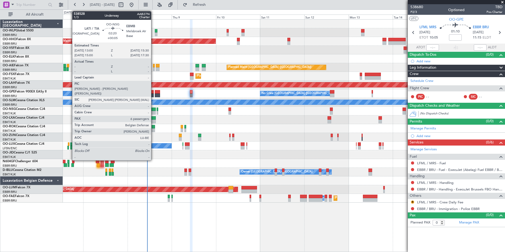
click at [153, 112] on div at bounding box center [153, 113] width 5 height 4
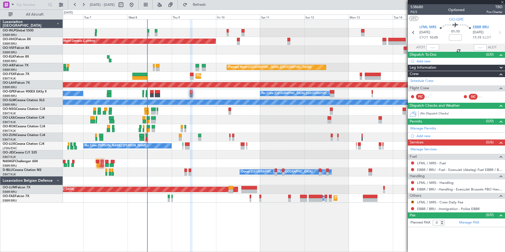
type input "+00:05"
type input "6"
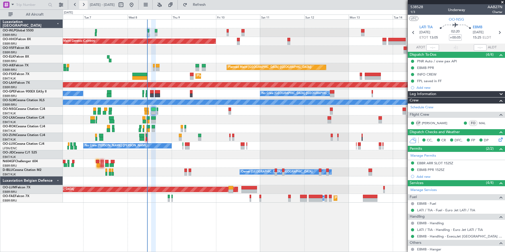
click at [86, 6] on button at bounding box center [83, 5] width 8 height 8
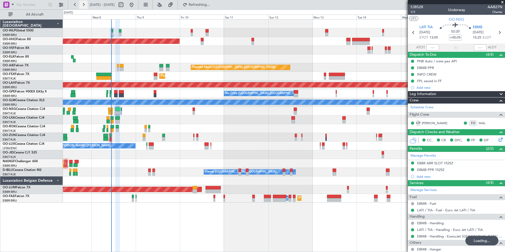
click at [86, 6] on button at bounding box center [83, 5] width 8 height 8
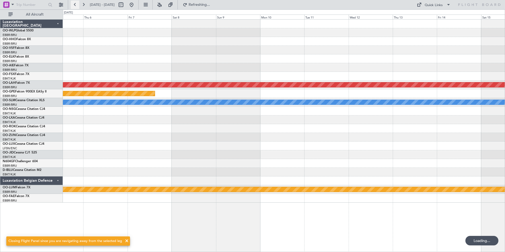
click at [75, 5] on button at bounding box center [75, 5] width 8 height 8
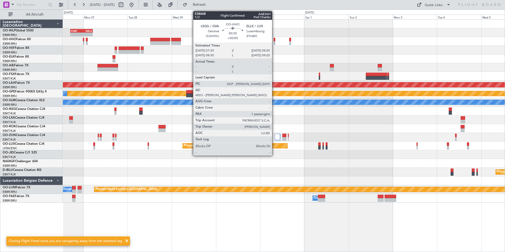
click at [274, 41] on div at bounding box center [275, 40] width 2 height 4
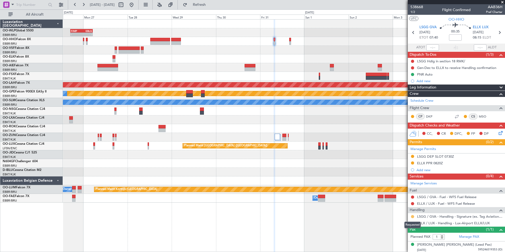
click at [413, 216] on button at bounding box center [412, 216] width 3 height 3
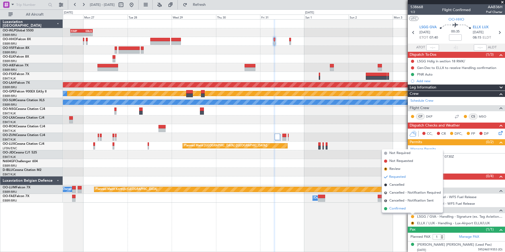
click at [402, 209] on span "Confirmed" at bounding box center [397, 208] width 16 height 5
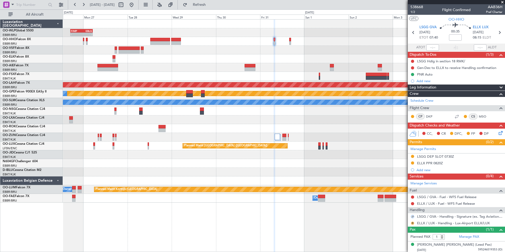
click at [411, 222] on button "R" at bounding box center [412, 223] width 3 height 3
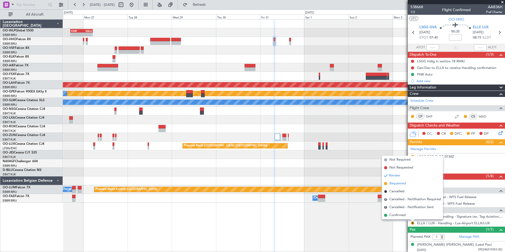
click at [400, 183] on span "Requested" at bounding box center [397, 183] width 17 height 5
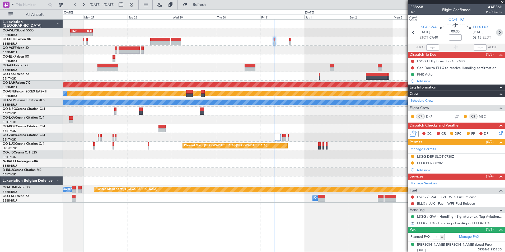
click at [496, 35] on icon at bounding box center [499, 32] width 7 height 7
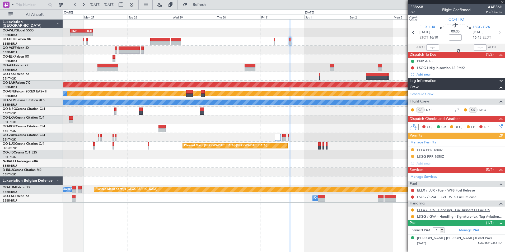
click at [432, 209] on link "ELLX / LUX - Handling - Lux-Airport ELLX/LUX" at bounding box center [453, 210] width 73 height 4
click at [412, 210] on button "R" at bounding box center [412, 209] width 3 height 3
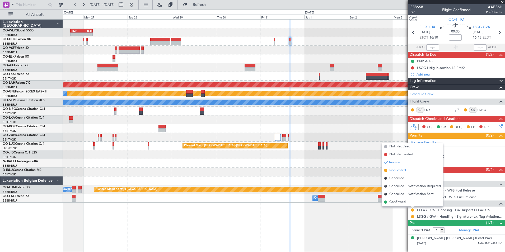
click at [395, 169] on span "Requested" at bounding box center [397, 170] width 17 height 5
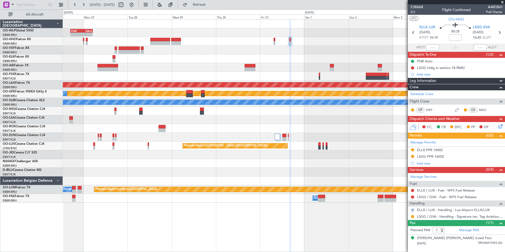
click at [411, 215] on div at bounding box center [412, 216] width 4 height 4
click at [413, 215] on button at bounding box center [412, 216] width 3 height 3
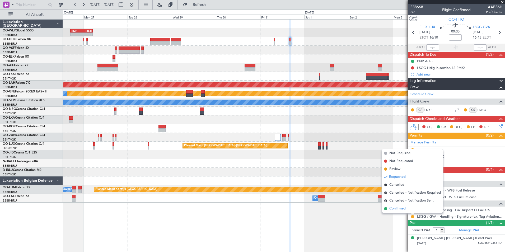
click at [393, 205] on li "Confirmed" at bounding box center [412, 209] width 61 height 8
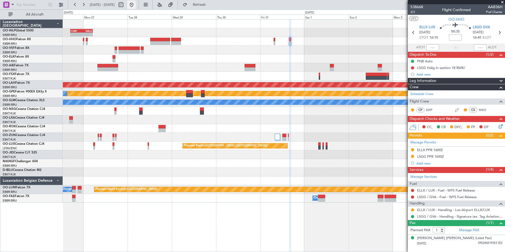
click at [136, 7] on button at bounding box center [131, 5] width 8 height 8
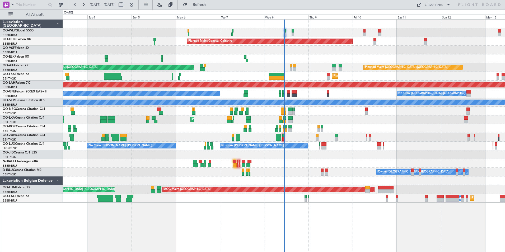
click at [289, 128] on div "Planned Maint Milan (Linate) Planned Maint Geneva (Cointrin) Planned Maint Lond…" at bounding box center [284, 111] width 442 height 183
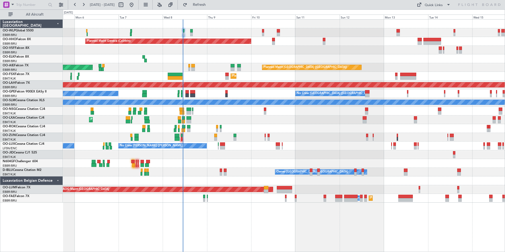
click at [288, 129] on div at bounding box center [284, 128] width 442 height 9
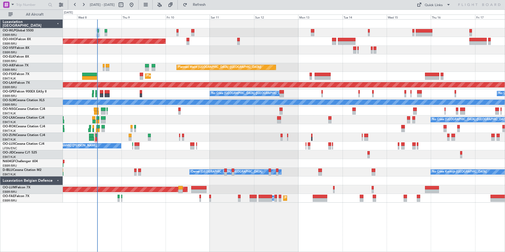
click at [327, 131] on div at bounding box center [284, 128] width 442 height 9
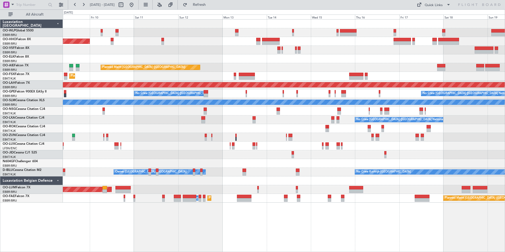
click at [364, 130] on div at bounding box center [284, 128] width 442 height 9
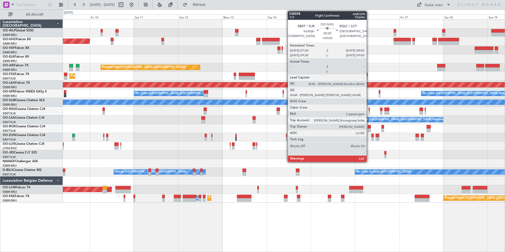
click at [369, 112] on div at bounding box center [369, 113] width 1 height 4
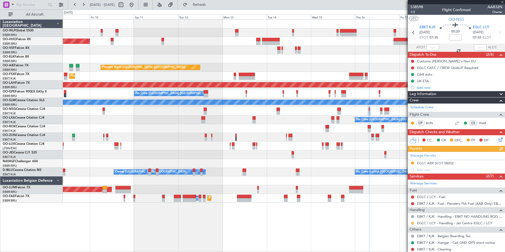
click at [412, 223] on button at bounding box center [412, 223] width 3 height 3
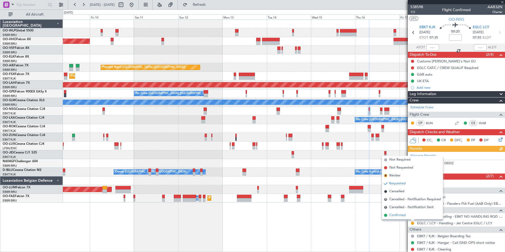
click at [403, 214] on span "Confirmed" at bounding box center [397, 215] width 16 height 5
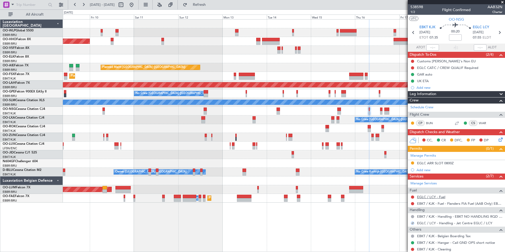
click at [422, 197] on link "EGLC / LCY - Fuel" at bounding box center [431, 197] width 28 height 4
click at [427, 164] on div "EGLC ARR SLOT 0800Z" at bounding box center [435, 163] width 37 height 4
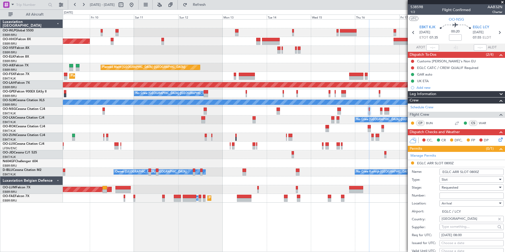
click at [447, 193] on input "Number:" at bounding box center [472, 196] width 64 height 6
type input "approved"
click at [449, 186] on span "Requested" at bounding box center [450, 187] width 17 height 5
click at [451, 225] on span "Requested" at bounding box center [469, 222] width 55 height 8
click at [449, 186] on span "Requested" at bounding box center [450, 187] width 17 height 5
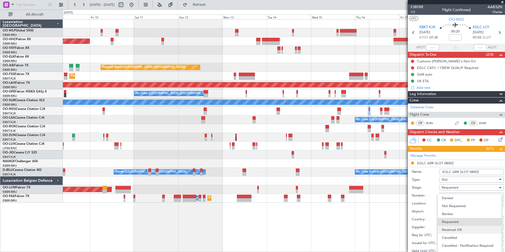
click at [452, 231] on span "Received OK" at bounding box center [469, 230] width 55 height 8
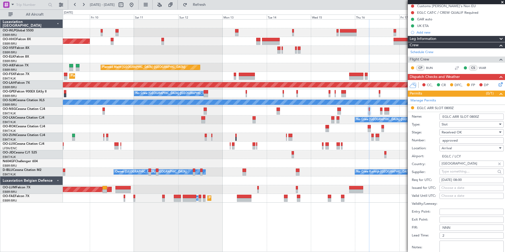
scroll to position [106, 0]
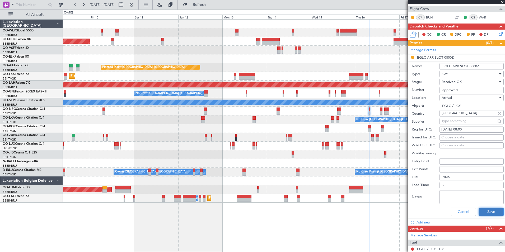
click at [487, 209] on button "Save" at bounding box center [491, 212] width 25 height 8
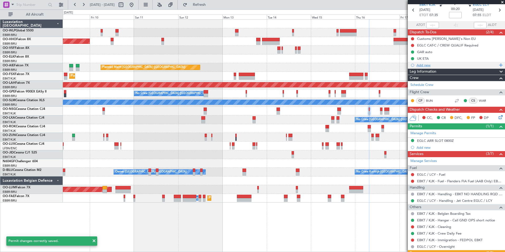
scroll to position [0, 0]
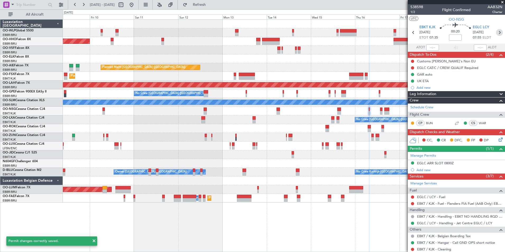
click at [496, 33] on icon at bounding box center [499, 32] width 7 height 7
type input "0"
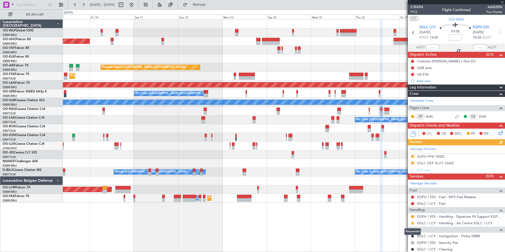
click at [412, 222] on button at bounding box center [412, 223] width 3 height 3
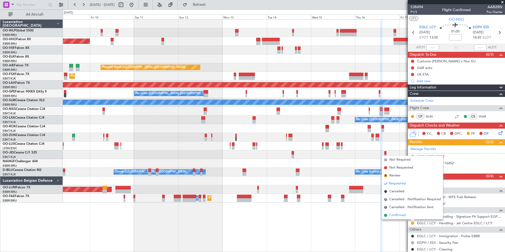
click at [395, 216] on span "Confirmed" at bounding box center [397, 215] width 16 height 5
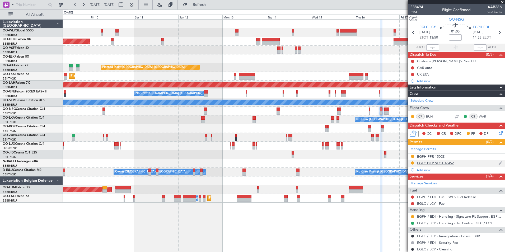
click at [428, 162] on div "EGLC DEP SLOT 1645Z" at bounding box center [435, 163] width 37 height 4
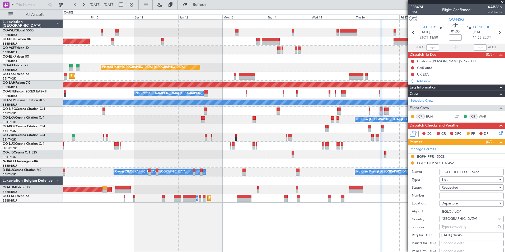
click at [450, 197] on input "Number:" at bounding box center [472, 196] width 64 height 6
type input "approved"
click at [456, 187] on span "Requested" at bounding box center [450, 187] width 17 height 5
click at [455, 231] on span "Received OK" at bounding box center [469, 230] width 55 height 8
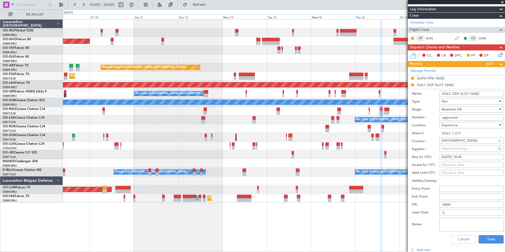
scroll to position [106, 0]
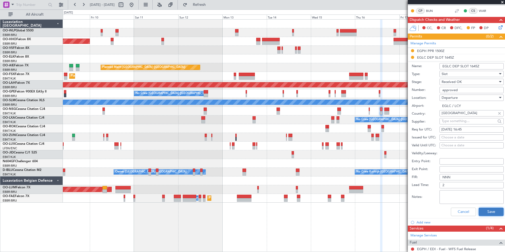
click at [490, 213] on button "Save" at bounding box center [491, 212] width 25 height 8
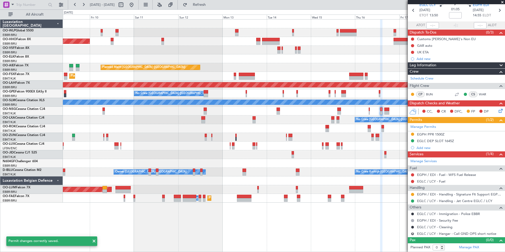
scroll to position [22, 0]
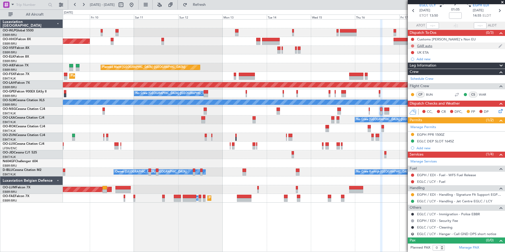
click at [413, 45] on button at bounding box center [412, 45] width 3 height 3
click at [410, 71] on span "Completed" at bounding box center [414, 69] width 17 height 5
click at [411, 52] on button at bounding box center [412, 52] width 3 height 3
click at [415, 78] on span "Completed" at bounding box center [414, 75] width 17 height 5
click at [227, 136] on div at bounding box center [284, 137] width 442 height 9
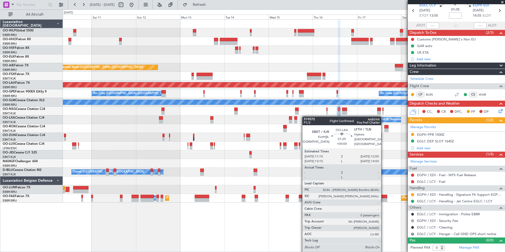
click at [291, 118] on div "Planned Maint Geneva (Cointrin) Planned Maint [GEOGRAPHIC_DATA] ([GEOGRAPHIC_DA…" at bounding box center [284, 111] width 442 height 183
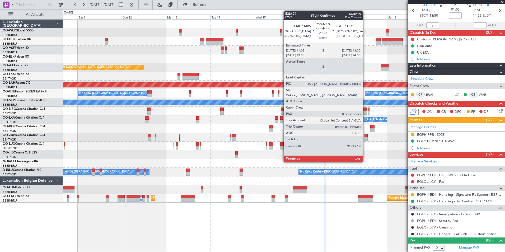
click at [365, 110] on div at bounding box center [365, 110] width 4 height 4
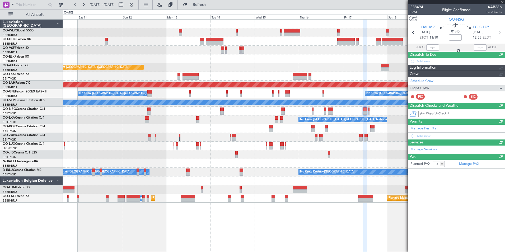
scroll to position [0, 0]
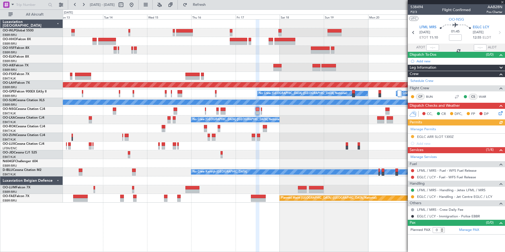
click at [283, 124] on div "Planned Maint London (Farnborough) Planned Maint Alton-st Louis (St Louis Regl)…" at bounding box center [284, 111] width 442 height 183
click at [412, 197] on button at bounding box center [412, 196] width 3 height 3
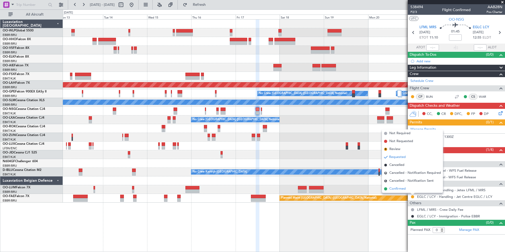
click at [396, 187] on span "Confirmed" at bounding box center [397, 188] width 16 height 5
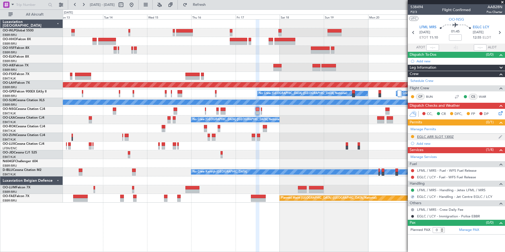
click at [425, 136] on div "EGLC ARR SLOT 1300Z" at bounding box center [435, 136] width 37 height 4
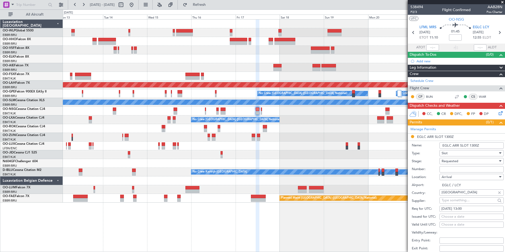
click at [445, 170] on input "Number:" at bounding box center [472, 169] width 64 height 6
type input "approved"
click at [453, 162] on span "Requested" at bounding box center [450, 161] width 17 height 5
click at [450, 200] on span "Received OK" at bounding box center [469, 201] width 55 height 8
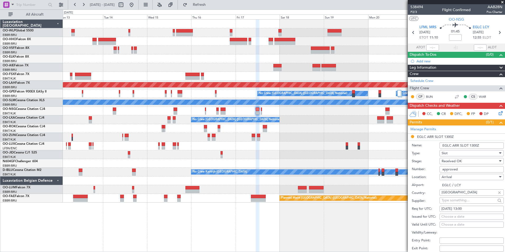
scroll to position [79, 0]
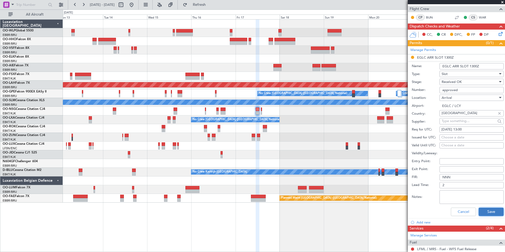
click at [481, 208] on button "Save" at bounding box center [491, 212] width 25 height 8
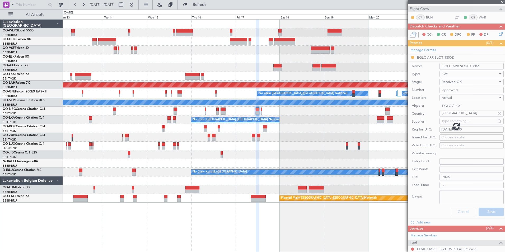
scroll to position [0, 0]
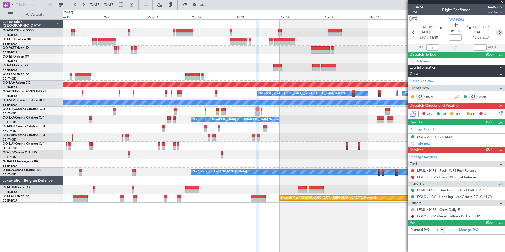
click at [501, 35] on icon at bounding box center [499, 32] width 7 height 7
type input "2"
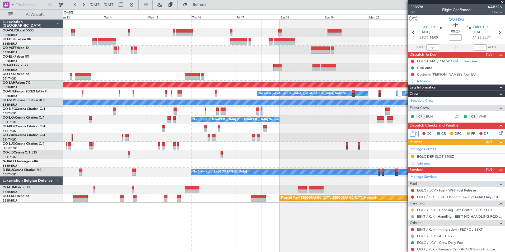
click at [412, 209] on button at bounding box center [412, 209] width 3 height 3
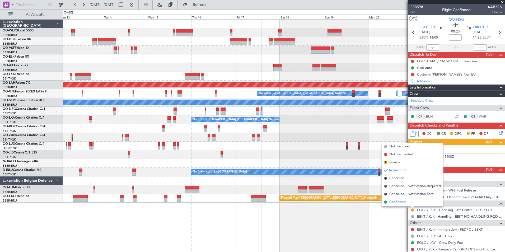
click at [404, 203] on span "Confirmed" at bounding box center [397, 201] width 16 height 5
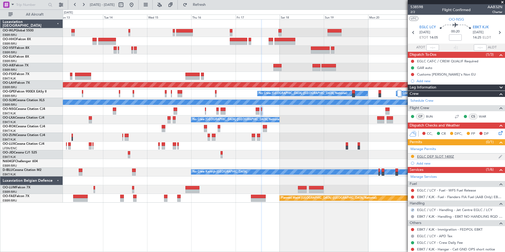
click at [431, 156] on div "EGLC DEP SLOT 1400Z" at bounding box center [435, 156] width 37 height 4
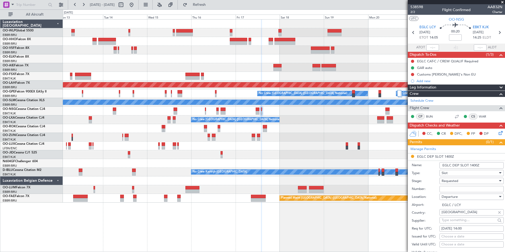
click at [446, 186] on input "Number:" at bounding box center [472, 189] width 64 height 6
type input "APPROVED"
click at [447, 179] on span "Requested" at bounding box center [450, 181] width 17 height 5
click at [449, 219] on span "Received OK" at bounding box center [469, 221] width 55 height 8
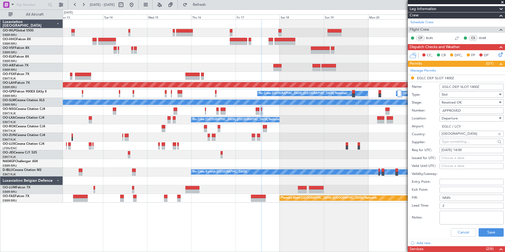
scroll to position [79, 0]
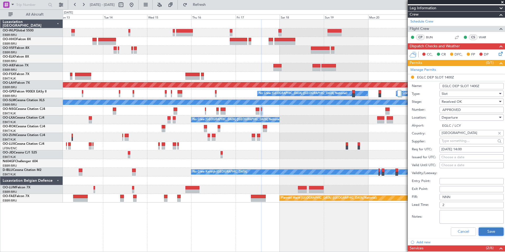
click at [479, 230] on button "Save" at bounding box center [491, 231] width 25 height 8
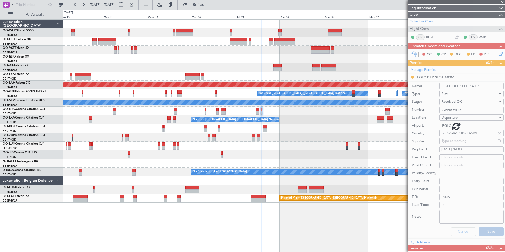
scroll to position [39, 0]
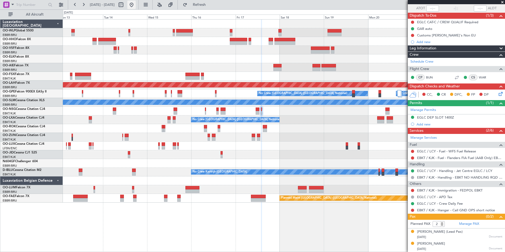
click at [139, 6] on fb-range-datepicker "13 Oct 2025 - 23 Oct 2025" at bounding box center [103, 5] width 71 height 10
click at [136, 6] on button at bounding box center [131, 5] width 8 height 8
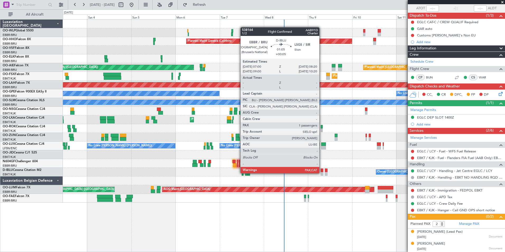
click at [322, 173] on div at bounding box center [322, 174] width 3 height 4
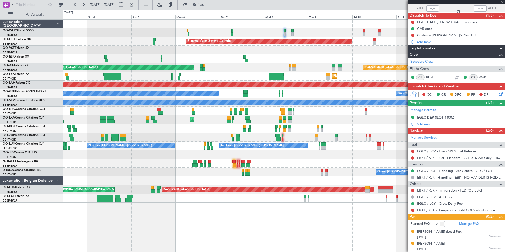
type input "+00:05"
type input "1"
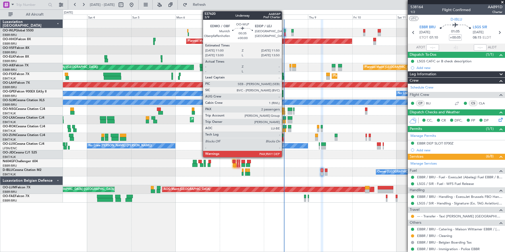
click at [284, 34] on div at bounding box center [285, 34] width 2 height 4
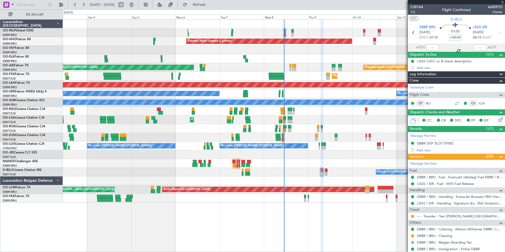
type input "2"
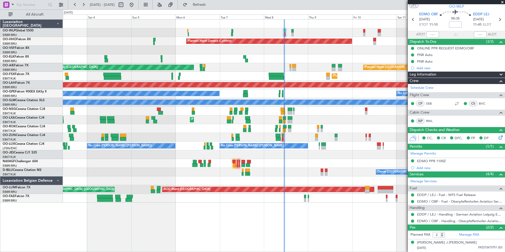
scroll to position [24, 0]
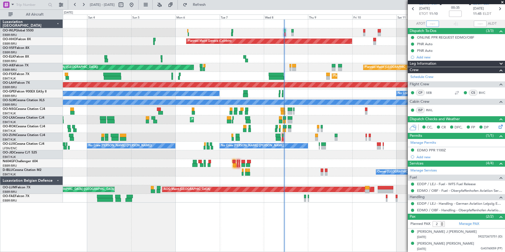
click at [427, 23] on input "text" at bounding box center [432, 24] width 13 height 6
click at [329, 33] on div "Planned Maint Milan (Linate)" at bounding box center [284, 32] width 442 height 9
type input "11:00"
click at [440, 232] on div "Norbert Nestor J Dumoulin" at bounding box center [447, 231] width 60 height 5
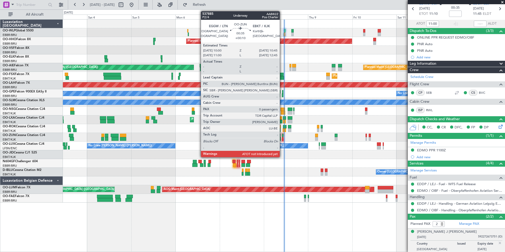
click at [282, 138] on div at bounding box center [283, 139] width 2 height 4
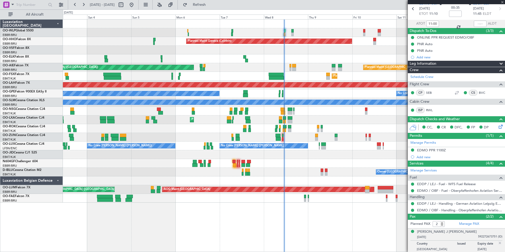
type input "+00:10"
type input "0"
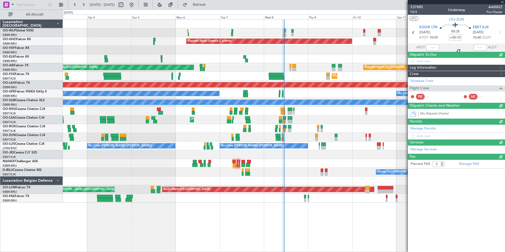
scroll to position [0, 0]
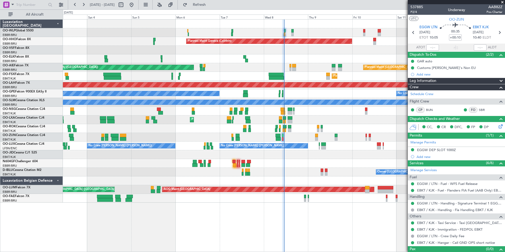
click at [477, 46] on div at bounding box center [480, 47] width 13 height 6
click at [429, 46] on input "text" at bounding box center [432, 47] width 13 height 6
click at [483, 49] on div at bounding box center [480, 47] width 13 height 6
type input "09:57"
click at [475, 45] on div at bounding box center [480, 47] width 13 height 6
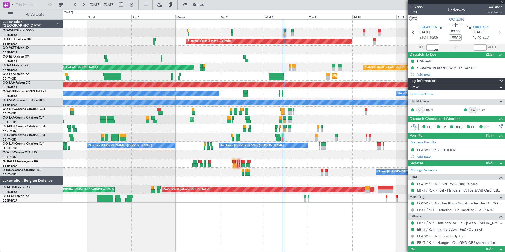
click at [475, 46] on div at bounding box center [480, 47] width 13 height 6
click at [475, 47] on input "text" at bounding box center [480, 47] width 13 height 6
click at [397, 46] on div at bounding box center [284, 50] width 442 height 9
type input "10:33"
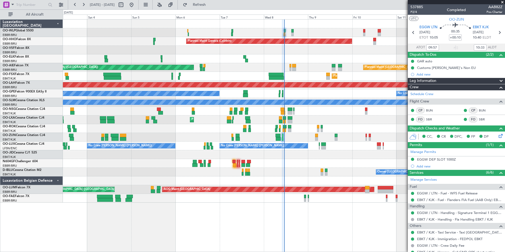
drag, startPoint x: 443, startPoint y: 87, endPoint x: 355, endPoint y: 112, distance: 91.8
click at [362, 106] on fb-app "[DATE] - [DATE] Refresh Quick Links All Aircraft Planned Maint Milan ([GEOGRAPH…" at bounding box center [252, 128] width 505 height 248
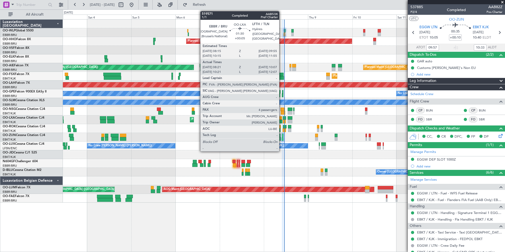
click at [282, 117] on div at bounding box center [280, 118] width 3 height 4
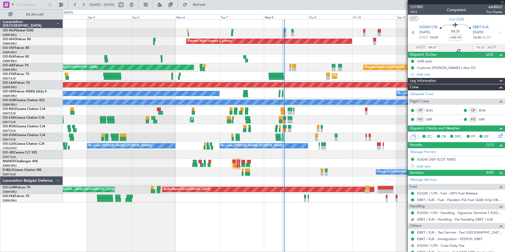
click at [284, 119] on div at bounding box center [284, 118] width 3 height 4
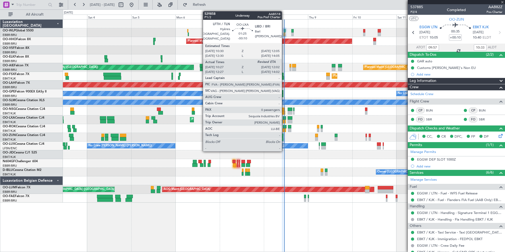
type input "-00:10"
type input "10:32"
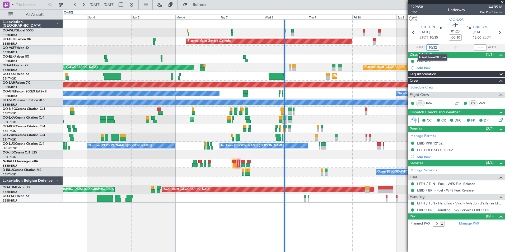
click at [436, 47] on input "10:32" at bounding box center [432, 47] width 13 height 6
click at [384, 56] on div at bounding box center [284, 58] width 442 height 9
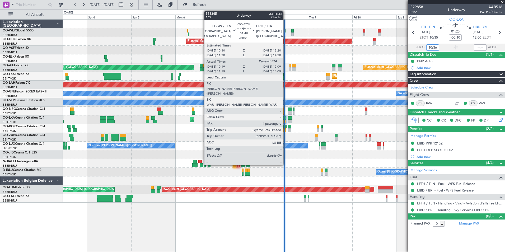
click at [286, 127] on div at bounding box center [284, 127] width 3 height 4
type input "10:36"
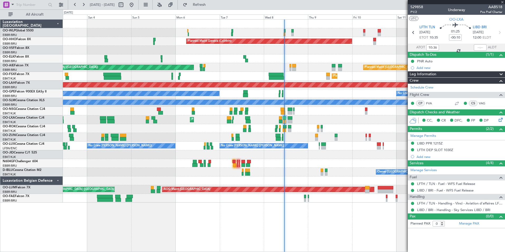
type input "-00:25"
type input "10:24"
type input "4"
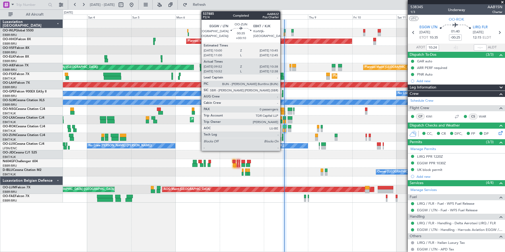
click at [283, 138] on div at bounding box center [283, 139] width 2 height 4
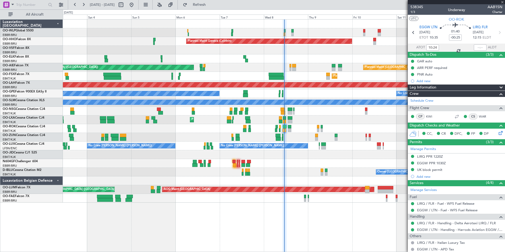
type input "+00:10"
type input "09:57"
type input "10:33"
type input "0"
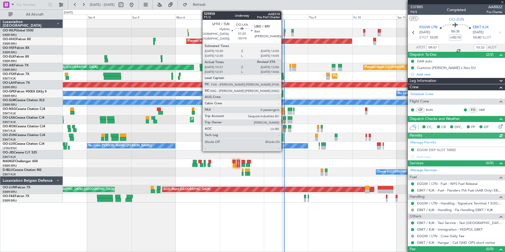
click at [284, 121] on div at bounding box center [284, 122] width 3 height 4
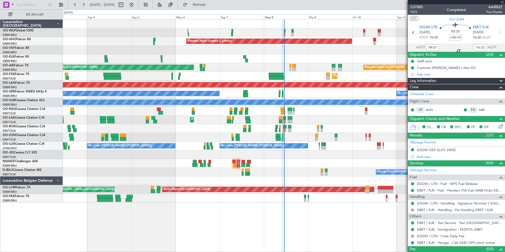
type input "-00:10"
type input "10:36"
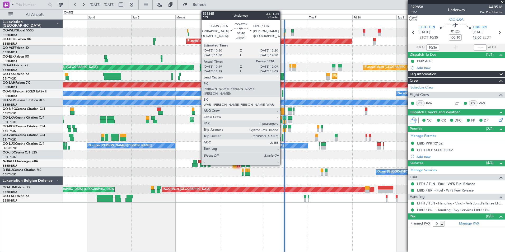
click at [283, 129] on div at bounding box center [284, 130] width 3 height 4
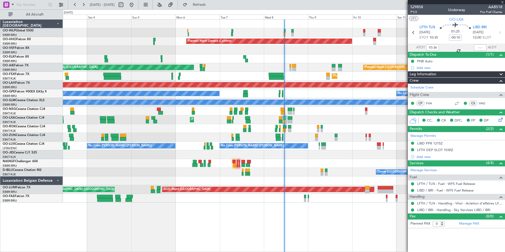
type input "-00:25"
type input "10:24"
type input "4"
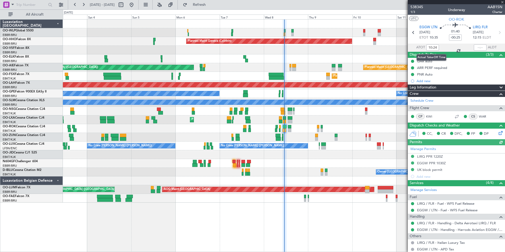
click at [435, 48] on div "10:24" at bounding box center [432, 47] width 13 height 6
click at [435, 48] on input "10:24" at bounding box center [432, 47] width 13 height 6
click at [404, 44] on div "Planned Maint Geneva (Cointrin)" at bounding box center [284, 41] width 442 height 9
click at [378, 49] on div at bounding box center [284, 50] width 442 height 9
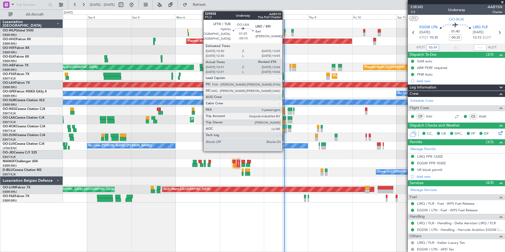
click at [285, 119] on div at bounding box center [284, 118] width 3 height 4
type input "10:19"
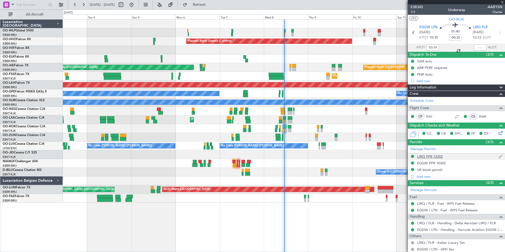
type input "-00:10"
type input "10:36"
type input "0"
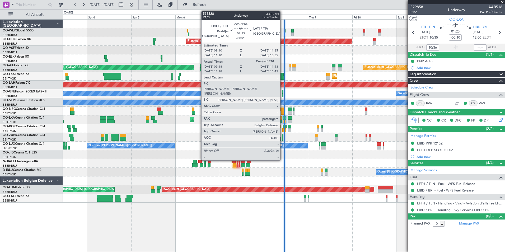
click at [283, 111] on div at bounding box center [283, 113] width 4 height 4
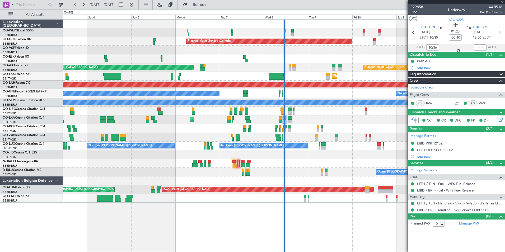
type input "-00:25"
type input "09:23"
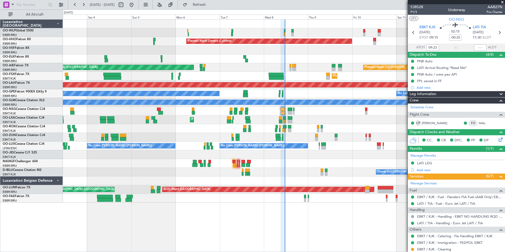
click at [157, 58] on div "Planned Maint Milan (Linate) Planned Maint Geneva ([GEOGRAPHIC_DATA]) Planned M…" at bounding box center [284, 111] width 442 height 183
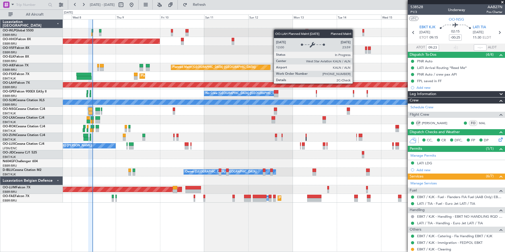
click at [132, 51] on div "Planned Maint Geneva (Cointrin) Planned Maint [GEOGRAPHIC_DATA] ([GEOGRAPHIC_DA…" at bounding box center [284, 111] width 442 height 183
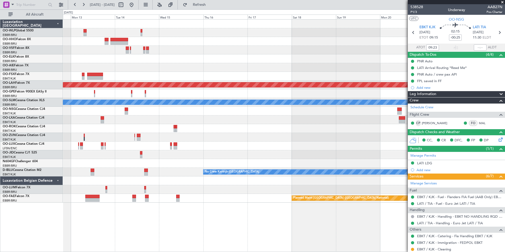
click at [139, 41] on div "Planned Maint [GEOGRAPHIC_DATA] ([GEOGRAPHIC_DATA]) Planned [GEOGRAPHIC_DATA][P…" at bounding box center [284, 111] width 442 height 183
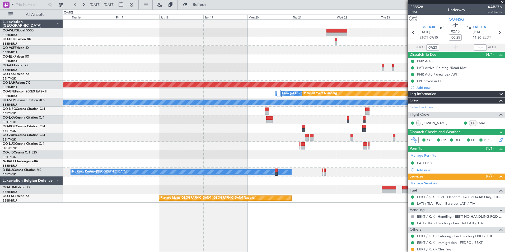
click at [172, 52] on div at bounding box center [284, 50] width 442 height 9
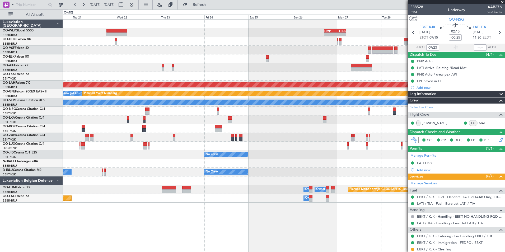
click at [131, 40] on div "- - FIMP 17:00 Z EBLG 05:10 Z Planned [GEOGRAPHIC_DATA][PERSON_NAME]-[GEOGRAPHI…" at bounding box center [284, 111] width 442 height 183
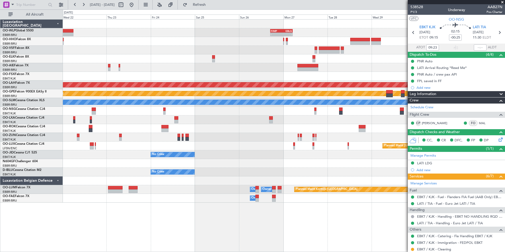
click at [156, 43] on div "- - FIMP 17:00 Z EBLG 05:10 Z Planned [GEOGRAPHIC_DATA][PERSON_NAME]-[GEOGRAPHI…" at bounding box center [284, 111] width 442 height 183
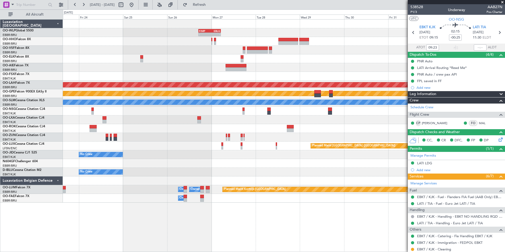
click at [234, 52] on div at bounding box center [284, 50] width 442 height 9
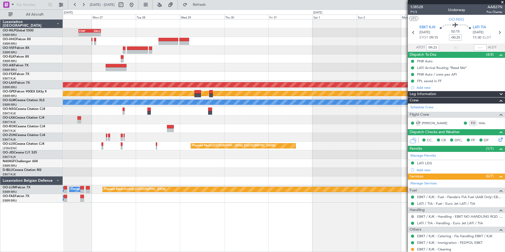
click at [245, 54] on div "- - FIMP 17:00 Z EBLG 05:10 Z Planned [GEOGRAPHIC_DATA][PERSON_NAME]-[GEOGRAPHI…" at bounding box center [284, 111] width 442 height 183
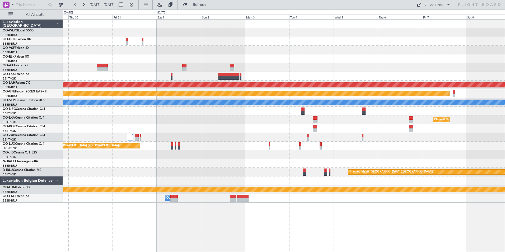
click at [264, 197] on div "Owner Melsbroek Air Base" at bounding box center [284, 198] width 442 height 9
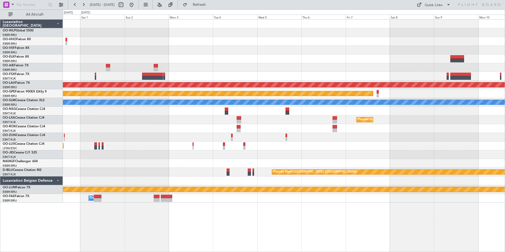
click at [300, 192] on div "Planned Maint [PERSON_NAME]-[GEOGRAPHIC_DATA][PERSON_NAME] ([GEOGRAPHIC_DATA][P…" at bounding box center [284, 111] width 442 height 183
click at [136, 6] on button at bounding box center [131, 5] width 8 height 8
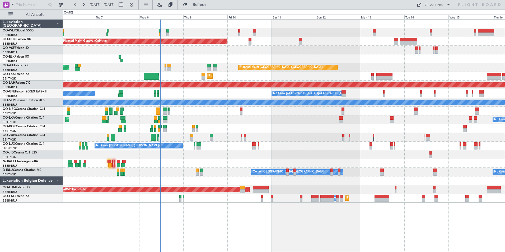
click at [277, 120] on div "Planned Maint Kortrijk-[GEOGRAPHIC_DATA] No Crew [GEOGRAPHIC_DATA] (Brussels Na…" at bounding box center [284, 119] width 442 height 9
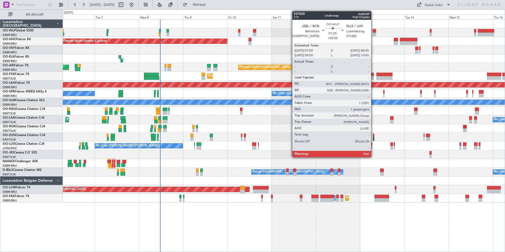
click at [373, 32] on div at bounding box center [374, 31] width 3 height 4
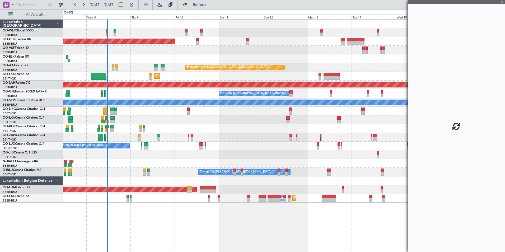
click at [269, 62] on div at bounding box center [284, 58] width 442 height 9
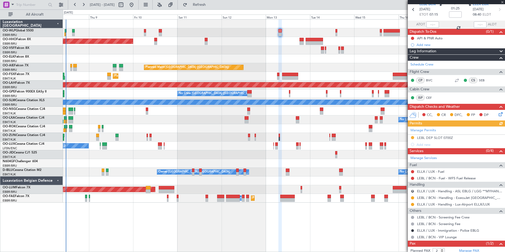
scroll to position [45, 0]
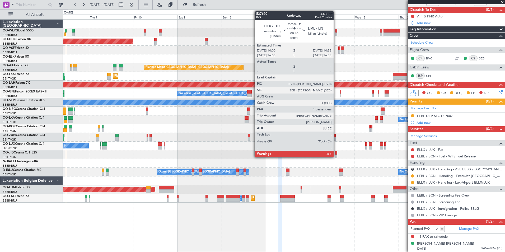
click at [336, 32] on div at bounding box center [336, 31] width 2 height 4
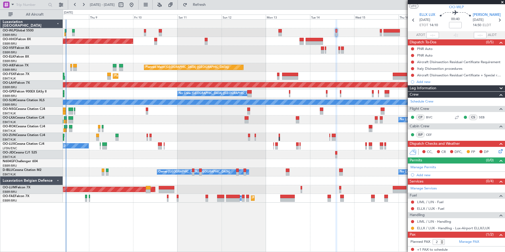
scroll to position [0, 0]
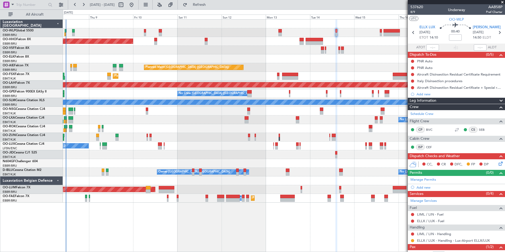
click at [410, 12] on div "537620 8/9 Underway AAB58P Pref Charter" at bounding box center [456, 9] width 97 height 11
click at [411, 11] on span "8/9" at bounding box center [416, 12] width 13 height 4
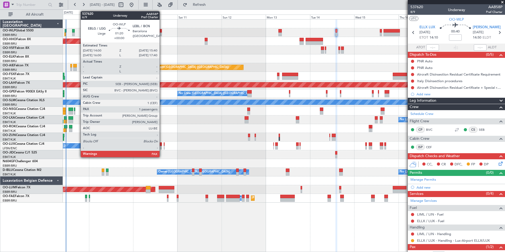
click at [162, 32] on div at bounding box center [160, 31] width 3 height 4
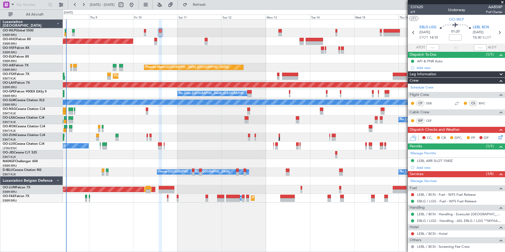
click at [198, 158] on div "Planned Maint Geneva (Cointrin) Planned Maint [GEOGRAPHIC_DATA] ([GEOGRAPHIC_DA…" at bounding box center [284, 111] width 442 height 183
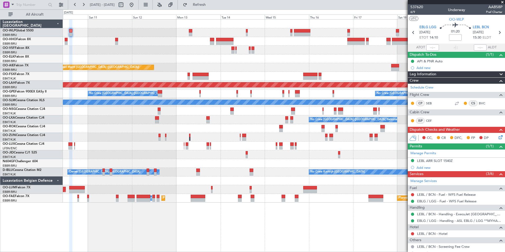
click at [306, 86] on div "Planned Maint Geneva (Cointrin) Planned Maint [GEOGRAPHIC_DATA] ([GEOGRAPHIC_DA…" at bounding box center [284, 111] width 442 height 183
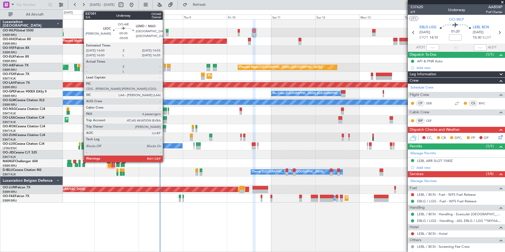
click at [165, 68] on div at bounding box center [165, 69] width 2 height 4
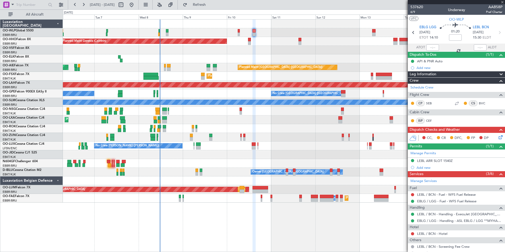
type input "-00:05"
type input "4"
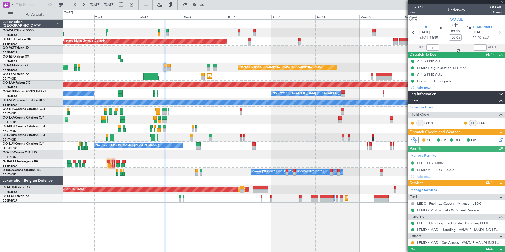
click at [498, 141] on icon at bounding box center [500, 139] width 4 height 4
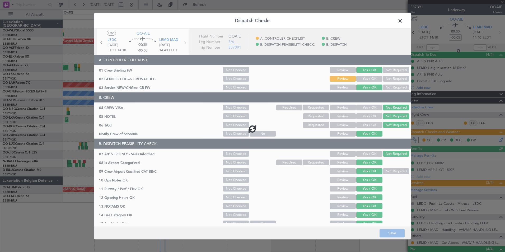
click at [360, 78] on div at bounding box center [252, 129] width 316 height 200
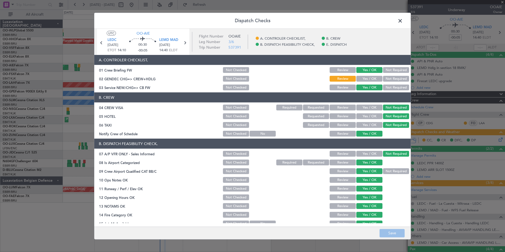
click at [363, 79] on button "Yes / OK" at bounding box center [369, 79] width 26 height 6
click at [389, 232] on button "Save" at bounding box center [392, 233] width 25 height 8
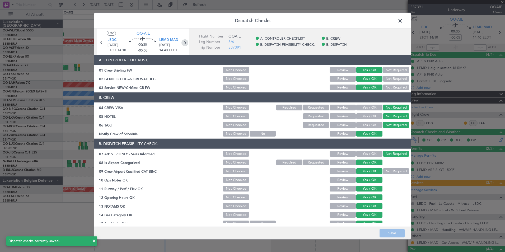
click at [184, 45] on icon at bounding box center [184, 42] width 7 height 7
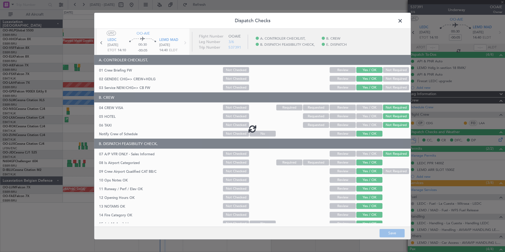
type input "1"
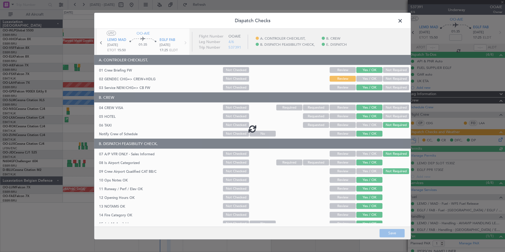
click at [366, 81] on div at bounding box center [252, 129] width 316 height 200
click at [367, 80] on div at bounding box center [252, 129] width 316 height 200
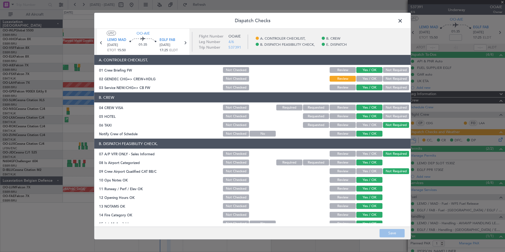
click at [367, 80] on button "Yes / OK" at bounding box center [369, 79] width 26 height 6
click at [385, 236] on button "Save" at bounding box center [392, 233] width 25 height 8
click at [429, 165] on div "Dispatch Checks UTC OO-AIE LEMD MAD [DATE] ETOT 15:50 01:35 EGLF FAB [DATE] 17:…" at bounding box center [252, 126] width 505 height 252
click at [403, 19] on span at bounding box center [403, 22] width 0 height 11
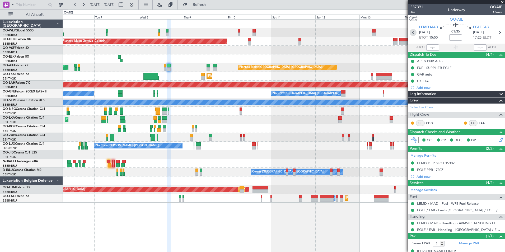
click at [412, 35] on icon at bounding box center [413, 32] width 7 height 7
type input "-00:05"
type input "4"
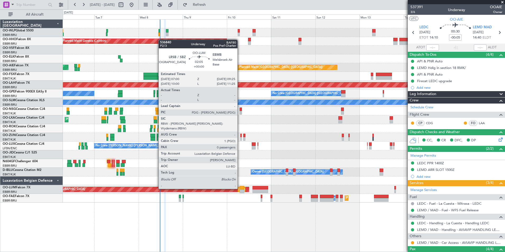
click at [240, 188] on div at bounding box center [242, 188] width 4 height 4
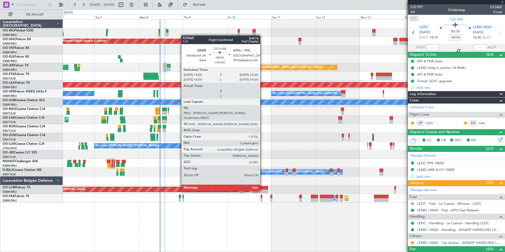
type input "0"
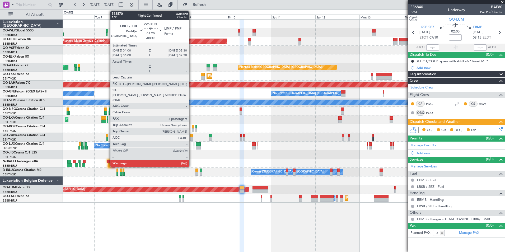
click at [192, 136] on div at bounding box center [191, 136] width 3 height 4
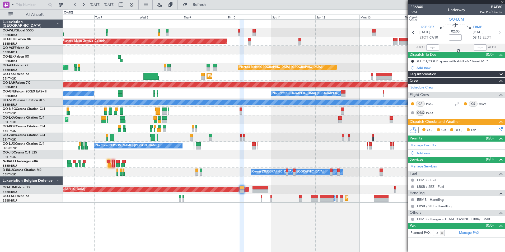
type input "-00:10"
type input "4"
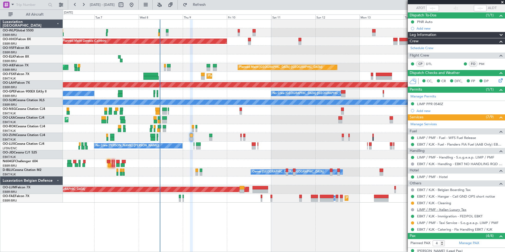
scroll to position [82, 0]
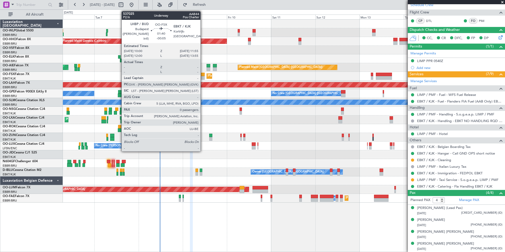
click at [203, 76] on div at bounding box center [203, 75] width 4 height 4
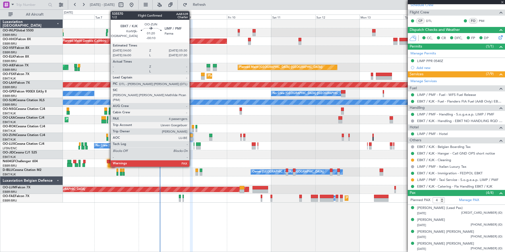
type input "-00:05"
type input "0"
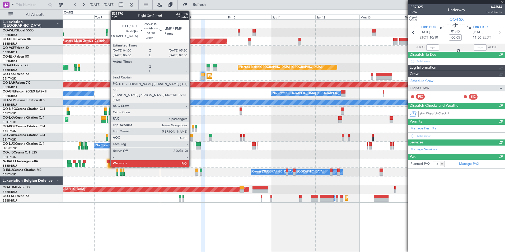
scroll to position [0, 0]
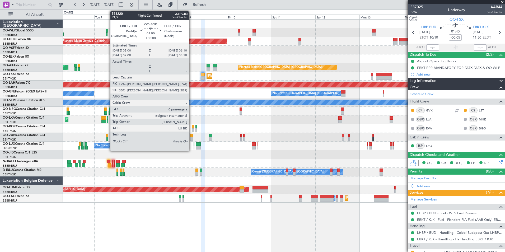
click at [192, 128] on div at bounding box center [193, 130] width 2 height 4
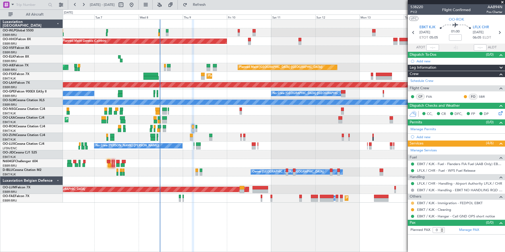
click at [413, 204] on button at bounding box center [412, 203] width 3 height 3
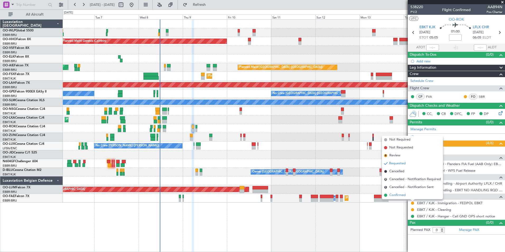
click at [397, 195] on span "Confirmed" at bounding box center [397, 195] width 16 height 5
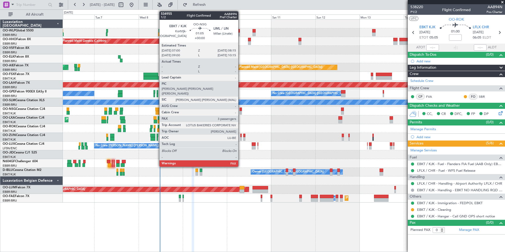
click at [241, 111] on div at bounding box center [241, 113] width 2 height 4
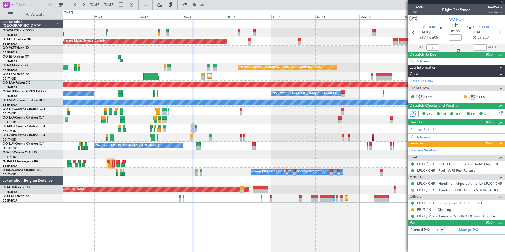
type input "3"
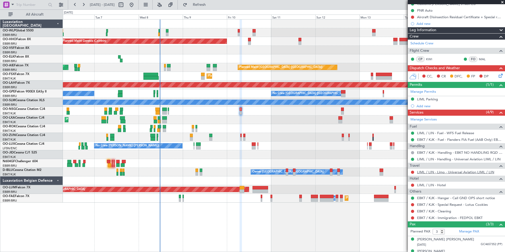
scroll to position [50, 0]
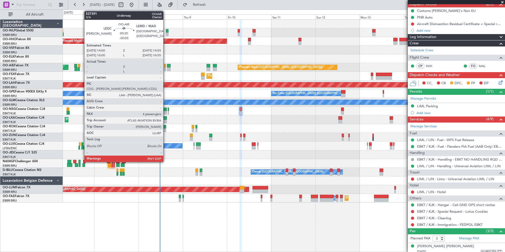
click at [166, 68] on div at bounding box center [165, 69] width 2 height 4
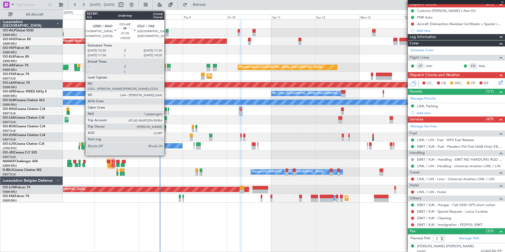
type input "-00:05"
type input "4"
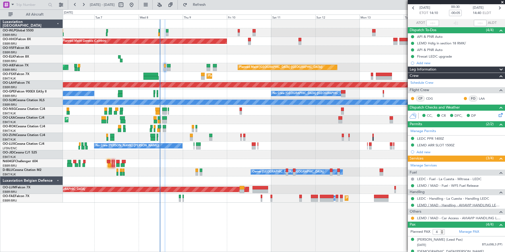
scroll to position [67, 0]
